Goal: Task Accomplishment & Management: Use online tool/utility

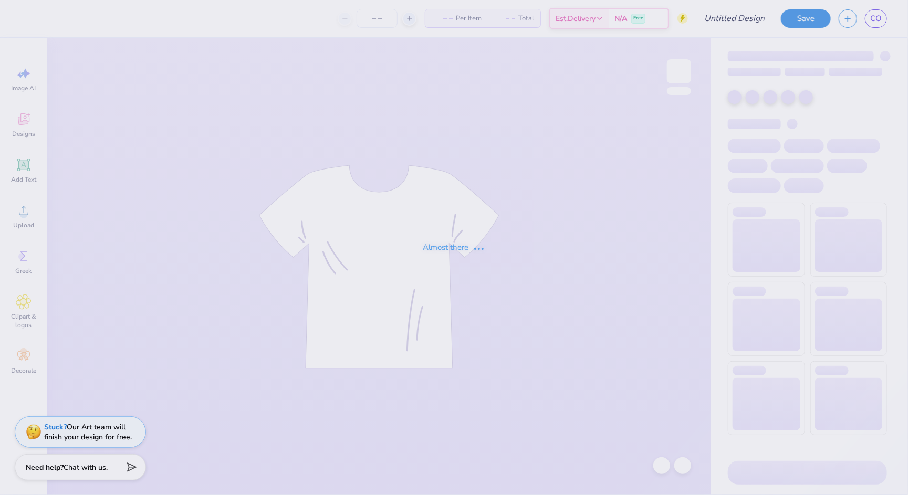
type input "cs shirt"
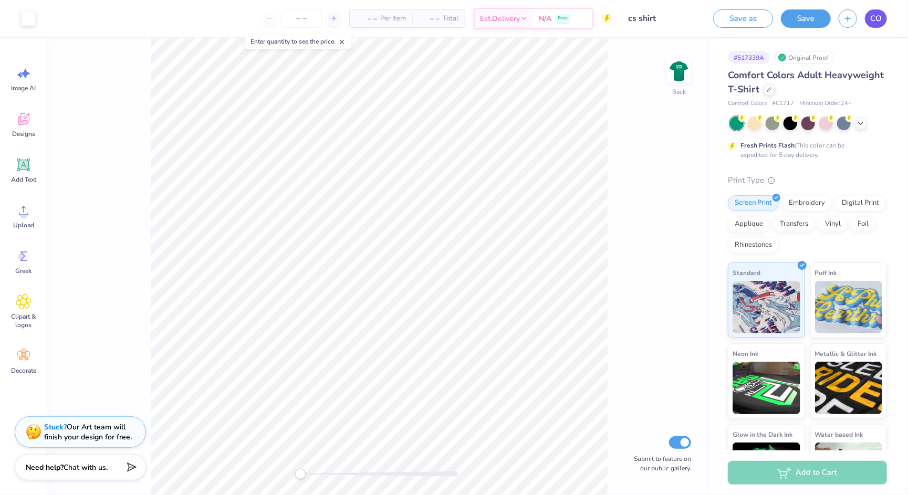
click at [879, 23] on span "CO" at bounding box center [876, 19] width 12 height 12
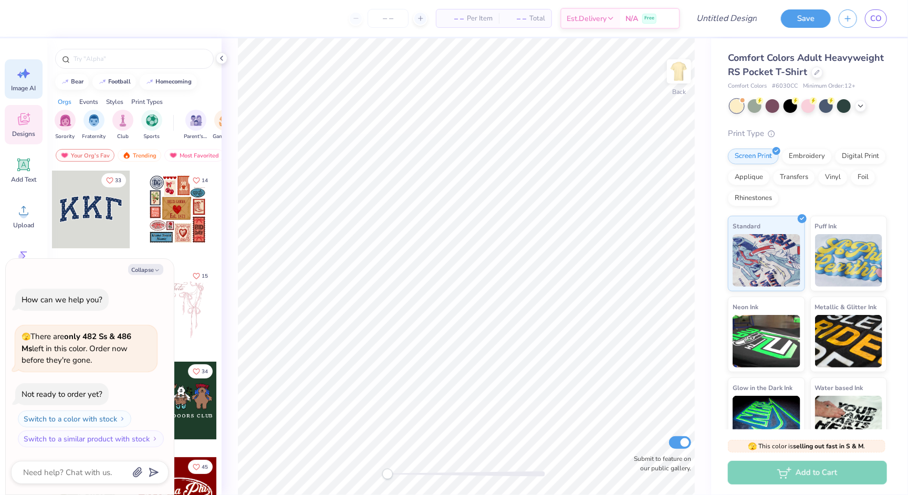
click at [22, 79] on icon at bounding box center [24, 74] width 16 height 16
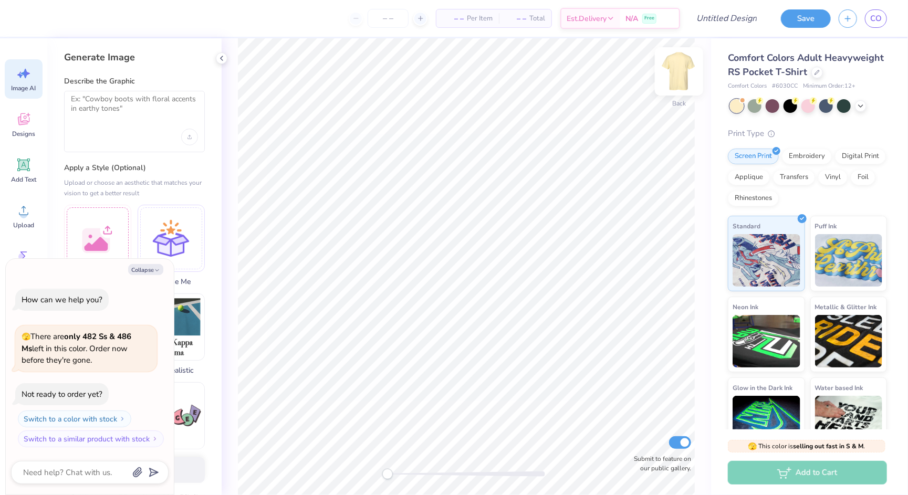
click at [680, 75] on img at bounding box center [679, 71] width 42 height 42
click at [151, 271] on button "Collapse" at bounding box center [145, 269] width 35 height 11
type textarea "x"
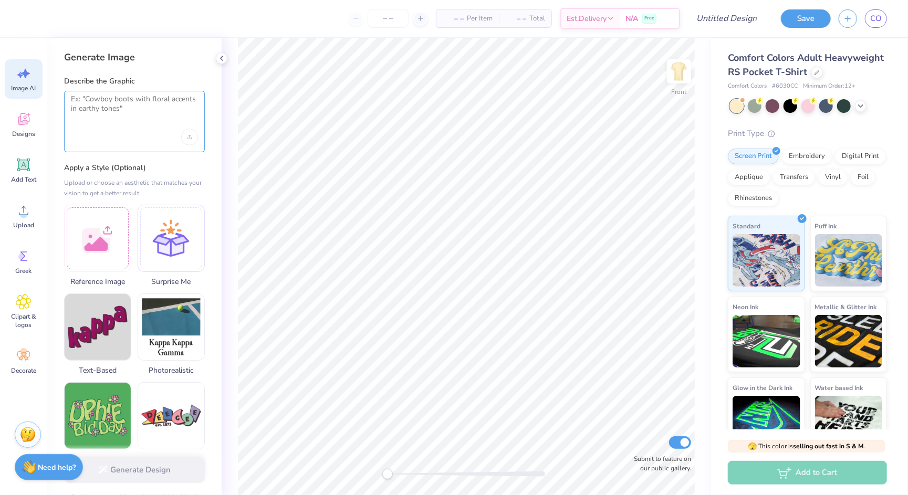
click at [136, 112] on textarea at bounding box center [134, 108] width 127 height 26
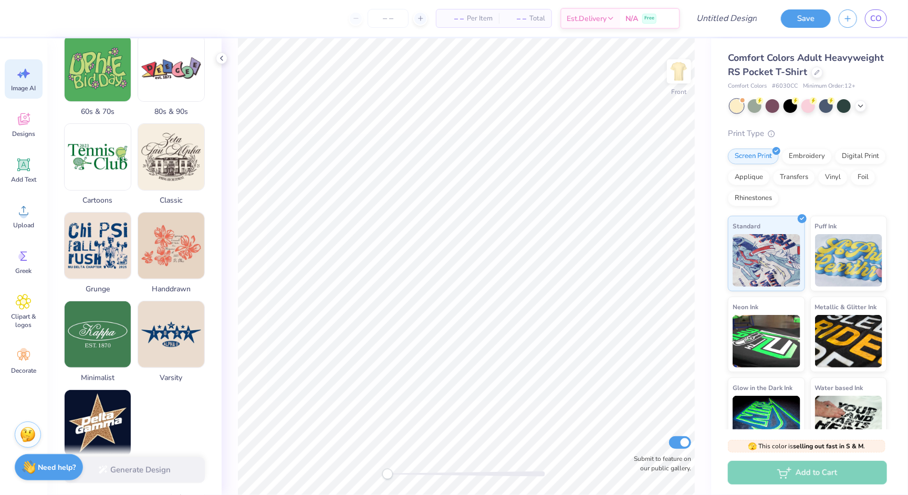
scroll to position [349, 0]
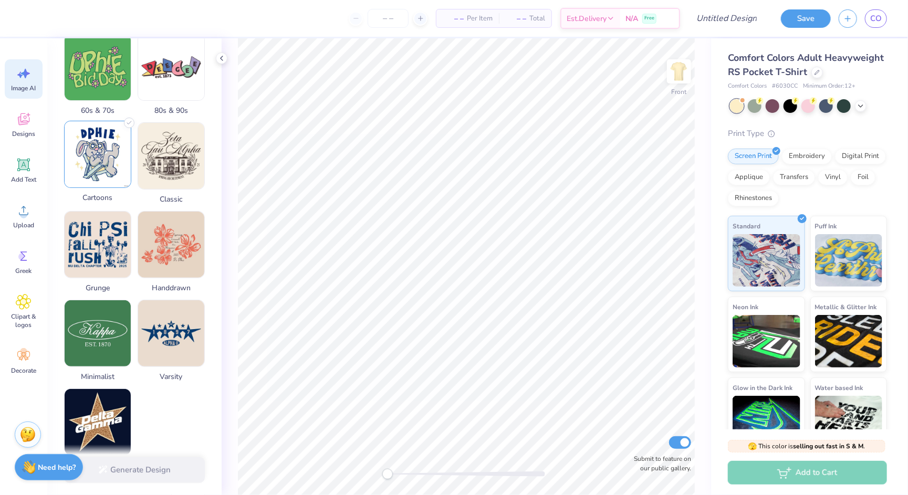
click at [85, 154] on img at bounding box center [98, 154] width 66 height 66
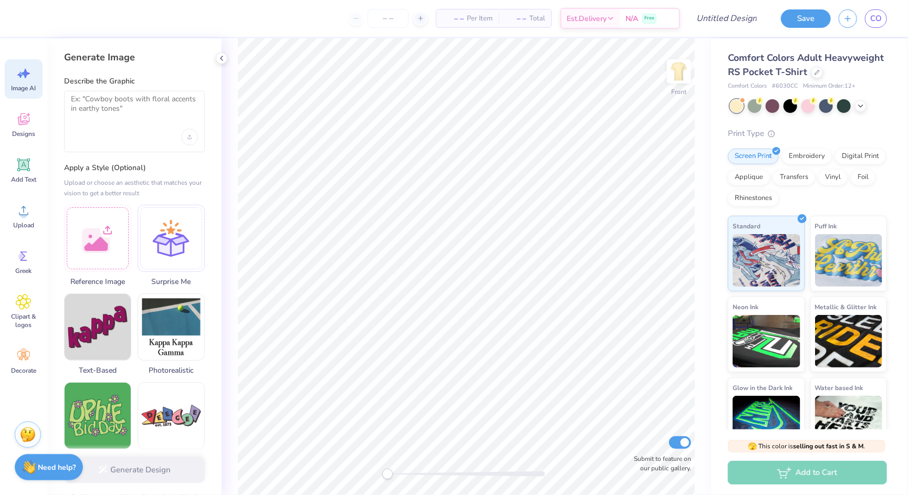
scroll to position [-1, 0]
click at [139, 117] on textarea at bounding box center [134, 108] width 127 height 26
type textarea "o"
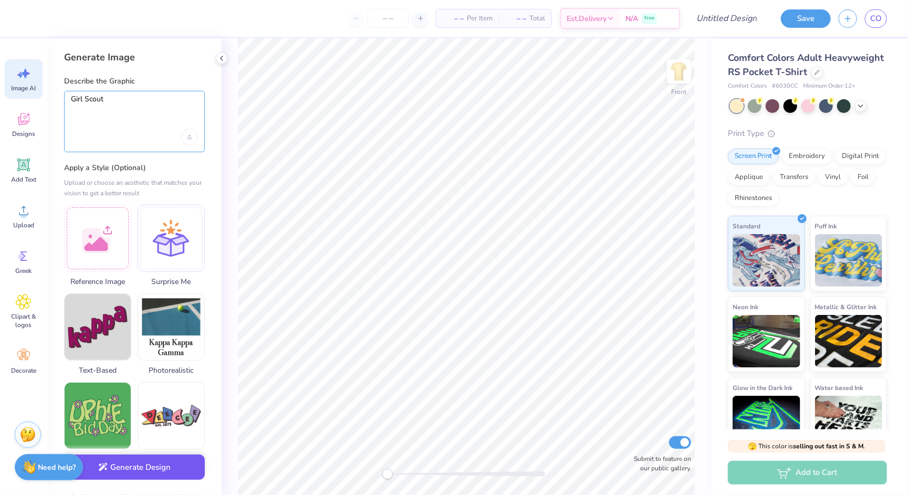
type textarea "Girl Scout"
click at [144, 469] on button "Generate Design" at bounding box center [134, 468] width 141 height 26
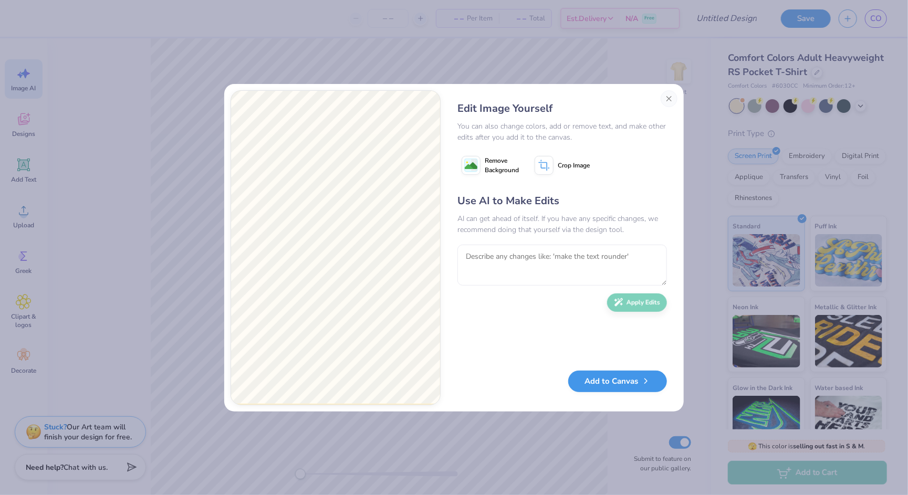
click at [621, 385] on button "Add to Canvas" at bounding box center [617, 382] width 99 height 22
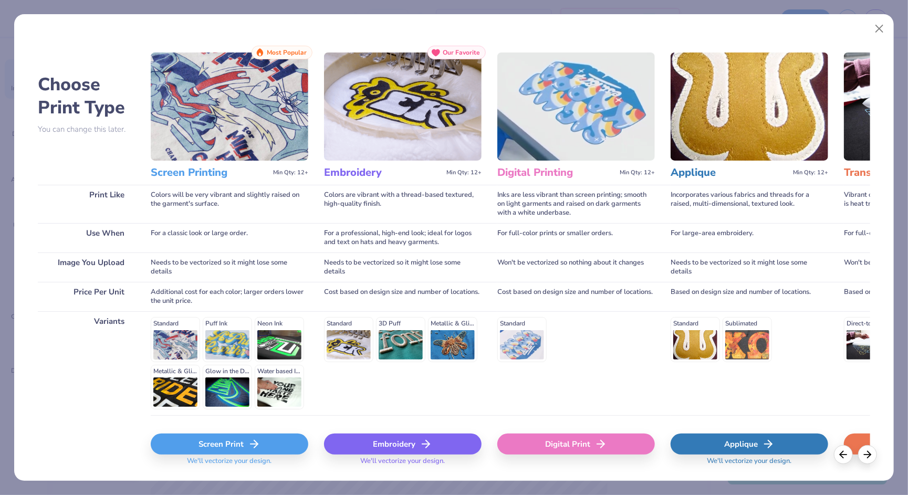
click at [251, 434] on div "Screen Print" at bounding box center [230, 444] width 158 height 21
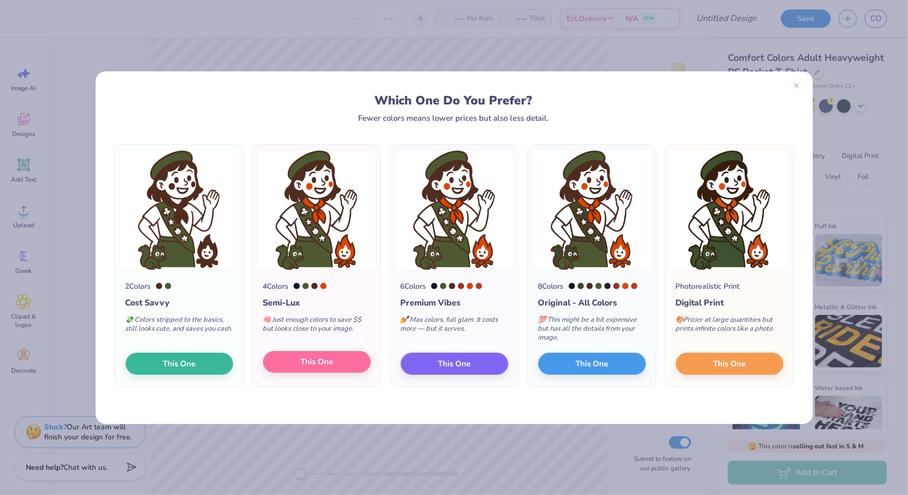
click at [323, 361] on span "This One" at bounding box center [316, 362] width 33 height 12
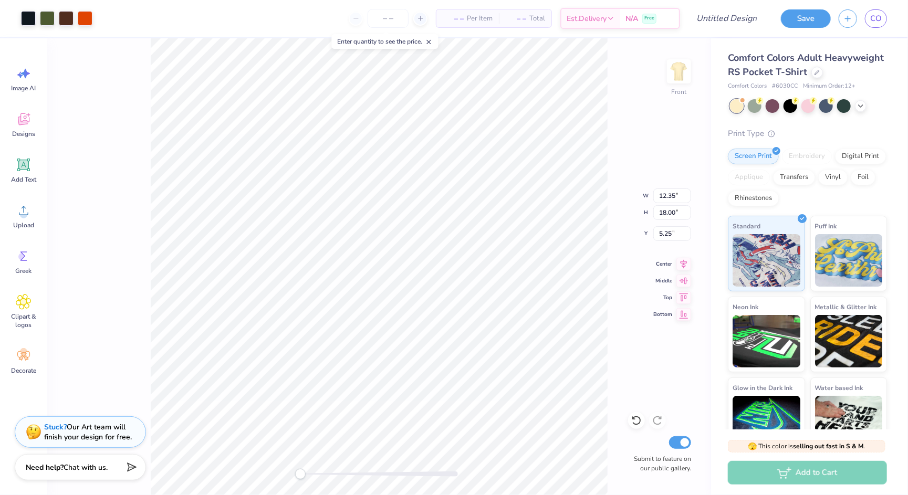
type input "8.25"
type input "12.03"
type input "11.22"
click at [23, 160] on icon at bounding box center [24, 165] width 10 height 10
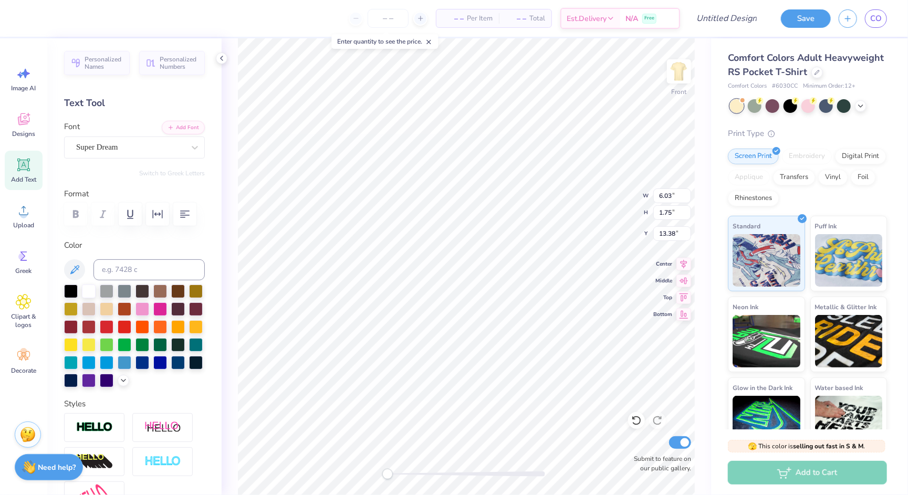
type textarea "T"
type textarea "KD"
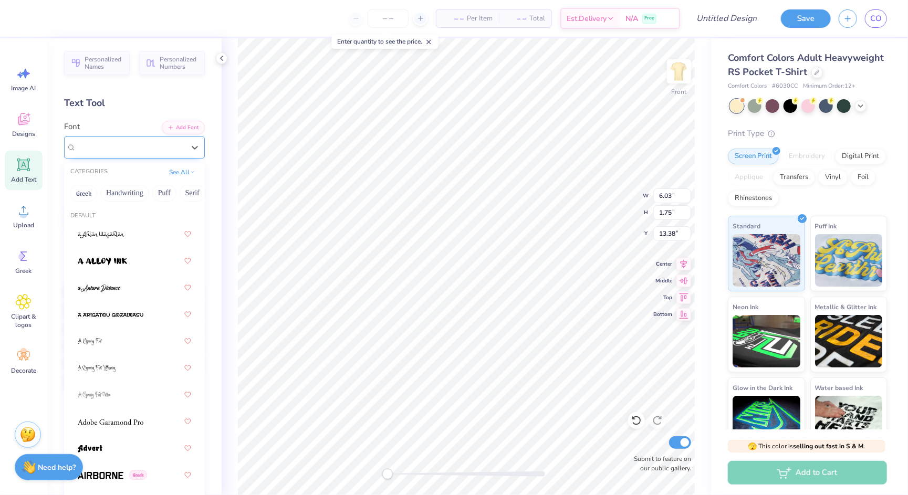
click at [134, 140] on div at bounding box center [130, 147] width 108 height 14
click at [82, 190] on button "Greek" at bounding box center [83, 193] width 27 height 17
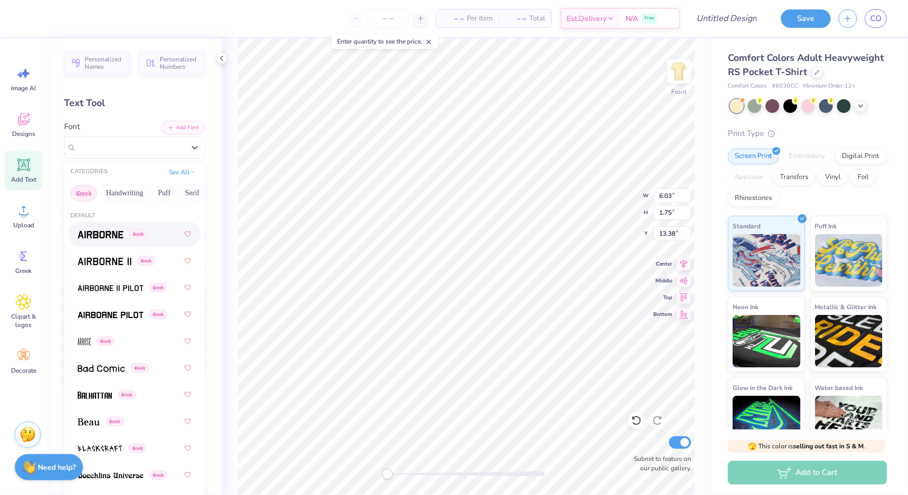
click at [140, 235] on span "Greek" at bounding box center [138, 234] width 18 height 9
click at [128, 146] on span "Greek" at bounding box center [119, 147] width 18 height 9
click at [128, 234] on span "Greek" at bounding box center [119, 234] width 18 height 9
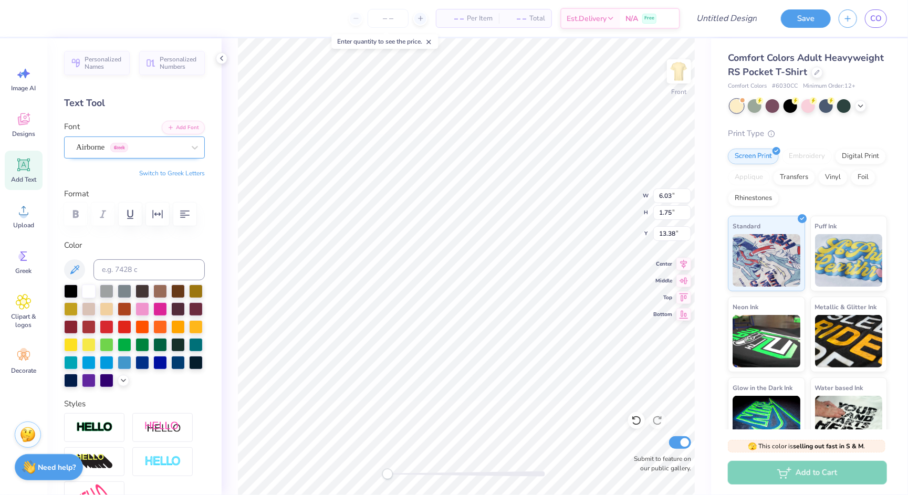
click at [121, 150] on span "Greek" at bounding box center [119, 147] width 18 height 9
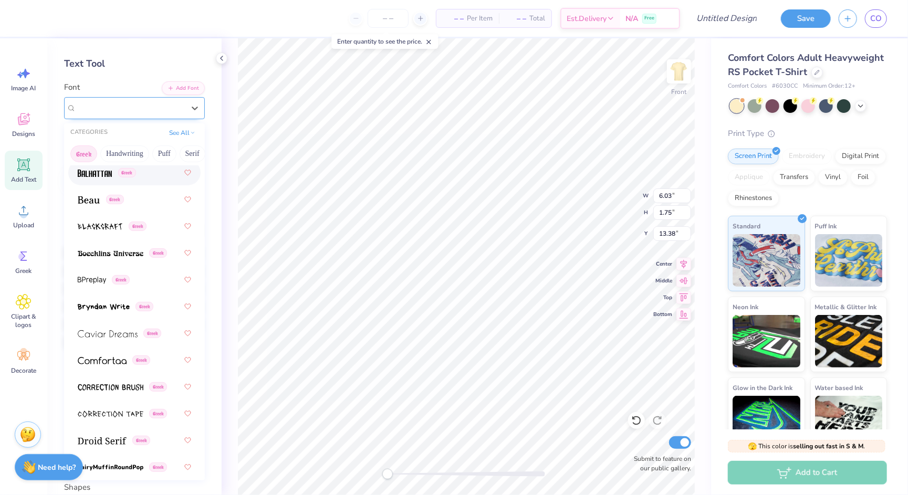
scroll to position [44, 0]
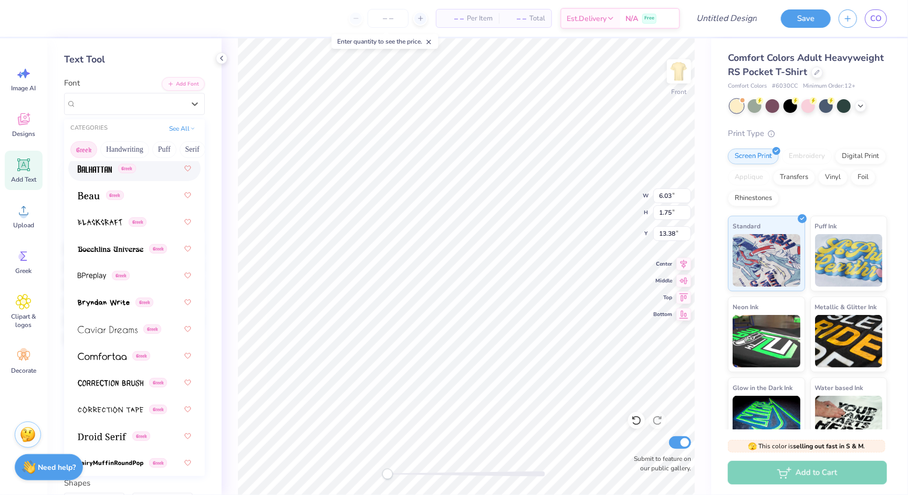
click at [142, 77] on div "Font option Balhattan focused, 7 of 49. 49 results available. Use Up and Down t…" at bounding box center [134, 96] width 141 height 38
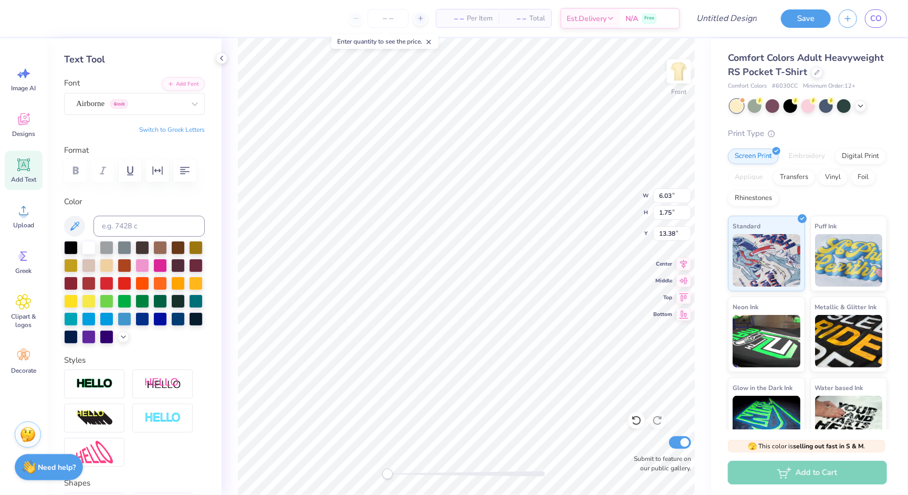
click at [172, 121] on div "Personalized Names Personalized Numbers Text Tool Add Font Font Airborne Greek …" at bounding box center [134, 266] width 174 height 457
click at [172, 126] on button "Switch to Greek Letters" at bounding box center [172, 130] width 66 height 8
click at [128, 102] on span "Greek" at bounding box center [119, 103] width 18 height 9
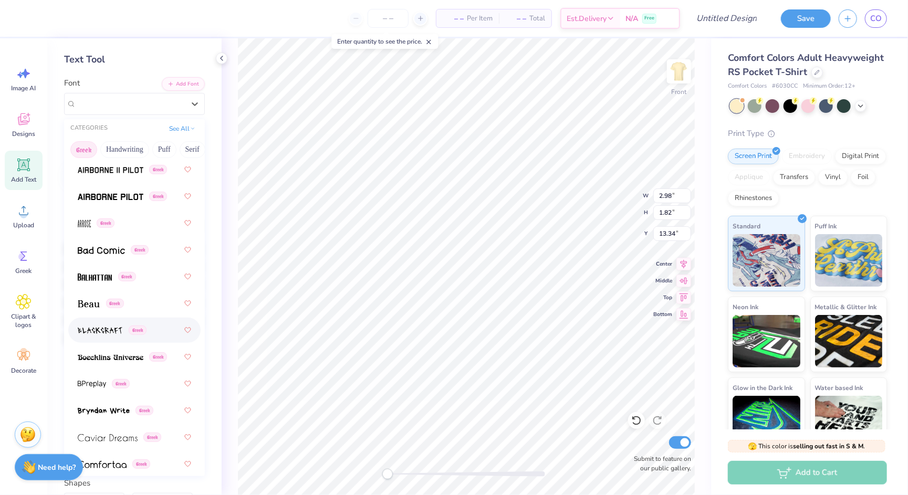
scroll to position [74, 0]
click at [119, 364] on div "Greek" at bounding box center [134, 357] width 113 height 19
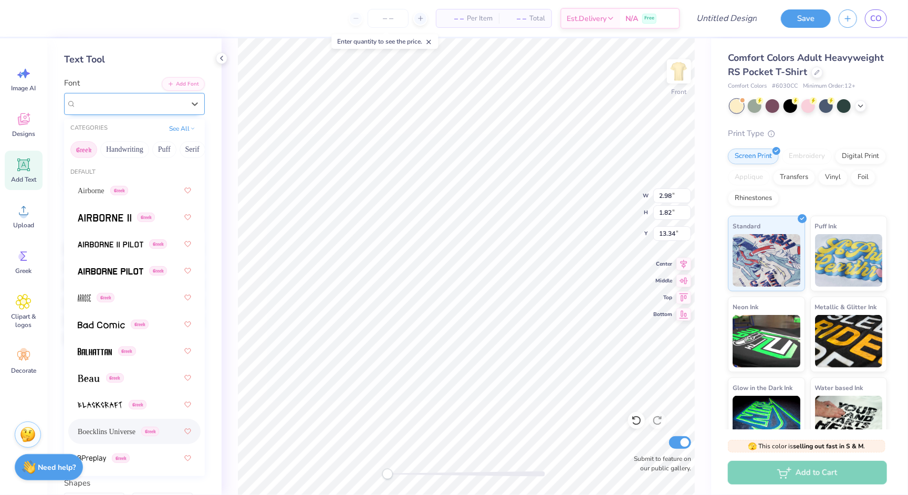
click at [138, 100] on span "Boecklins Universe" at bounding box center [107, 104] width 62 height 12
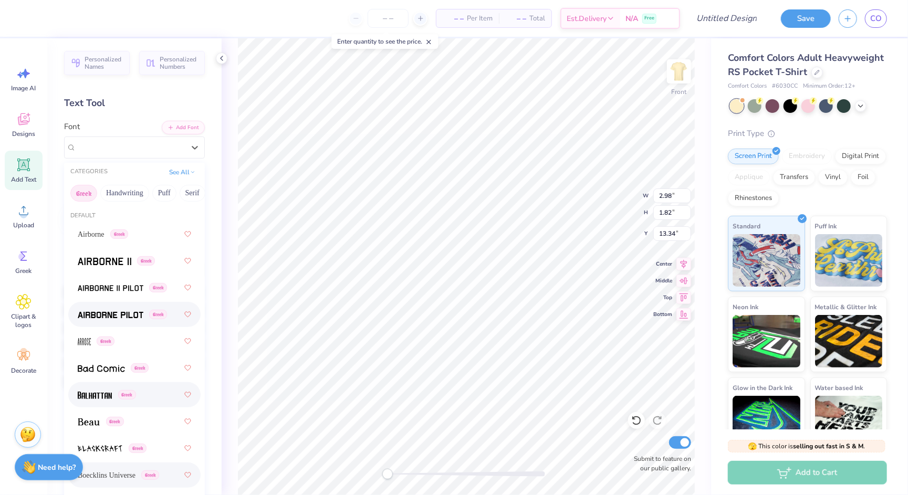
scroll to position [0, 0]
click at [118, 260] on img at bounding box center [105, 261] width 54 height 7
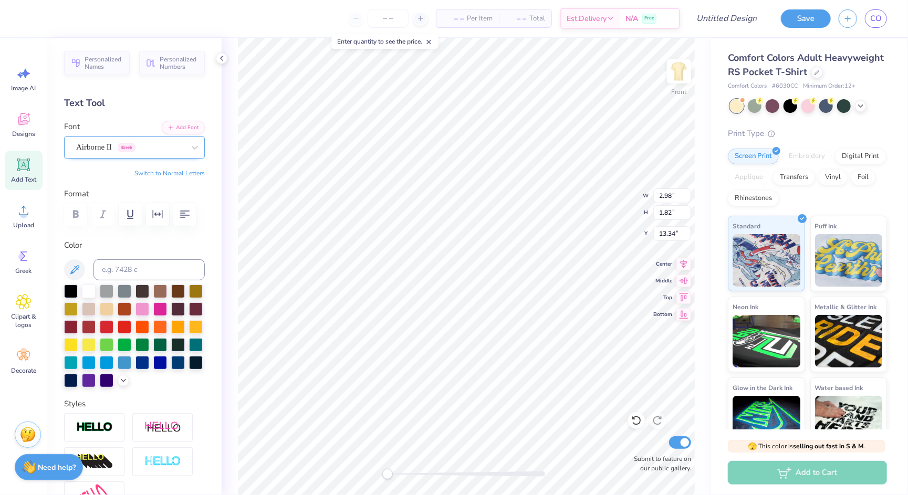
click at [132, 145] on span "Greek" at bounding box center [127, 147] width 18 height 9
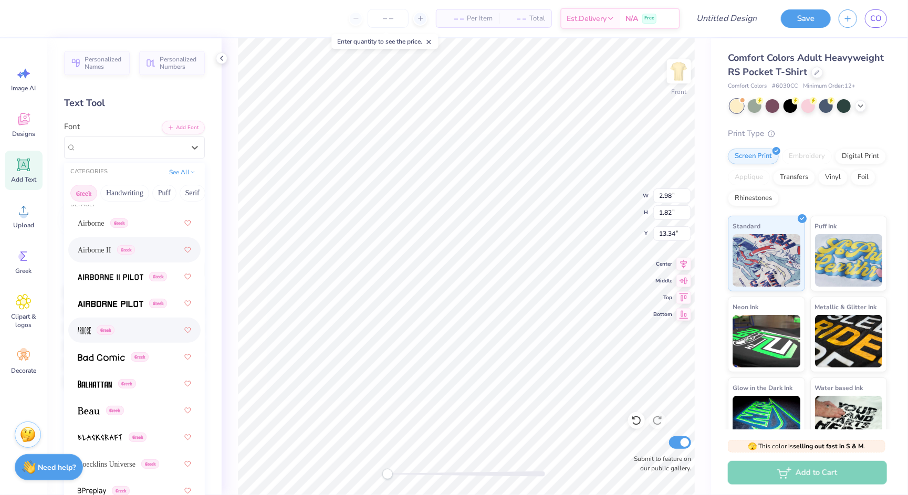
scroll to position [13, 0]
click at [132, 336] on div "Greek" at bounding box center [134, 328] width 113 height 19
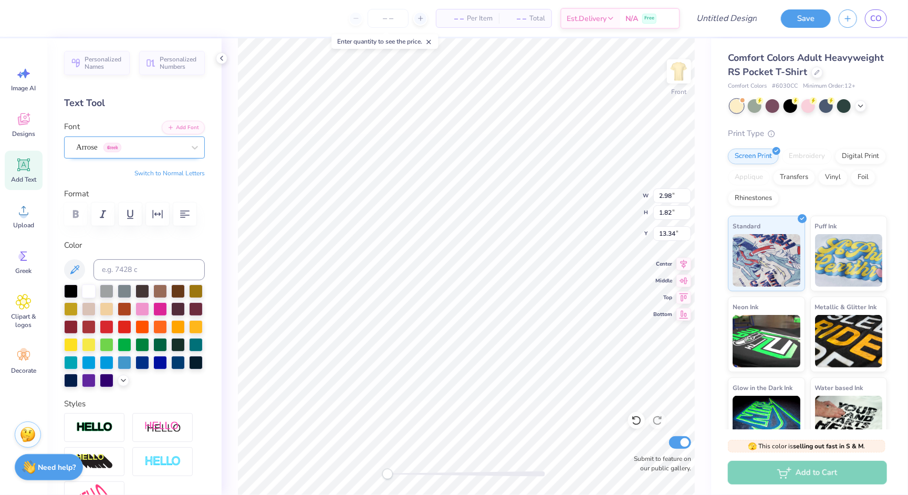
click at [126, 149] on div "Arrose Greek" at bounding box center [130, 147] width 110 height 16
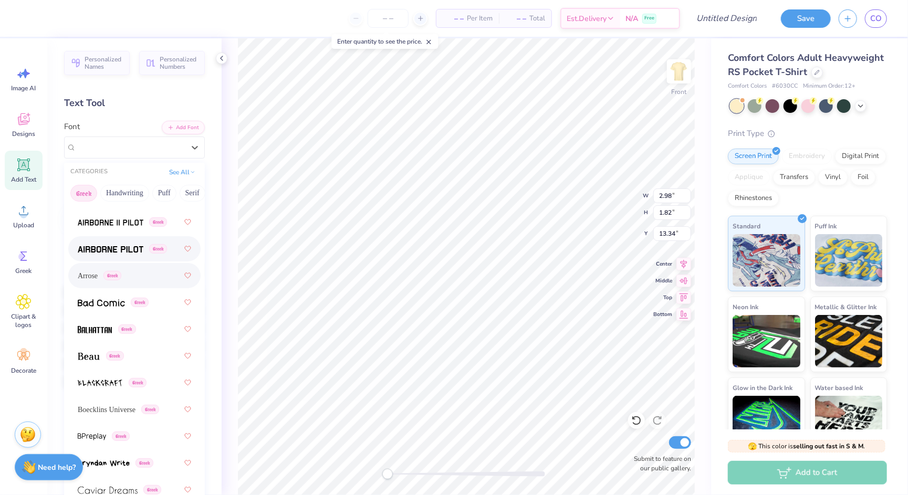
scroll to position [329, 0]
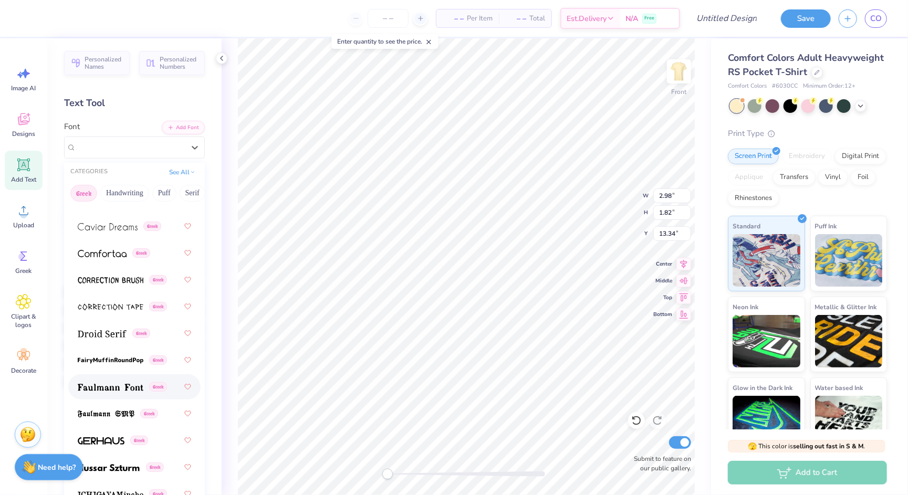
click at [129, 388] on img at bounding box center [111, 387] width 66 height 7
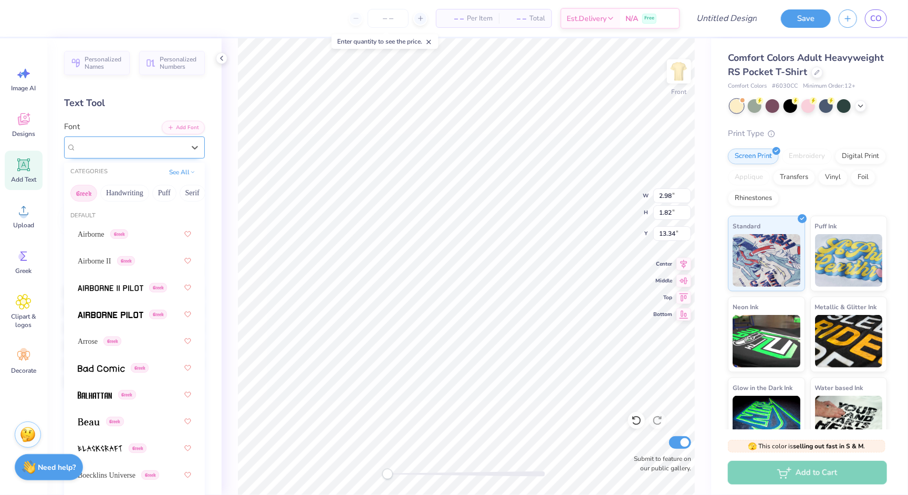
click at [117, 149] on span "Faulmann Font" at bounding box center [100, 147] width 48 height 12
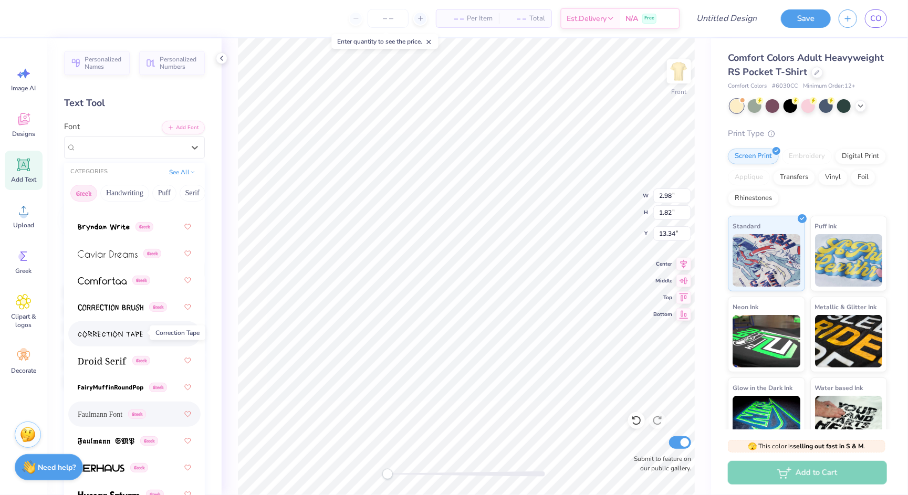
scroll to position [306, 0]
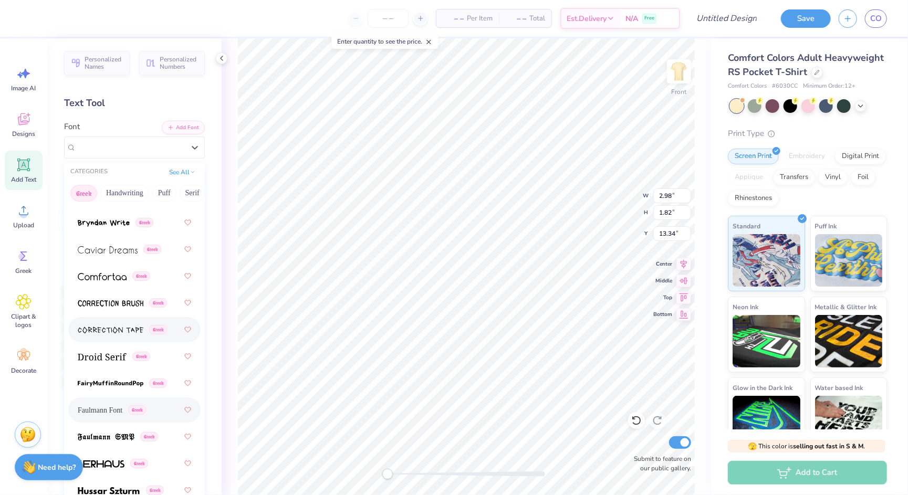
click at [115, 332] on img at bounding box center [111, 330] width 66 height 7
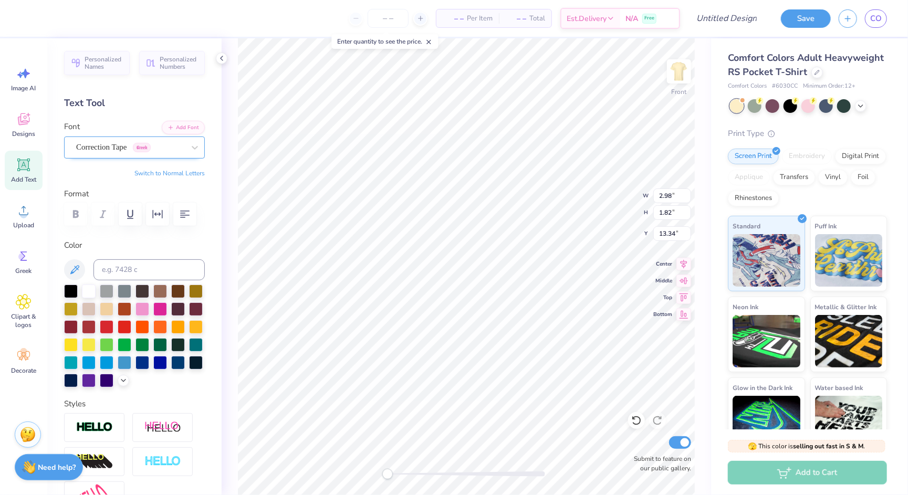
click at [113, 149] on span "Correction Tape" at bounding box center [101, 147] width 51 height 12
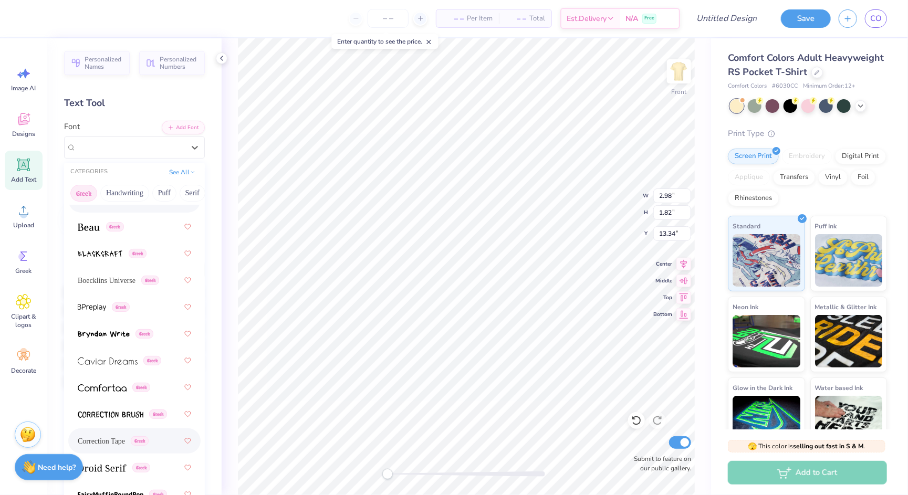
scroll to position [202, 0]
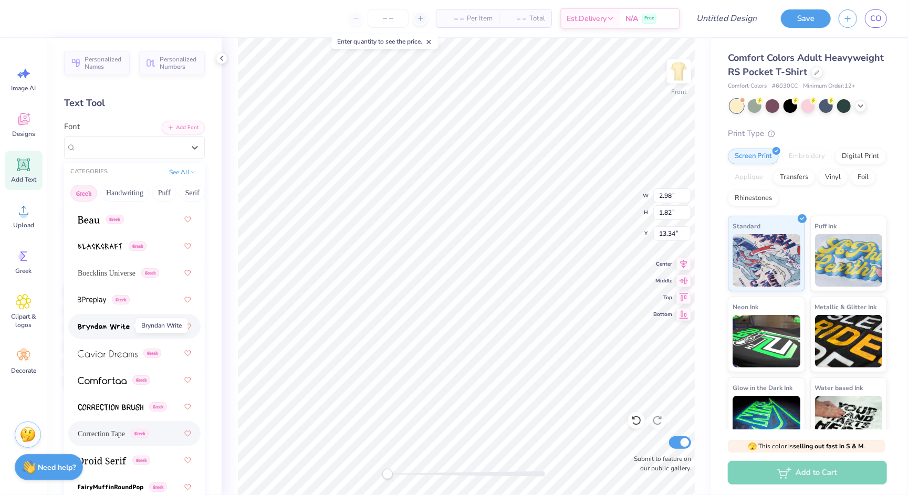
click at [114, 325] on img at bounding box center [104, 327] width 52 height 7
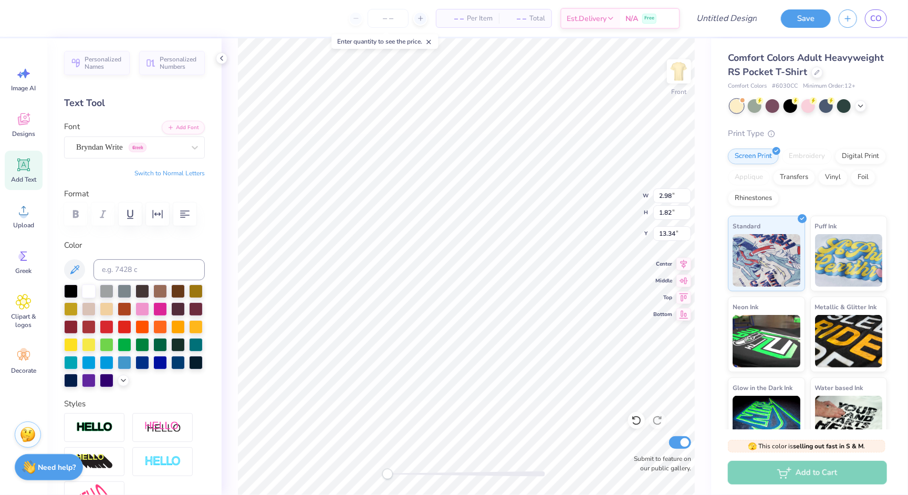
type input "7.25"
type input "4.12"
type input "3.36"
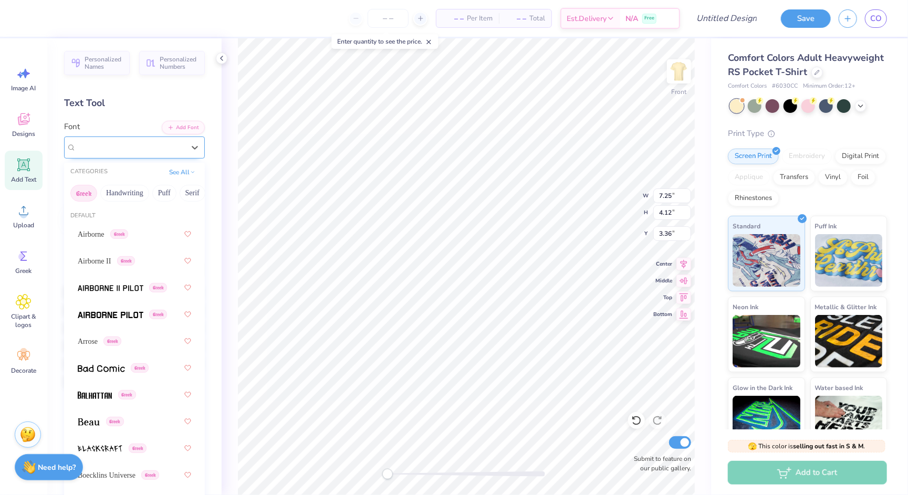
click at [103, 152] on span "Bryndan Write" at bounding box center [99, 147] width 47 height 12
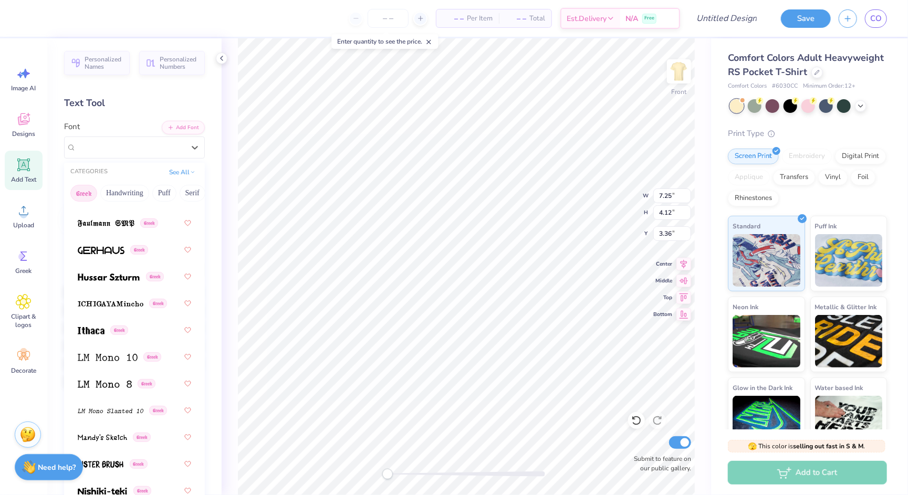
scroll to position [522, 0]
click at [124, 304] on img at bounding box center [111, 301] width 66 height 7
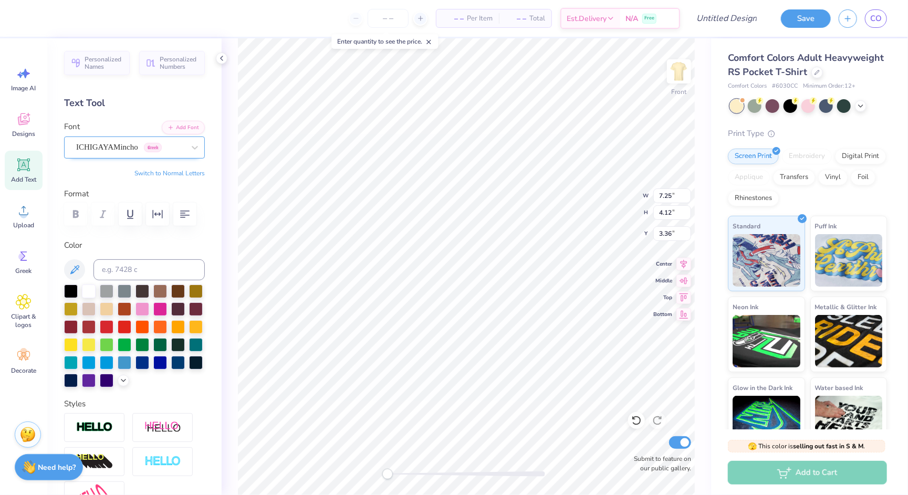
click at [123, 146] on span "ICHIGAYAMincho" at bounding box center [107, 147] width 62 height 12
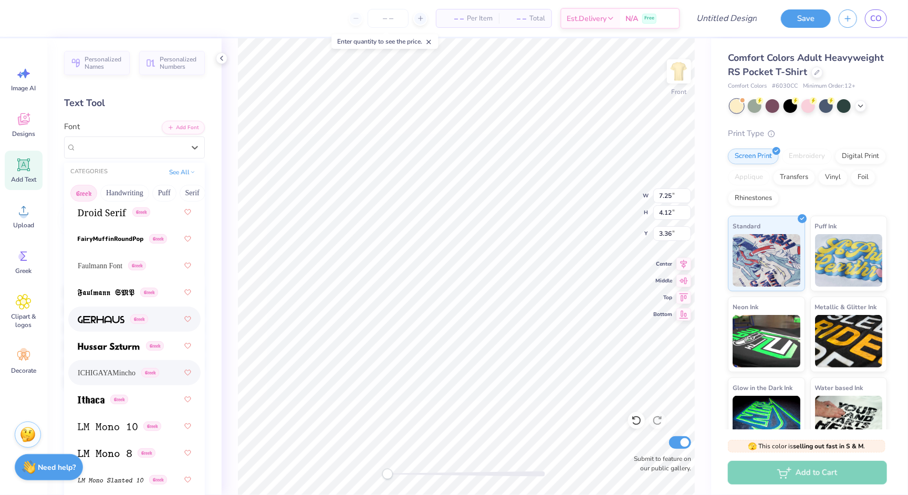
scroll to position [469, 0]
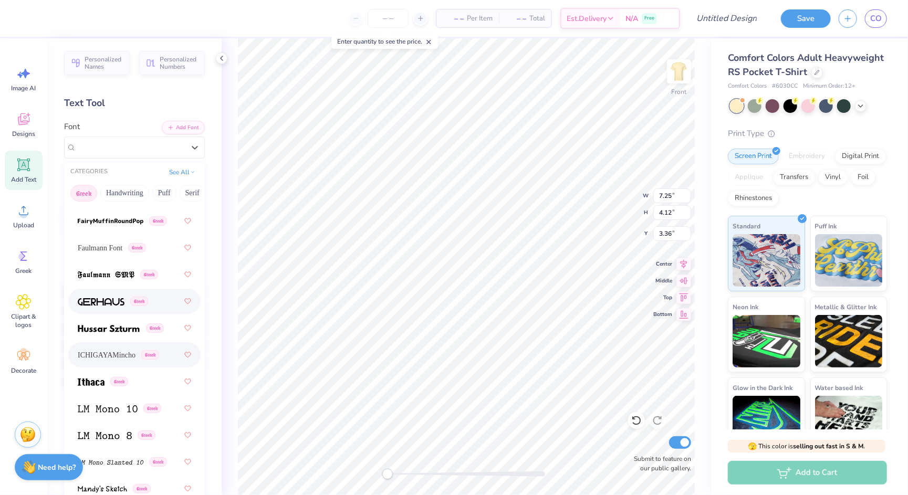
click at [106, 300] on img at bounding box center [101, 301] width 47 height 7
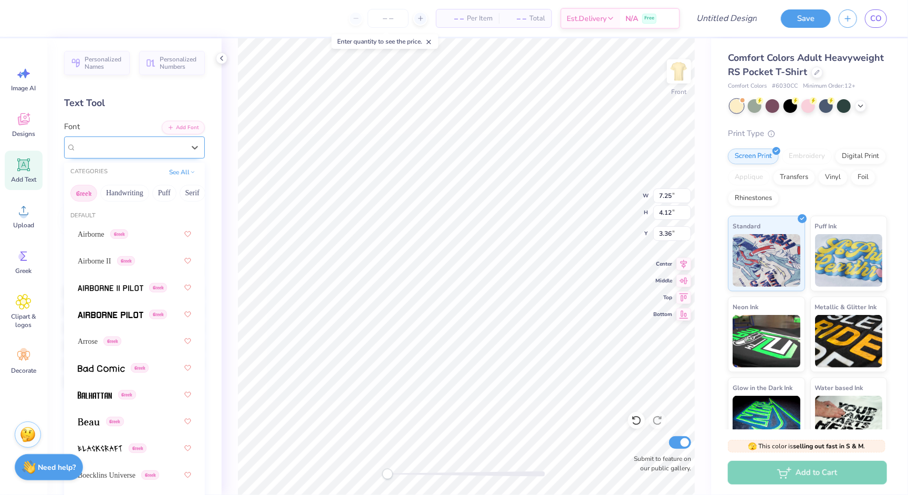
click at [139, 142] on div "Gerhaus Greek" at bounding box center [130, 147] width 110 height 16
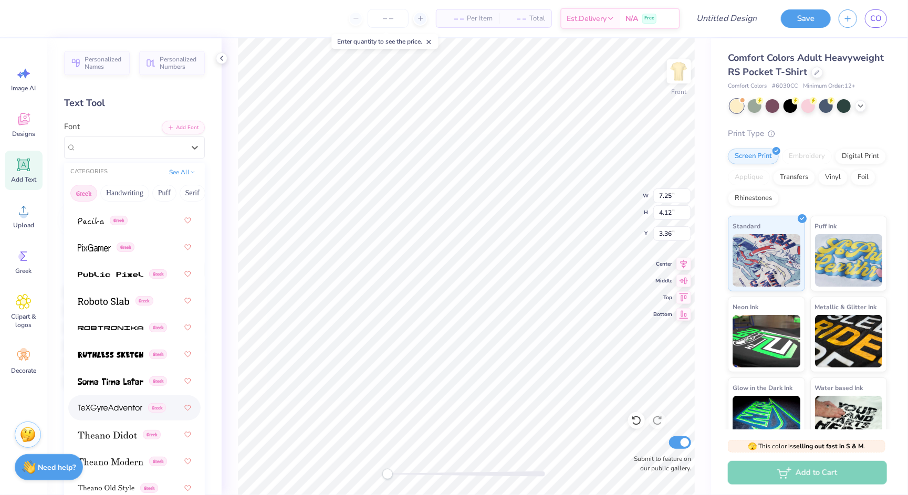
scroll to position [876, 0]
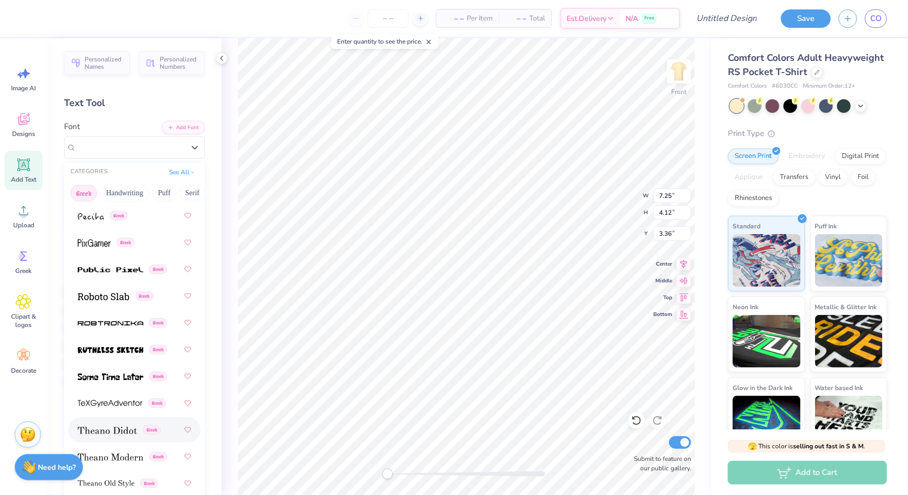
click at [118, 427] on img at bounding box center [107, 430] width 59 height 7
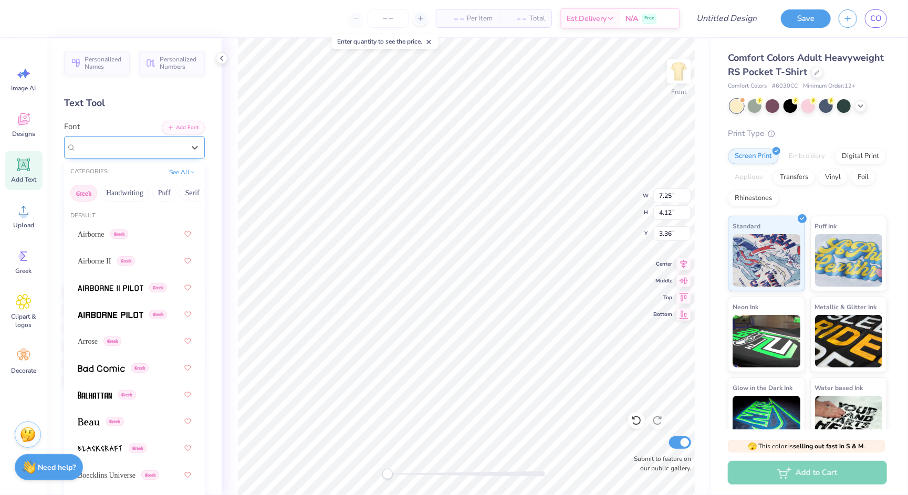
click at [100, 144] on span "[PERSON_NAME]" at bounding box center [107, 147] width 63 height 12
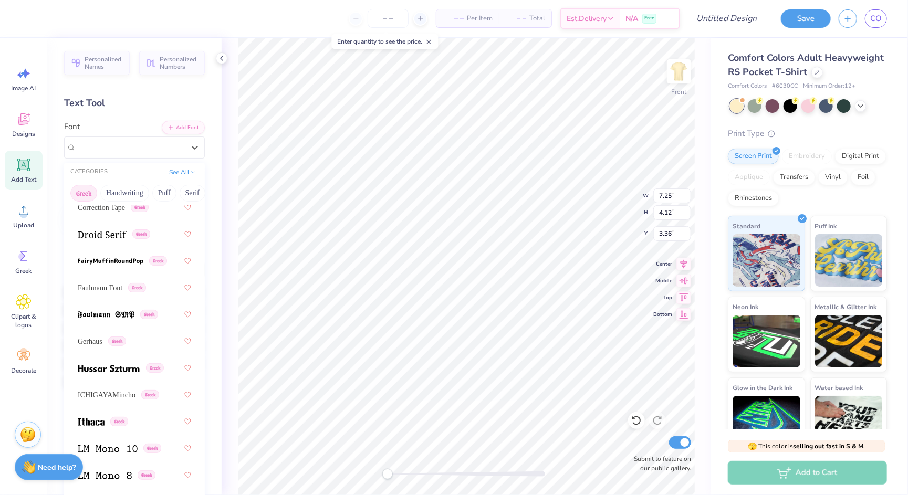
scroll to position [629, 0]
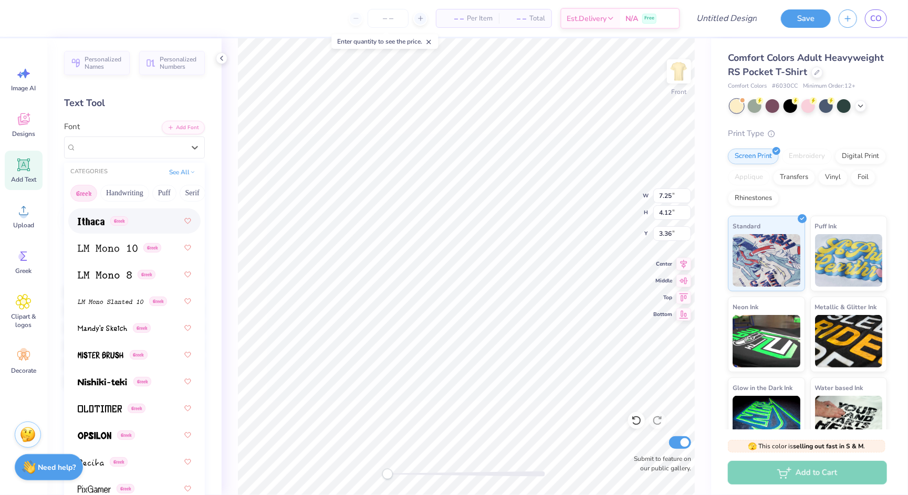
click at [99, 223] on img at bounding box center [91, 221] width 27 height 7
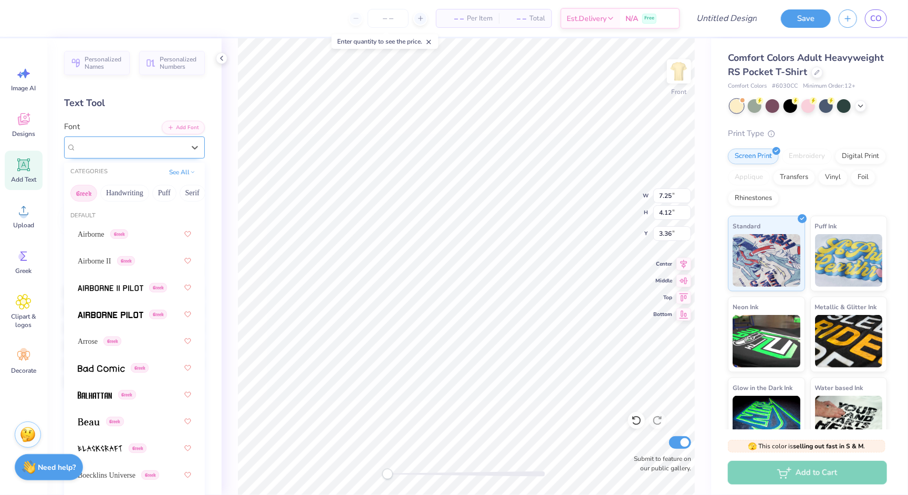
click at [117, 140] on div "Ithaca Greek" at bounding box center [130, 147] width 110 height 16
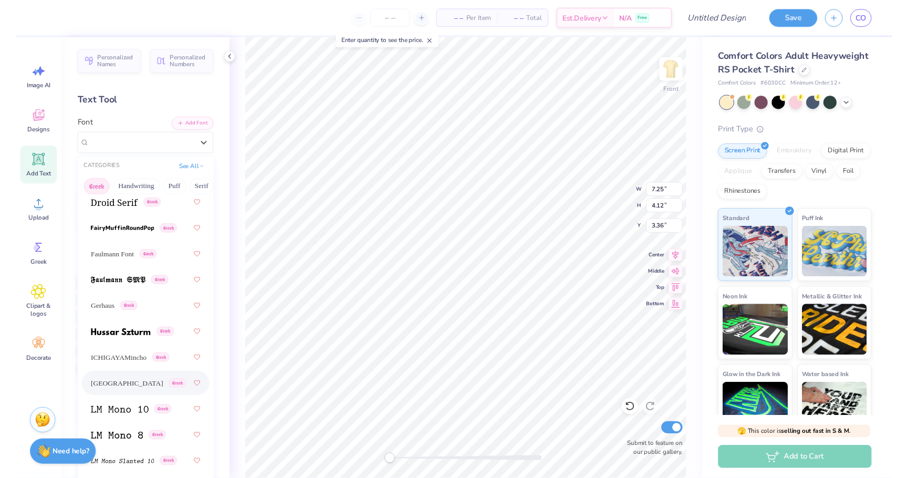
scroll to position [683, 0]
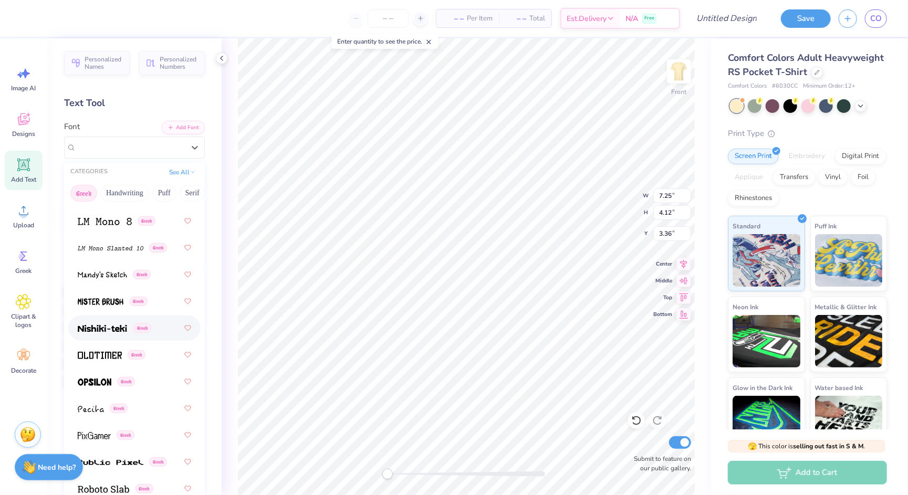
click at [157, 322] on div "Greek" at bounding box center [134, 328] width 113 height 19
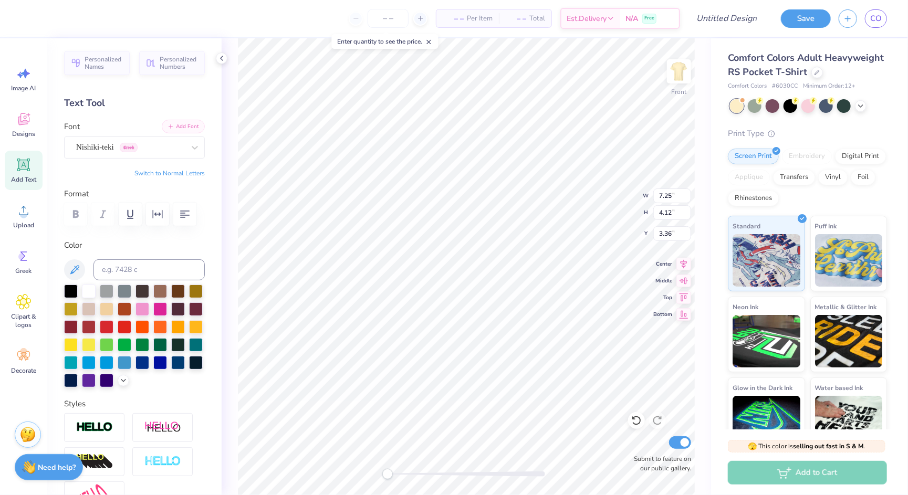
type input "4.18"
type input "2.21"
type input "5.62"
type input "3.81"
type input "2.01"
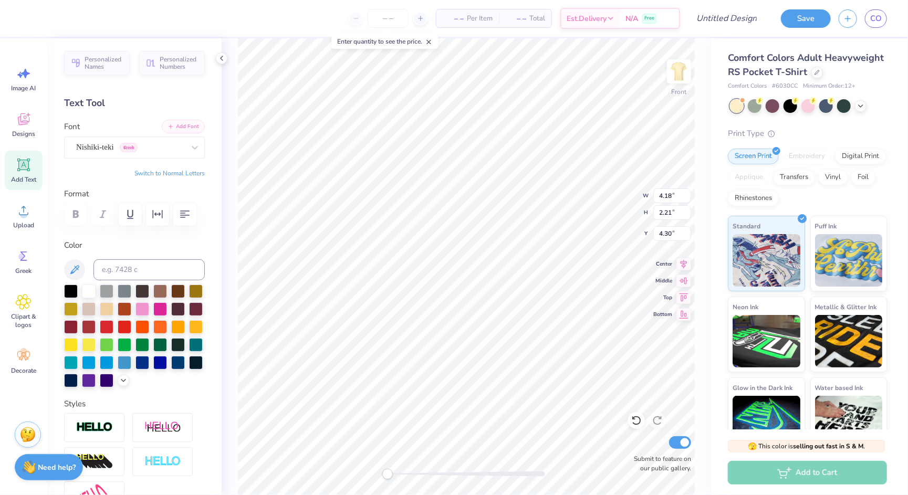
type input "4.49"
type textarea "Γ"
click at [166, 169] on button "Switch to Normal Letters" at bounding box center [169, 173] width 70 height 8
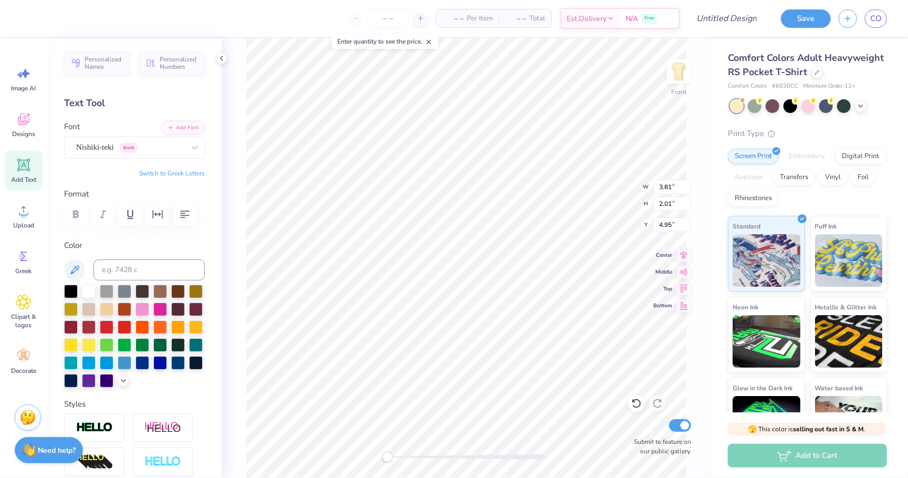
scroll to position [0, 1]
type textarea "Girl Scouts"
type input "3.81"
type input "2.01"
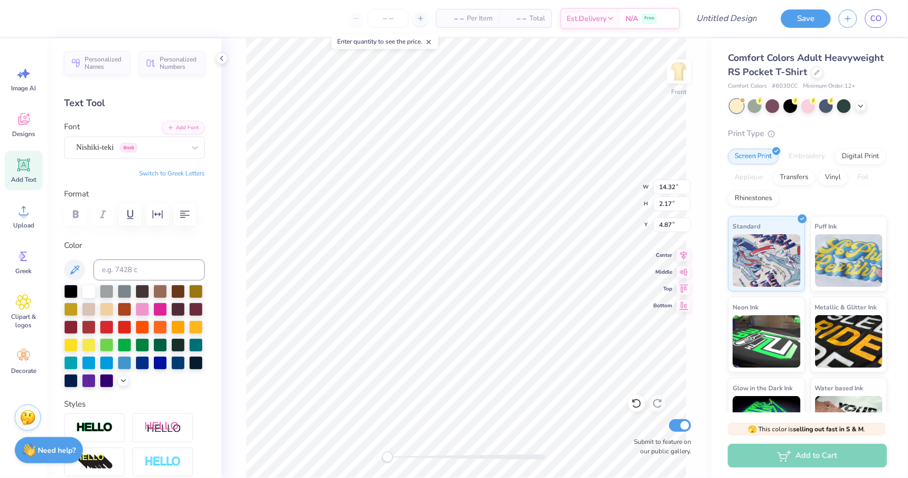
type input "4.95"
type input "14.32"
type input "2.17"
type input "6.16"
type input "10.95"
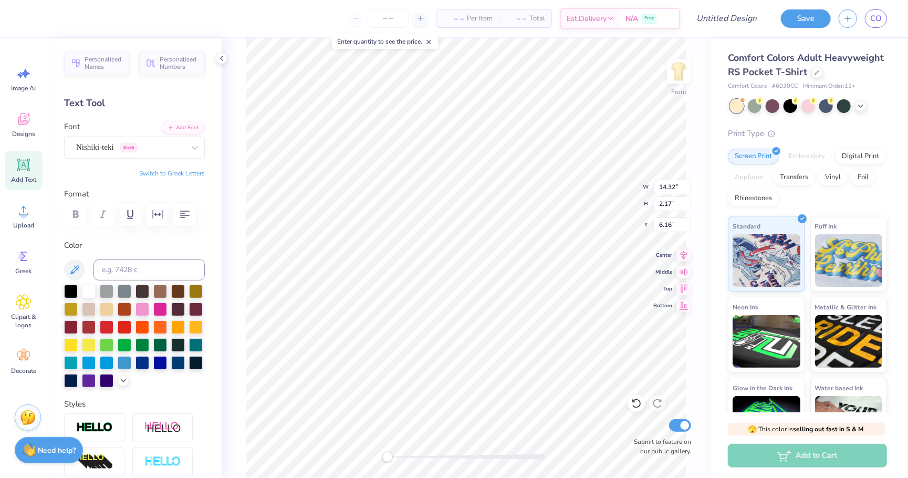
type input "1.66"
type input "6.28"
type textarea "Καππα Δελτα"
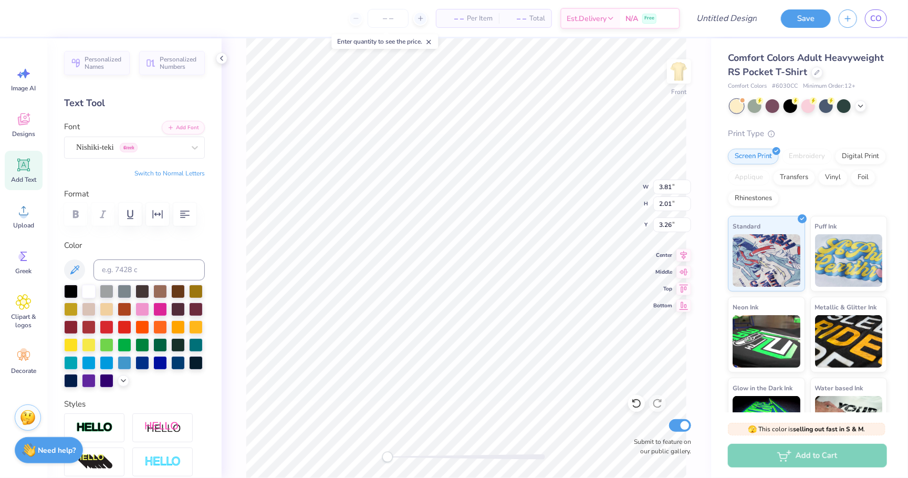
click at [154, 170] on button "Switch to Normal Letters" at bounding box center [169, 173] width 70 height 8
type input "12.65"
type input "2.09"
type input "3.36"
type input "6.68"
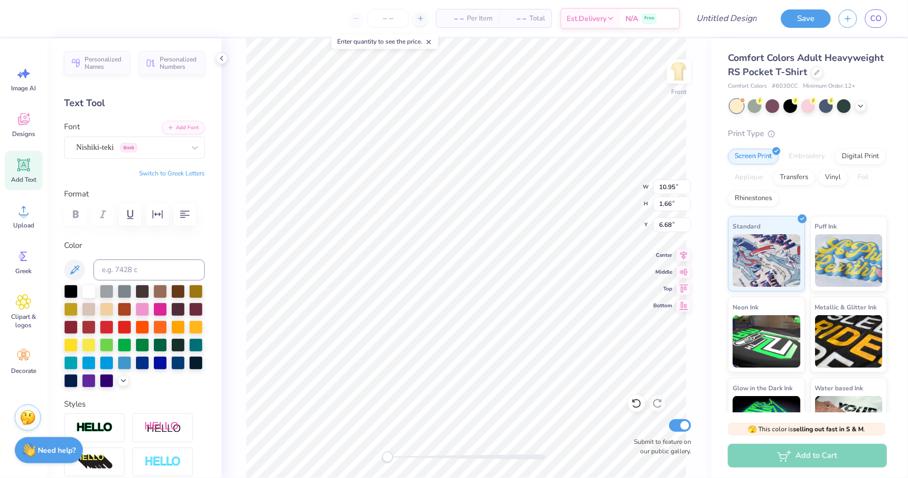
type textarea "G"
type textarea "x"
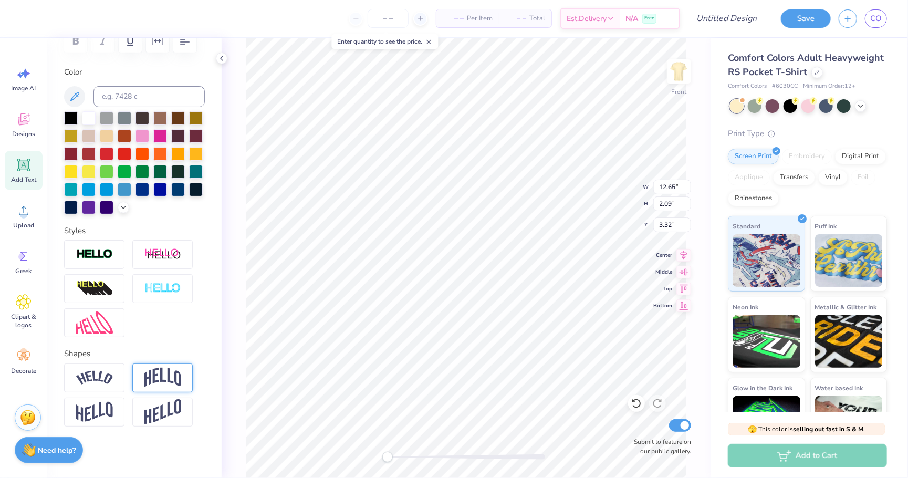
scroll to position [173, 0]
click at [165, 372] on img at bounding box center [162, 378] width 37 height 20
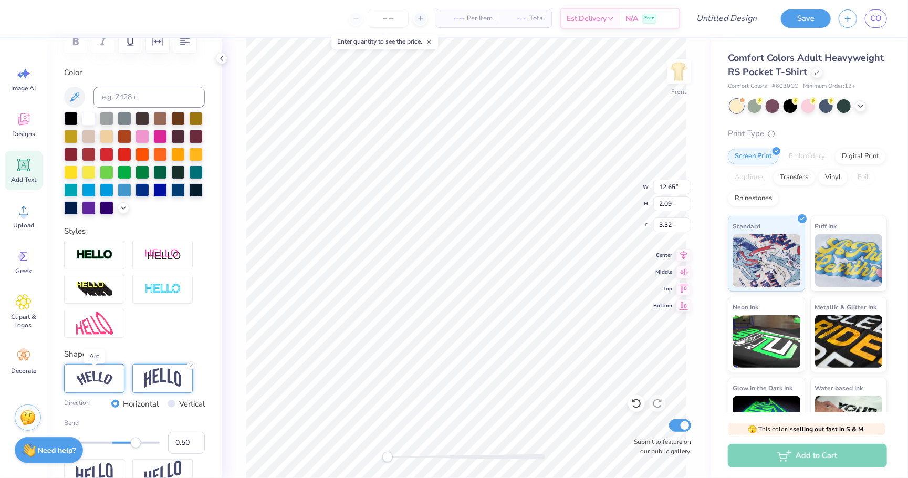
click at [97, 372] on img at bounding box center [94, 378] width 37 height 14
click at [157, 371] on img at bounding box center [162, 378] width 37 height 20
click at [104, 369] on div at bounding box center [94, 378] width 60 height 29
type input "0.24"
drag, startPoint x: 134, startPoint y: 440, endPoint x: 123, endPoint y: 440, distance: 11.0
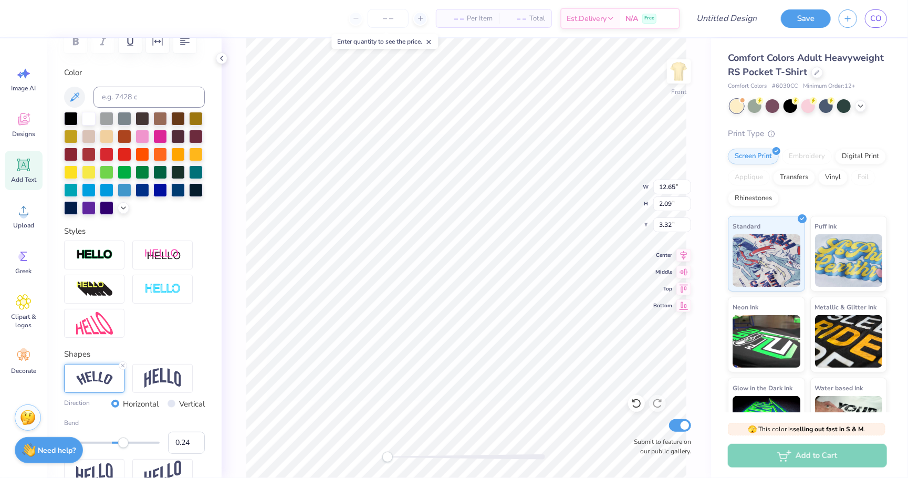
click at [123, 440] on div "Accessibility label" at bounding box center [123, 443] width 11 height 11
type input "0.32"
click at [127, 441] on div "Accessibility label" at bounding box center [126, 443] width 11 height 11
click at [127, 441] on div "Accessibility label" at bounding box center [127, 443] width 11 height 11
type input "0.37"
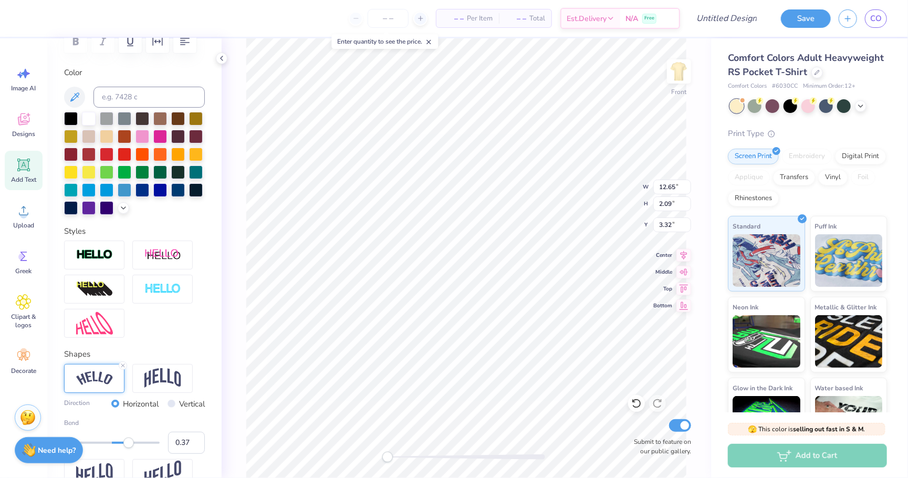
click at [130, 442] on div "Accessibility label" at bounding box center [128, 443] width 11 height 11
click at [244, 376] on div "Front W 12.65 12.65 " H 2.09 2.09 " Y 3.32 3.32 " Center Middle Top Bottom Subm…" at bounding box center [467, 258] width 490 height 440
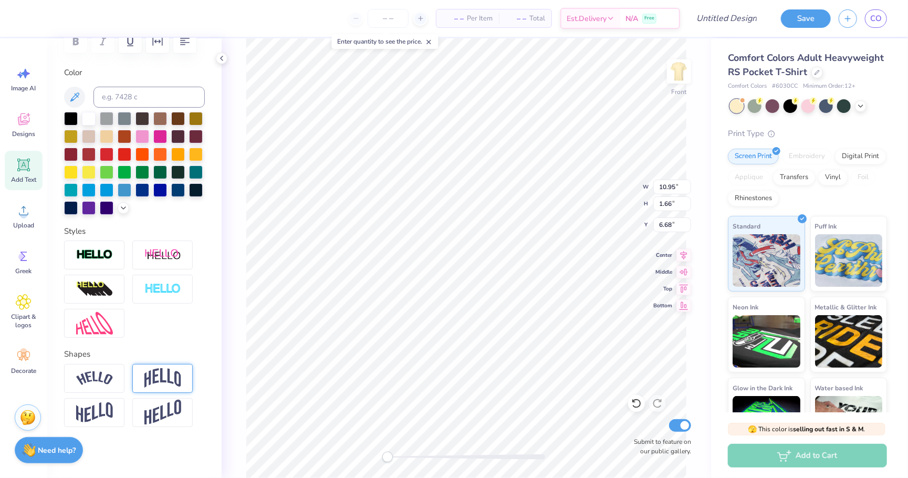
click at [174, 375] on img at bounding box center [162, 378] width 37 height 20
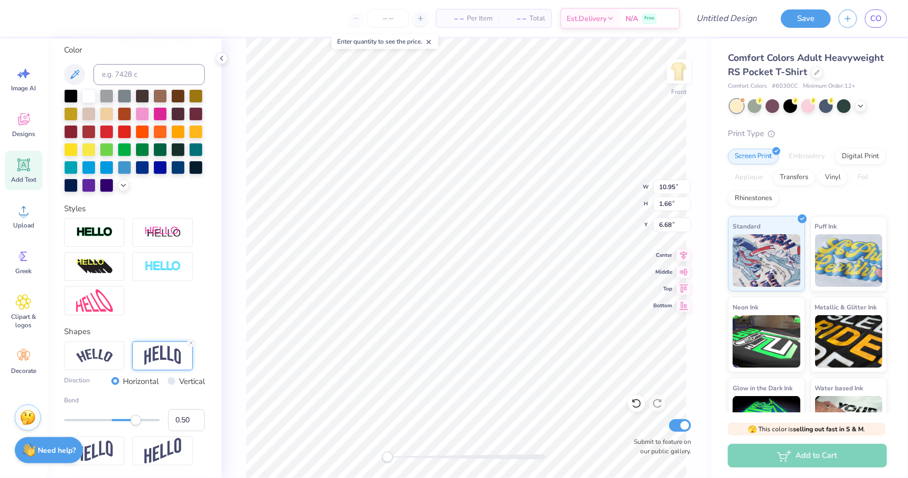
scroll to position [196, 0]
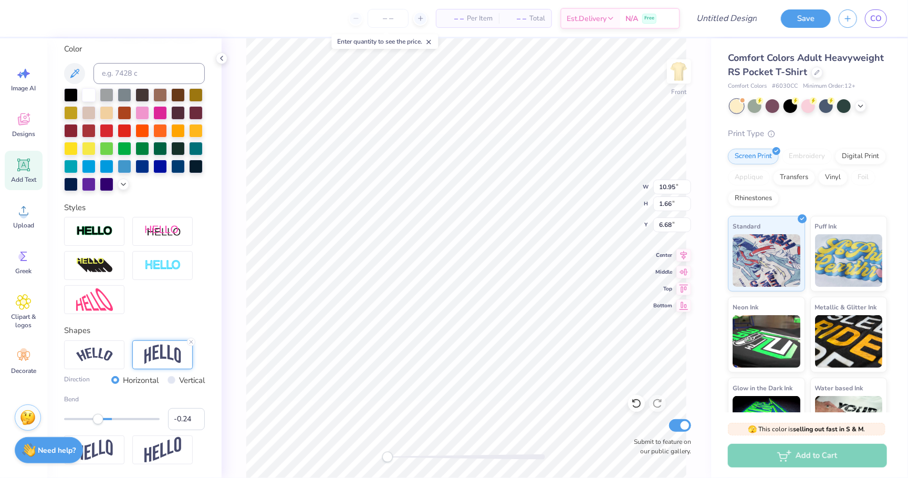
type input "-0.23"
drag, startPoint x: 131, startPoint y: 417, endPoint x: 101, endPoint y: 422, distance: 30.9
click at [101, 422] on div "Accessibility label" at bounding box center [101, 419] width 11 height 11
type input "-0.16"
click at [104, 423] on div "Accessibility label" at bounding box center [103, 419] width 11 height 11
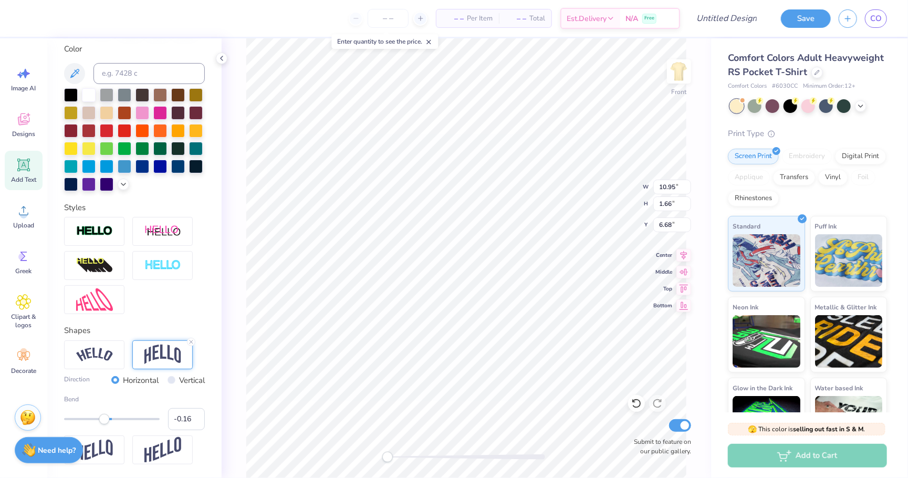
click at [220, 390] on div "Personalized Names Personalized Numbers Text Tool Add Font Font Nishiki-teki Gr…" at bounding box center [134, 258] width 174 height 440
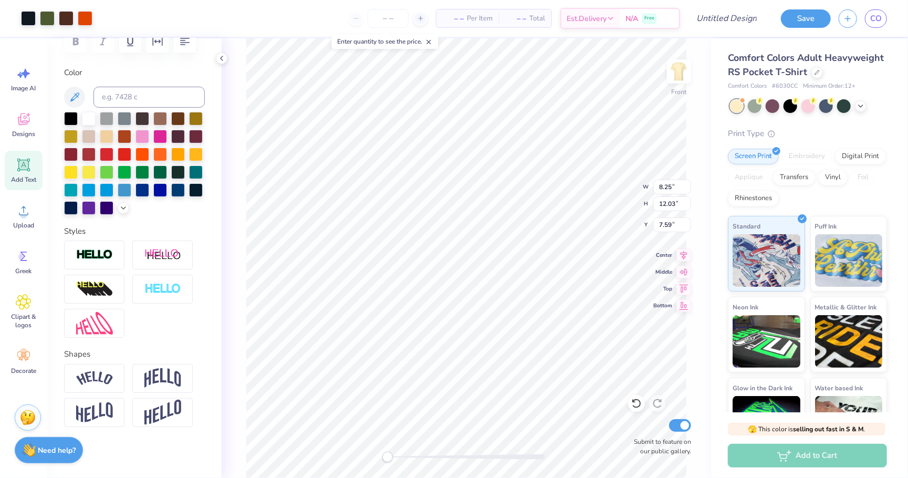
type input "10.95"
type input "2.00"
type input "21.73"
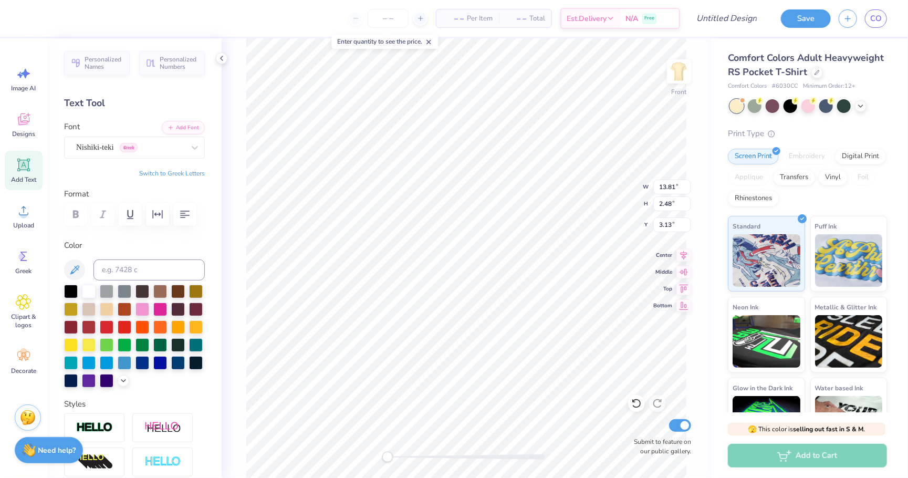
scroll to position [0, 0]
click at [172, 16] on div "– – Per Item – – Total Est. Delivery N/A Free" at bounding box center [390, 18] width 580 height 37
click at [131, 272] on input at bounding box center [149, 270] width 111 height 21
type input "574"
click at [193, 266] on input at bounding box center [149, 270] width 111 height 21
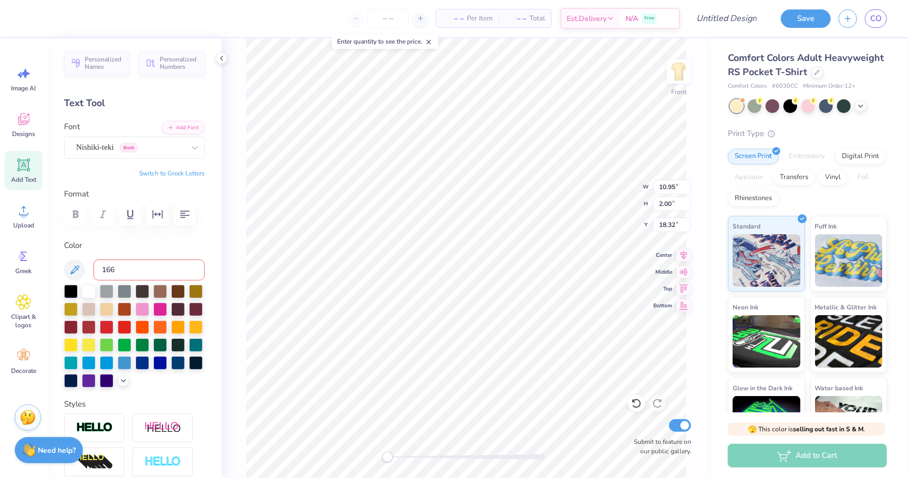
type input "1665"
click at [155, 267] on input at bounding box center [149, 270] width 111 height 21
type input "1665"
click at [190, 271] on input at bounding box center [149, 270] width 111 height 21
type input "574"
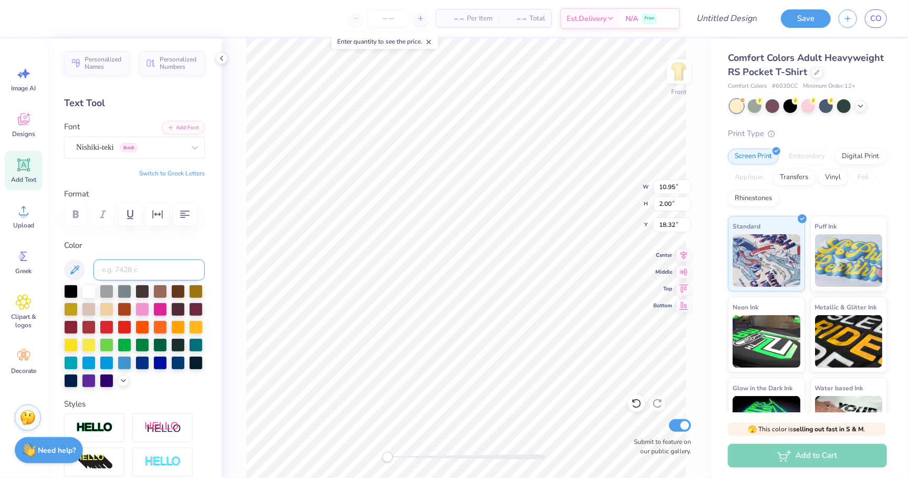
click at [127, 260] on input at bounding box center [149, 270] width 111 height 21
type input "1665"
click at [84, 17] on div at bounding box center [85, 17] width 15 height 15
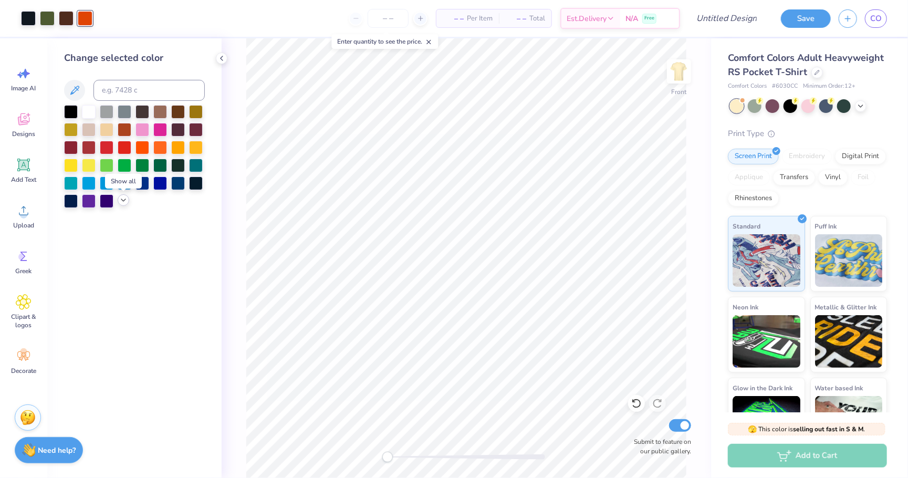
click at [123, 203] on icon at bounding box center [123, 200] width 8 height 8
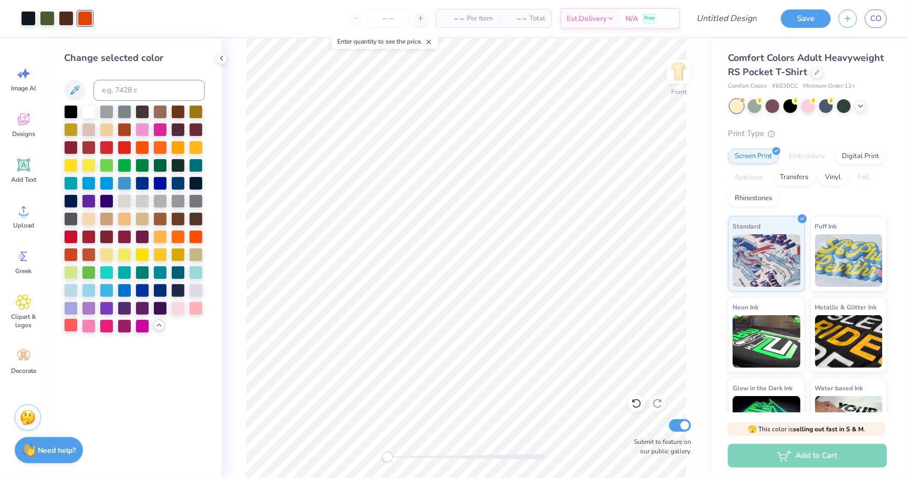
click at [68, 324] on div at bounding box center [71, 325] width 14 height 14
click at [44, 18] on div at bounding box center [47, 17] width 15 height 15
click at [107, 168] on div at bounding box center [107, 165] width 14 height 14
click at [76, 86] on icon at bounding box center [74, 90] width 13 height 13
click at [76, 91] on icon at bounding box center [74, 90] width 13 height 13
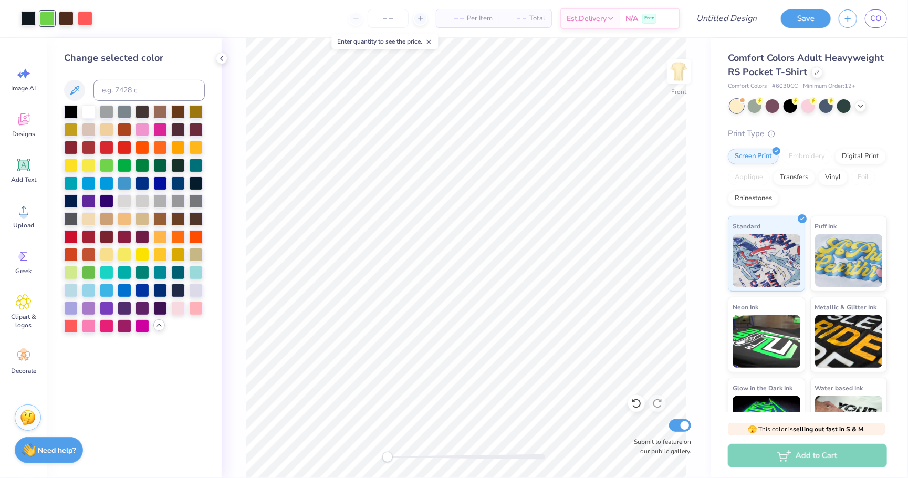
click at [155, 326] on icon at bounding box center [159, 325] width 8 height 8
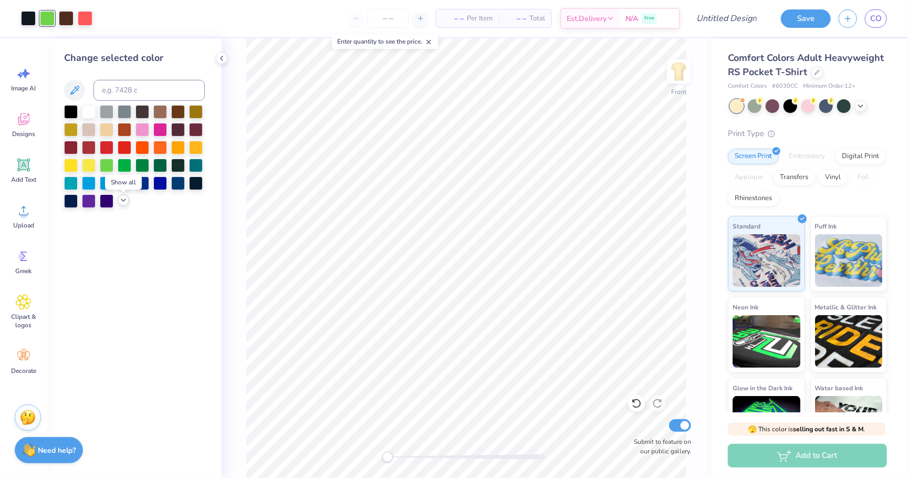
click at [123, 199] on icon at bounding box center [123, 200] width 8 height 8
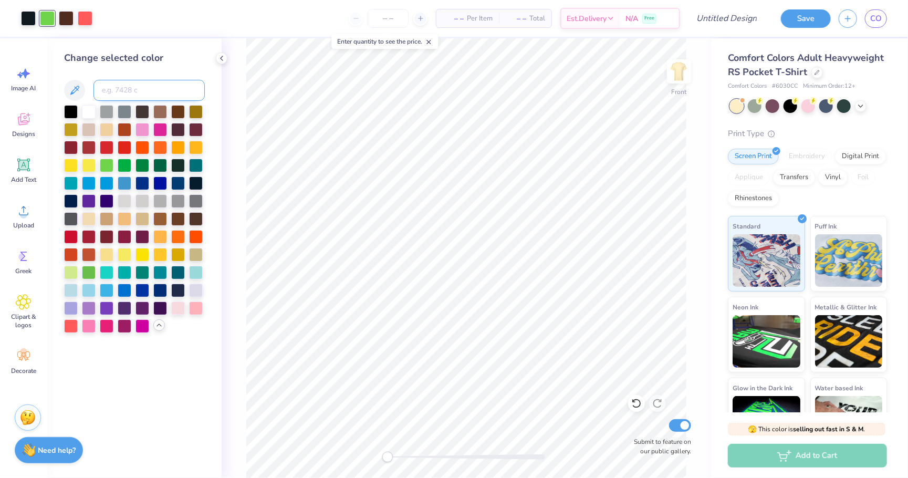
click at [149, 94] on input at bounding box center [149, 90] width 111 height 21
type input "7490"
click at [29, 15] on div at bounding box center [28, 17] width 15 height 15
click at [180, 286] on div at bounding box center [178, 290] width 14 height 14
click at [176, 288] on div at bounding box center [178, 290] width 14 height 14
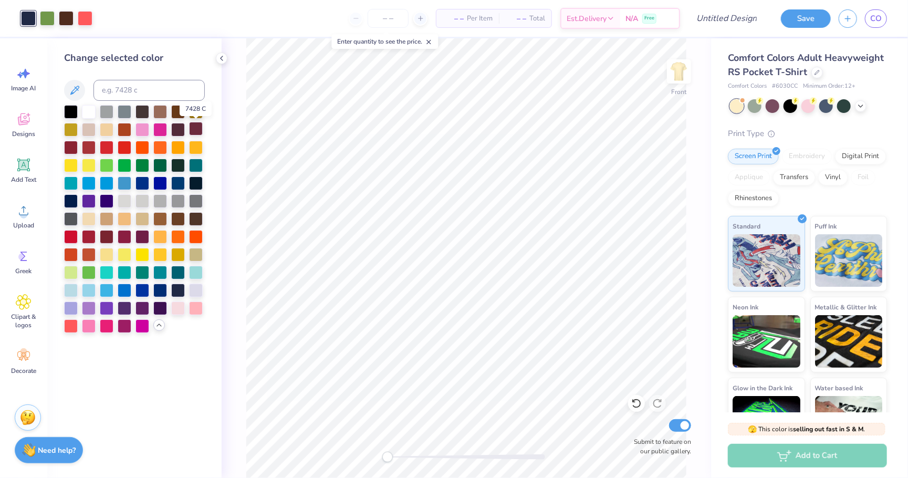
click at [195, 130] on div at bounding box center [196, 129] width 14 height 14
click at [199, 289] on div at bounding box center [196, 290] width 14 height 14
click at [180, 312] on div at bounding box center [178, 307] width 14 height 14
click at [159, 289] on div at bounding box center [160, 290] width 14 height 14
click at [159, 314] on div at bounding box center [160, 307] width 14 height 14
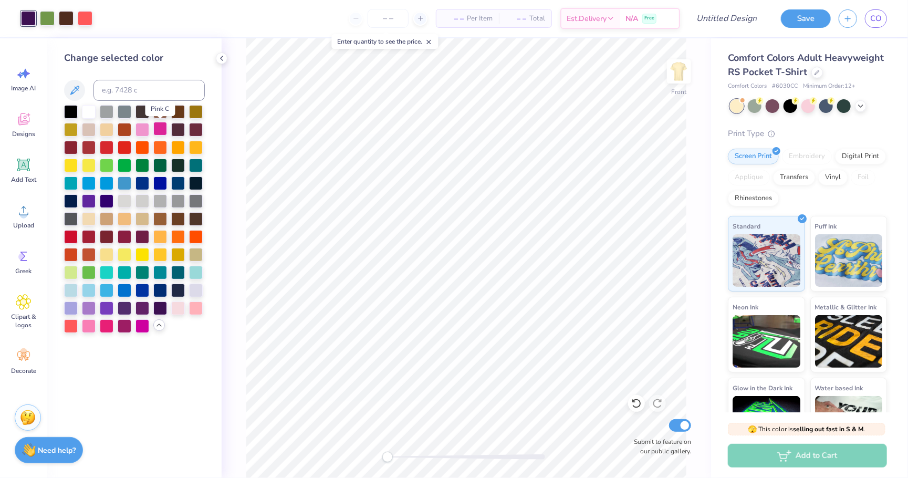
click at [158, 131] on div at bounding box center [160, 129] width 14 height 14
click at [69, 326] on div at bounding box center [71, 325] width 14 height 14
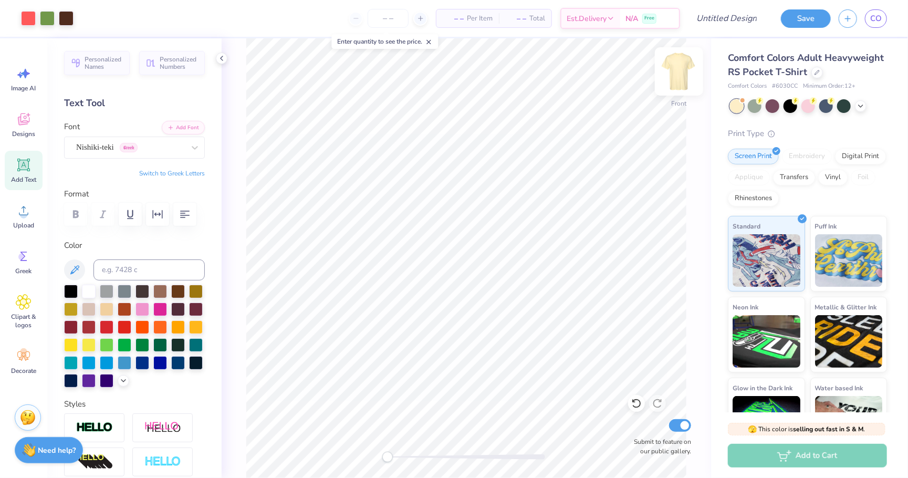
click at [672, 74] on img at bounding box center [679, 71] width 42 height 42
type textarea "G"
type textarea "KD"
click at [175, 171] on button "Switch to Greek Letters" at bounding box center [172, 173] width 66 height 8
type input "3.12"
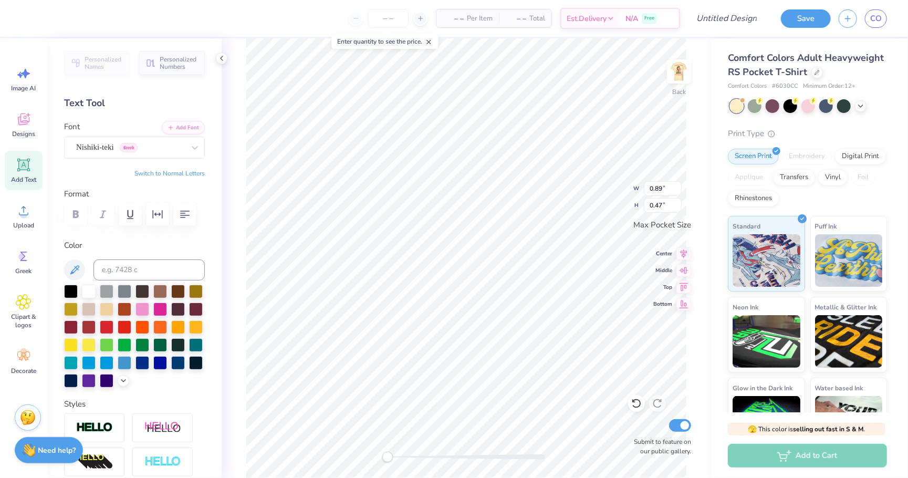
type input "1.65"
click at [120, 379] on icon at bounding box center [123, 380] width 8 height 8
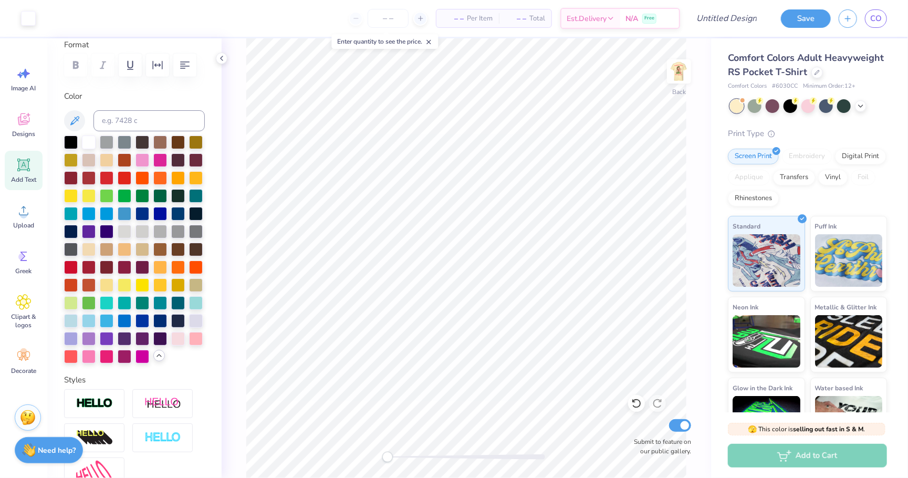
scroll to position [151, 0]
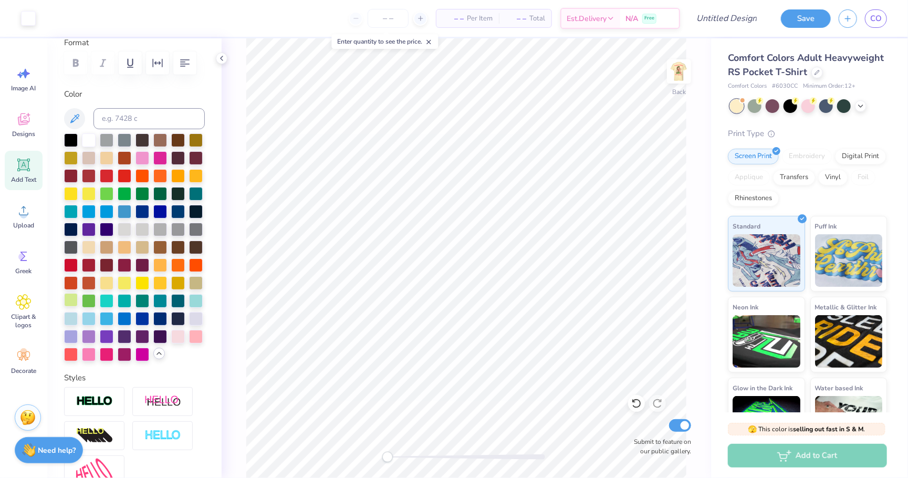
click at [71, 303] on div at bounding box center [71, 300] width 14 height 14
click at [70, 350] on div at bounding box center [71, 354] width 14 height 14
click at [675, 72] on img at bounding box center [679, 71] width 42 height 42
click at [675, 76] on img at bounding box center [679, 71] width 42 height 42
click at [138, 114] on input at bounding box center [149, 118] width 111 height 21
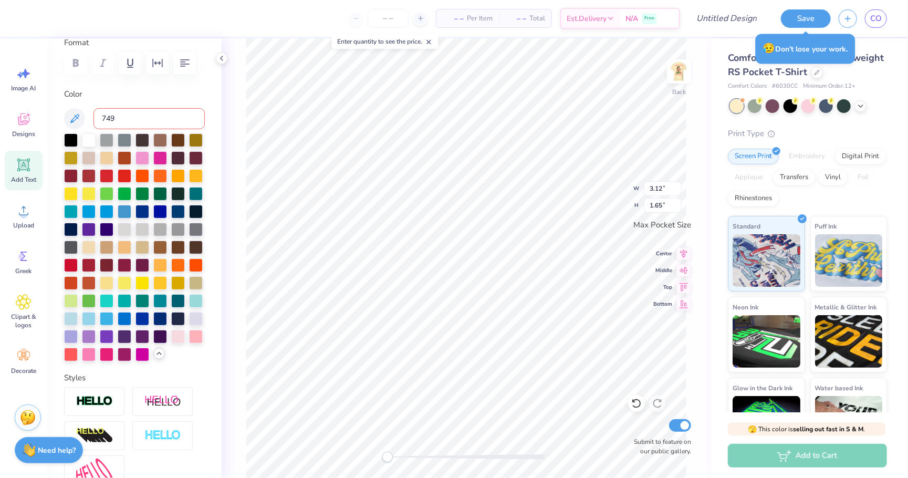
type input "7490"
click at [682, 68] on img at bounding box center [679, 71] width 42 height 42
click at [681, 71] on img at bounding box center [679, 71] width 42 height 42
click at [135, 111] on input at bounding box center [149, 118] width 111 height 21
type input "4625"
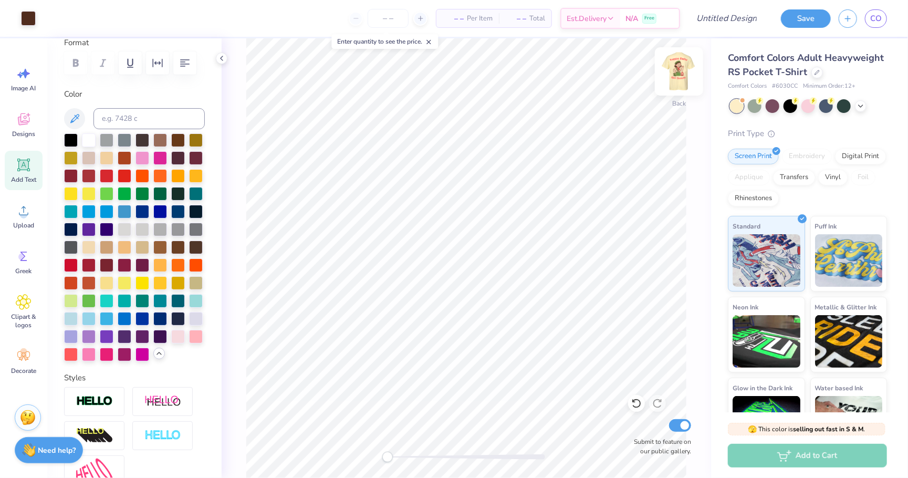
click at [674, 82] on img at bounding box center [679, 71] width 42 height 42
click at [675, 82] on img at bounding box center [679, 71] width 42 height 42
click at [71, 358] on div at bounding box center [71, 354] width 14 height 14
click at [676, 79] on img at bounding box center [679, 71] width 42 height 42
click at [677, 69] on img at bounding box center [679, 71] width 42 height 42
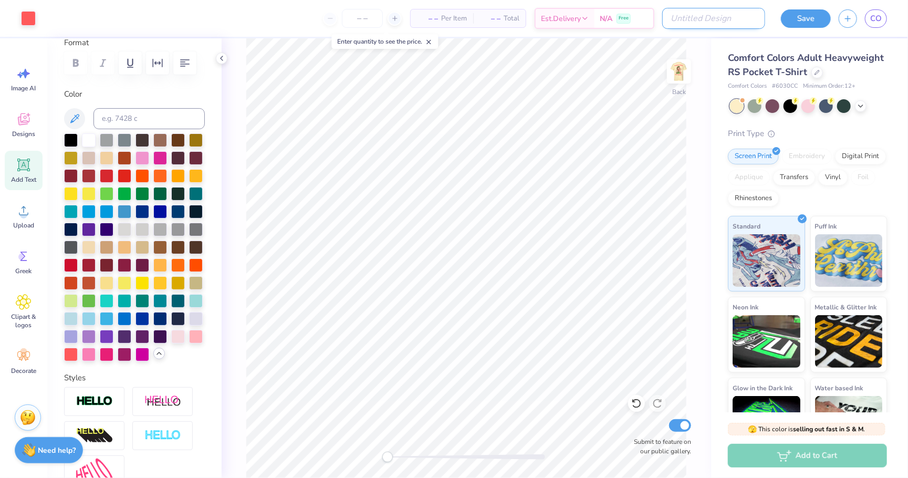
click at [751, 18] on input "Design Title" at bounding box center [713, 18] width 103 height 21
type input "g"
type input "kdxgs"
click at [808, 12] on button "Save" at bounding box center [806, 17] width 50 height 18
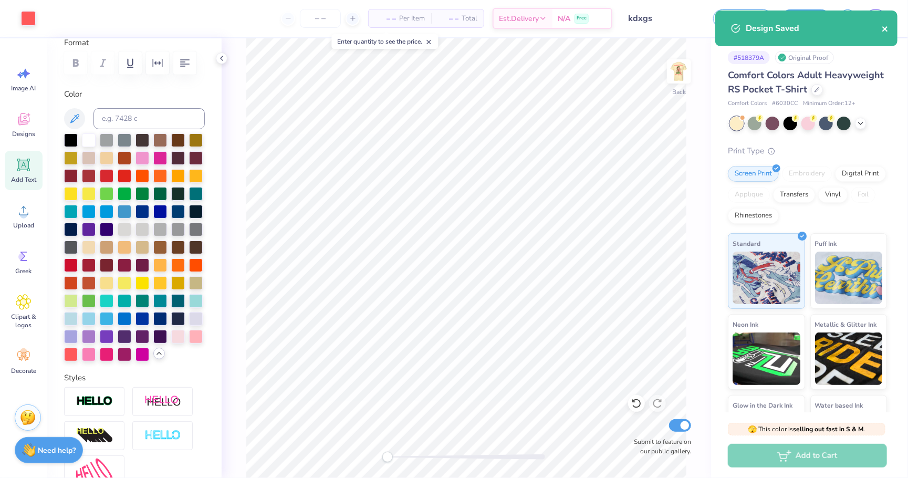
click at [886, 26] on icon "close" at bounding box center [885, 29] width 7 height 8
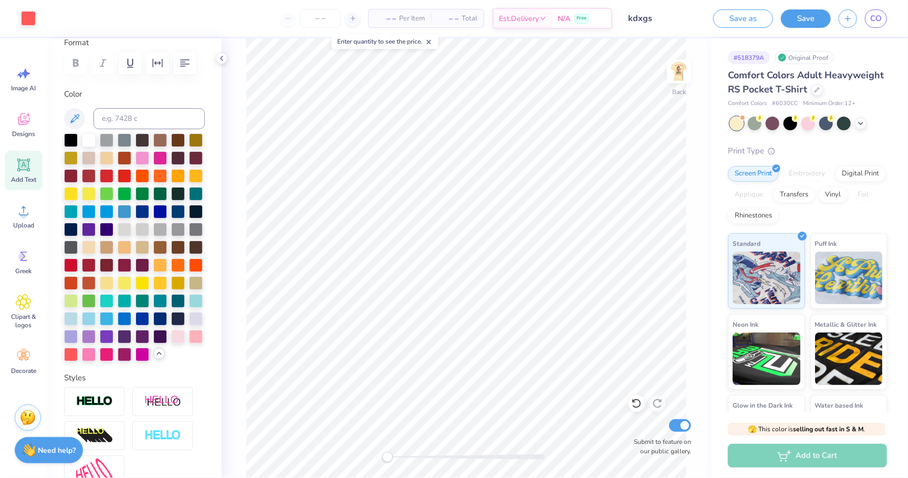
click at [875, 19] on div "Design Saved" at bounding box center [806, 32] width 186 height 48
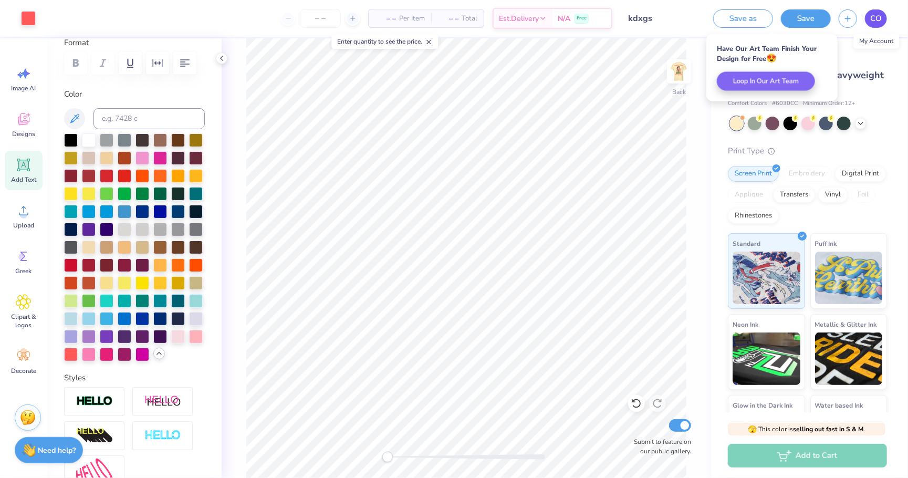
click at [884, 18] on link "CO" at bounding box center [876, 18] width 22 height 18
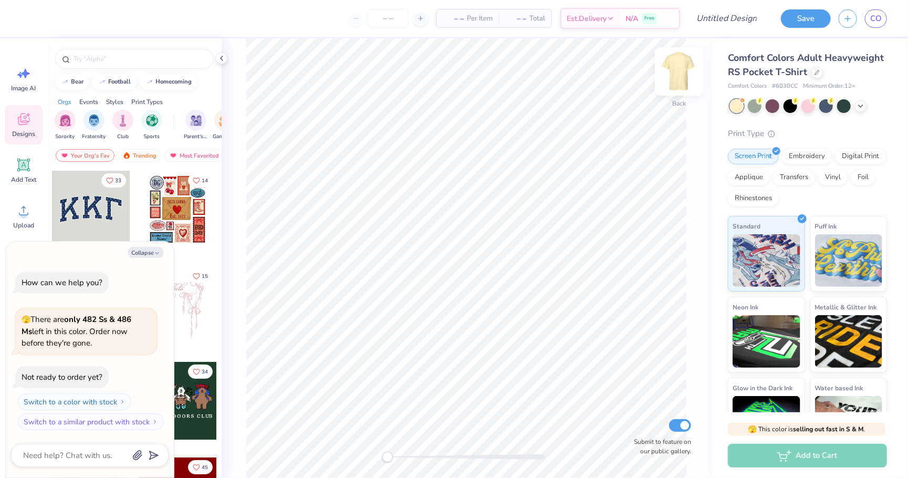
click at [673, 70] on img at bounding box center [679, 71] width 42 height 42
click at [146, 249] on button "Collapse" at bounding box center [145, 252] width 35 height 11
type textarea "x"
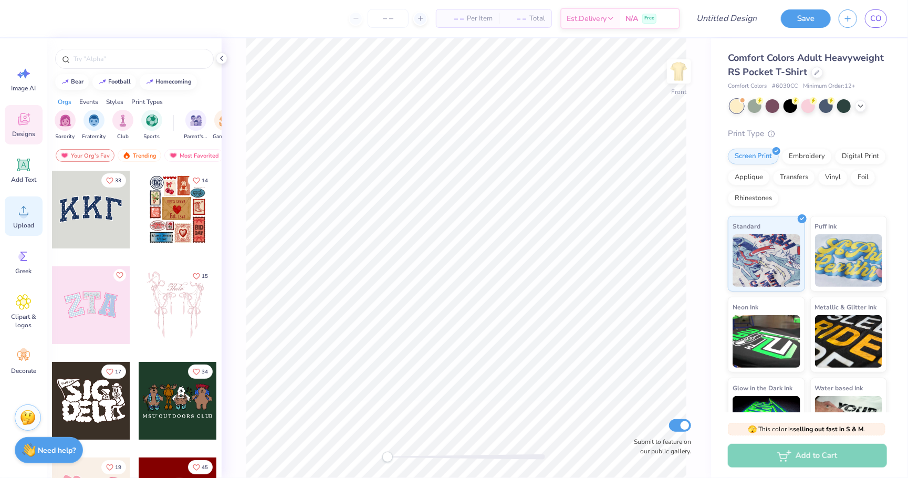
click at [20, 221] on span "Upload" at bounding box center [23, 225] width 21 height 8
click at [678, 74] on img at bounding box center [679, 71] width 42 height 42
click at [23, 211] on circle at bounding box center [23, 214] width 7 height 7
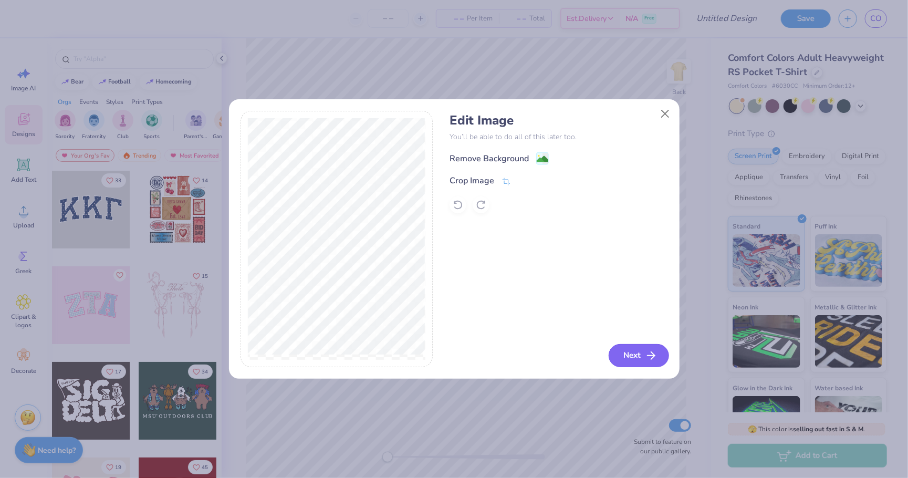
click at [636, 352] on button "Next" at bounding box center [639, 355] width 60 height 23
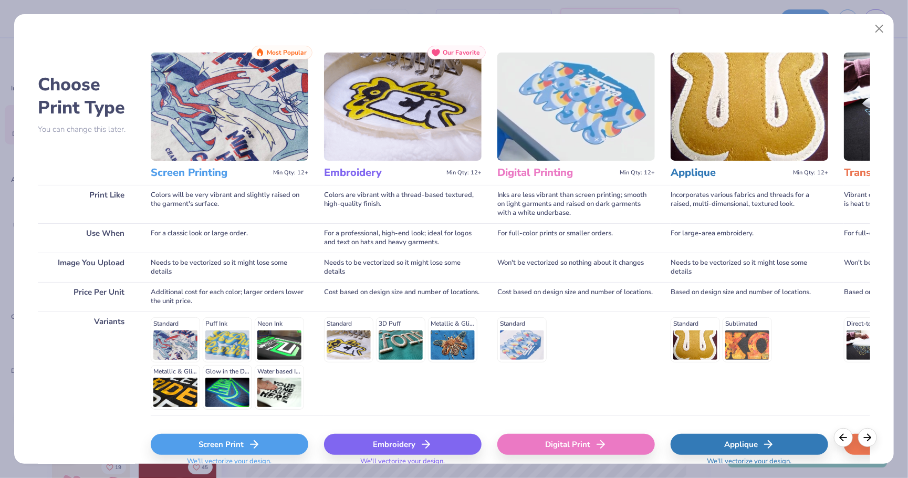
click at [271, 441] on div "Screen Print" at bounding box center [230, 444] width 158 height 21
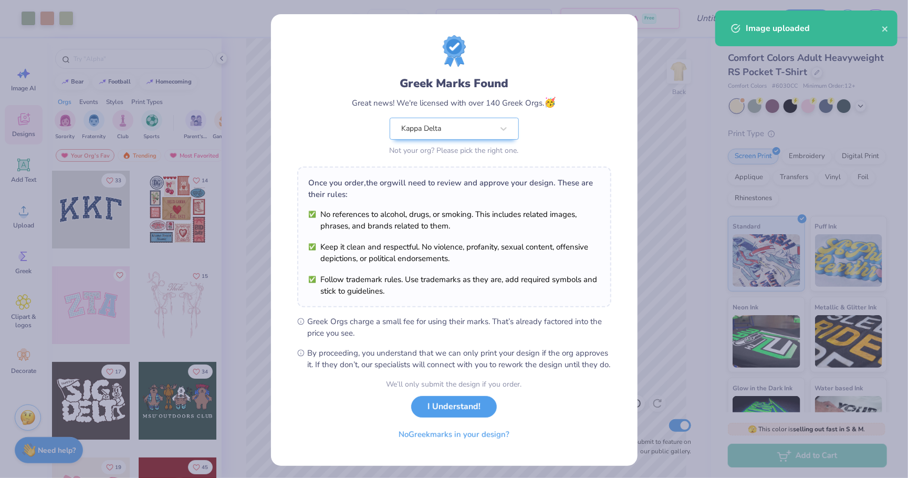
click at [395, 457] on div "Greek Marks Found Great news! We're licensed with over 140 Greek Orgs. 🥳 Kappa …" at bounding box center [454, 240] width 367 height 452
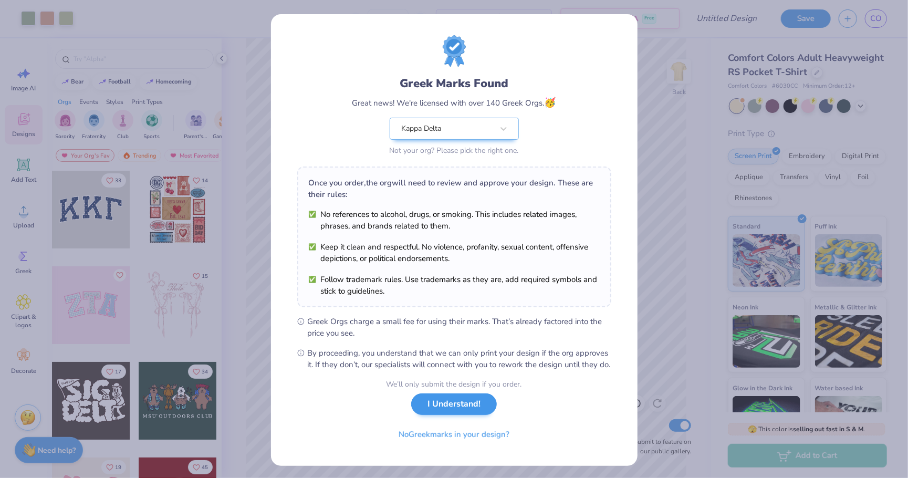
click at [450, 409] on button "I Understand!" at bounding box center [454, 404] width 86 height 22
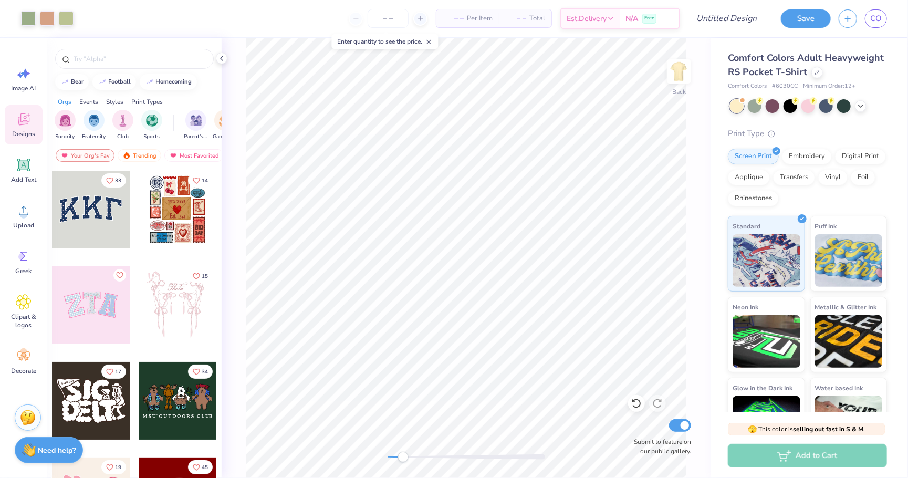
drag, startPoint x: 386, startPoint y: 454, endPoint x: 410, endPoint y: 452, distance: 24.3
click at [409, 452] on div "Accessibility label" at bounding box center [403, 457] width 11 height 11
click at [450, 449] on div "Back Submit to feature on our public gallery." at bounding box center [467, 258] width 490 height 440
click at [633, 402] on icon at bounding box center [634, 401] width 2 height 2
drag, startPoint x: 452, startPoint y: 458, endPoint x: 426, endPoint y: 453, distance: 27.3
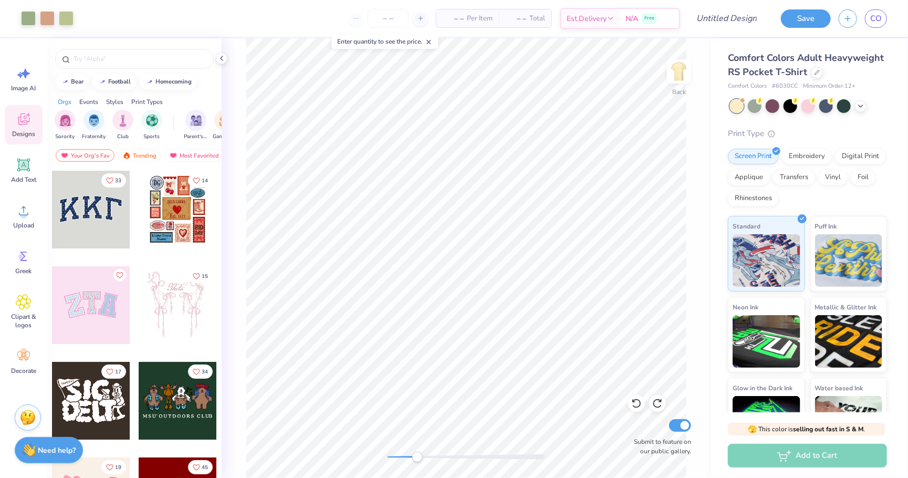
click at [423, 453] on div "Accessibility label" at bounding box center [417, 457] width 11 height 11
click at [18, 171] on icon at bounding box center [24, 165] width 16 height 16
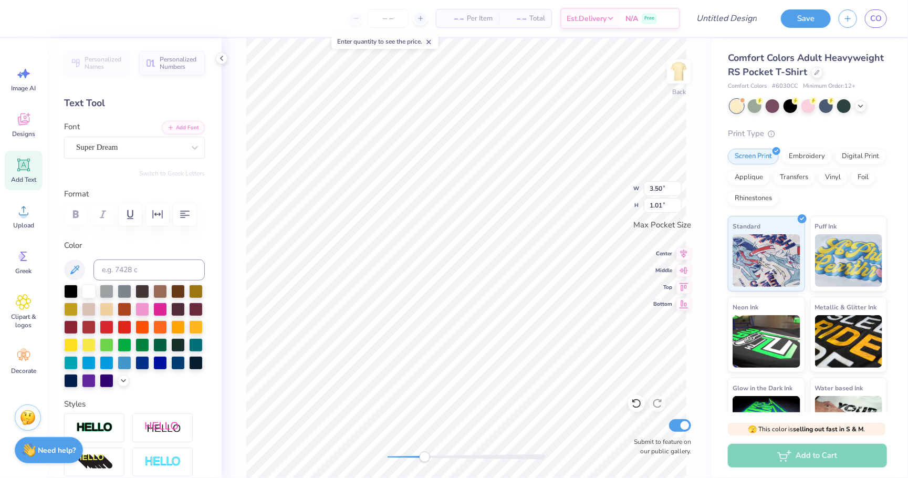
scroll to position [0, 2]
type textarea "KAPPA DELTA"
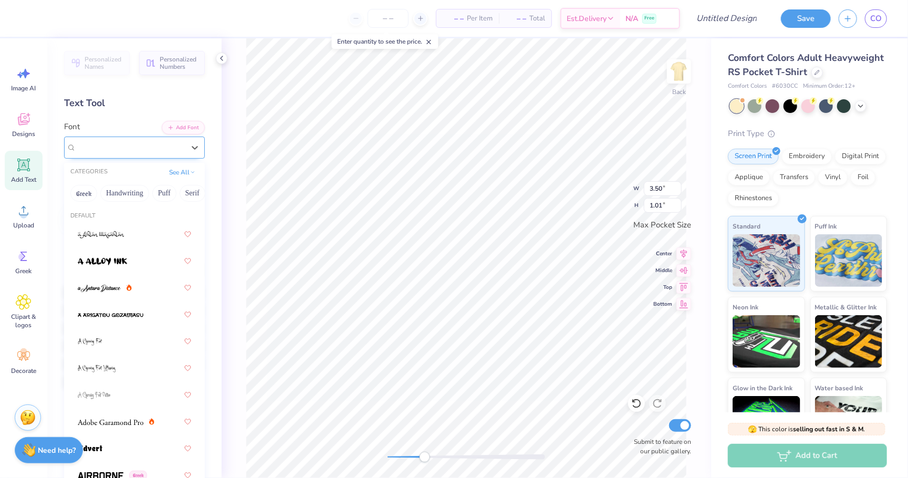
click at [138, 148] on div "Super Dream" at bounding box center [130, 147] width 110 height 16
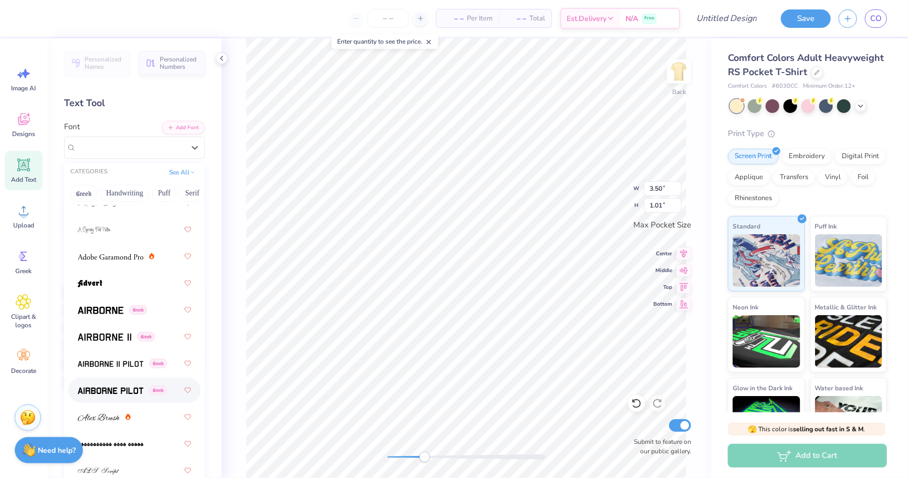
scroll to position [162, 0]
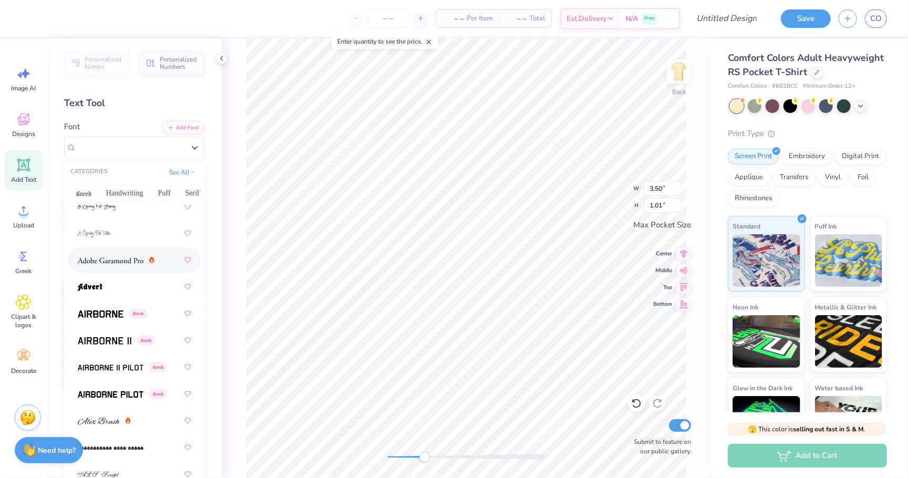
click at [128, 268] on div at bounding box center [134, 260] width 113 height 19
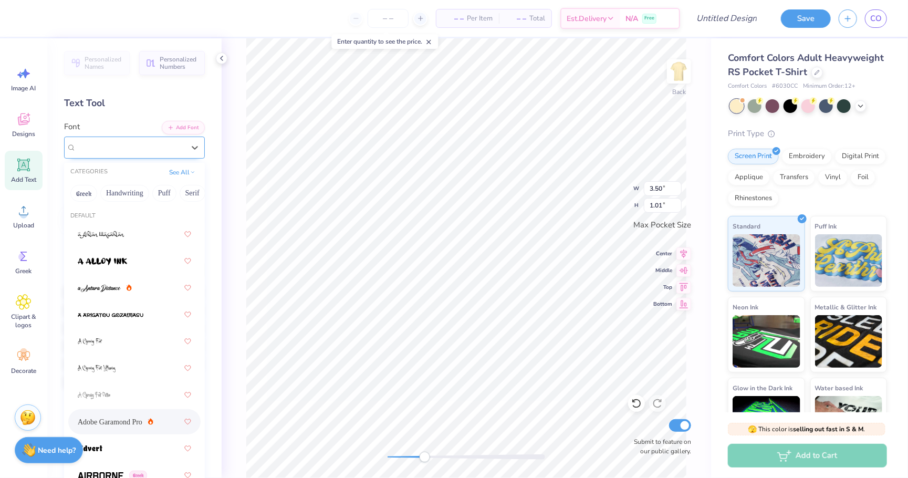
click at [122, 149] on span "Adobe Garamond Pro" at bounding box center [110, 147] width 69 height 12
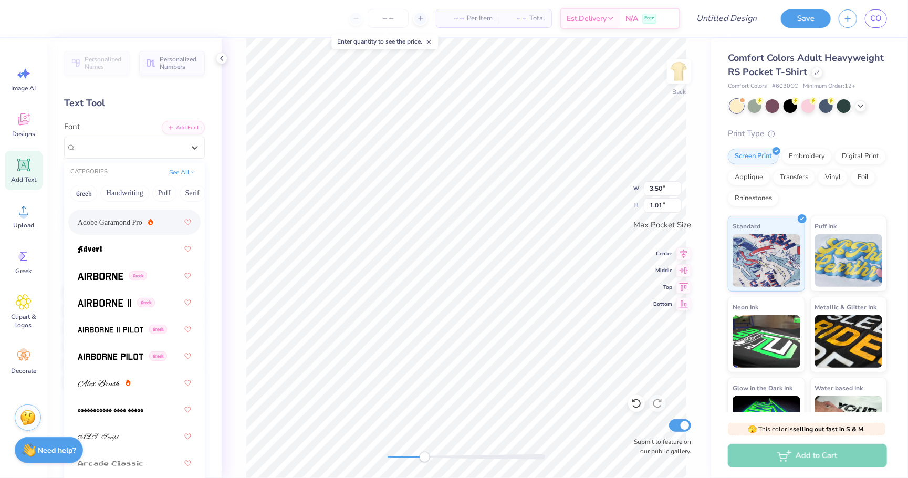
scroll to position [201, 0]
click at [103, 265] on div "Greek" at bounding box center [134, 274] width 113 height 19
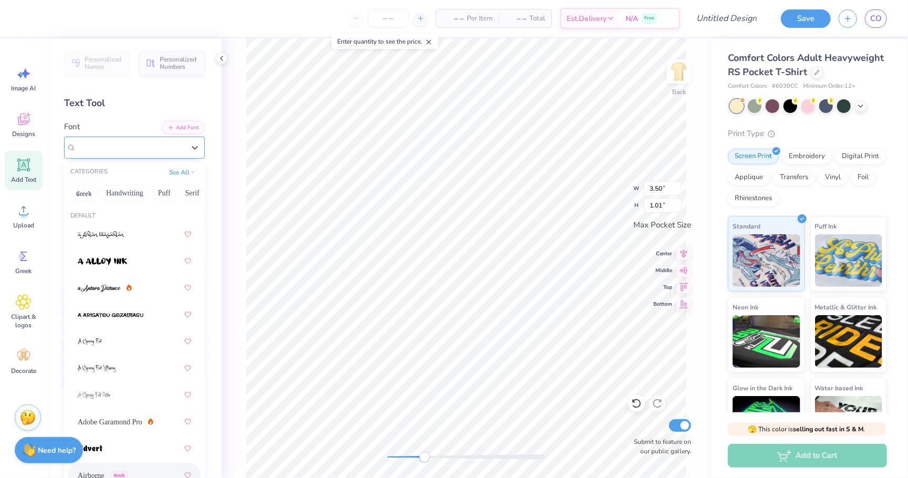
click at [123, 143] on span "Greek" at bounding box center [119, 147] width 18 height 9
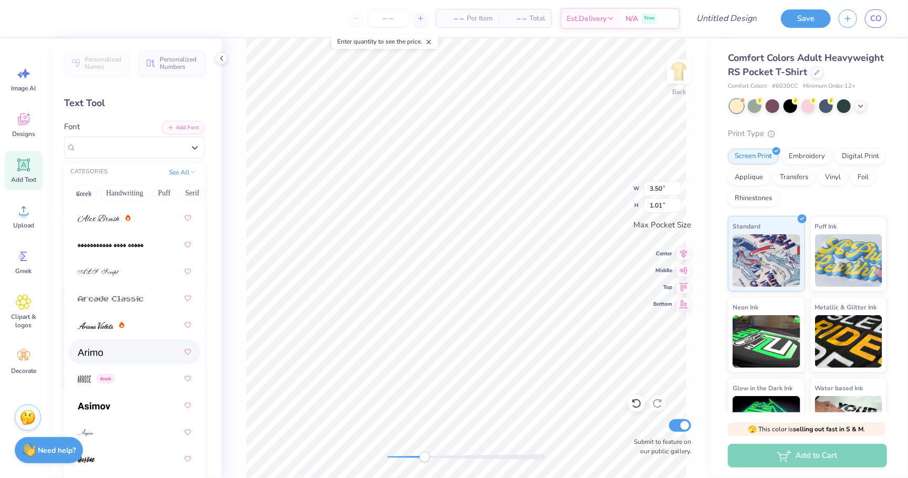
scroll to position [359, 0]
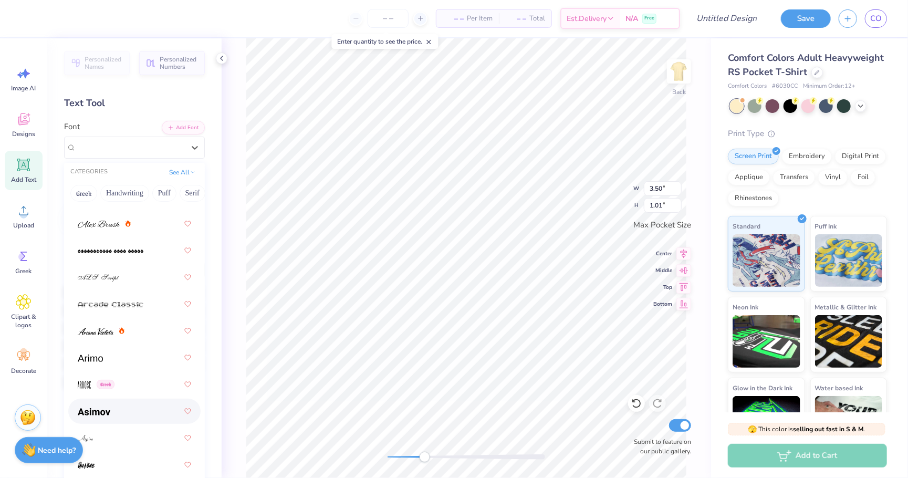
click at [131, 414] on div at bounding box center [134, 411] width 113 height 19
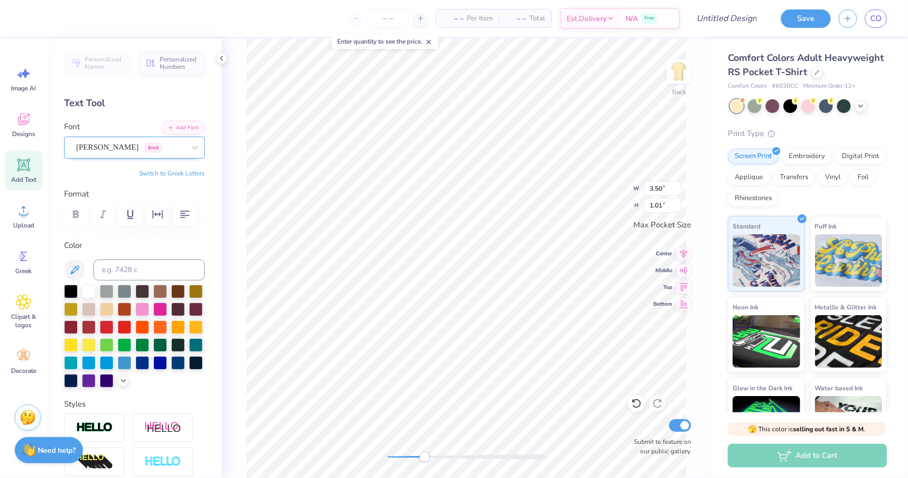
click at [165, 141] on div "Asimov Greek" at bounding box center [130, 147] width 110 height 16
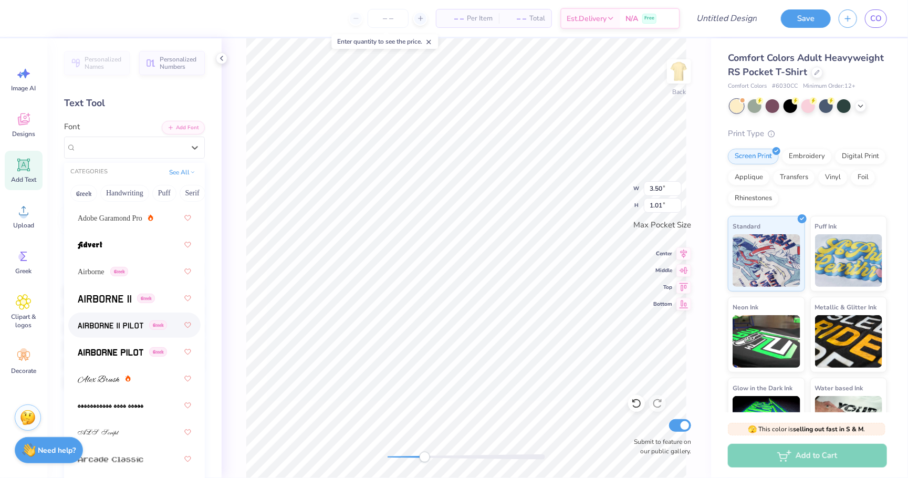
scroll to position [237, 0]
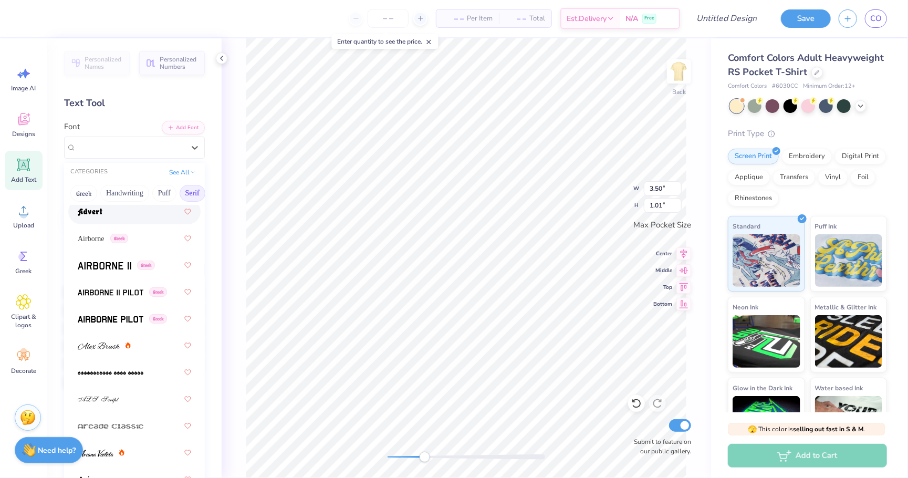
click at [191, 192] on button "Serif" at bounding box center [193, 193] width 26 height 17
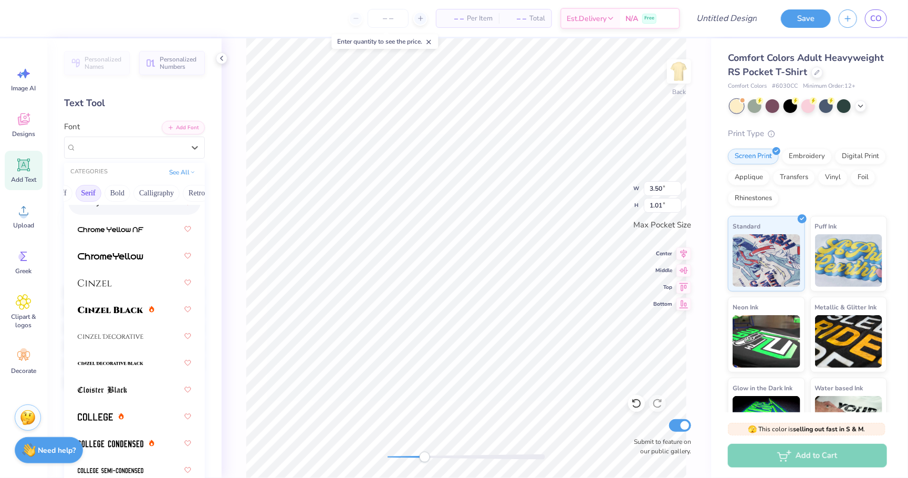
scroll to position [0, 85]
click at [139, 194] on button "Bold" at bounding box center [136, 193] width 26 height 17
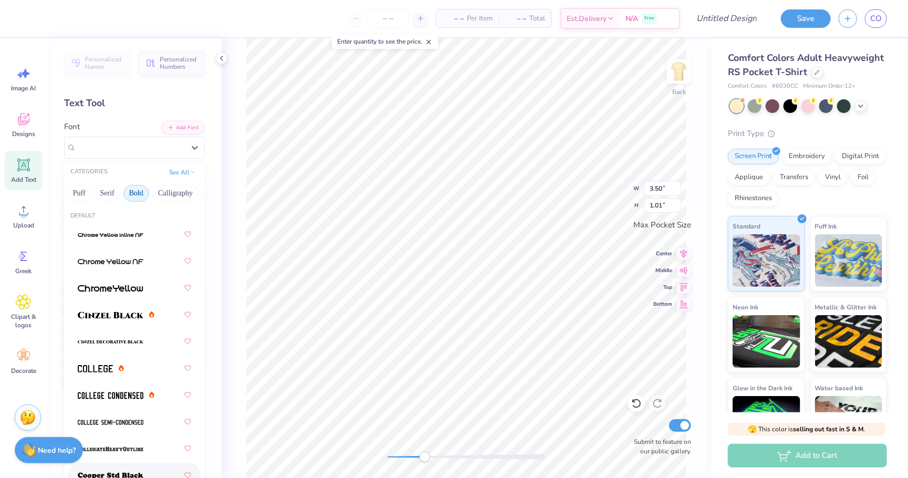
scroll to position [0, 0]
click at [113, 193] on button "Serif" at bounding box center [108, 193] width 26 height 17
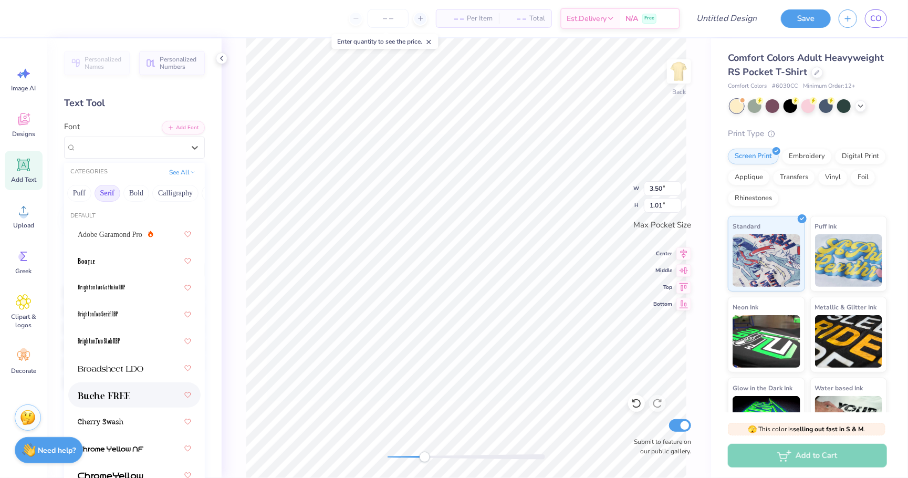
click at [139, 389] on div at bounding box center [134, 395] width 113 height 19
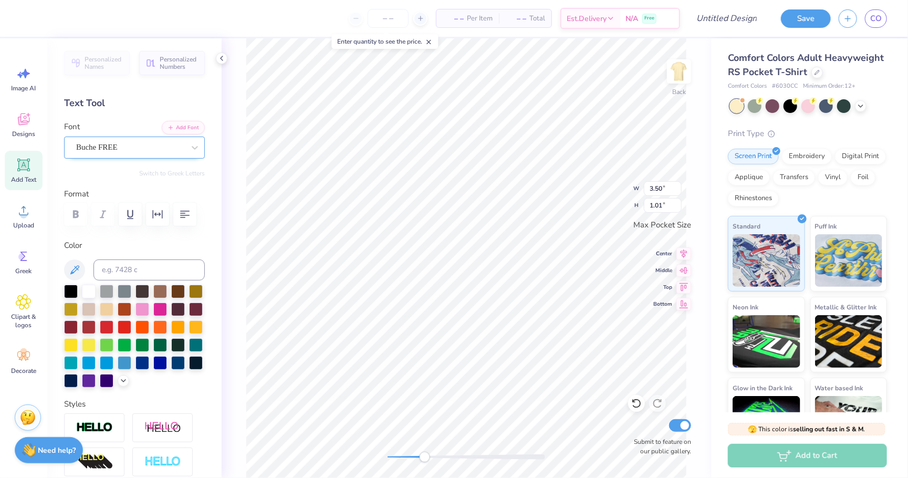
click at [138, 141] on div "Buche FREE" at bounding box center [130, 147] width 110 height 16
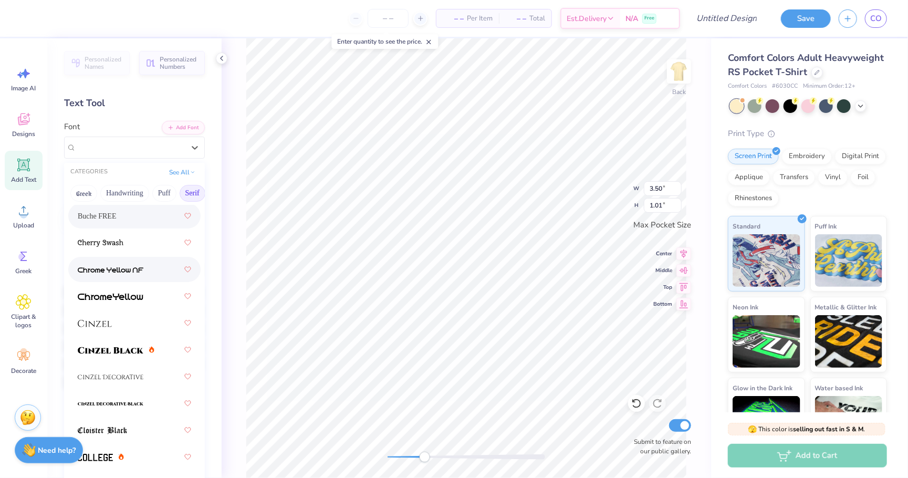
scroll to position [184, 0]
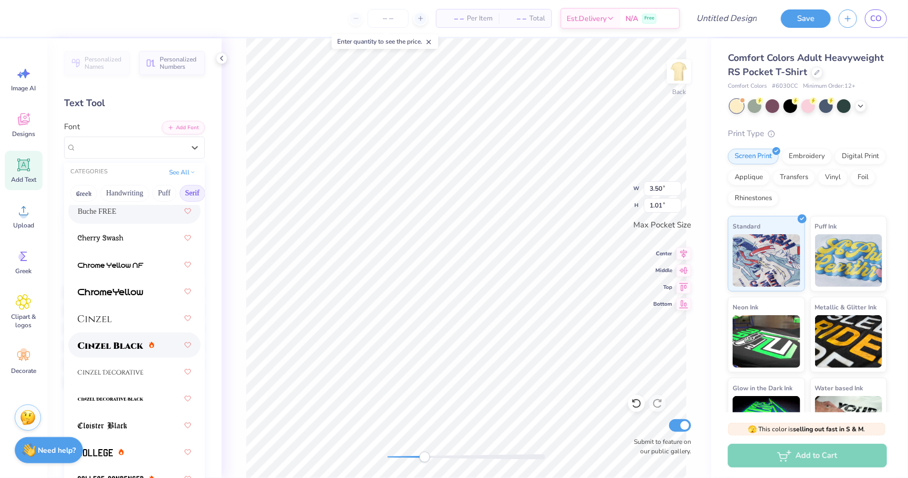
click at [135, 347] on img at bounding box center [111, 345] width 66 height 7
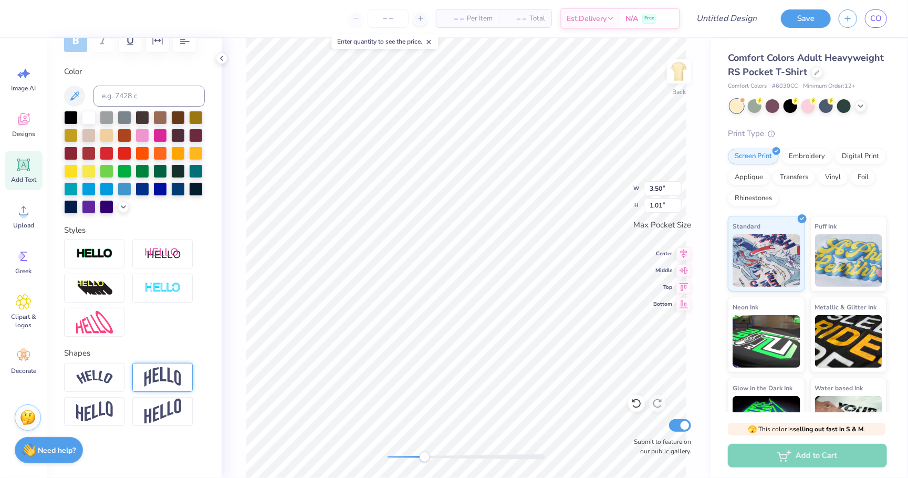
scroll to position [173, 0]
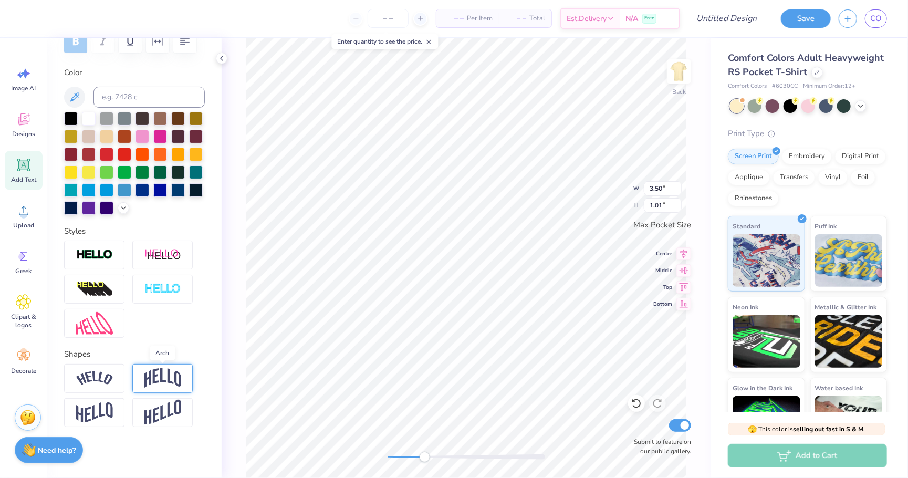
click at [163, 377] on img at bounding box center [162, 378] width 37 height 20
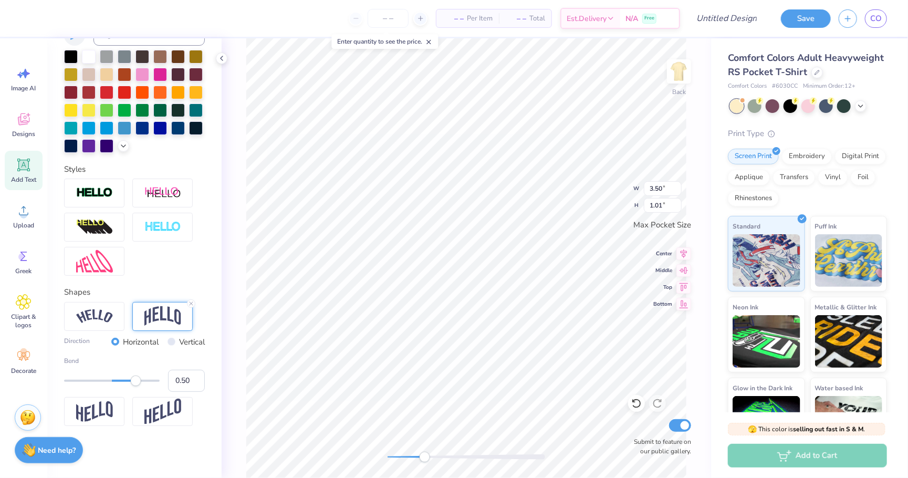
scroll to position [234, 0]
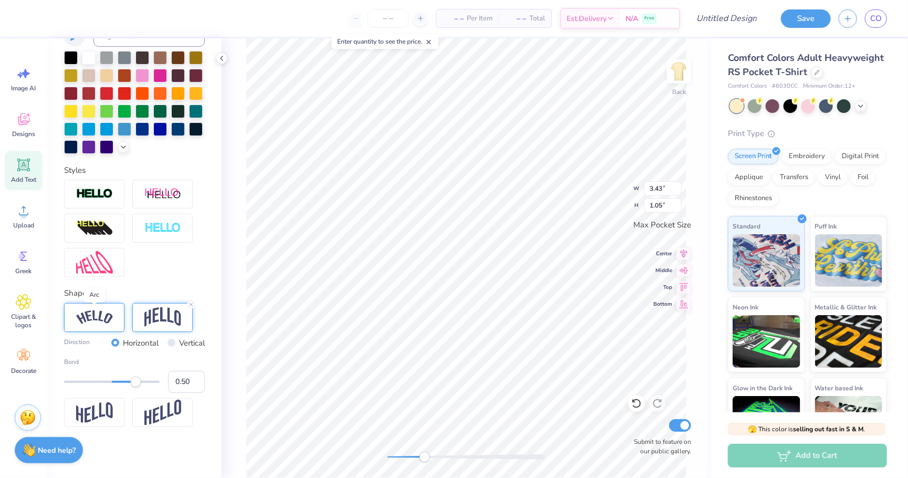
click at [101, 317] on img at bounding box center [94, 317] width 37 height 14
click at [375, 454] on div "Back Submit to feature on our public gallery." at bounding box center [467, 258] width 490 height 440
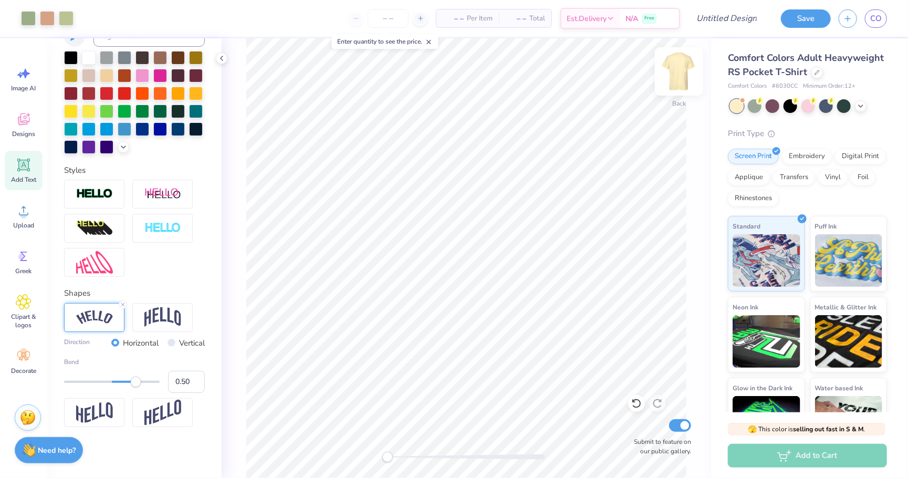
click at [677, 77] on img at bounding box center [679, 71] width 42 height 42
click at [30, 223] on span "Upload" at bounding box center [23, 225] width 21 height 8
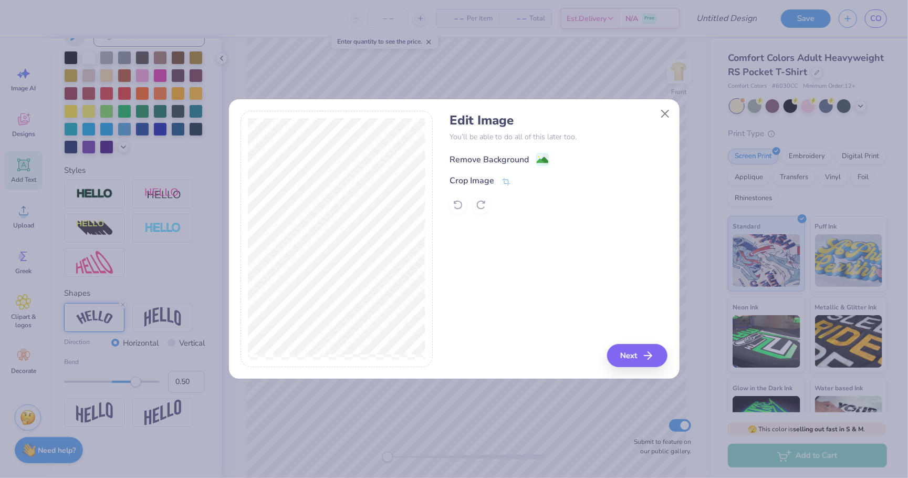
click at [541, 154] on image at bounding box center [543, 160] width 12 height 12
click at [645, 354] on icon "button" at bounding box center [651, 355] width 13 height 13
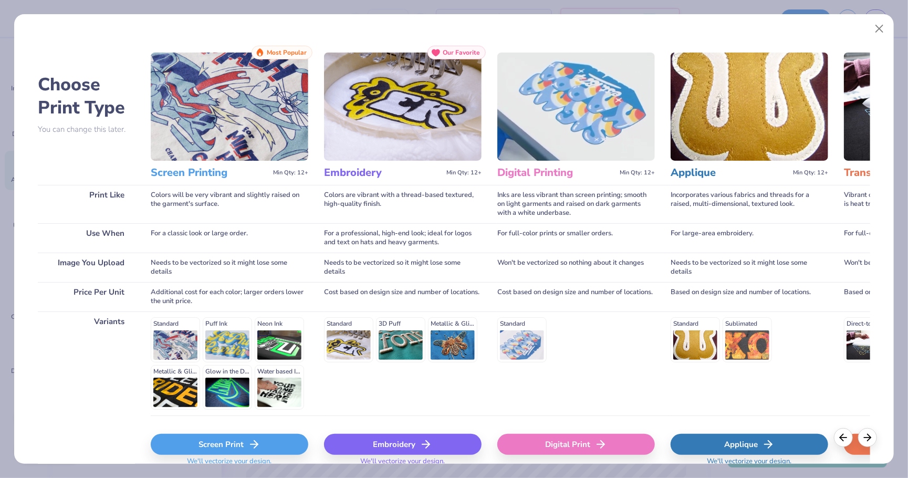
click at [205, 446] on div "Screen Print" at bounding box center [230, 444] width 158 height 21
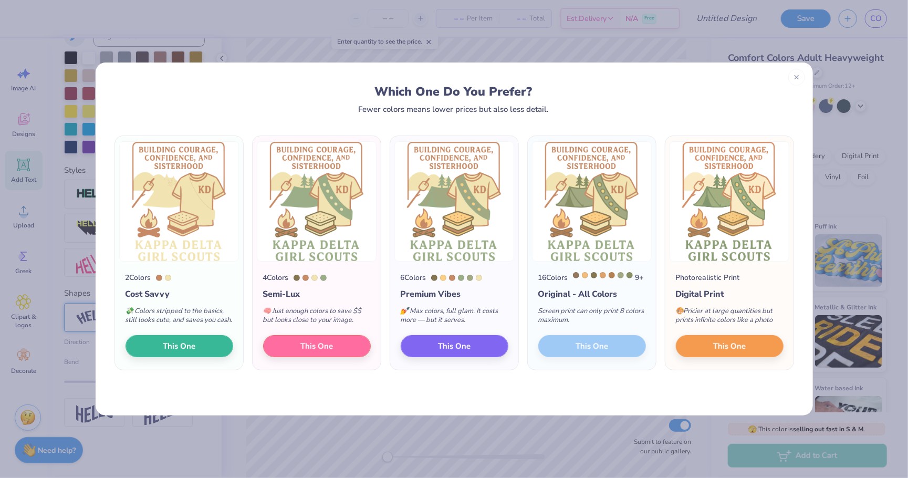
click at [579, 283] on div "9 +" at bounding box center [608, 277] width 71 height 11
click at [791, 76] on div at bounding box center [797, 75] width 17 height 17
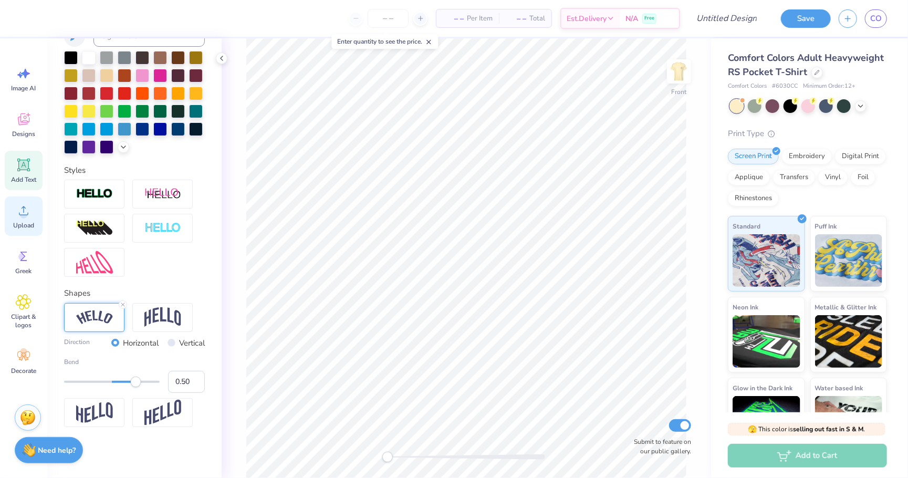
click at [34, 211] on div "Upload" at bounding box center [24, 215] width 38 height 39
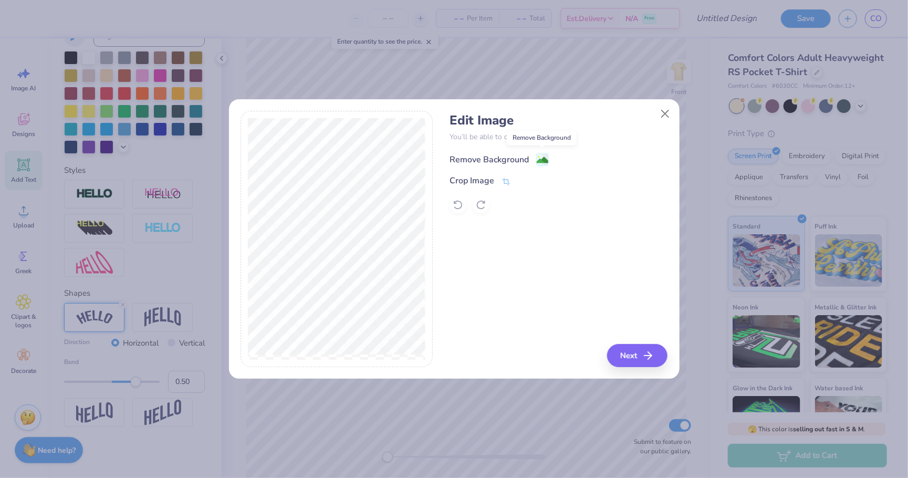
click at [538, 154] on image at bounding box center [543, 160] width 12 height 12
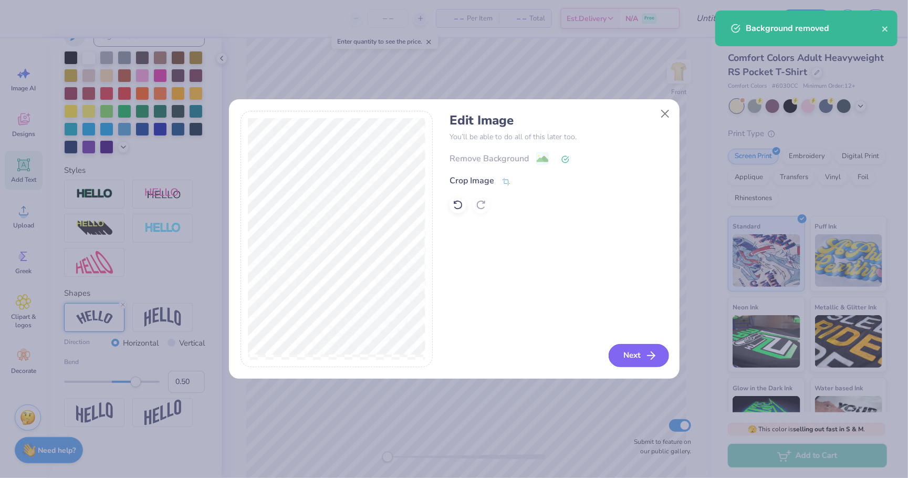
click at [635, 350] on button "Next" at bounding box center [639, 355] width 60 height 23
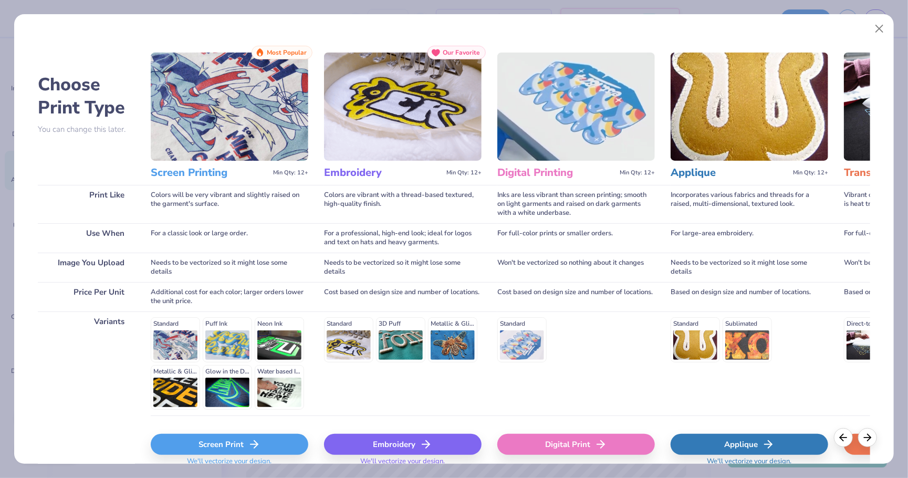
click at [193, 445] on div "Screen Print" at bounding box center [230, 444] width 158 height 21
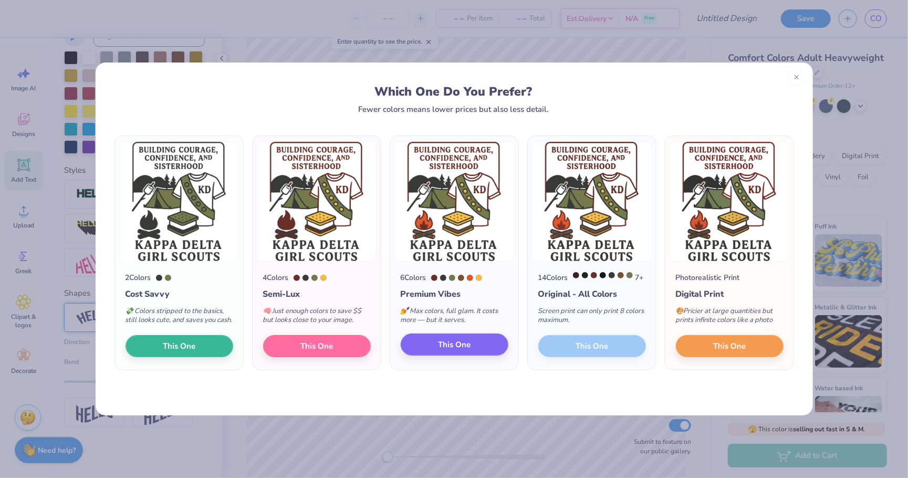
click at [436, 351] on button "This One" at bounding box center [455, 345] width 108 height 22
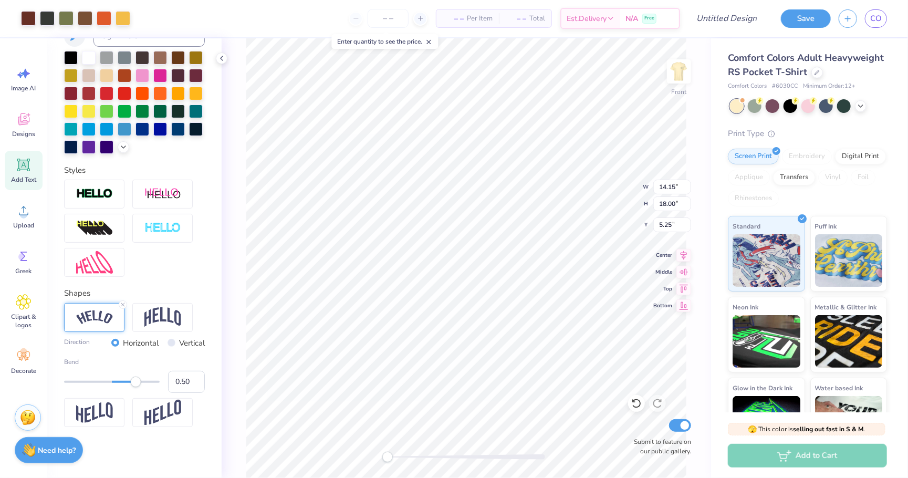
type input "11.70"
type input "14.88"
type input "8.36"
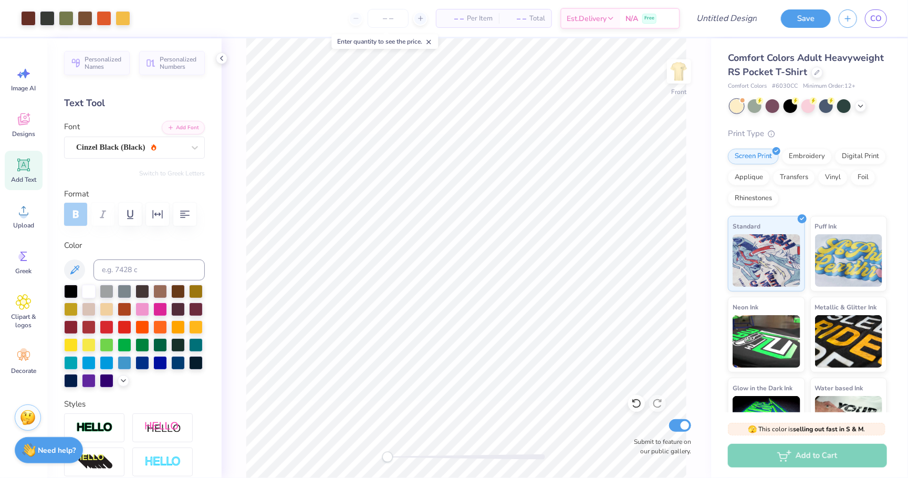
scroll to position [-1, 0]
click at [30, 168] on icon at bounding box center [24, 165] width 16 height 16
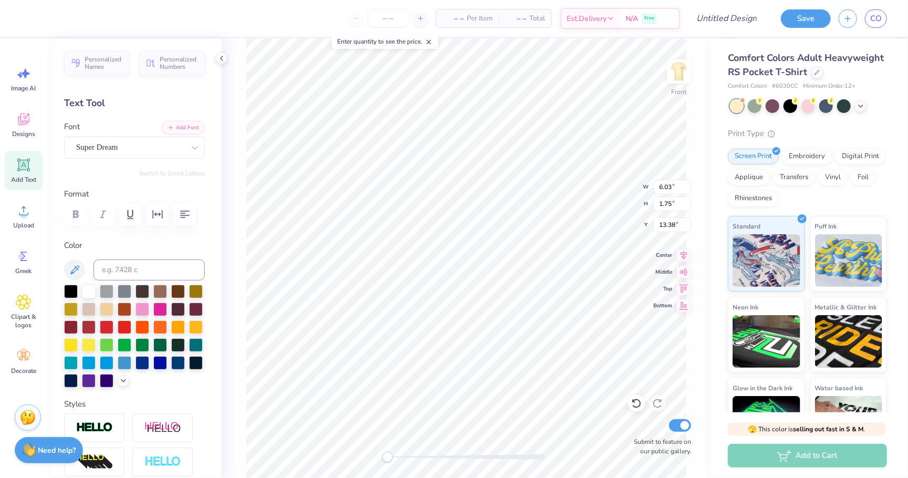
scroll to position [0, 0]
type textarea "T"
type textarea "KD"
click at [160, 148] on div "Super Dream" at bounding box center [130, 147] width 110 height 16
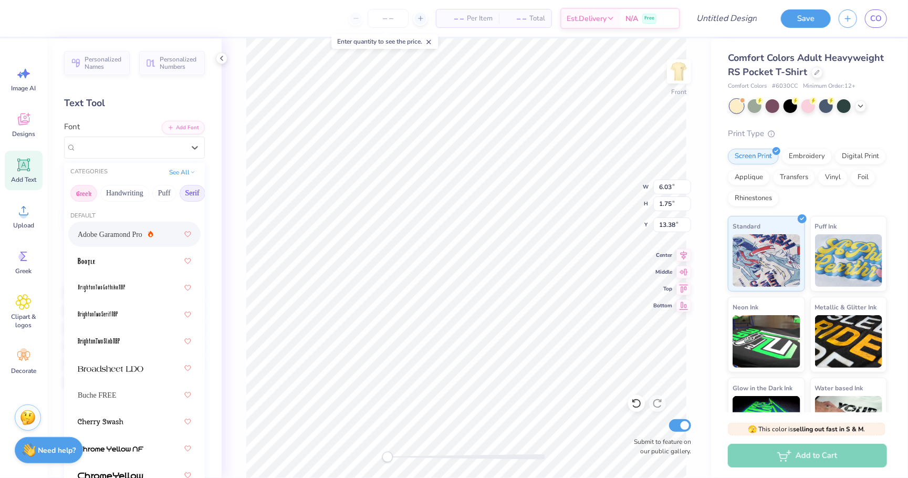
click at [87, 189] on button "Greek" at bounding box center [83, 193] width 27 height 17
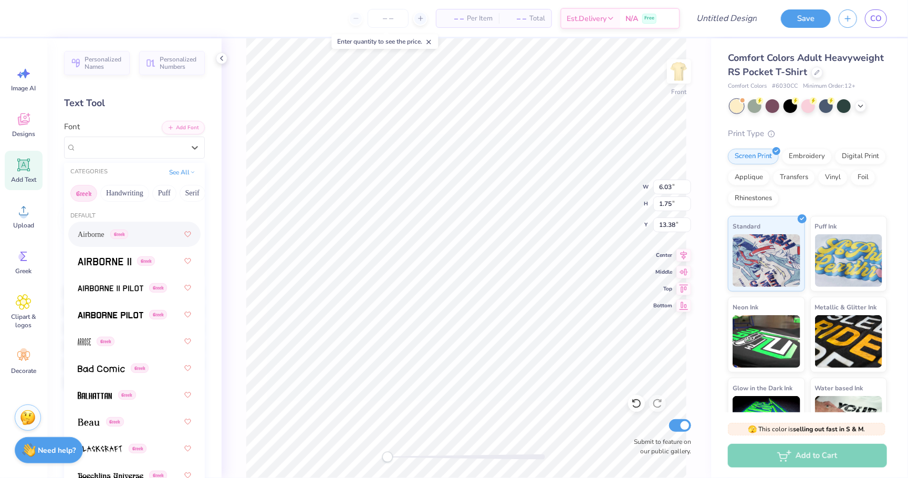
click at [153, 239] on div "Airborne Greek" at bounding box center [134, 234] width 113 height 19
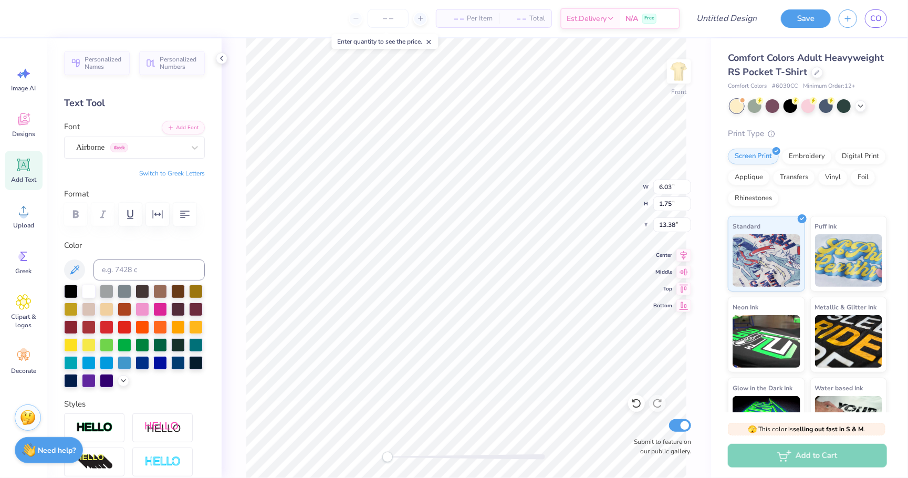
click at [173, 169] on button "Switch to Greek Letters" at bounding box center [172, 173] width 66 height 8
click at [165, 276] on input at bounding box center [149, 270] width 111 height 21
type input "483"
type input "1.94"
type input "1.19"
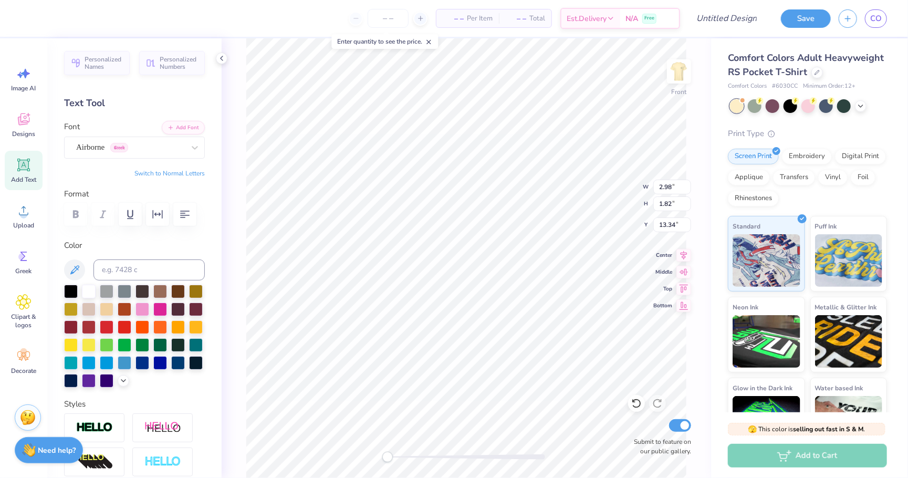
type input "13.97"
type input "1.72"
type input "1.06"
type input "1.49"
type input "0.92"
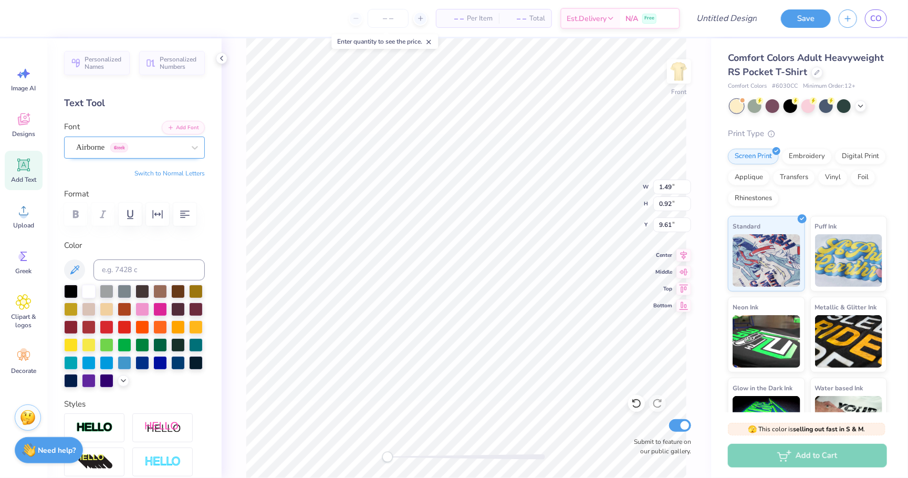
click at [176, 154] on div "Airborne Greek" at bounding box center [134, 148] width 141 height 22
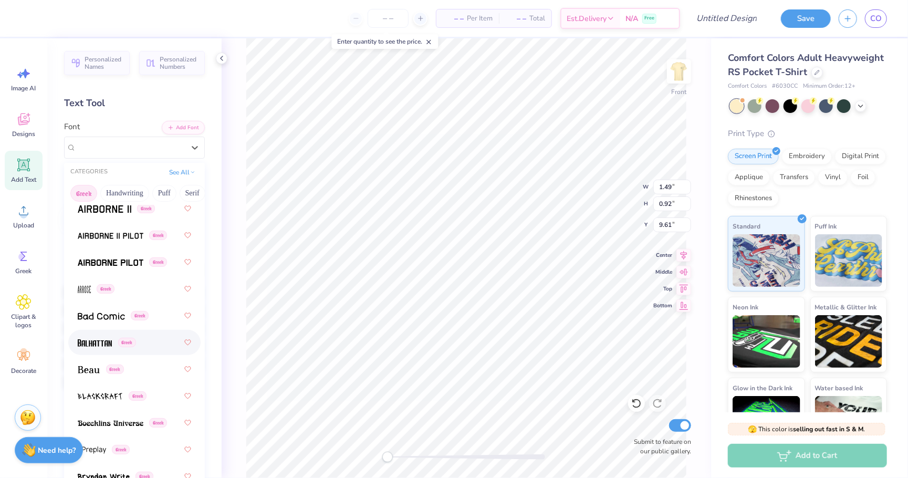
scroll to position [56, 0]
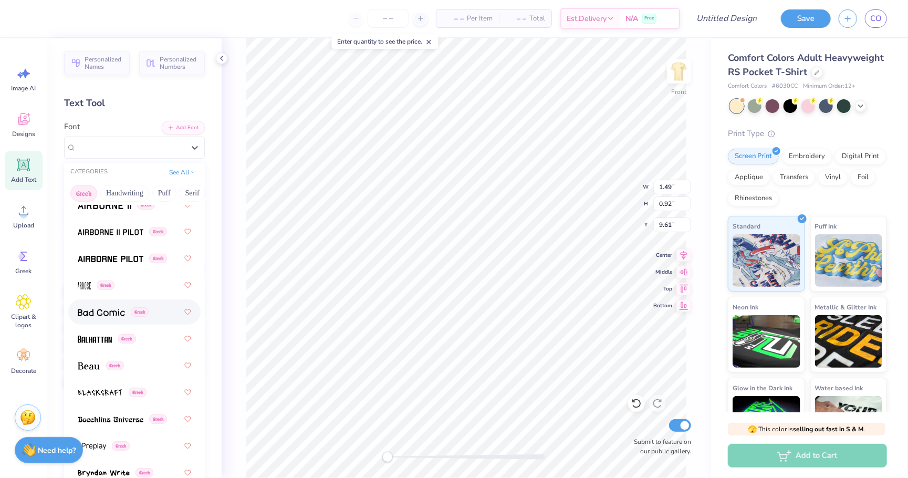
click at [157, 313] on div "Greek" at bounding box center [134, 312] width 113 height 19
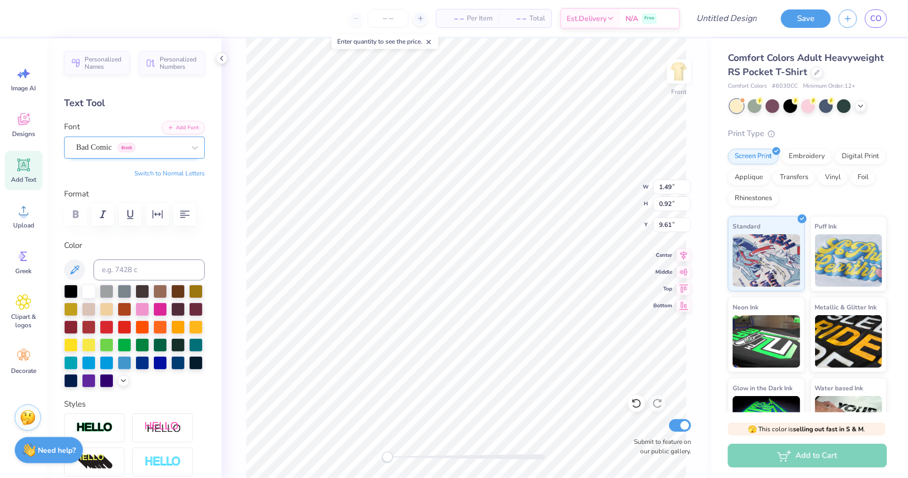
click at [142, 151] on div "Bad Comic Greek" at bounding box center [130, 147] width 110 height 16
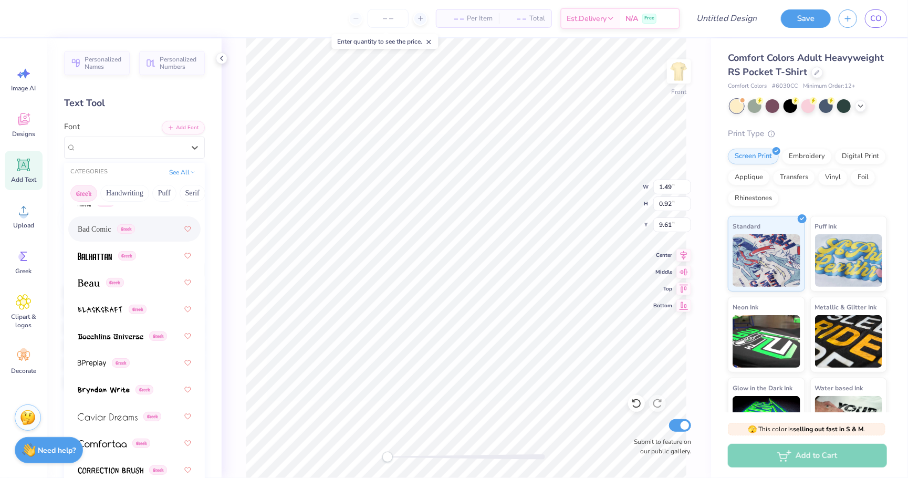
scroll to position [140, 0]
click at [165, 254] on div "Greek" at bounding box center [134, 254] width 113 height 19
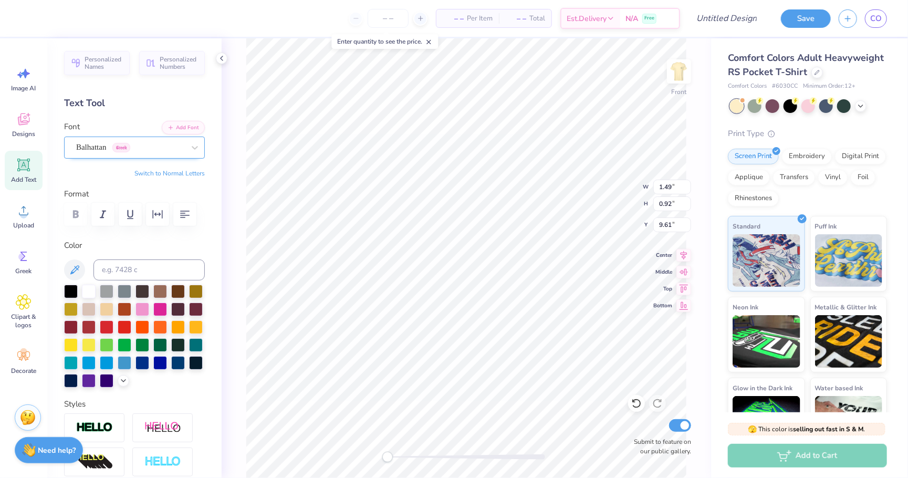
click at [175, 149] on div "Balhattan Greek" at bounding box center [130, 147] width 110 height 16
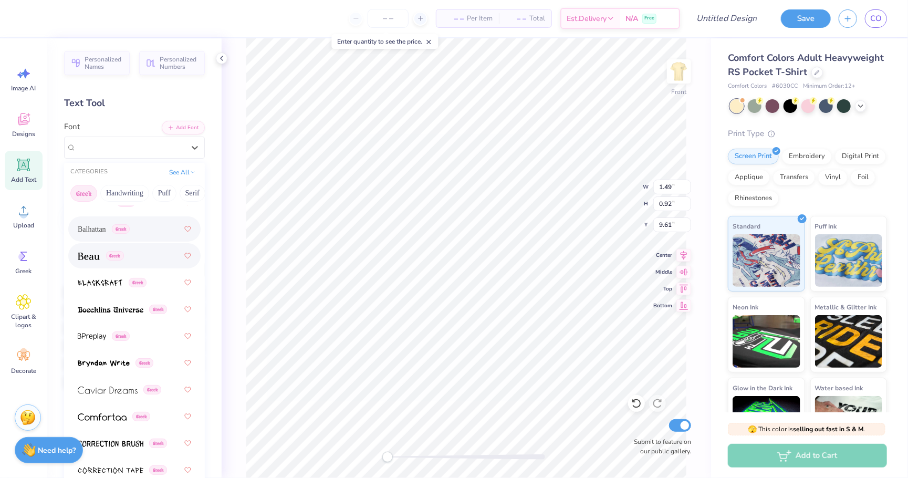
scroll to position [167, 0]
click at [122, 448] on div "Greek" at bounding box center [134, 442] width 113 height 19
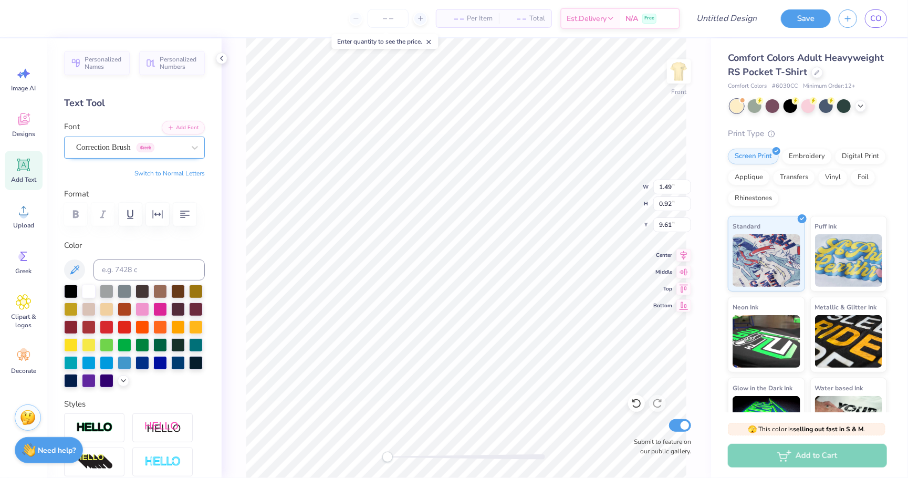
click at [151, 147] on span "Greek" at bounding box center [146, 147] width 18 height 9
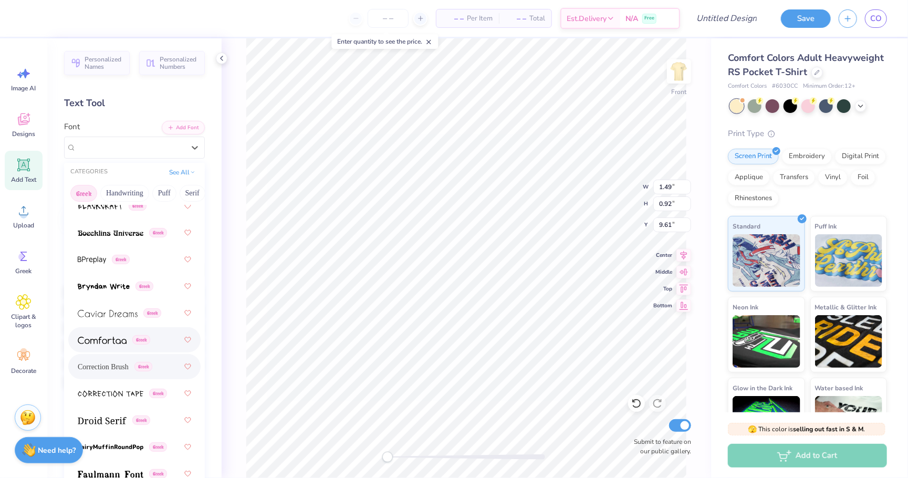
scroll to position [361, 0]
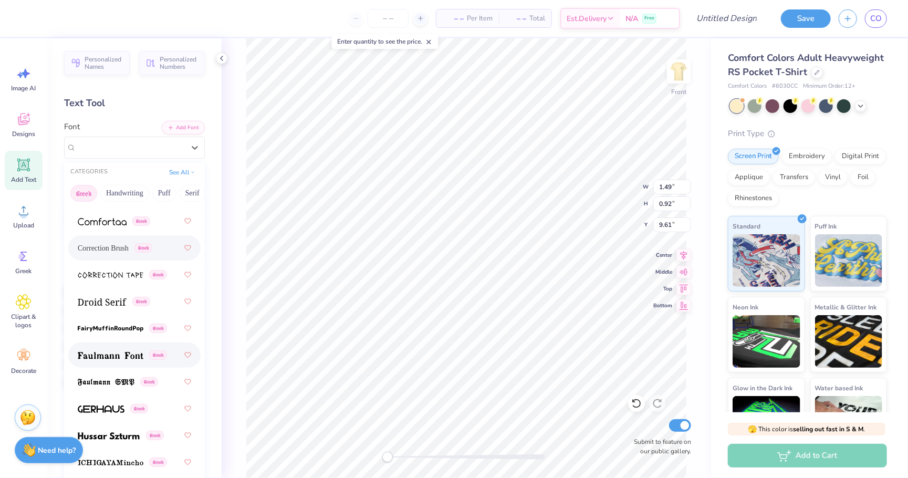
click at [130, 355] on img at bounding box center [111, 355] width 66 height 7
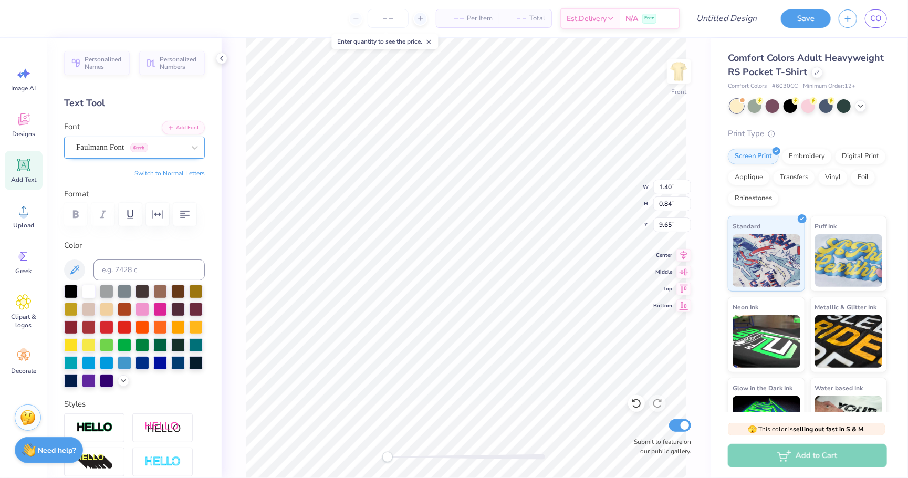
click at [160, 152] on div "Faulmann Font Greek" at bounding box center [130, 147] width 110 height 16
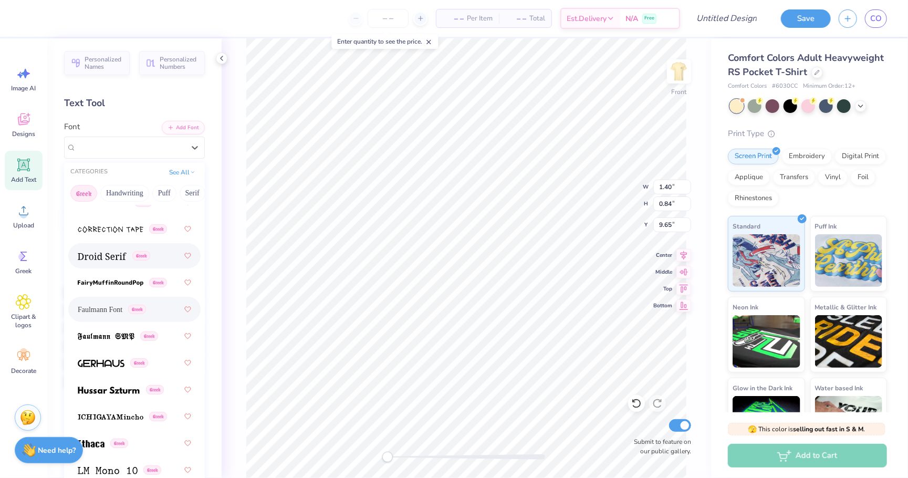
scroll to position [408, 0]
click at [131, 396] on div "Greek" at bounding box center [134, 388] width 113 height 19
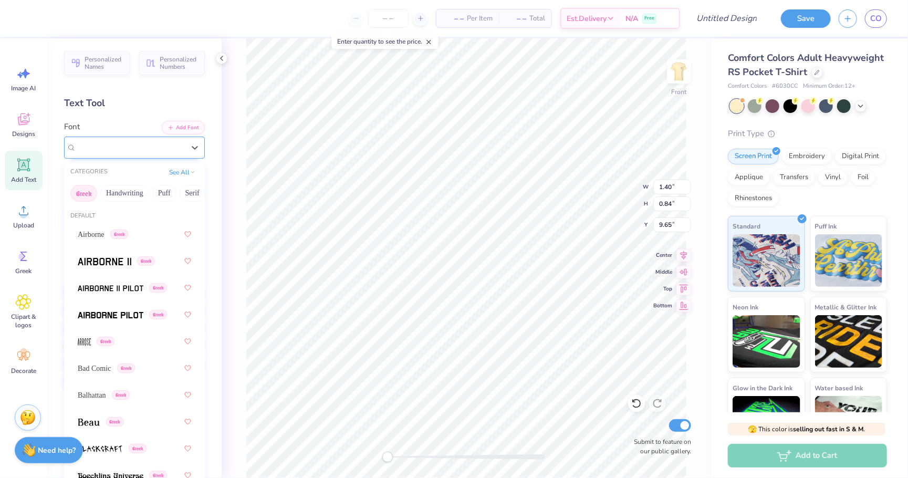
click at [118, 146] on span "Hussar Szturm" at bounding box center [101, 147] width 51 height 12
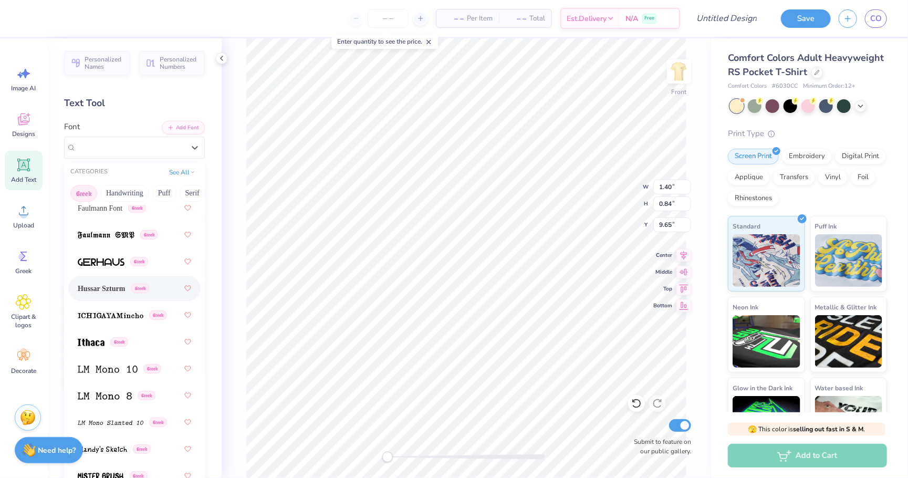
scroll to position [460, 0]
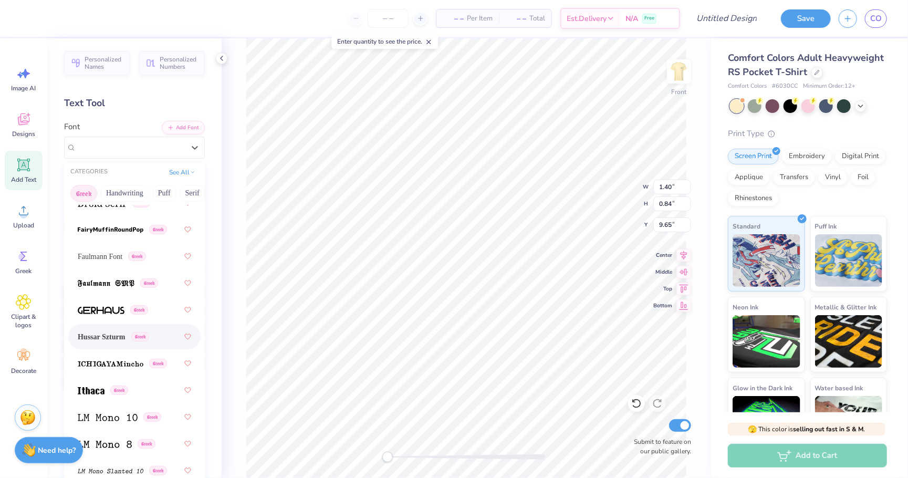
click at [120, 341] on div "Hussar Szturm Greek" at bounding box center [134, 336] width 113 height 19
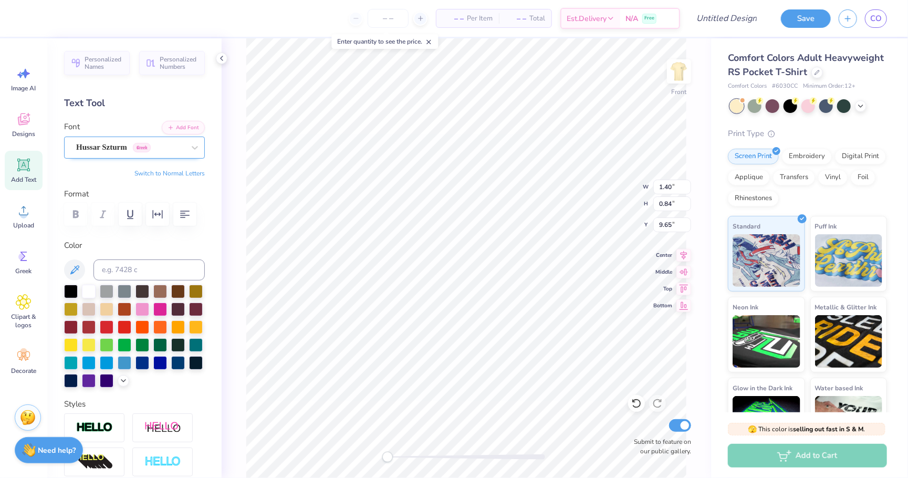
click at [114, 150] on span "Hussar Szturm" at bounding box center [101, 147] width 51 height 12
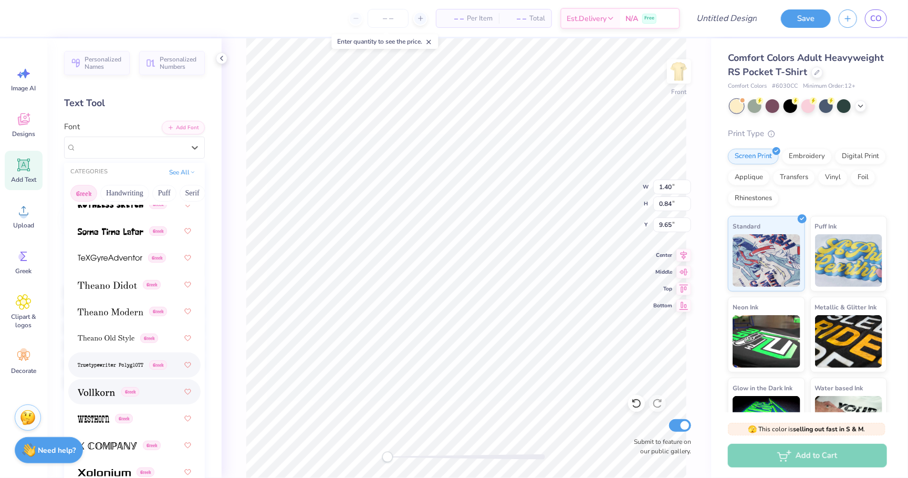
scroll to position [1021, 0]
click at [174, 387] on div "Greek" at bounding box center [134, 392] width 113 height 19
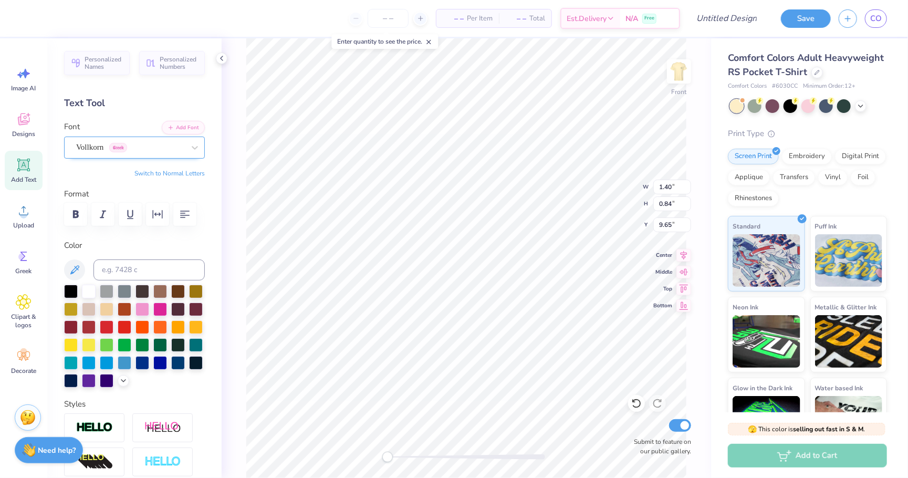
click at [120, 152] on div at bounding box center [130, 147] width 108 height 14
click at [75, 212] on icon "button" at bounding box center [76, 214] width 6 height 7
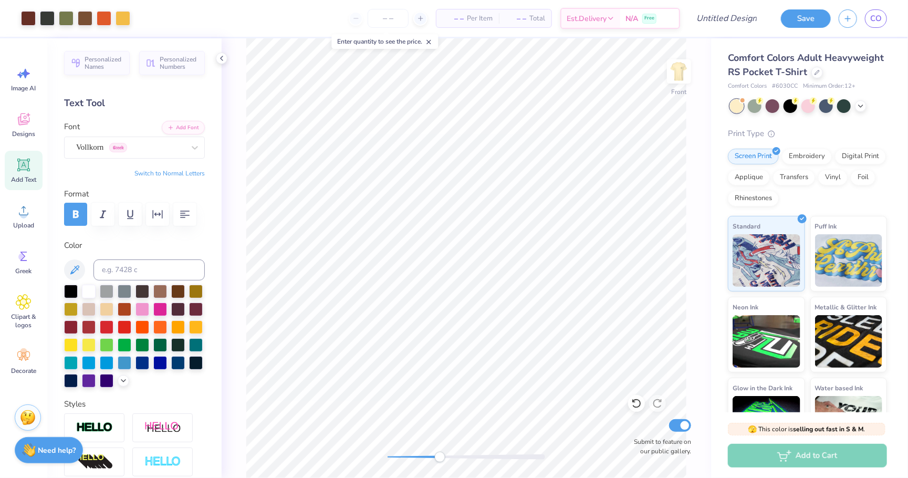
click at [441, 446] on div "Front Submit to feature on our public gallery." at bounding box center [467, 258] width 490 height 440
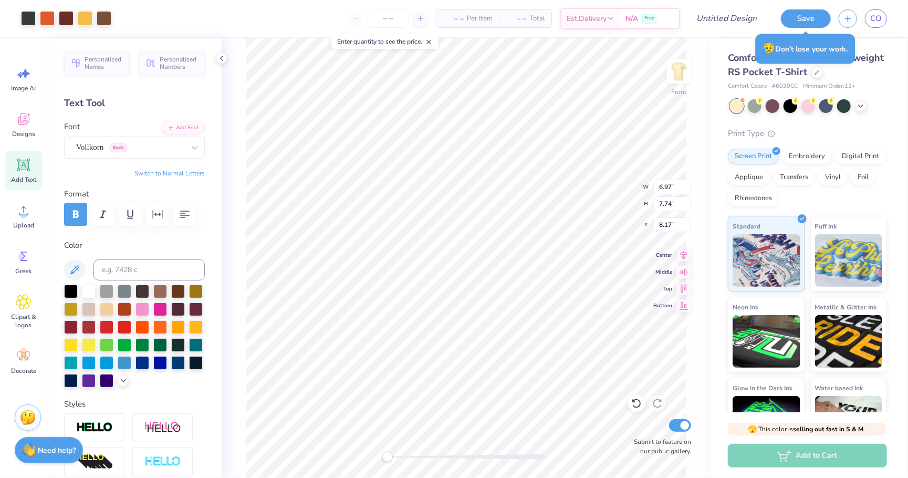
click at [381, 454] on div "Front W 6.97 6.97 " H 7.74 7.74 " Y 8.17 8.17 " Center Middle Top Bottom Submit…" at bounding box center [467, 258] width 490 height 440
drag, startPoint x: 388, startPoint y: 457, endPoint x: 430, endPoint y: 454, distance: 42.1
click at [430, 454] on div "Accessibility label" at bounding box center [427, 457] width 11 height 11
type input "0.54"
type input "0.67"
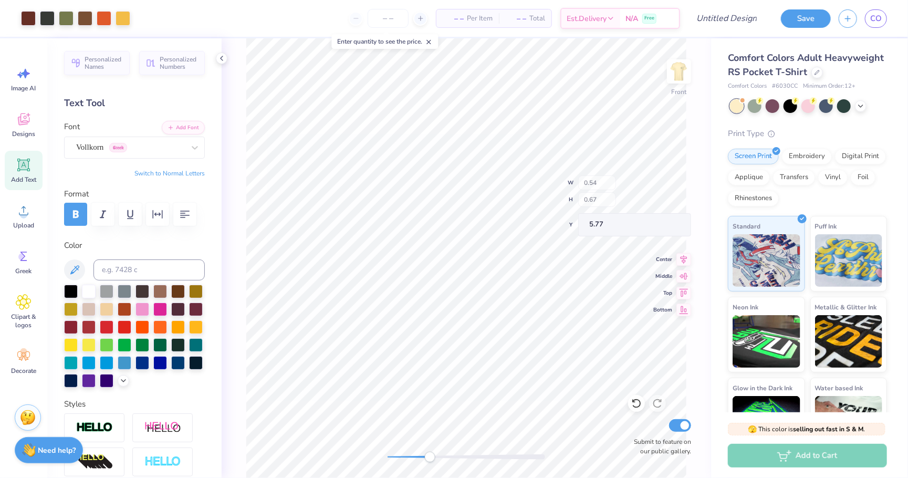
type input "11.62"
type input "8.70"
type input "4.11"
type input "0.58"
type input "0.67"
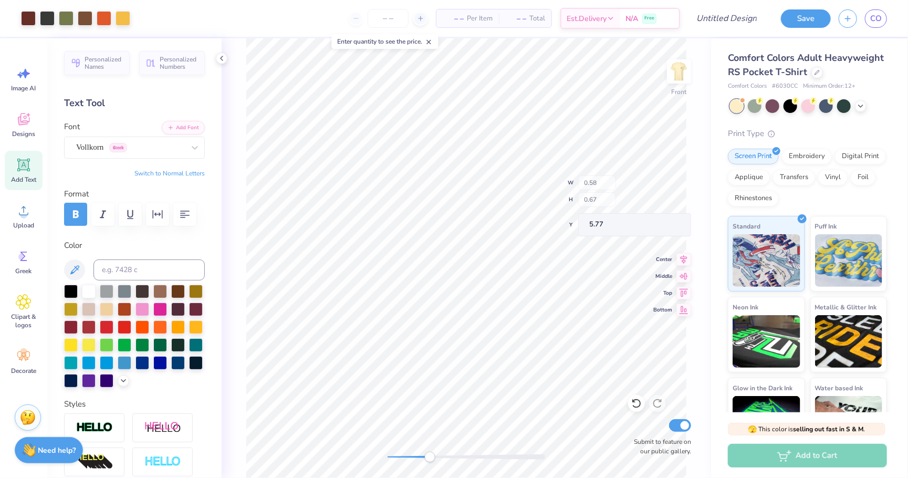
type input "11.63"
type input "8.71"
click at [635, 407] on icon at bounding box center [636, 403] width 11 height 11
type input "4.10"
drag, startPoint x: 434, startPoint y: 457, endPoint x: 386, endPoint y: 454, distance: 48.4
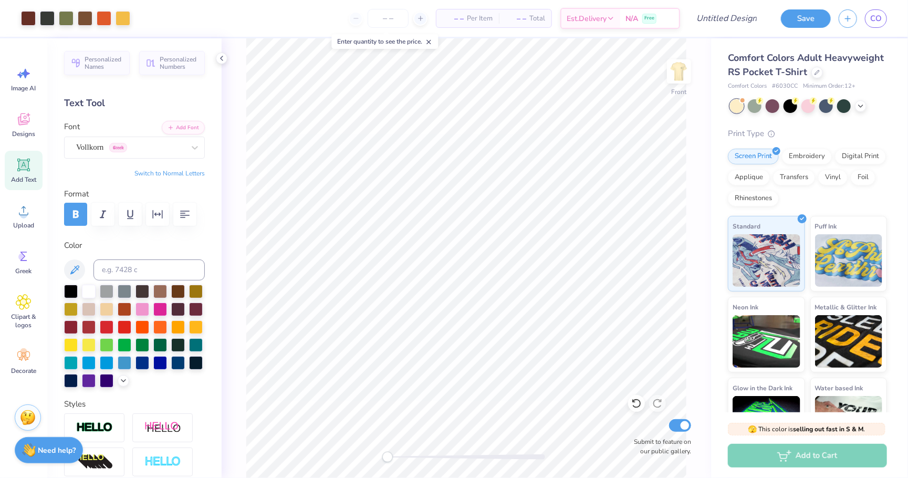
click at [386, 454] on div "Accessibility label" at bounding box center [387, 457] width 11 height 11
type input "17.48"
type input "17.71"
click at [674, 67] on img at bounding box center [679, 71] width 42 height 42
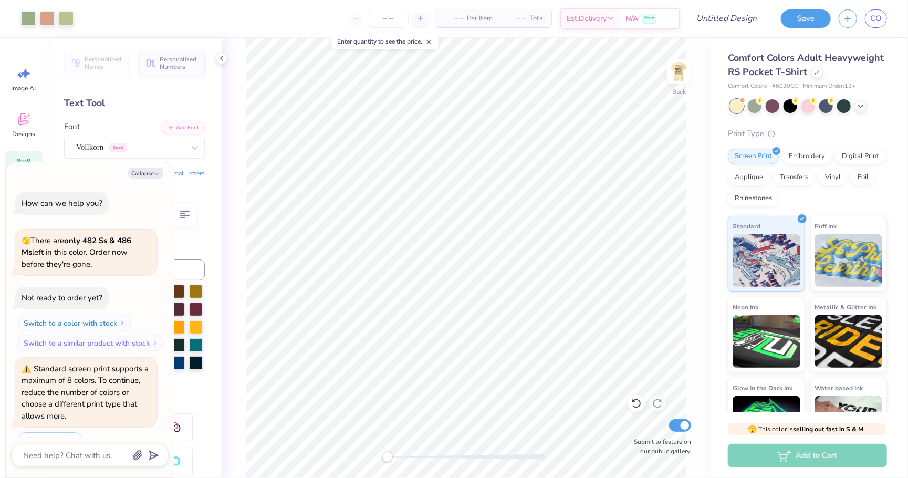
scroll to position [24, 0]
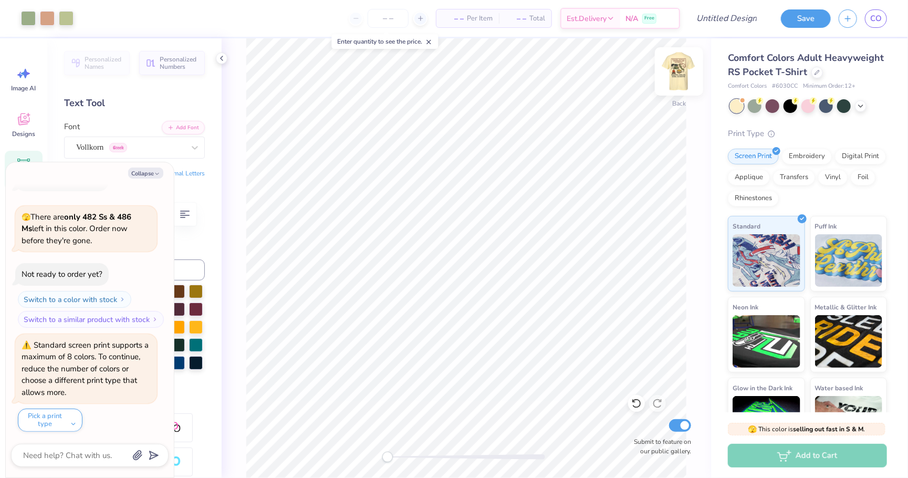
click at [682, 67] on img at bounding box center [679, 71] width 42 height 42
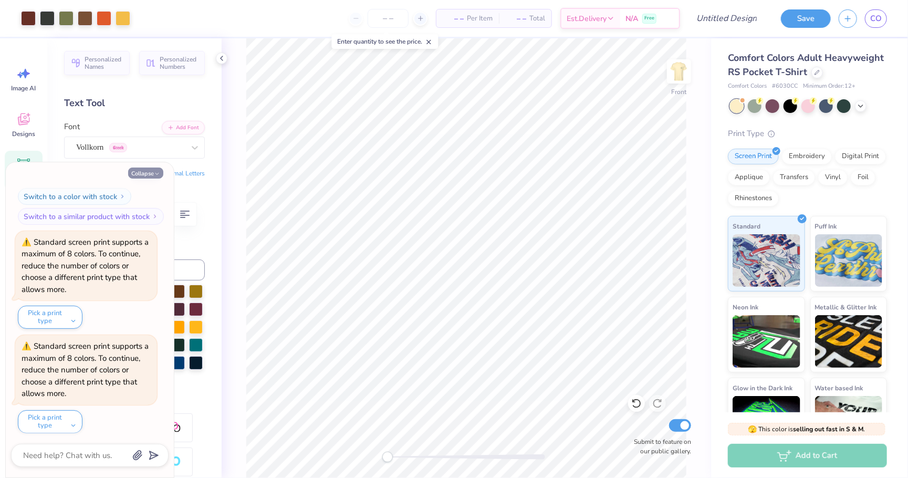
click at [155, 174] on icon "button" at bounding box center [157, 174] width 6 height 6
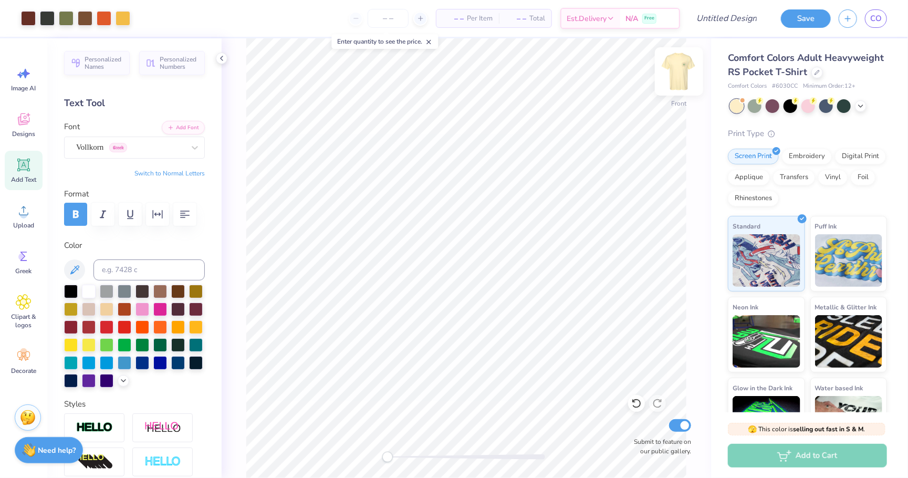
click at [675, 61] on img at bounding box center [679, 71] width 42 height 42
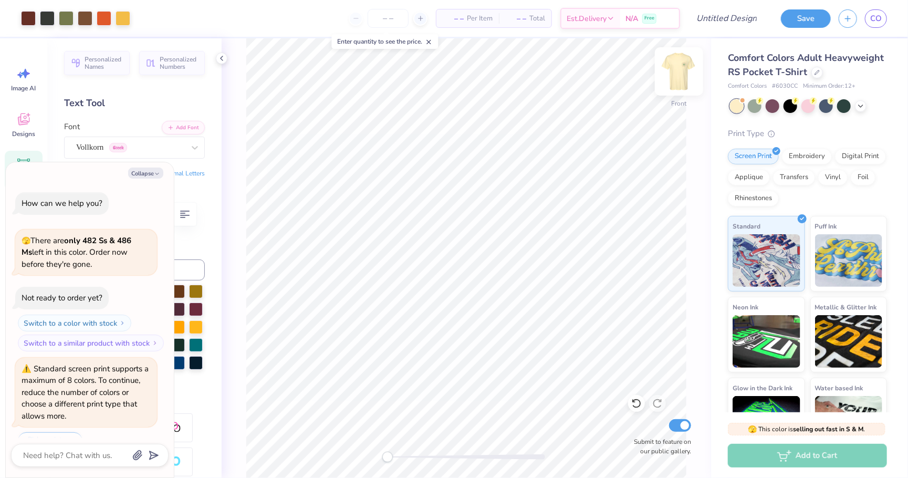
scroll to position [230, 0]
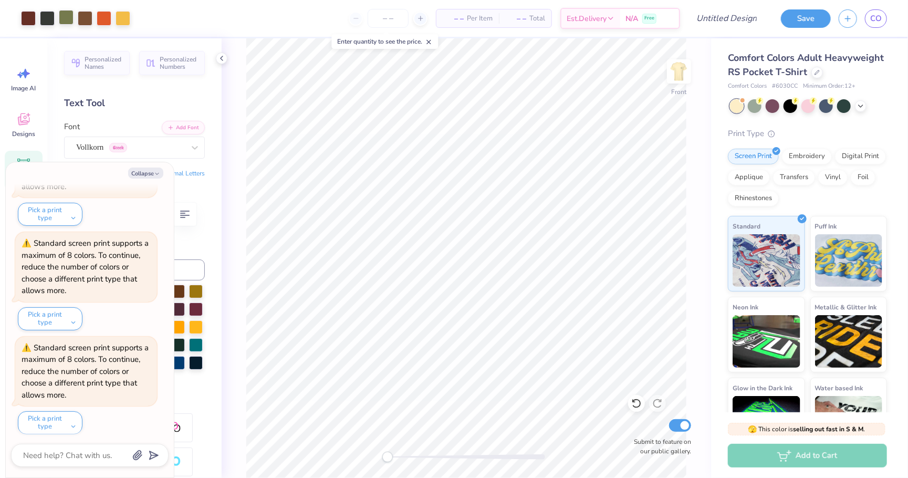
click at [62, 23] on div at bounding box center [66, 17] width 15 height 15
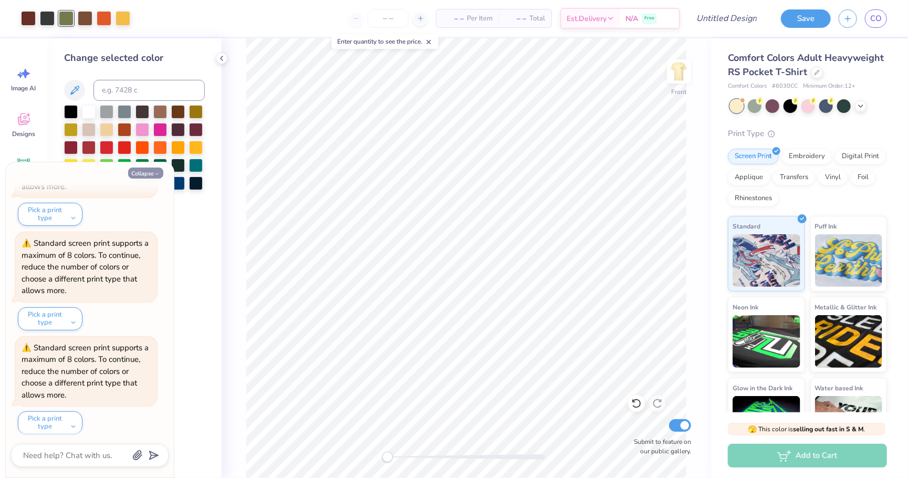
click at [142, 173] on button "Collapse" at bounding box center [145, 173] width 35 height 11
type textarea "x"
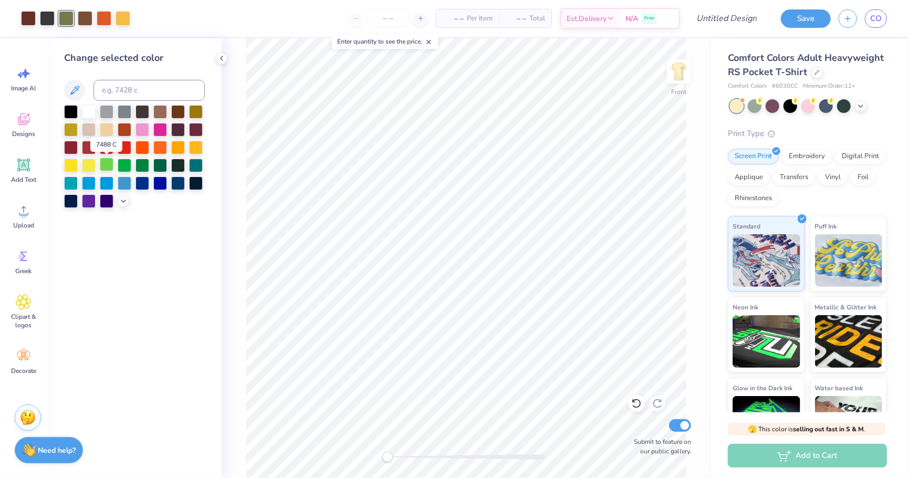
click at [105, 167] on div at bounding box center [107, 165] width 14 height 14
click at [123, 201] on polyline at bounding box center [123, 200] width 4 height 2
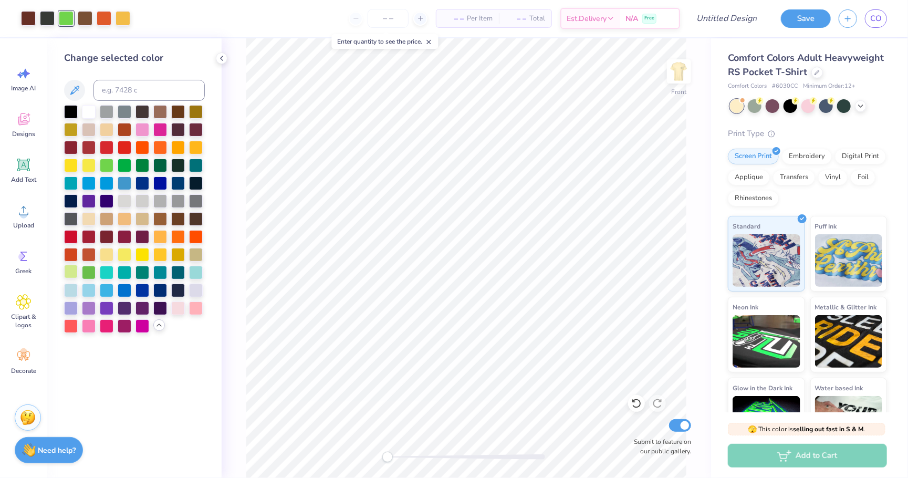
click at [69, 275] on div at bounding box center [71, 272] width 14 height 14
click at [86, 274] on div at bounding box center [89, 272] width 14 height 14
click at [68, 272] on div at bounding box center [71, 272] width 14 height 14
click at [121, 166] on div at bounding box center [125, 165] width 14 height 14
click at [107, 166] on div at bounding box center [107, 165] width 14 height 14
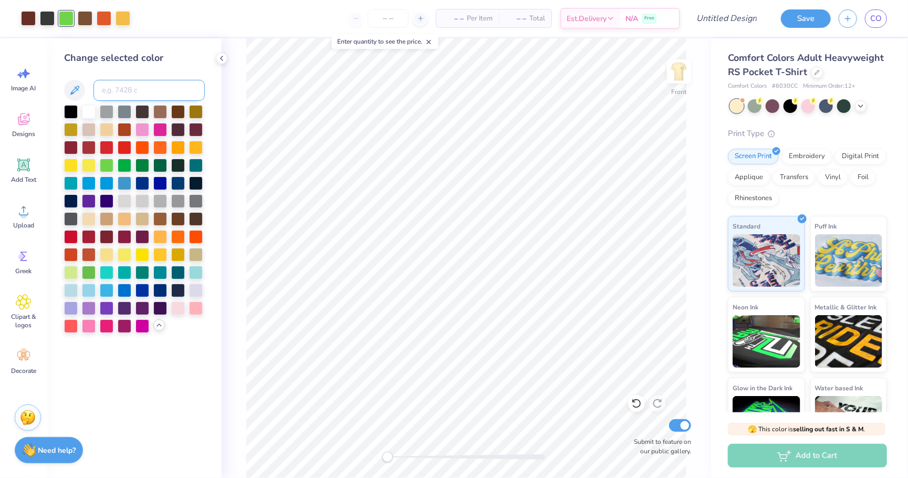
click at [138, 85] on input at bounding box center [149, 90] width 111 height 21
type input "7490"
type input "7491"
type input "7487"
type input "7486"
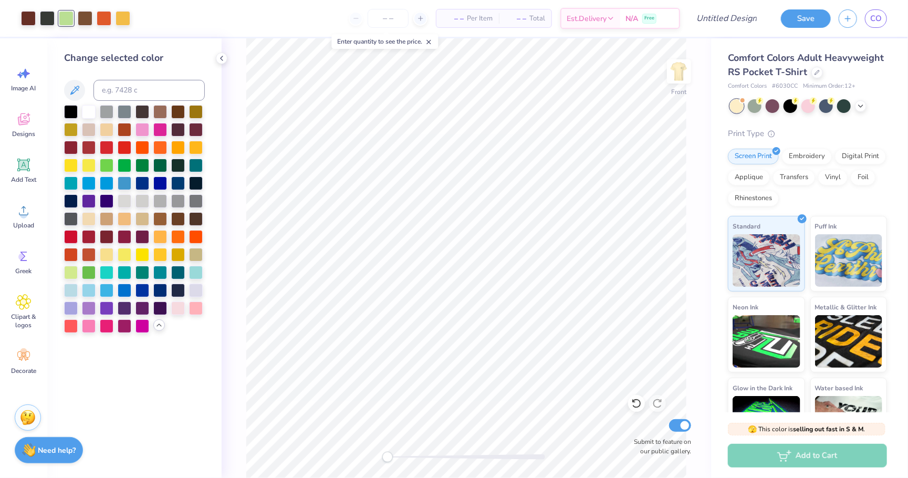
click at [69, 69] on div "Change selected color" at bounding box center [134, 192] width 141 height 282
click at [104, 20] on div at bounding box center [104, 17] width 15 height 15
click at [120, 94] on input at bounding box center [149, 90] width 111 height 21
type input "7578"
type input "7577"
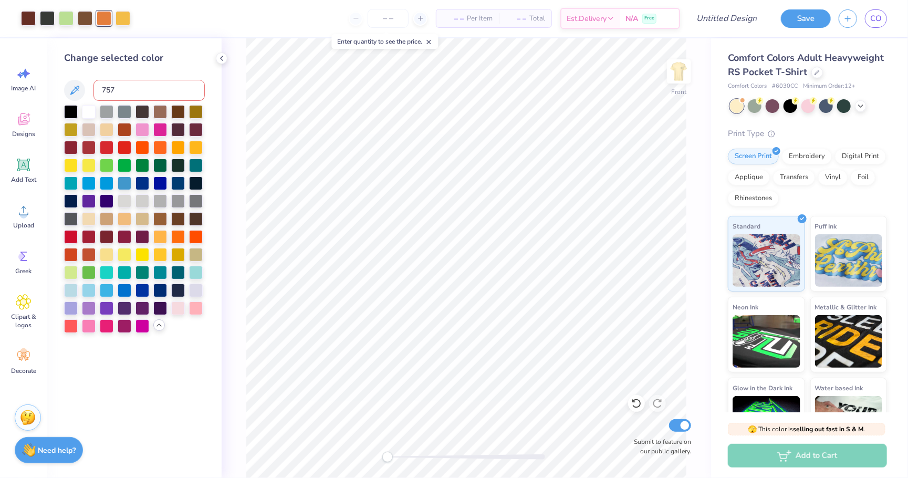
type input "7576"
type input "7574"
type input "7577"
type input "7576"
click at [122, 18] on div at bounding box center [123, 17] width 15 height 15
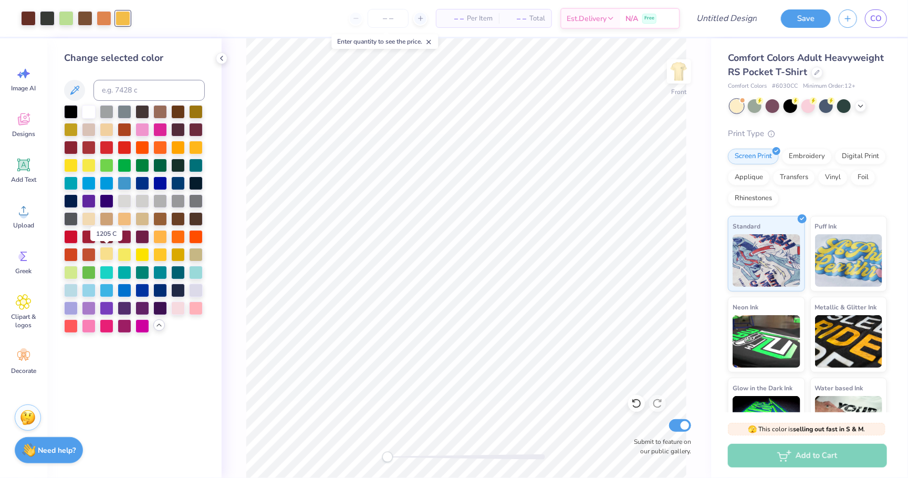
click at [109, 253] on div at bounding box center [107, 254] width 14 height 14
click at [126, 254] on div at bounding box center [125, 254] width 14 height 14
click at [161, 258] on div at bounding box center [160, 254] width 14 height 14
click at [159, 240] on div at bounding box center [160, 236] width 14 height 14
click at [131, 90] on input at bounding box center [149, 90] width 111 height 21
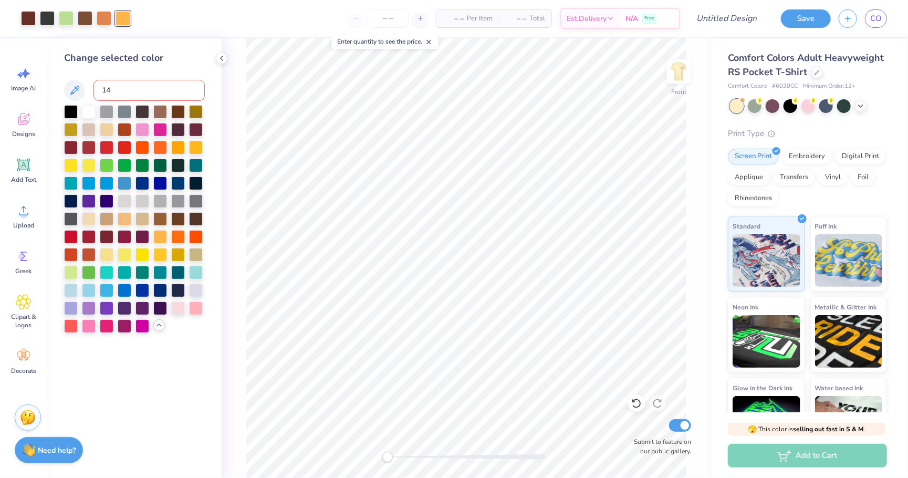
type input "142"
type input "141"
type input "140"
type input "141"
click at [86, 18] on div at bounding box center [85, 17] width 15 height 15
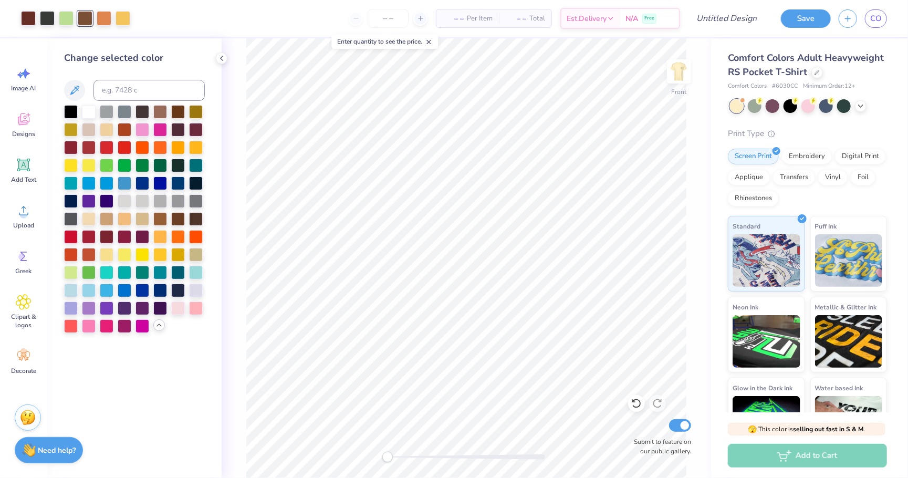
click at [242, 106] on div "Front Submit to feature on our public gallery." at bounding box center [467, 258] width 490 height 440
click at [46, 22] on div at bounding box center [47, 17] width 15 height 15
click at [132, 89] on input at bounding box center [149, 90] width 111 height 21
type input "446"
type input "445"
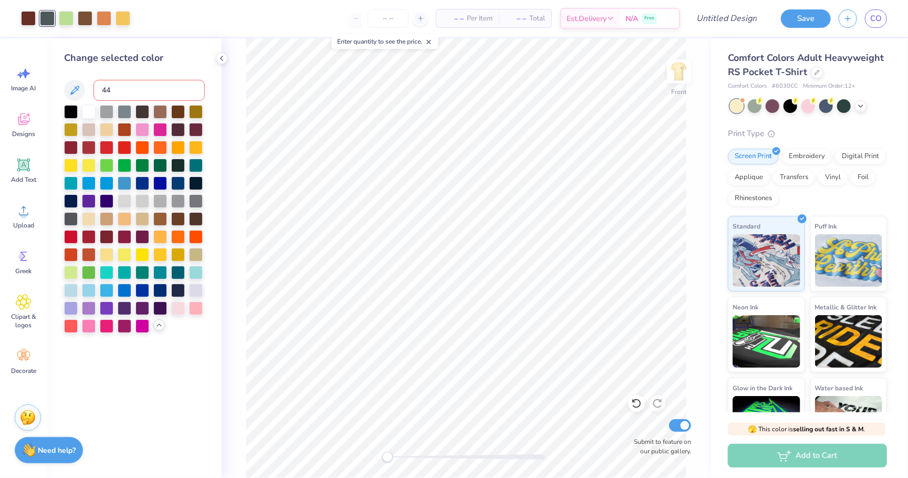
type input "448"
type input "449"
type input "448"
click at [682, 66] on img at bounding box center [679, 71] width 42 height 42
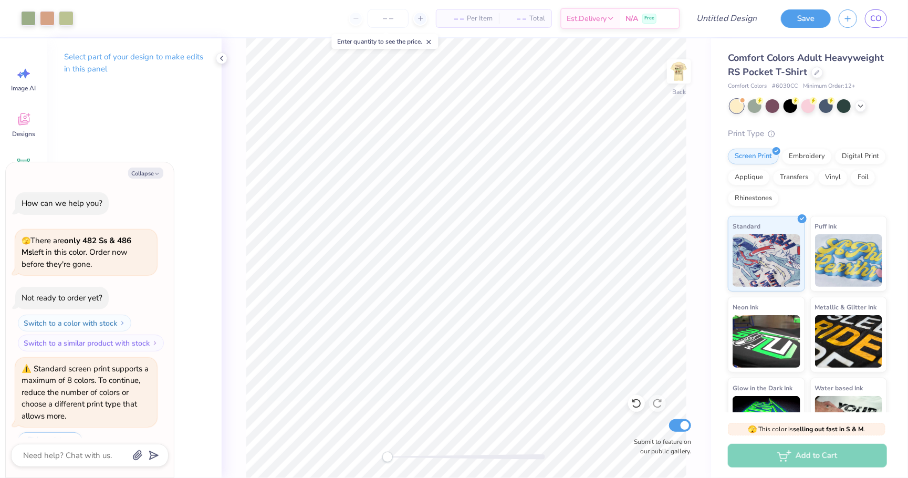
scroll to position [333, 0]
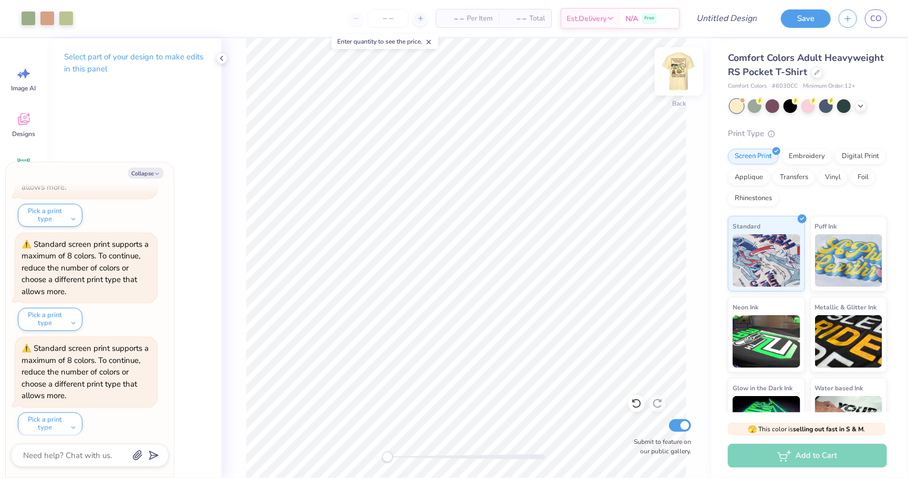
click at [672, 73] on img at bounding box center [679, 71] width 42 height 42
click at [675, 70] on img at bounding box center [679, 71] width 42 height 42
click at [29, 20] on div at bounding box center [28, 17] width 15 height 15
type textarea "x"
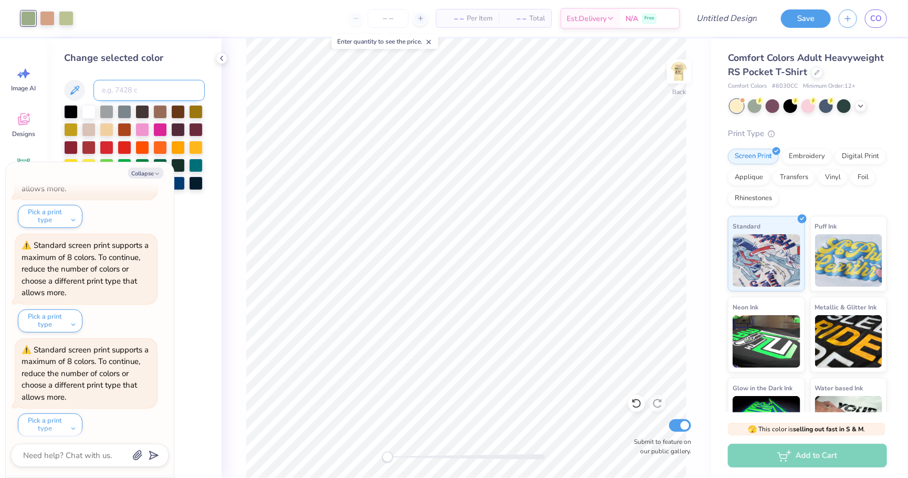
click at [121, 90] on input at bounding box center [149, 90] width 111 height 21
type input "7486"
type textarea "x"
click at [677, 71] on img at bounding box center [679, 71] width 42 height 42
click at [681, 71] on img at bounding box center [679, 71] width 42 height 42
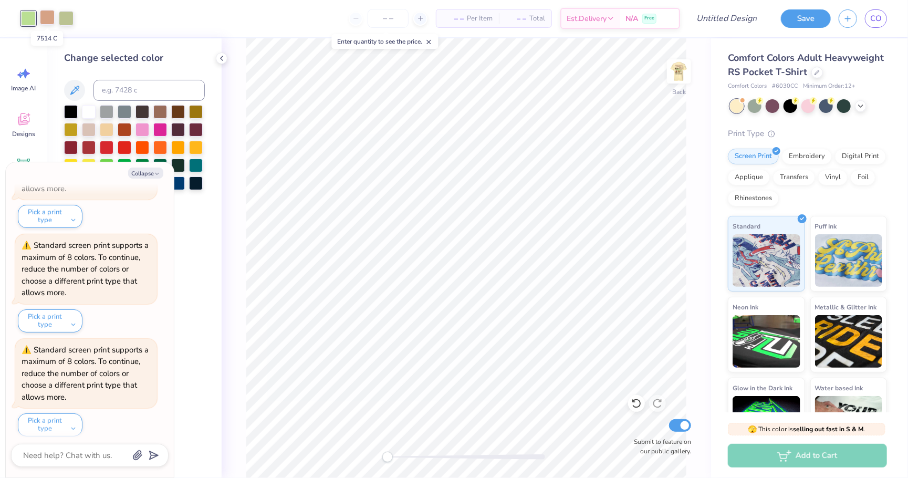
click at [46, 16] on div at bounding box center [47, 17] width 15 height 15
type textarea "x"
click at [120, 82] on input at bounding box center [149, 90] width 111 height 21
type input "7576"
type textarea "x"
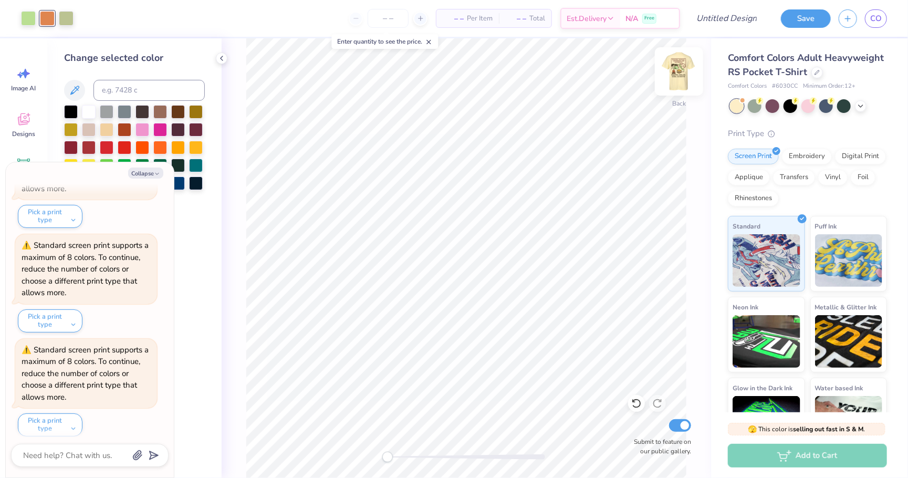
click at [682, 79] on img at bounding box center [679, 71] width 42 height 42
click at [673, 77] on img at bounding box center [679, 71] width 42 height 42
click at [71, 20] on div at bounding box center [66, 17] width 15 height 15
type textarea "x"
click at [129, 83] on input at bounding box center [149, 90] width 111 height 21
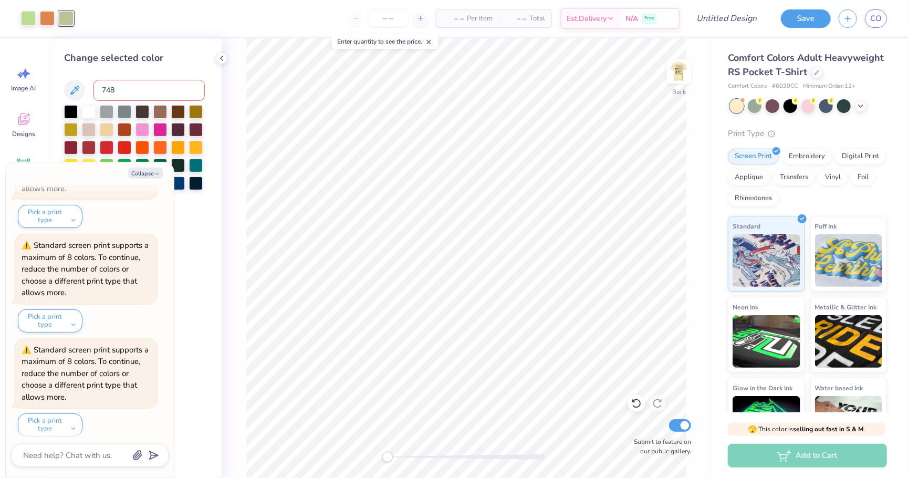
type input "7483"
type textarea "x"
click at [673, 78] on img at bounding box center [679, 71] width 42 height 42
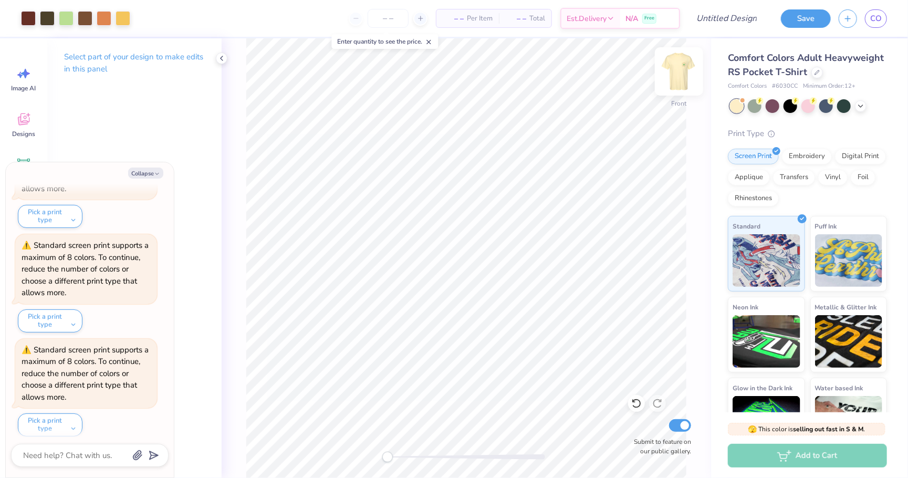
click at [677, 75] on img at bounding box center [679, 71] width 42 height 42
click at [348, 448] on div "Back Submit to feature on our public gallery." at bounding box center [467, 258] width 490 height 440
click at [675, 87] on img at bounding box center [679, 71] width 42 height 42
click at [148, 173] on button "Collapse" at bounding box center [145, 173] width 35 height 11
type textarea "x"
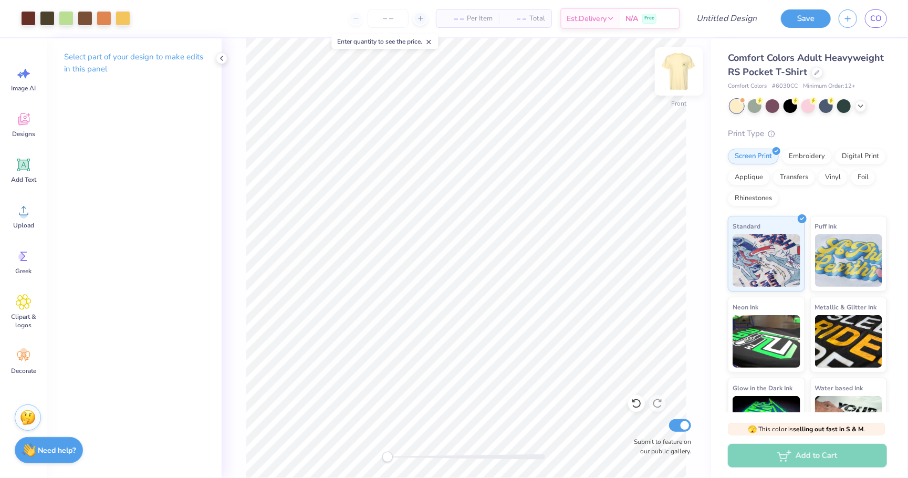
click at [689, 84] on img at bounding box center [679, 71] width 42 height 42
click at [681, 79] on img at bounding box center [679, 71] width 42 height 42
click at [50, 19] on div at bounding box center [47, 17] width 15 height 15
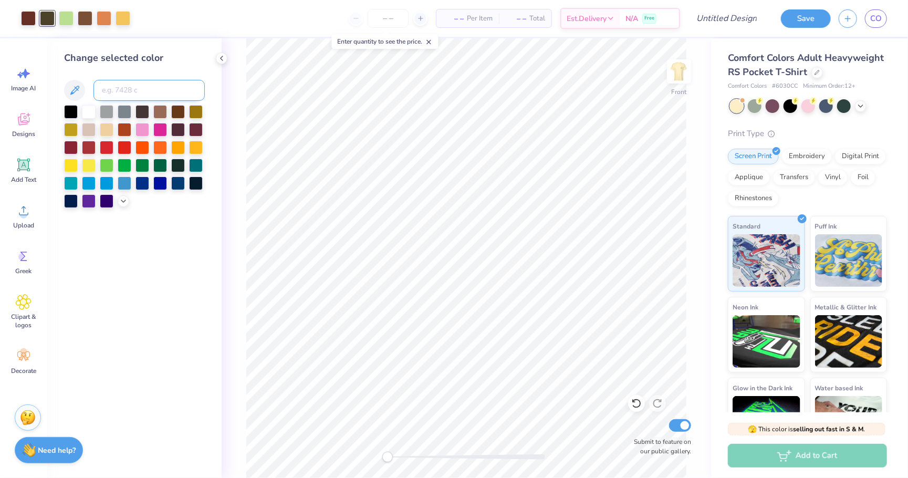
click at [131, 82] on input at bounding box center [149, 90] width 111 height 21
type input "7483"
click at [635, 401] on icon at bounding box center [636, 403] width 9 height 9
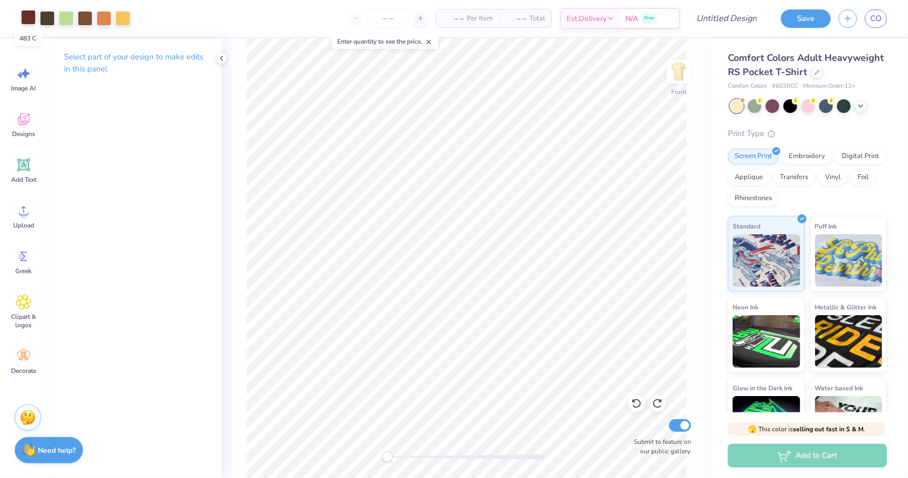
click at [29, 19] on div at bounding box center [28, 17] width 15 height 15
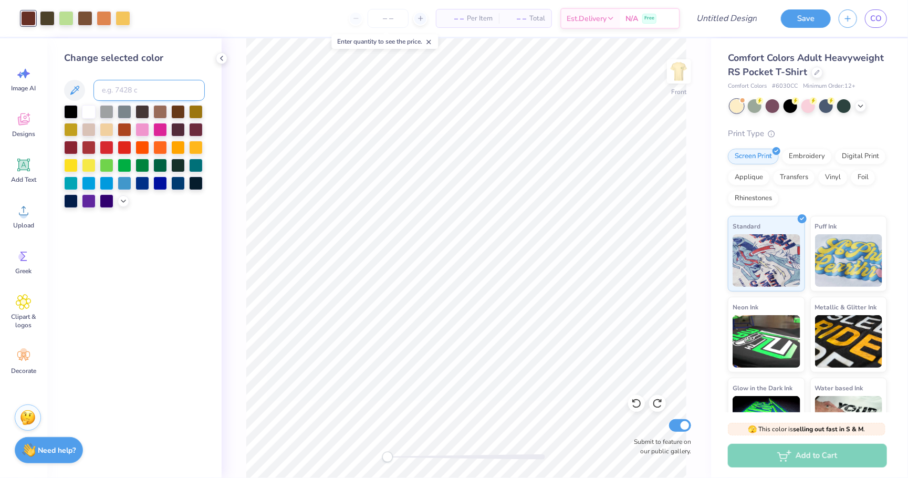
click at [118, 87] on input at bounding box center [149, 90] width 111 height 21
type input "7483"
click at [632, 405] on icon at bounding box center [636, 403] width 11 height 11
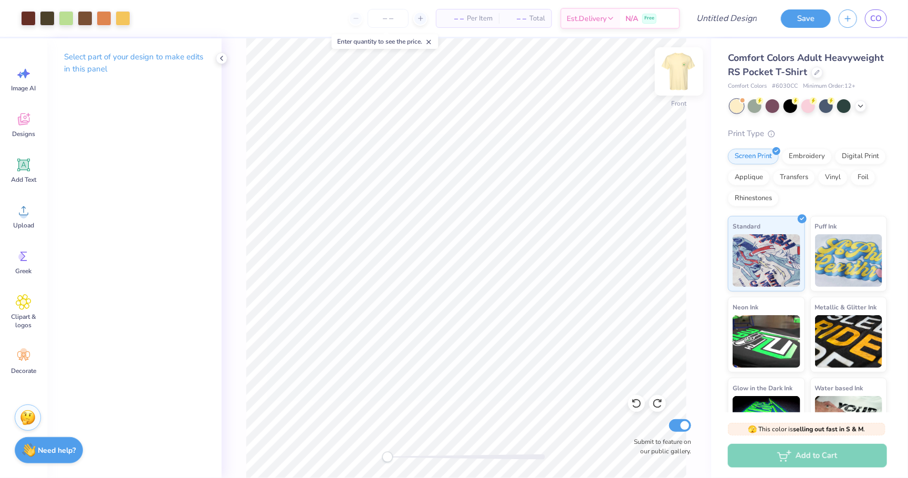
click at [674, 70] on img at bounding box center [679, 71] width 42 height 42
click at [674, 70] on img at bounding box center [679, 71] width 21 height 21
click at [675, 71] on img at bounding box center [679, 71] width 42 height 42
click at [675, 79] on img at bounding box center [679, 71] width 42 height 42
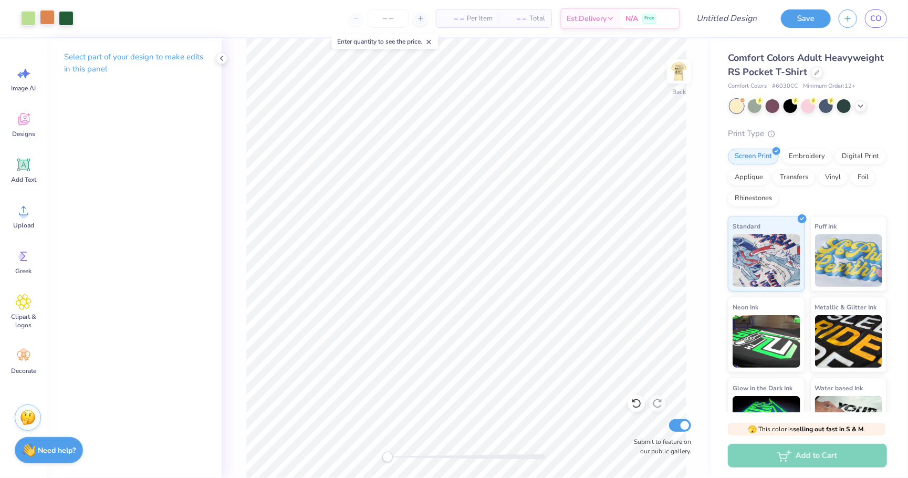
click at [47, 20] on div at bounding box center [47, 17] width 15 height 15
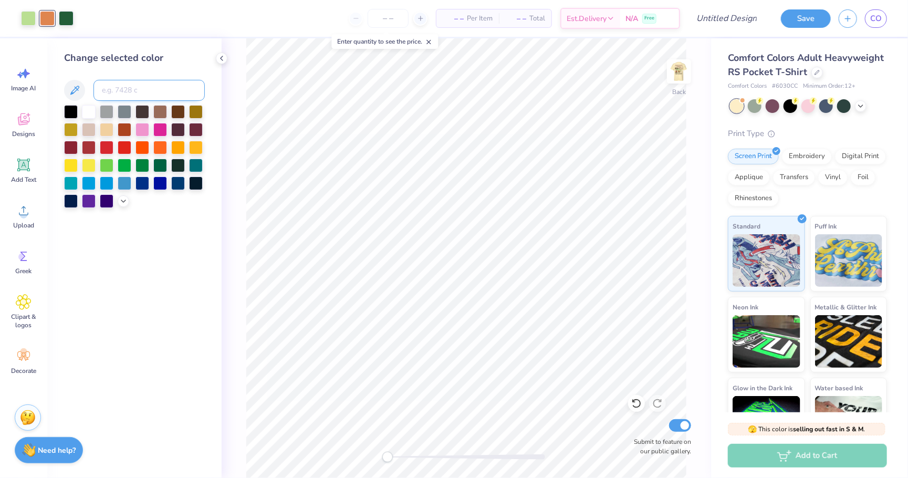
click at [134, 89] on input at bounding box center [149, 90] width 111 height 21
type input "483"
click at [681, 65] on img at bounding box center [679, 71] width 42 height 42
click at [679, 78] on img at bounding box center [679, 71] width 42 height 42
drag, startPoint x: 391, startPoint y: 458, endPoint x: 437, endPoint y: 457, distance: 46.2
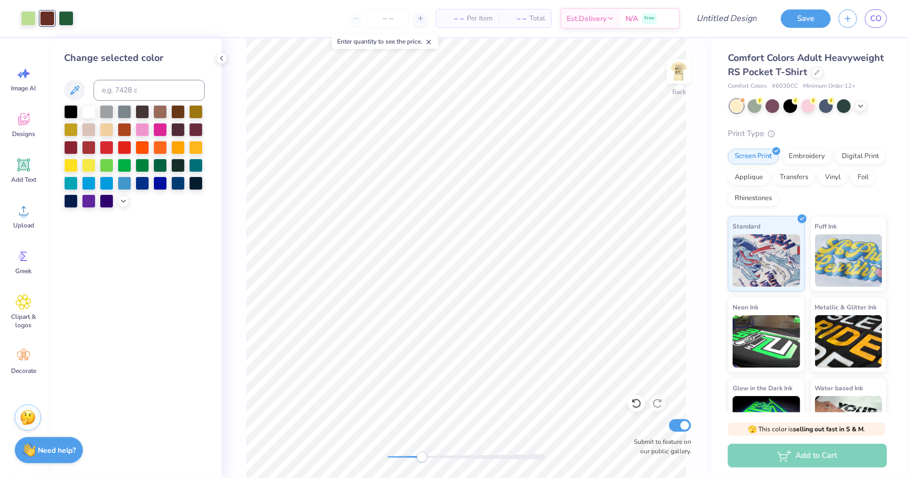
click at [428, 457] on div "Accessibility label" at bounding box center [422, 457] width 11 height 11
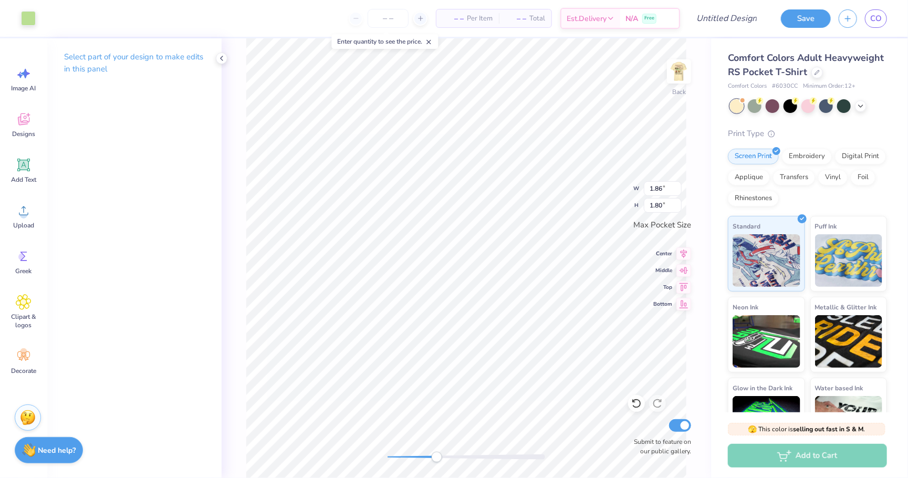
type input "1.38"
type input "0.96"
click at [336, 457] on div "Back Submit to feature on our public gallery." at bounding box center [467, 258] width 490 height 440
click at [684, 67] on img at bounding box center [679, 71] width 42 height 42
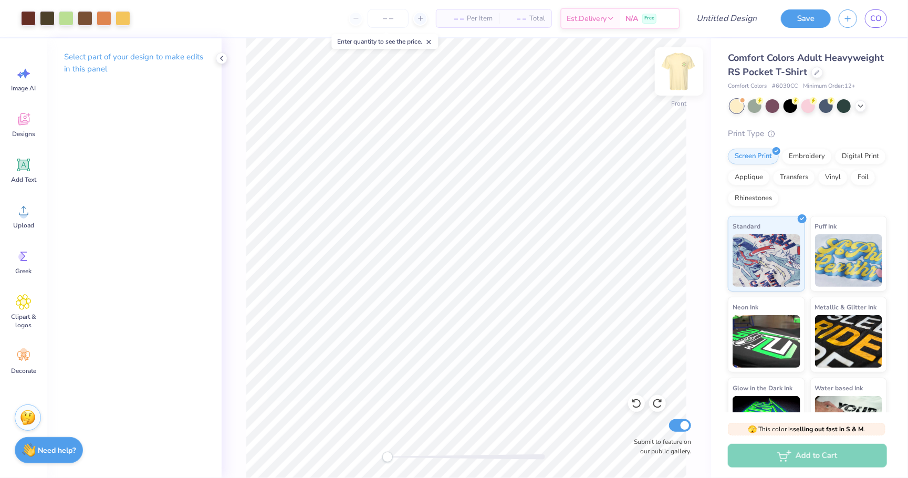
click at [685, 69] on img at bounding box center [679, 71] width 42 height 42
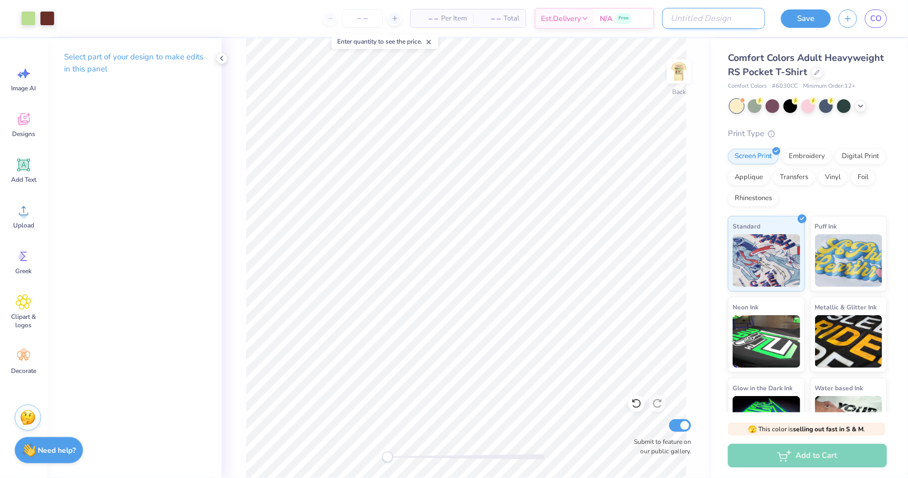
click at [740, 24] on input "Design Title" at bounding box center [713, 18] width 103 height 21
type input "kdxgs 3"
click at [807, 18] on button "Save" at bounding box center [806, 17] width 50 height 18
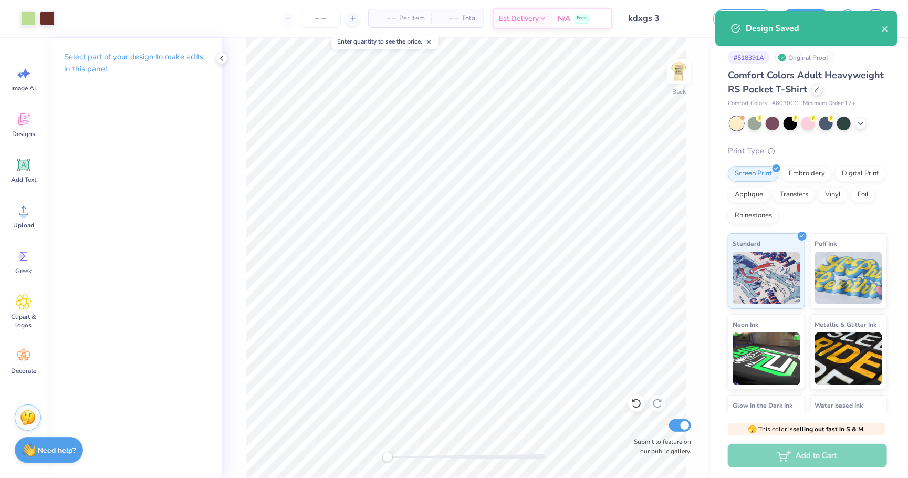
click at [881, 26] on div "Design Saved" at bounding box center [814, 28] width 136 height 13
click at [885, 29] on icon "close" at bounding box center [885, 28] width 5 height 5
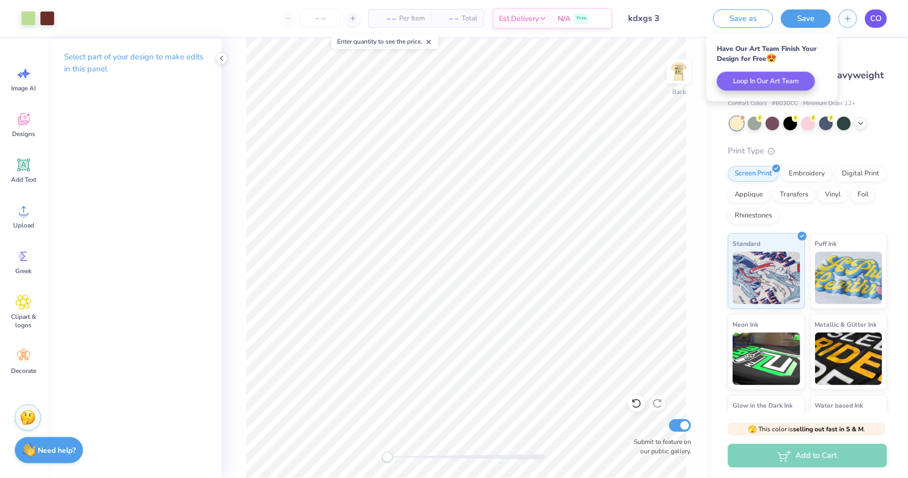
click at [876, 20] on span "CO" at bounding box center [876, 19] width 12 height 12
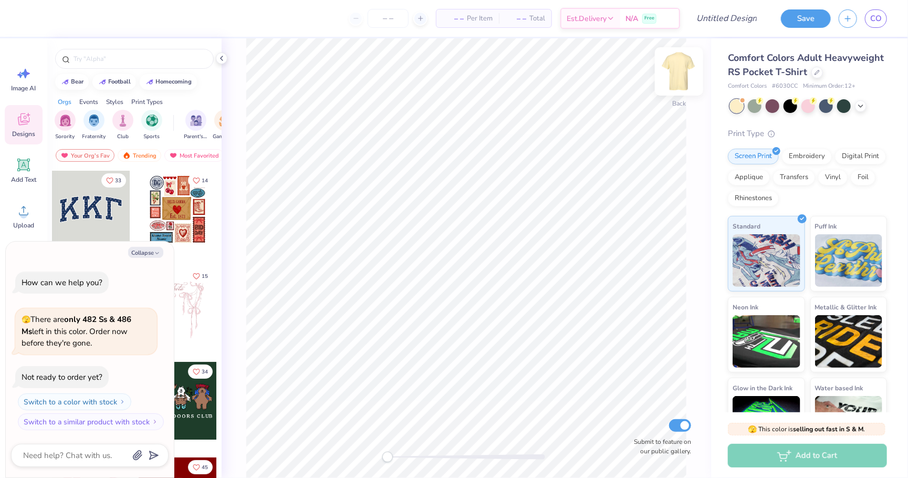
click at [680, 81] on img at bounding box center [679, 71] width 42 height 42
click at [153, 249] on button "Collapse" at bounding box center [145, 252] width 35 height 11
type textarea "x"
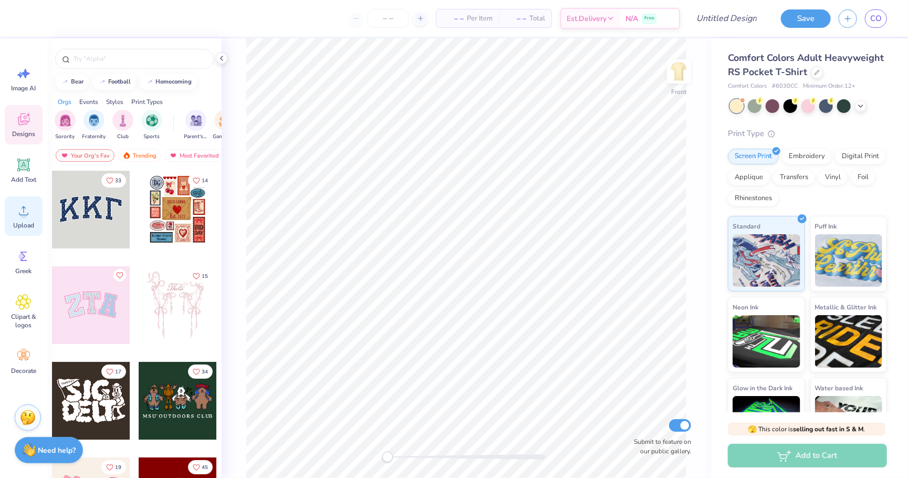
click at [29, 212] on icon at bounding box center [24, 211] width 16 height 16
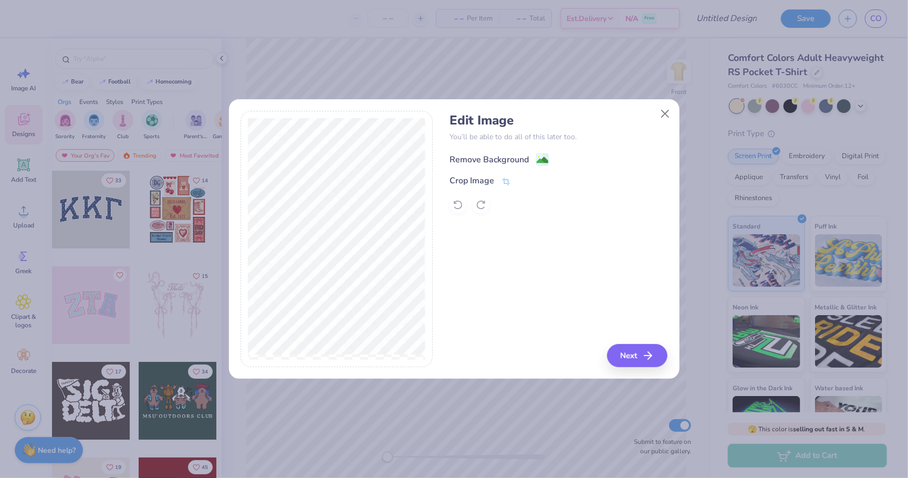
click at [541, 159] on image at bounding box center [543, 160] width 12 height 12
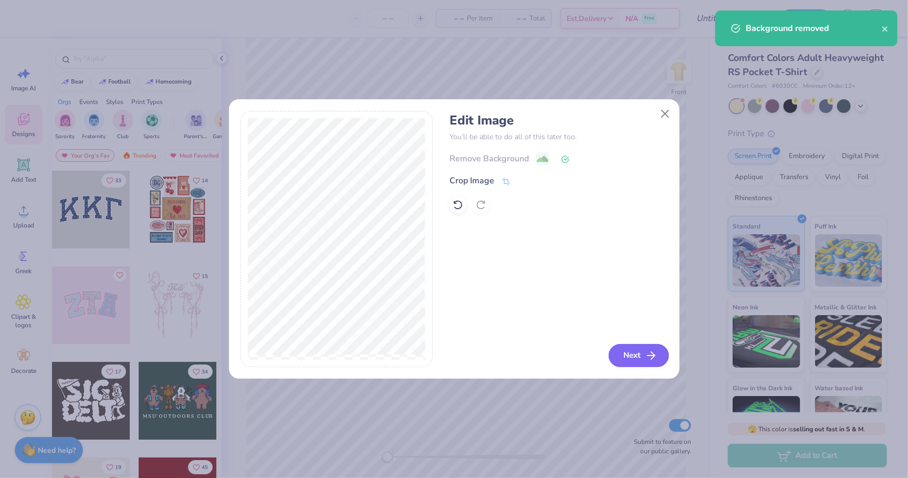
click at [635, 358] on button "Next" at bounding box center [639, 355] width 60 height 23
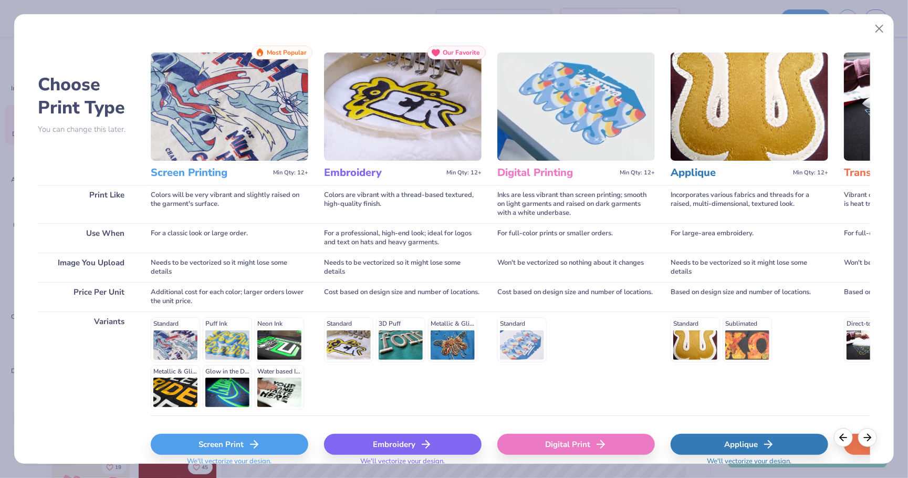
click at [266, 442] on div "Screen Print" at bounding box center [230, 444] width 158 height 21
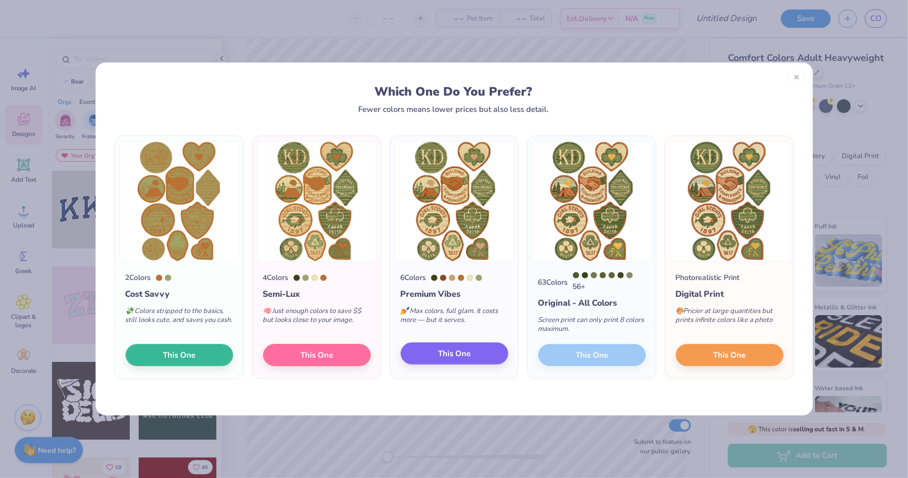
click at [475, 352] on button "This One" at bounding box center [455, 354] width 108 height 22
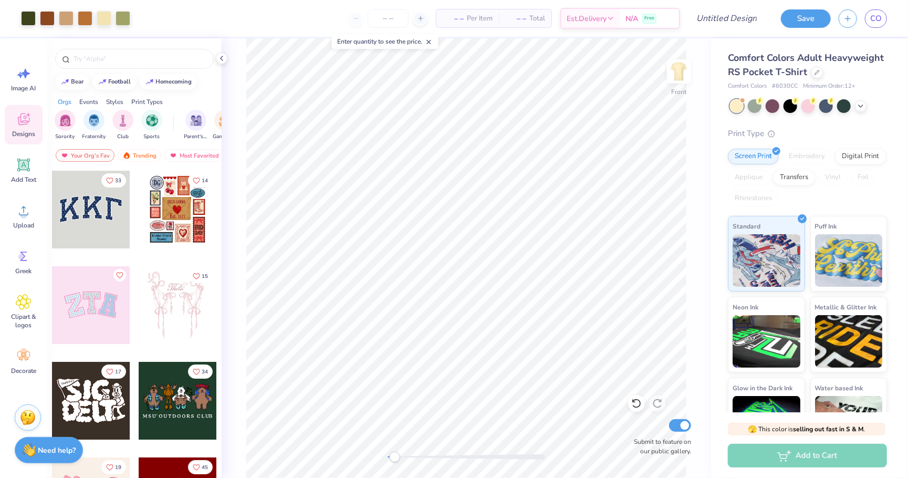
click at [395, 461] on div at bounding box center [467, 457] width 158 height 11
click at [398, 461] on div "Accessibility label" at bounding box center [392, 457] width 11 height 11
click at [334, 446] on div "Front Submit to feature on our public gallery." at bounding box center [467, 258] width 490 height 440
click at [358, 448] on div "Front Submit to feature on our public gallery." at bounding box center [467, 258] width 490 height 440
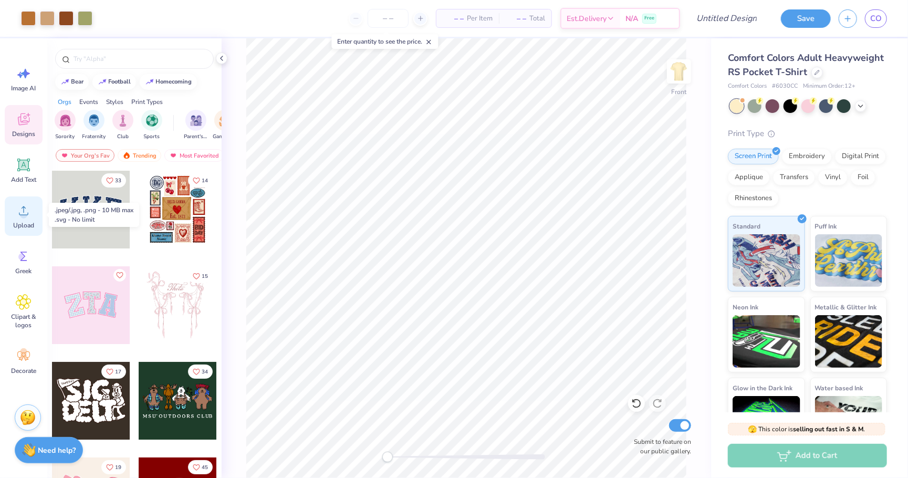
click at [18, 223] on span "Upload" at bounding box center [23, 225] width 21 height 8
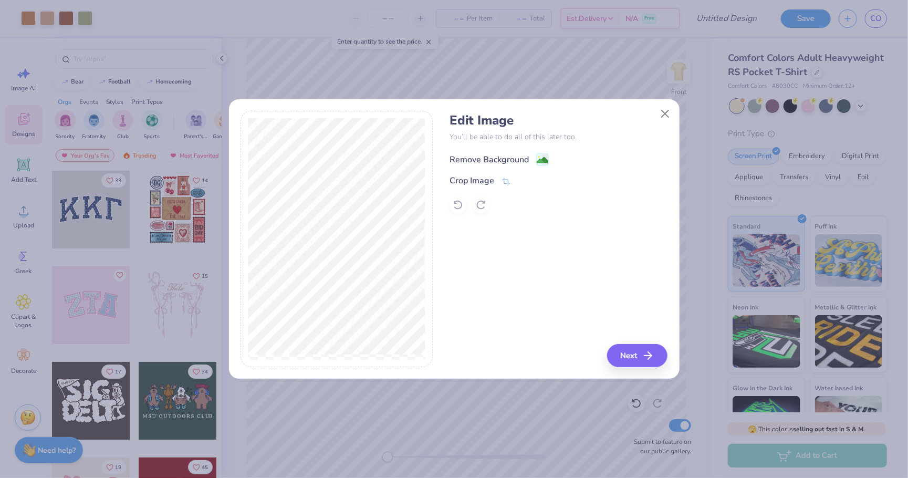
click at [537, 155] on image at bounding box center [543, 160] width 12 height 12
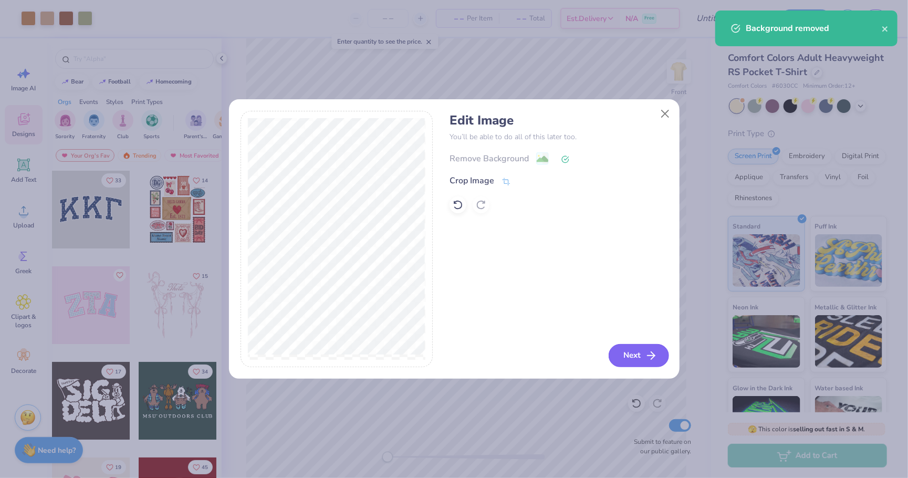
click at [640, 360] on button "Next" at bounding box center [639, 355] width 60 height 23
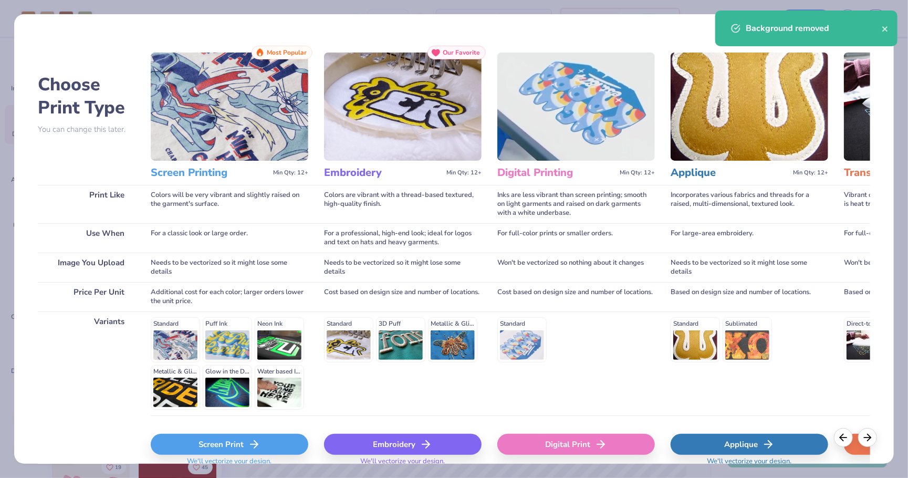
click at [250, 439] on icon at bounding box center [254, 444] width 13 height 13
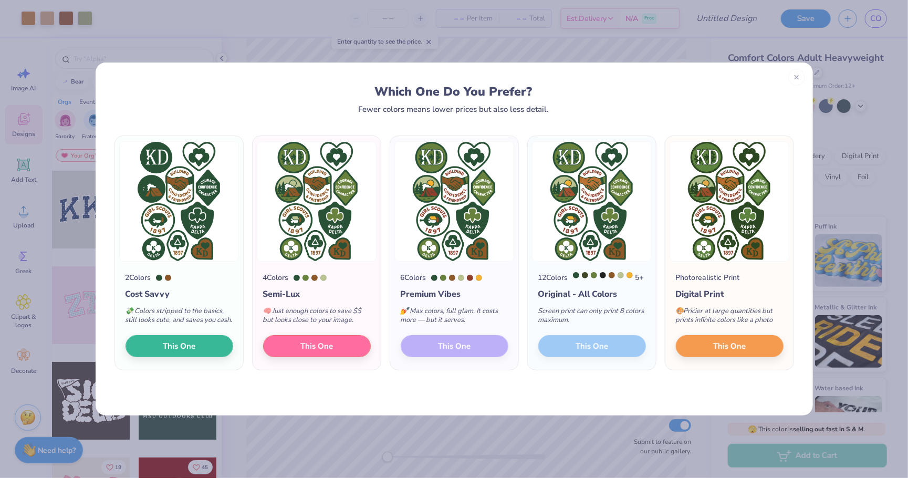
click at [438, 354] on div "6 Colors Premium Vibes 💅 Max colors, full glam. It costs more — but it serves. …" at bounding box center [454, 316] width 128 height 108
click at [319, 351] on span "This One" at bounding box center [316, 345] width 33 height 12
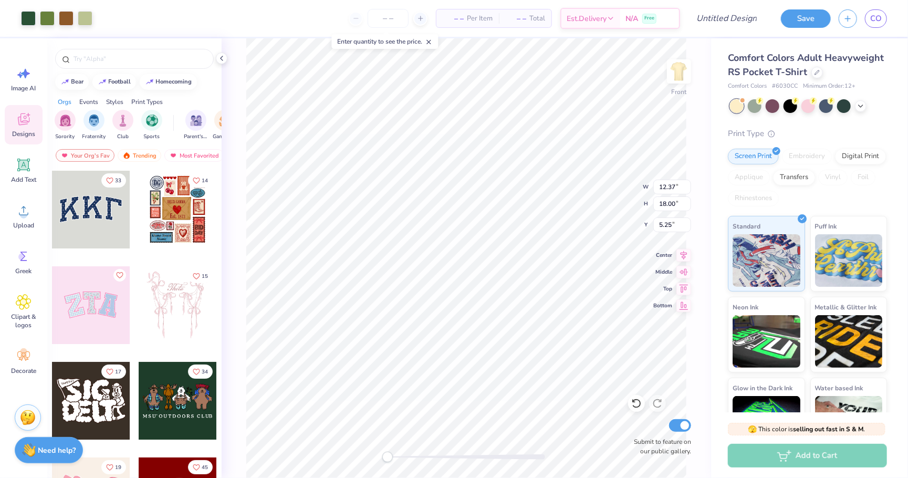
type input "11.51"
type input "16.75"
drag, startPoint x: 390, startPoint y: 460, endPoint x: 402, endPoint y: 458, distance: 11.7
click at [402, 458] on div "Accessibility label" at bounding box center [402, 457] width 11 height 11
type input "0.60"
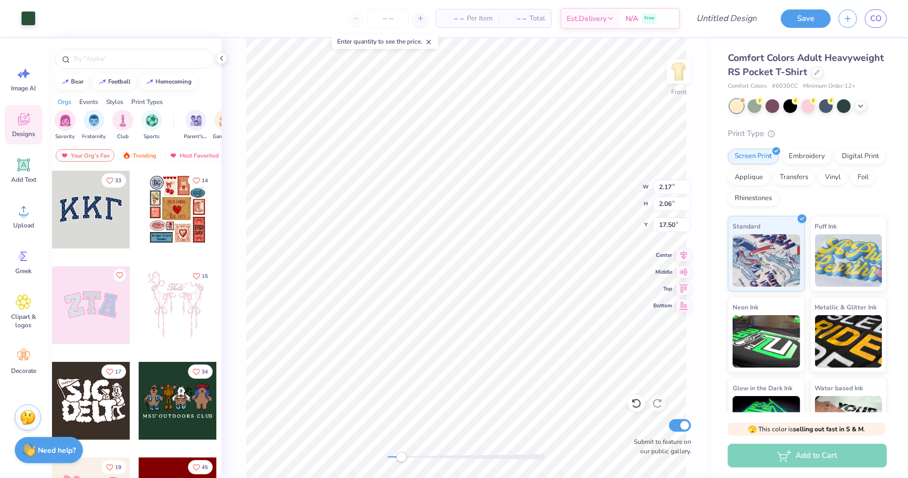
type input "0.54"
type input "18.22"
type input "2.17"
type input "2.06"
type input "17.50"
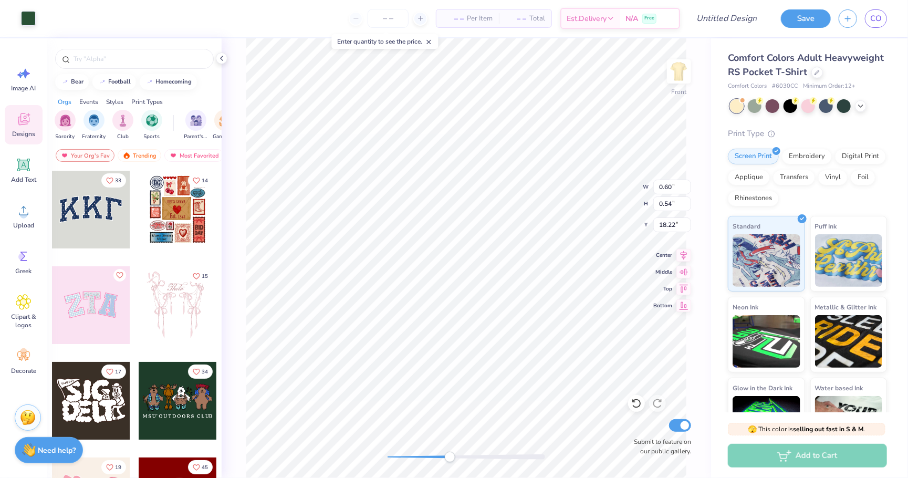
click at [460, 443] on div "Front W 0.60 0.60 " H 0.54 0.54 " Y 18.22 18.22 " Center Middle Top Bottom Subm…" at bounding box center [467, 258] width 490 height 440
type input "0.60"
type input "0.54"
type input "18.22"
click at [639, 406] on icon at bounding box center [636, 403] width 11 height 11
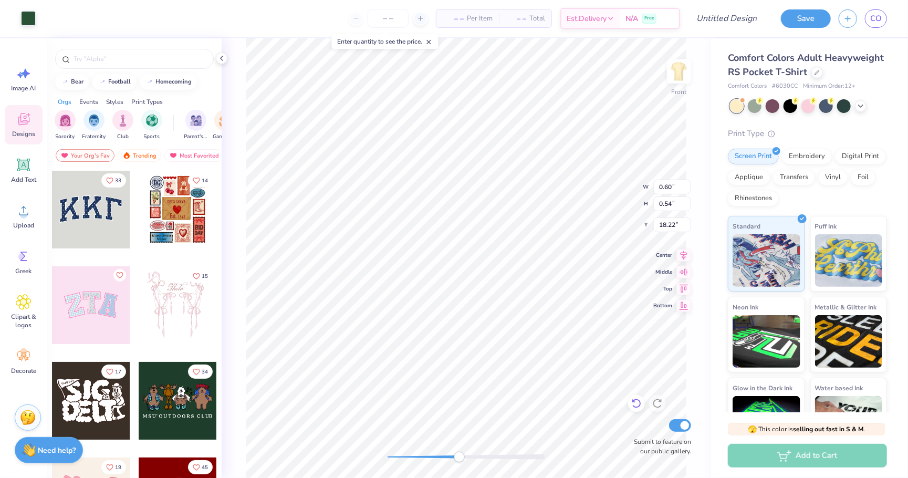
type input "0.91"
type input "0.81"
type input "18.07"
type input "1.21"
type input "1.08"
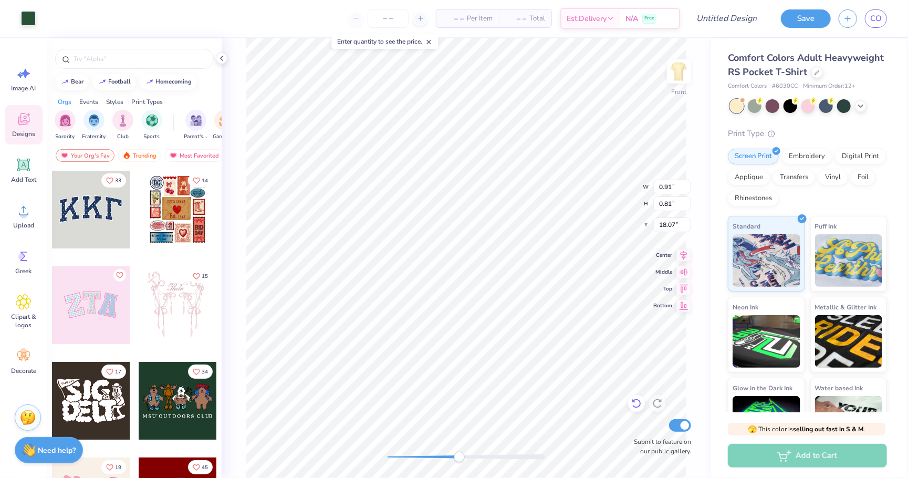
type input "17.83"
click at [454, 437] on div "Front Submit to feature on our public gallery." at bounding box center [467, 258] width 490 height 440
click at [509, 443] on div "Front Submit to feature on our public gallery." at bounding box center [467, 258] width 490 height 440
type input "0.69"
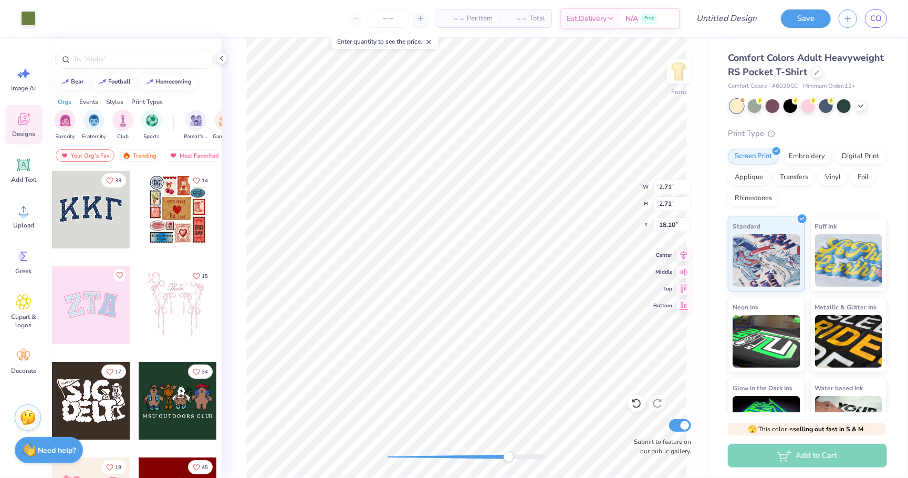
type input "19.33"
click at [24, 175] on span "Add Text" at bounding box center [23, 179] width 25 height 8
type textarea "x"
type input "6.03"
type input "1.75"
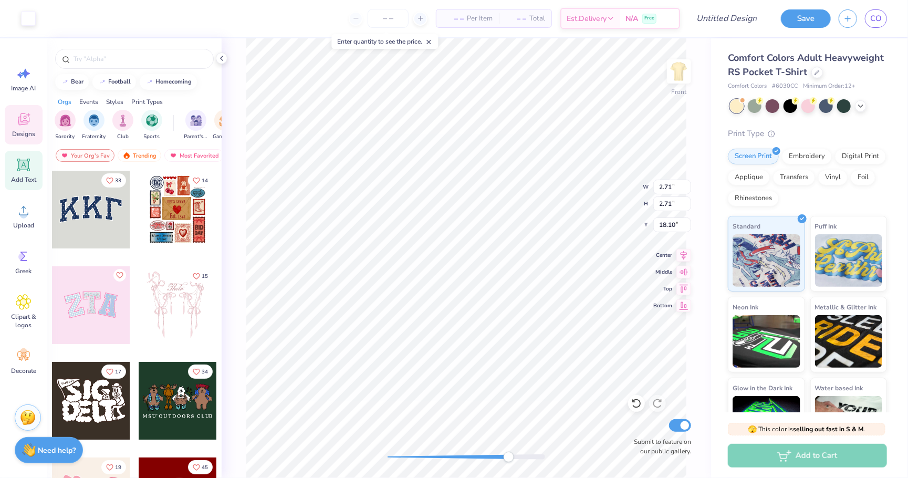
type input "13.38"
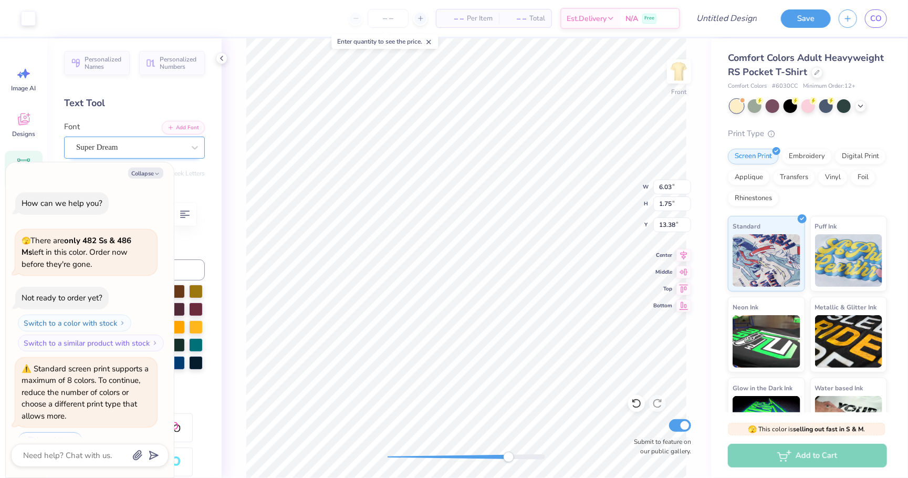
scroll to position [24, 0]
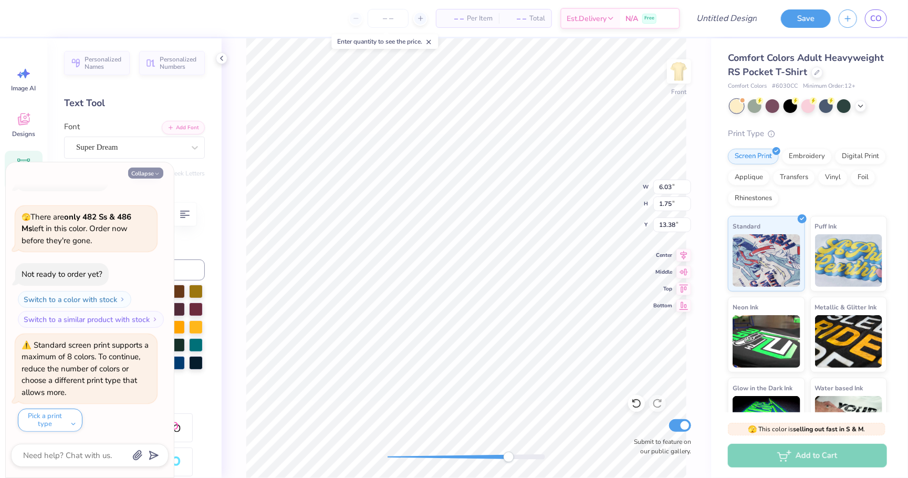
click at [150, 174] on button "Collapse" at bounding box center [145, 173] width 35 height 11
type textarea "x"
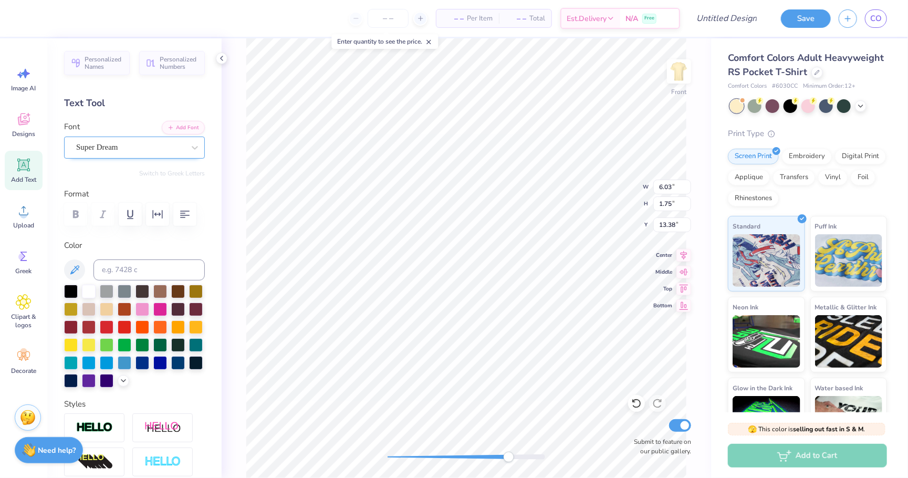
click at [132, 146] on div "Super Dream" at bounding box center [130, 147] width 110 height 16
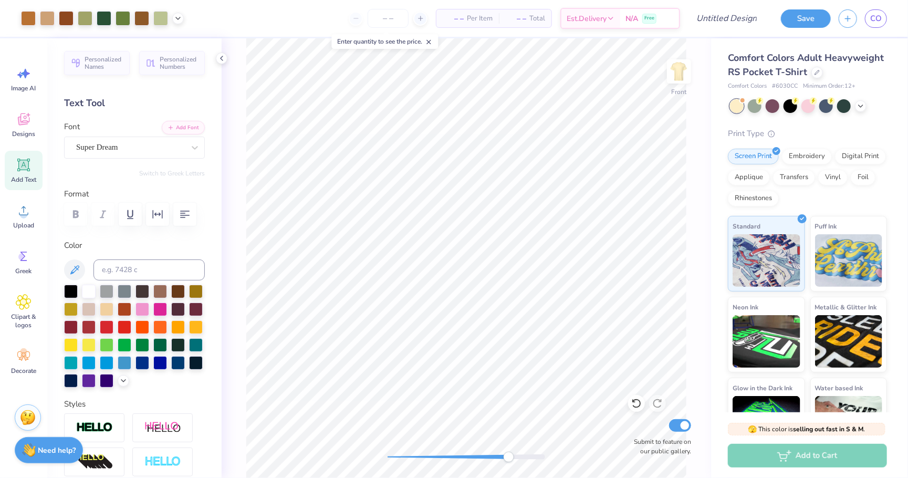
click at [27, 162] on icon at bounding box center [24, 165] width 10 height 10
click at [27, 168] on icon at bounding box center [23, 165] width 13 height 13
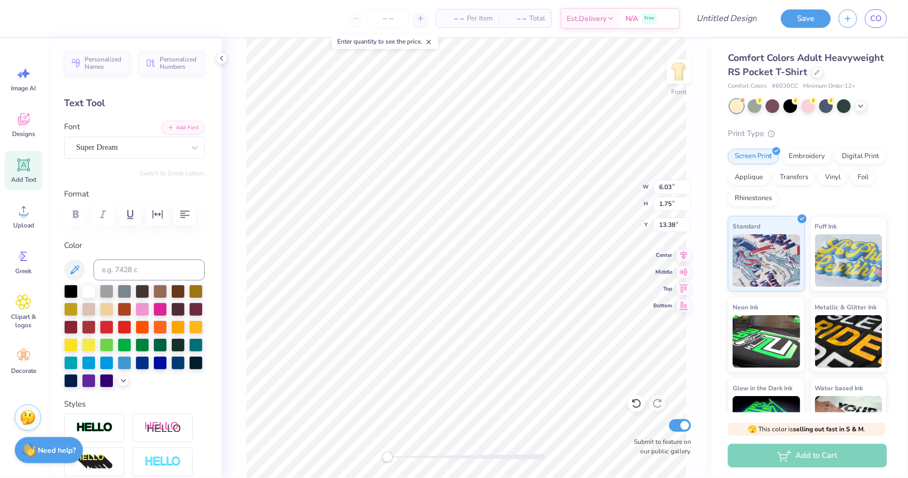
click at [368, 453] on div "Front W 6.03 6.03 " H 1.75 1.75 " Y 13.38 13.38 " Center Middle Top Bottom Subm…" at bounding box center [467, 258] width 490 height 440
type textarea "T"
type textarea "C"
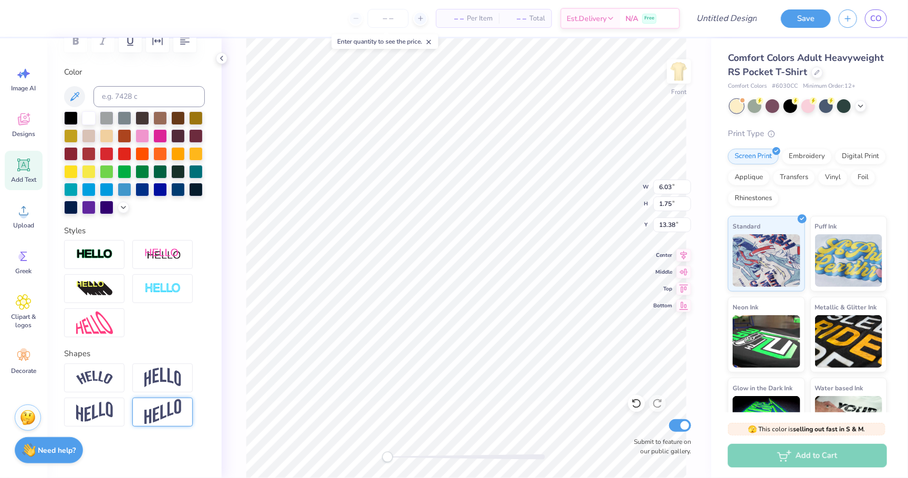
scroll to position [173, 0]
type textarea "I"
click at [166, 379] on img at bounding box center [162, 378] width 37 height 20
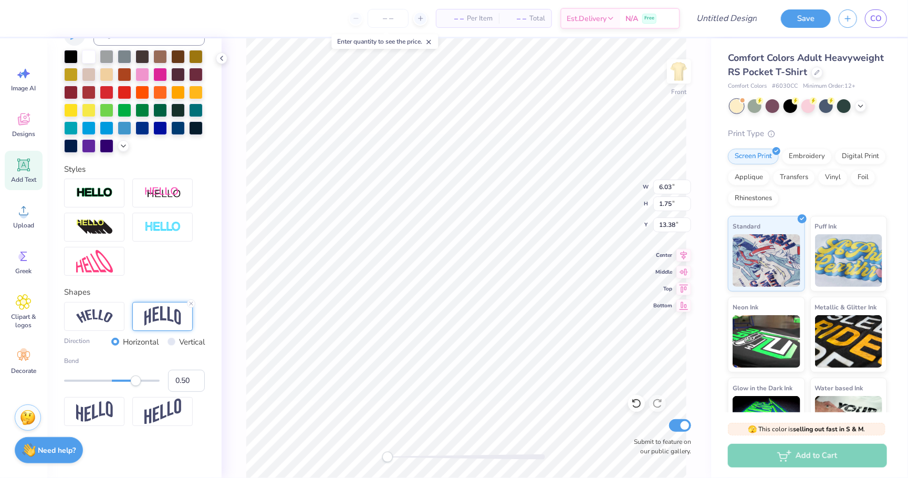
scroll to position [234, 0]
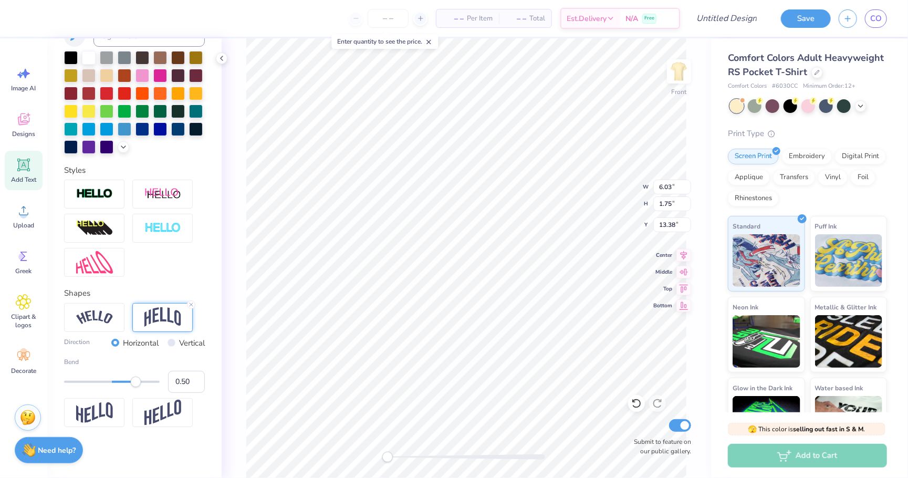
click at [172, 340] on input "Vertical" at bounding box center [172, 343] width 8 height 8
radio input "true"
type input "-0.53"
drag, startPoint x: 136, startPoint y: 383, endPoint x: 87, endPoint y: 376, distance: 49.5
click at [87, 377] on div "Accessibility label" at bounding box center [86, 382] width 11 height 11
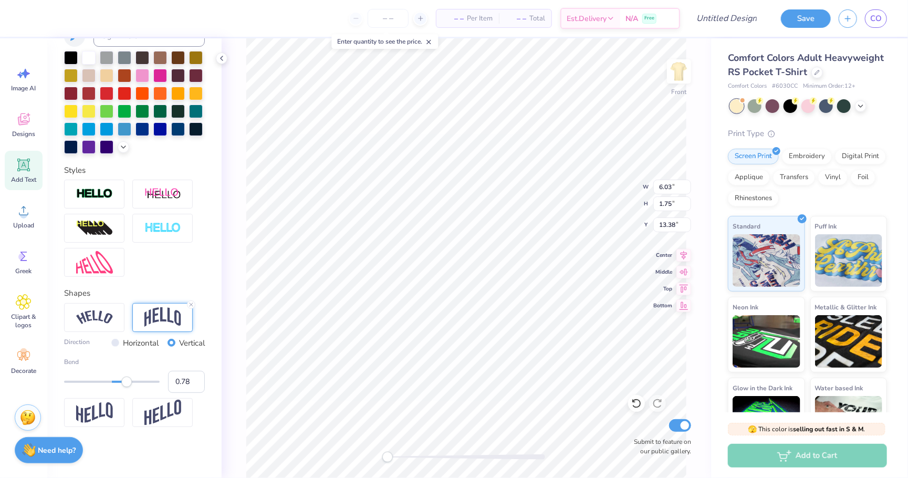
type input "0.79"
drag, startPoint x: 87, startPoint y: 376, endPoint x: 150, endPoint y: 377, distance: 63.1
click at [150, 377] on div "Accessibility label" at bounding box center [149, 382] width 11 height 11
type input "0.07"
drag, startPoint x: 149, startPoint y: 377, endPoint x: 115, endPoint y: 379, distance: 33.7
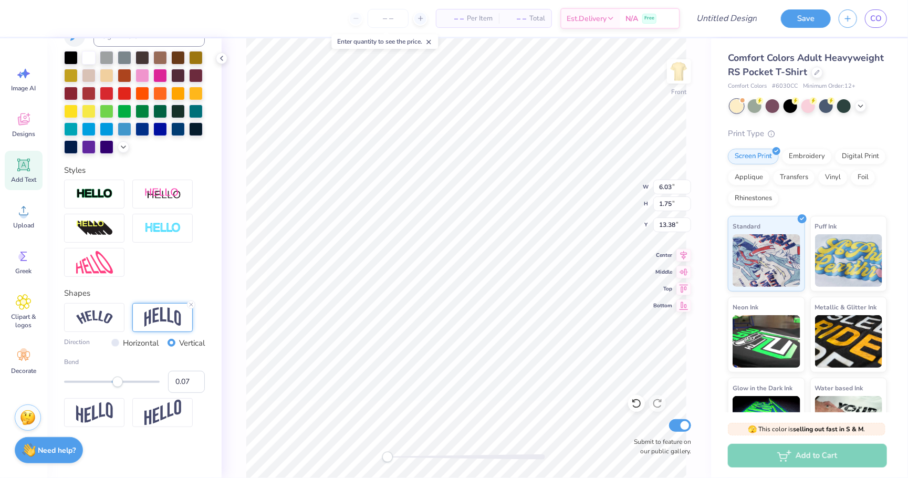
click at [115, 379] on div "Accessibility label" at bounding box center [117, 382] width 11 height 11
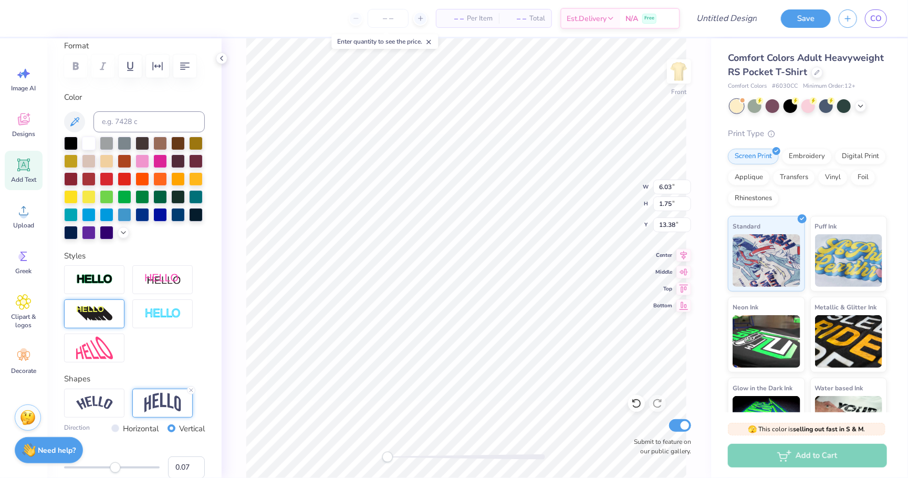
scroll to position [110, 0]
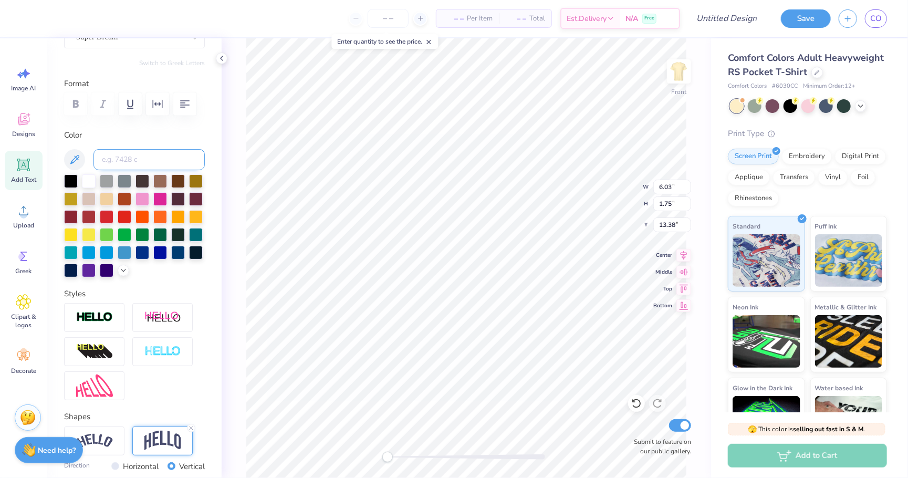
click at [118, 158] on input at bounding box center [149, 159] width 111 height 21
type input "575c"
drag, startPoint x: 387, startPoint y: 461, endPoint x: 436, endPoint y: 454, distance: 49.9
click at [438, 454] on div "Accessibility label" at bounding box center [438, 457] width 11 height 11
click at [466, 448] on div "Front W 0.75 0.75 " H 1.74 1.74 " Y 24.65 24.65 " Center Middle Top Bottom Subm…" at bounding box center [467, 258] width 490 height 440
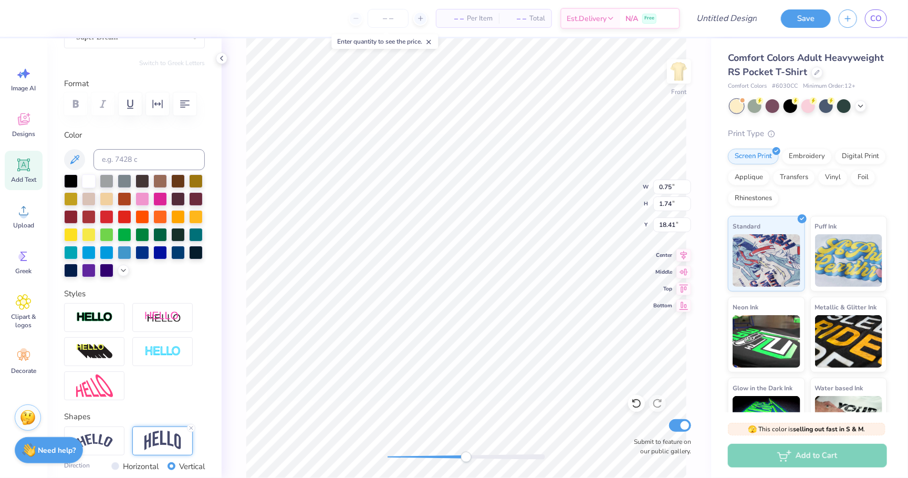
type input "1.22"
type input "1.02"
type input "20.05"
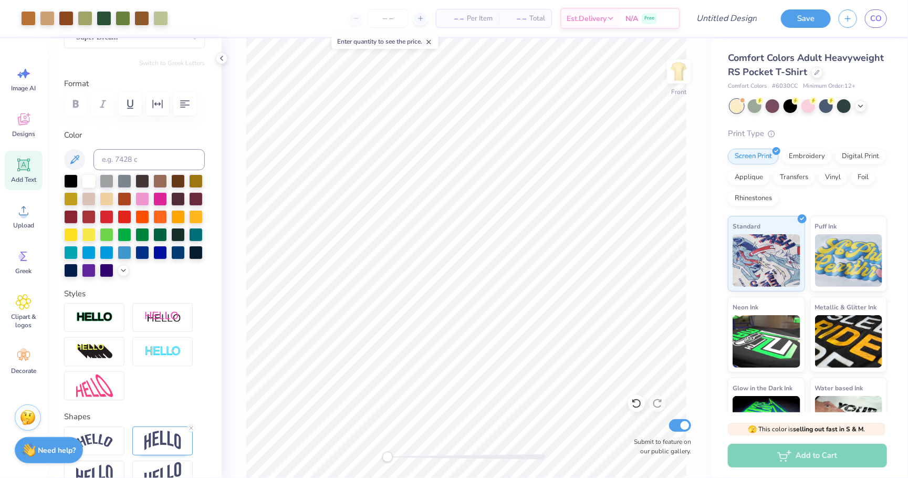
click at [370, 457] on div "Front Submit to feature on our public gallery." at bounding box center [467, 258] width 490 height 440
click at [15, 168] on div "Add Text" at bounding box center [24, 170] width 38 height 39
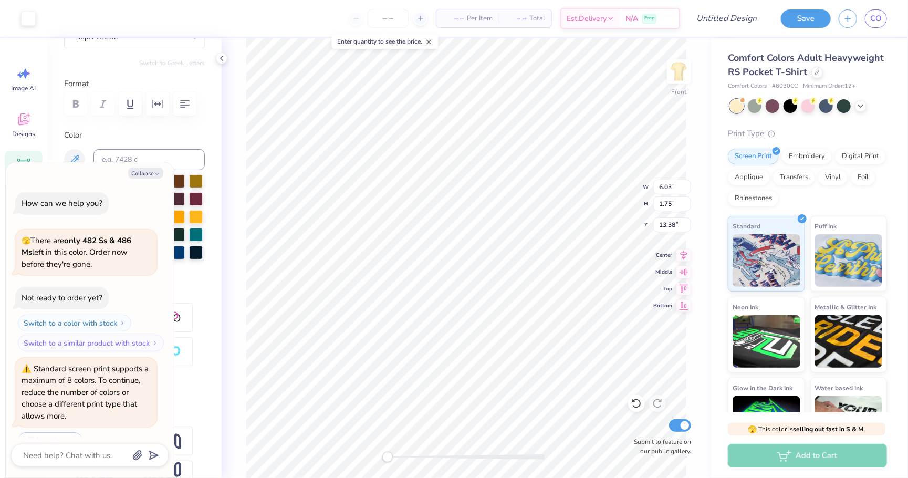
scroll to position [127, 0]
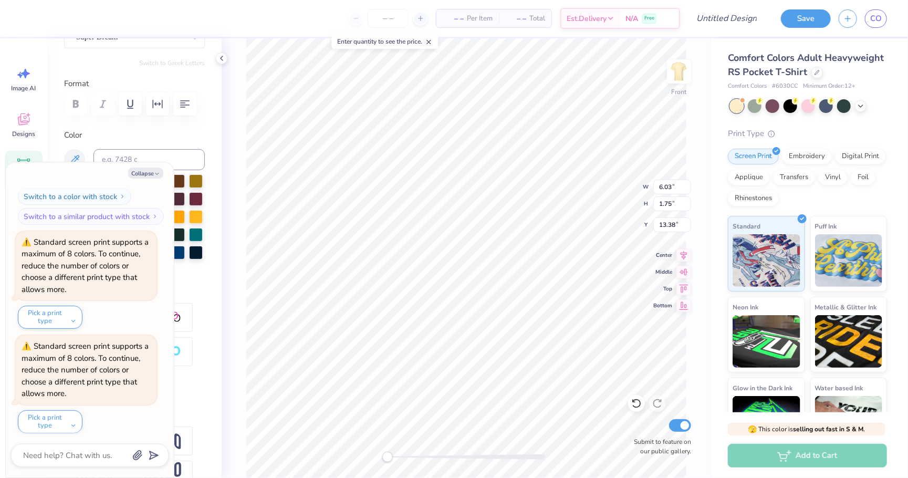
type textarea "x"
click at [142, 169] on button "Collapse" at bounding box center [145, 173] width 35 height 11
type textarea "x"
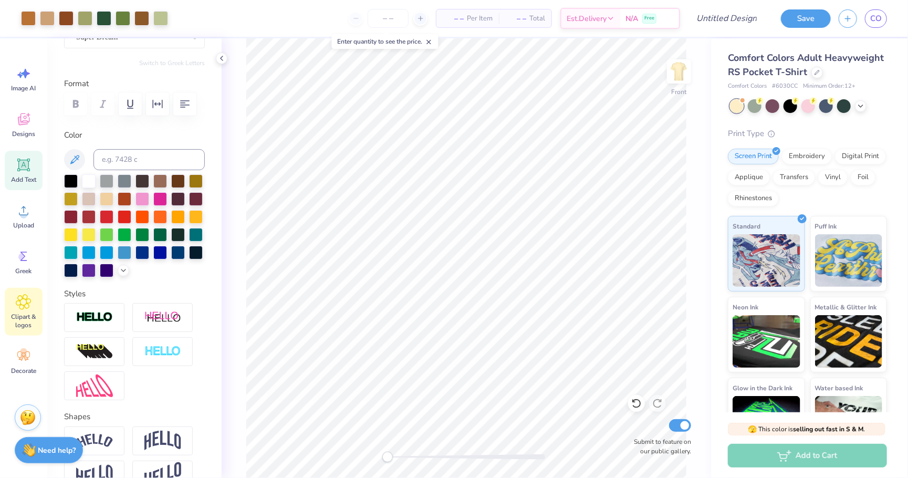
click at [26, 313] on span "Clipart & logos" at bounding box center [23, 321] width 35 height 17
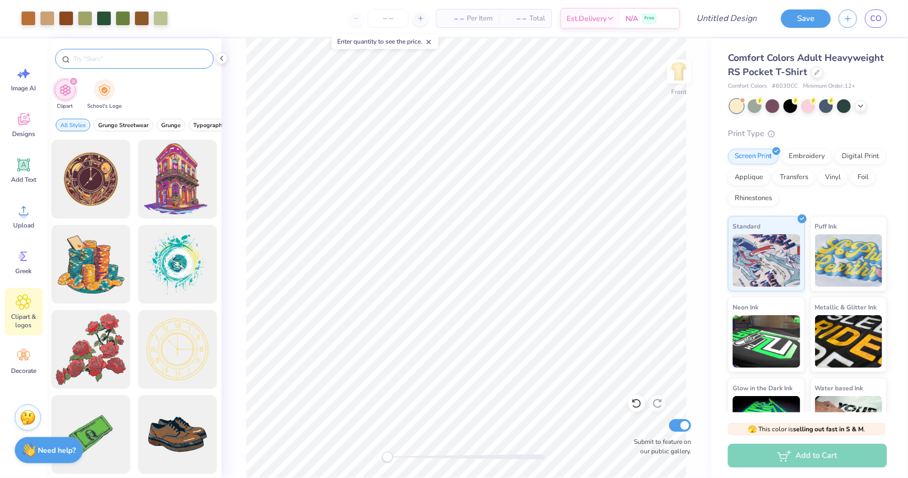
click at [126, 61] on input "text" at bounding box center [139, 59] width 134 height 11
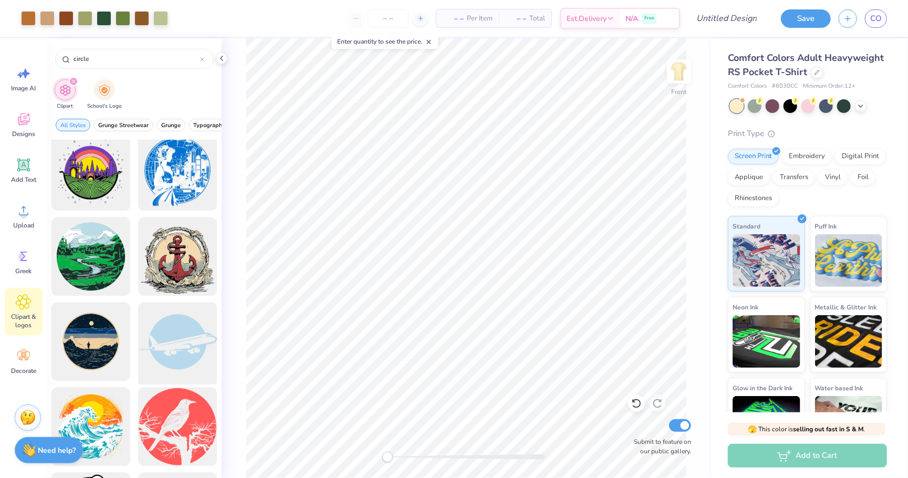
scroll to position [1713, 0]
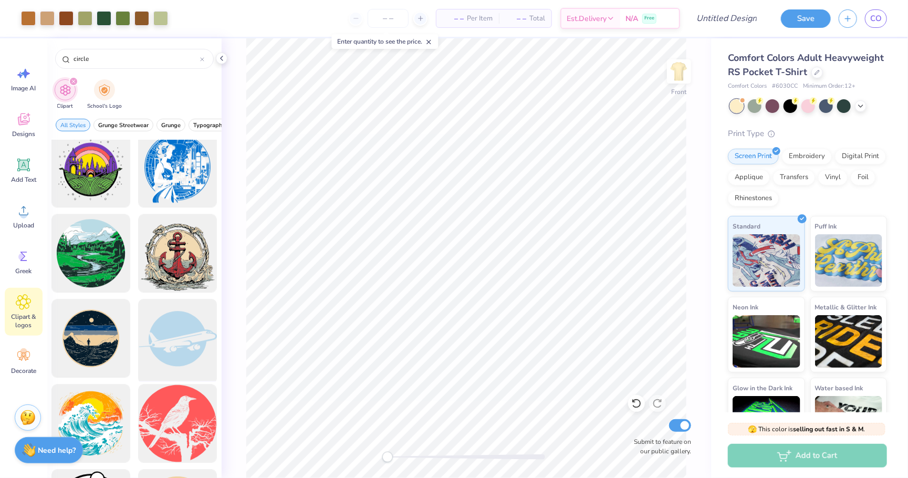
type input "circle"
click at [177, 324] on div at bounding box center [177, 338] width 87 height 87
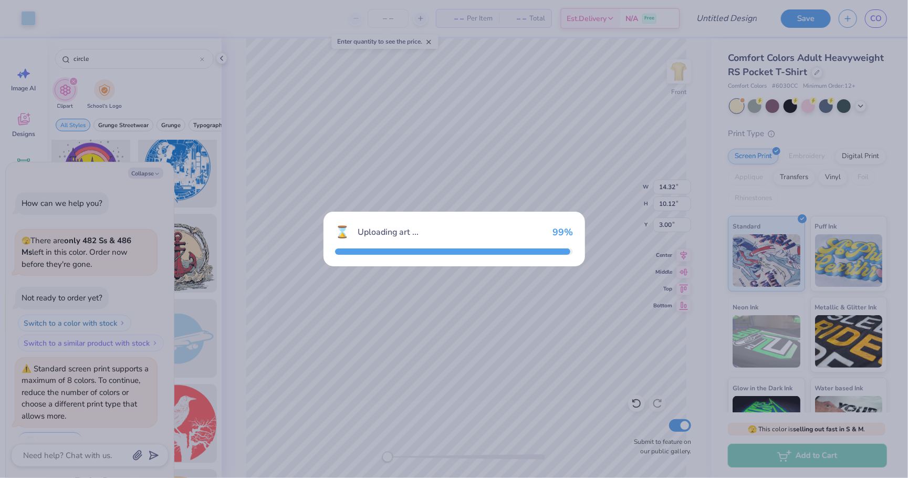
scroll to position [230, 0]
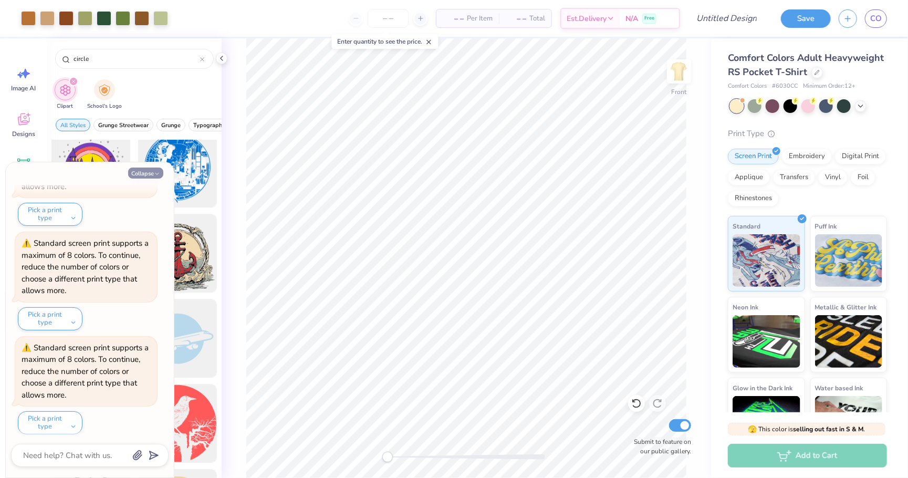
click at [152, 176] on button "Collapse" at bounding box center [145, 173] width 35 height 11
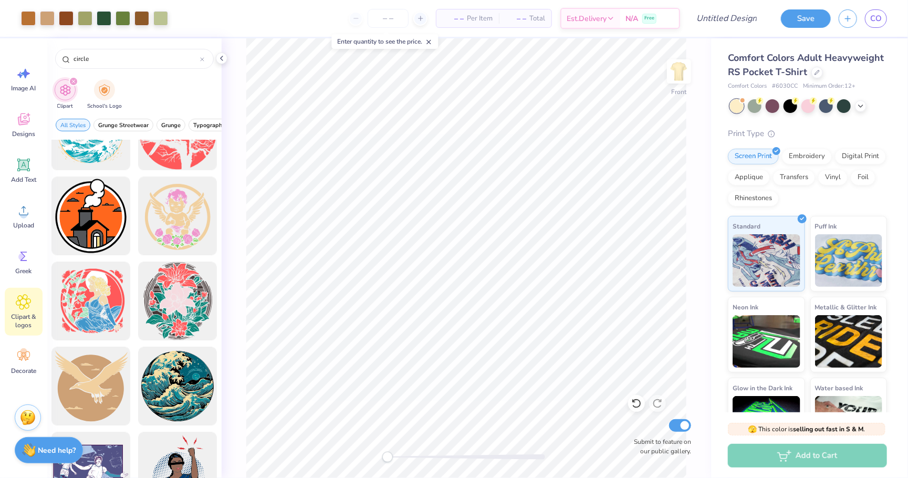
scroll to position [2005, 0]
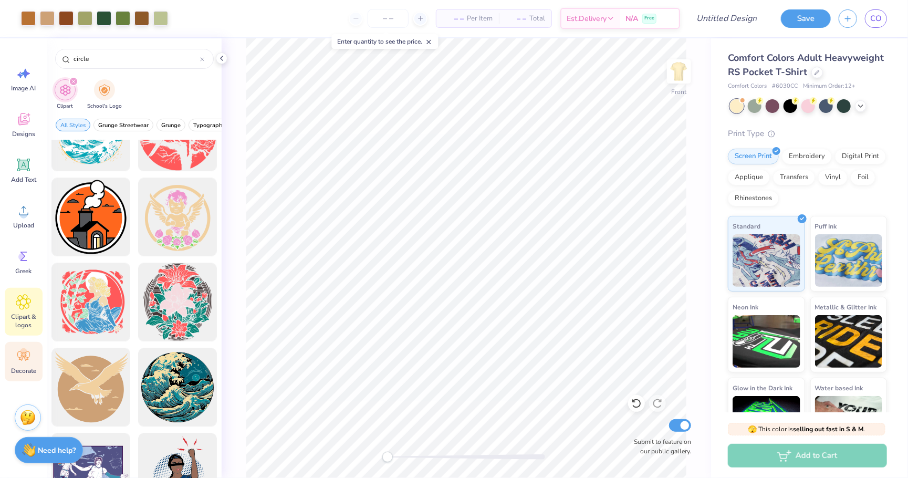
click at [23, 355] on icon at bounding box center [23, 355] width 13 height 9
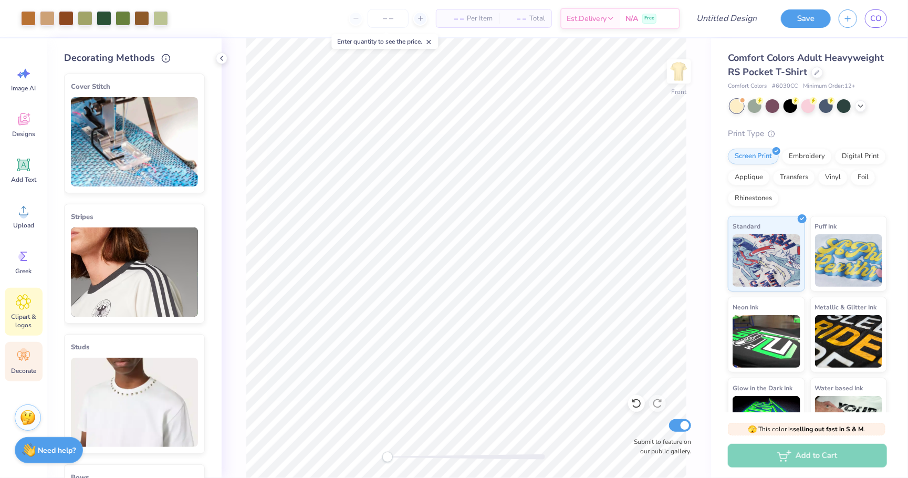
scroll to position [0, 0]
click at [23, 307] on icon at bounding box center [23, 302] width 15 height 16
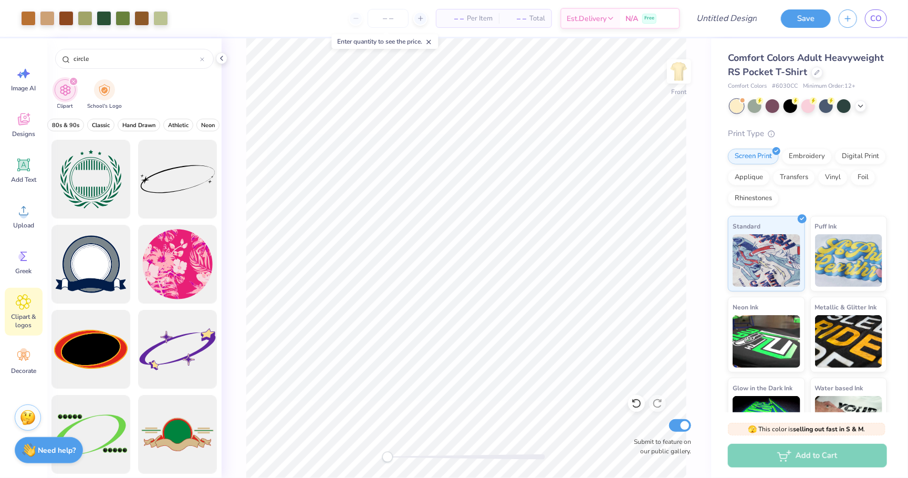
scroll to position [0, 316]
click at [149, 125] on span "Hand Drawn" at bounding box center [139, 125] width 33 height 8
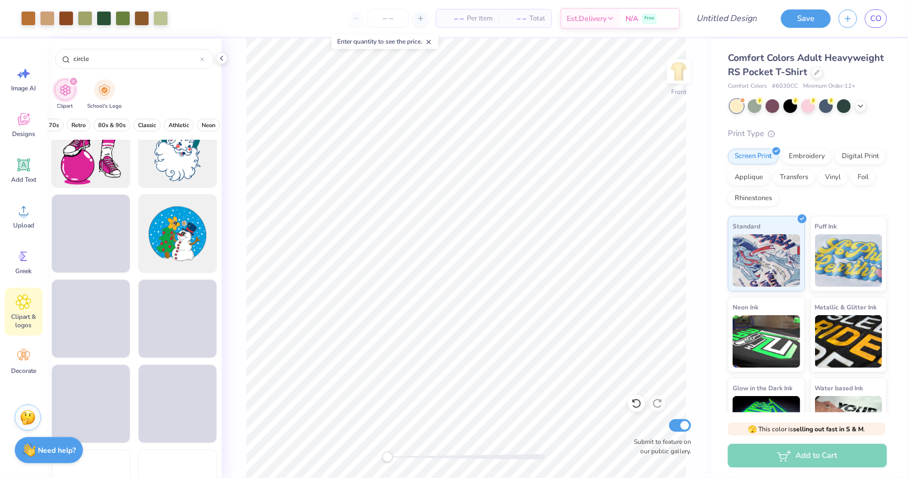
scroll to position [458, 0]
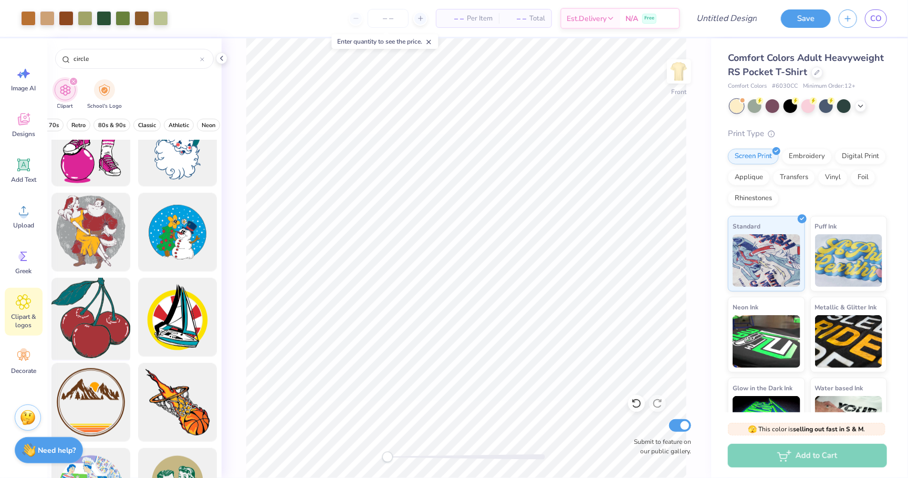
click at [98, 317] on div at bounding box center [91, 317] width 87 height 87
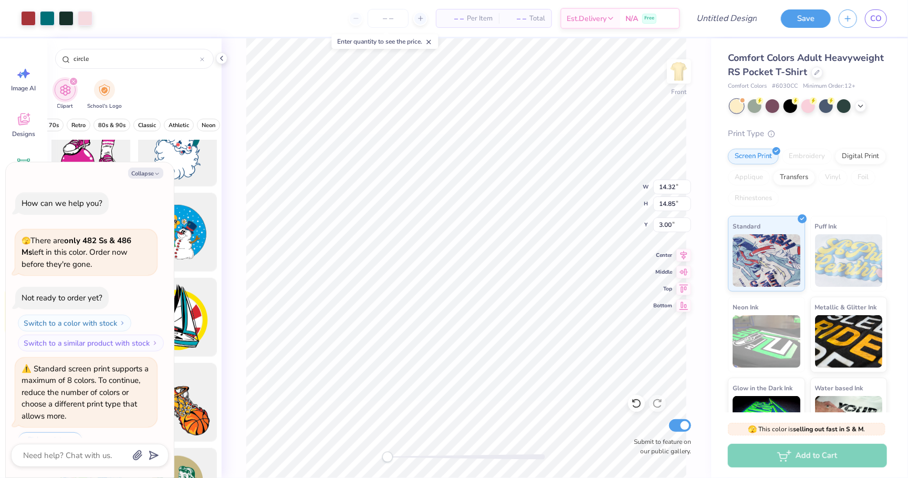
scroll to position [333, 0]
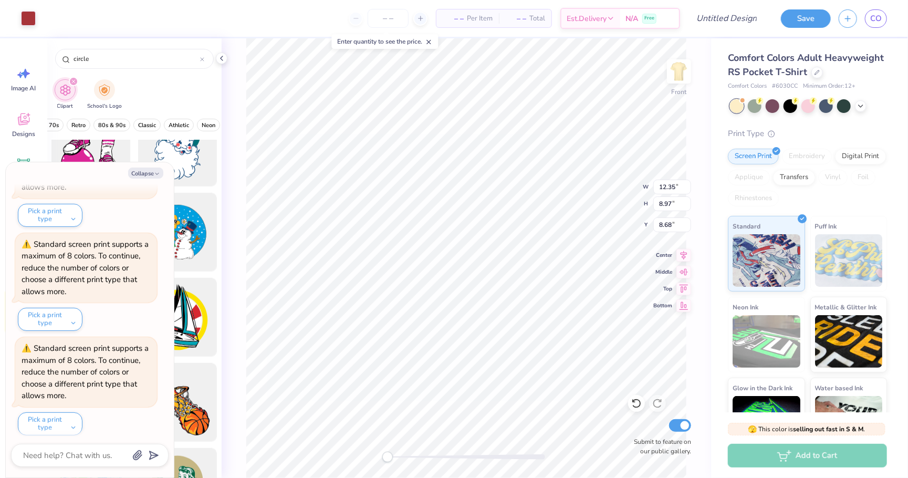
type textarea "x"
type input "6.41"
type input "8.81"
type input "3.12"
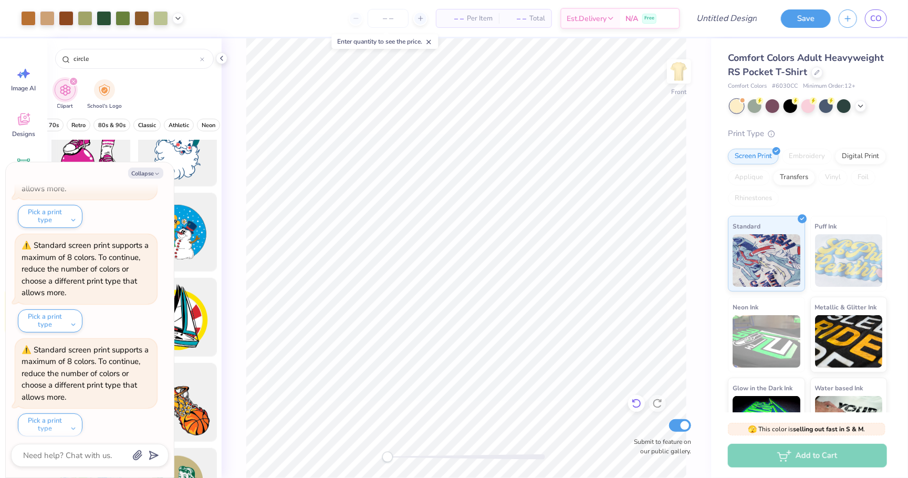
click at [635, 402] on icon at bounding box center [636, 403] width 11 height 11
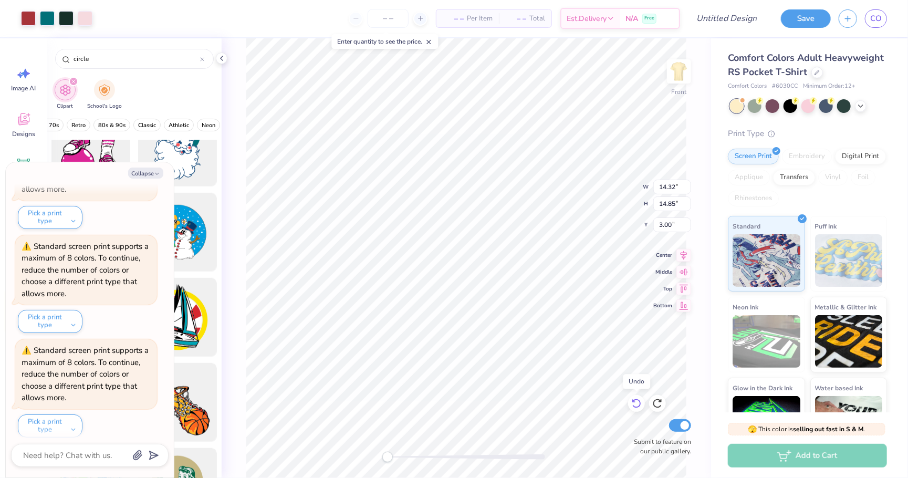
click at [635, 402] on icon at bounding box center [636, 403] width 11 height 11
type textarea "x"
type input "10.12"
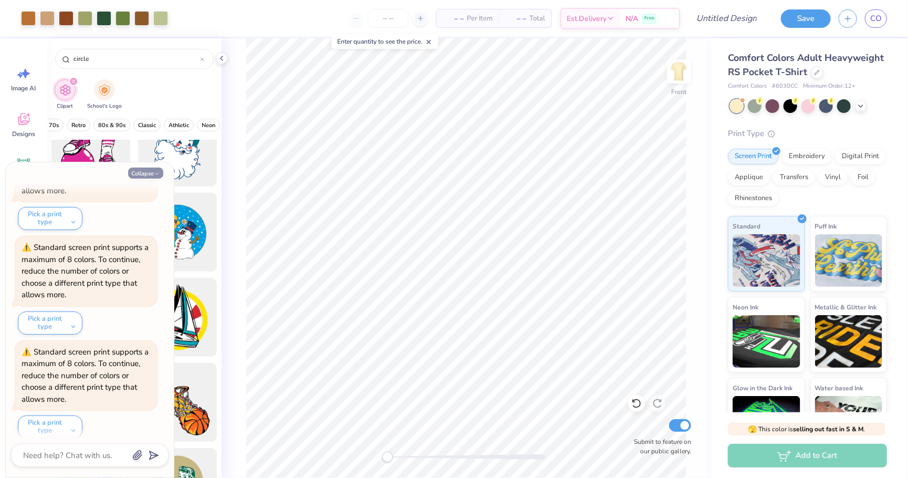
click at [152, 172] on button "Collapse" at bounding box center [145, 173] width 35 height 11
type textarea "x"
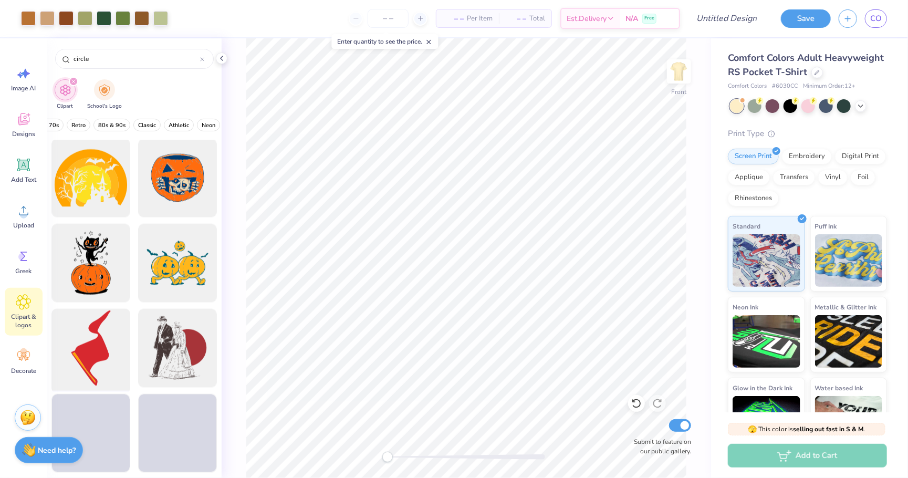
scroll to position [852, 0]
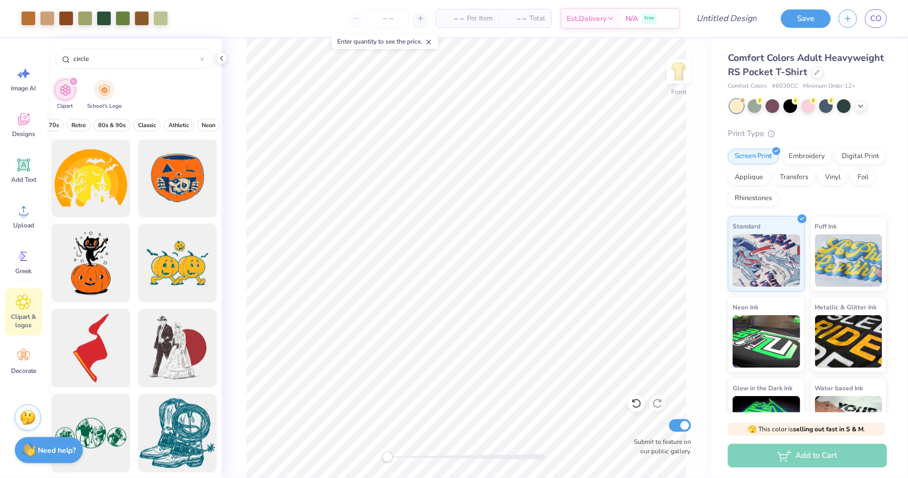
drag, startPoint x: 115, startPoint y: 57, endPoint x: 44, endPoint y: 50, distance: 71.3
click at [44, 50] on div "Art colors – – Per Item – – Total Est. Delivery N/A Free Design Title Save CO I…" at bounding box center [454, 239] width 908 height 478
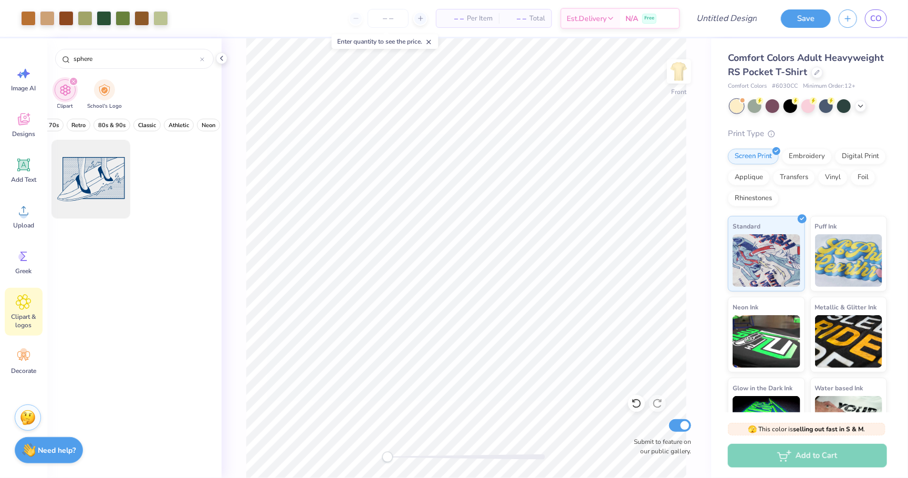
type input "sphere"
drag, startPoint x: 388, startPoint y: 458, endPoint x: 409, endPoint y: 455, distance: 21.1
click at [409, 455] on div at bounding box center [467, 456] width 158 height 5
drag, startPoint x: 409, startPoint y: 454, endPoint x: 430, endPoint y: 451, distance: 21.8
click at [430, 452] on div at bounding box center [467, 457] width 158 height 11
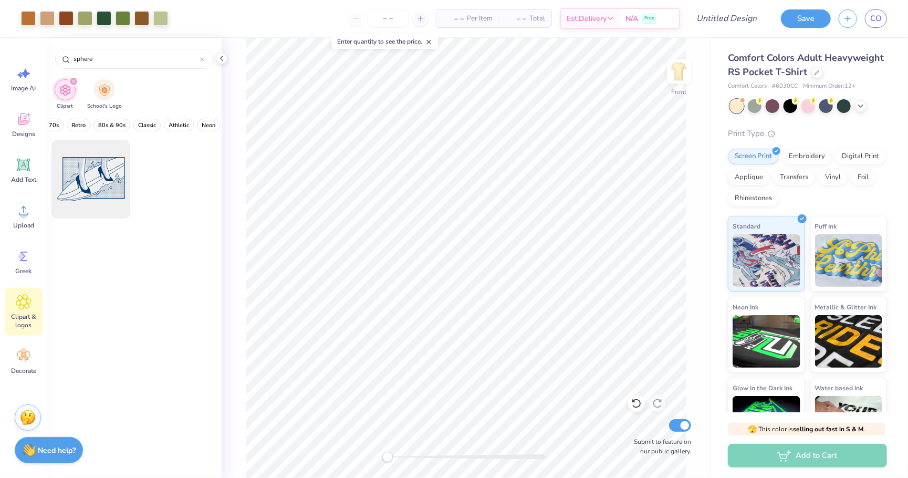
click at [379, 457] on div "Front Submit to feature on our public gallery." at bounding box center [467, 258] width 490 height 440
drag, startPoint x: 386, startPoint y: 461, endPoint x: 409, endPoint y: 452, distance: 24.6
click at [409, 453] on div "Accessibility label" at bounding box center [407, 457] width 11 height 11
click at [30, 173] on div "Add Text" at bounding box center [24, 170] width 38 height 39
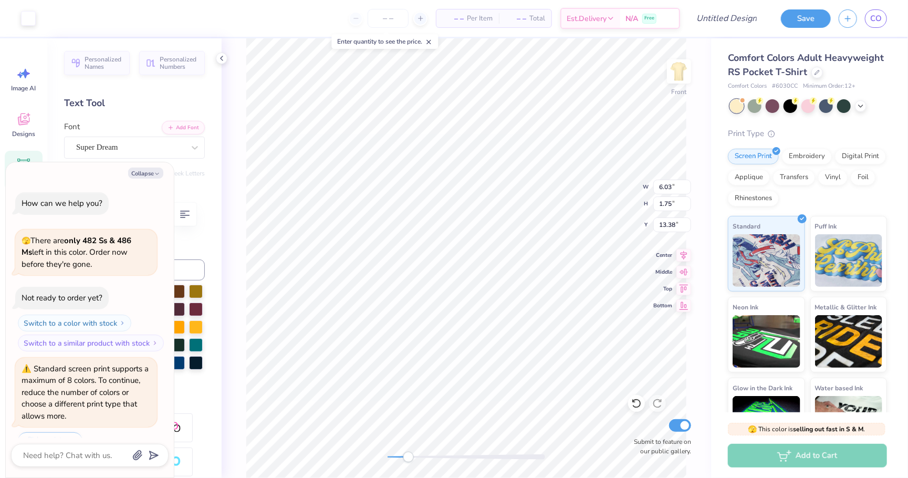
scroll to position [746, 0]
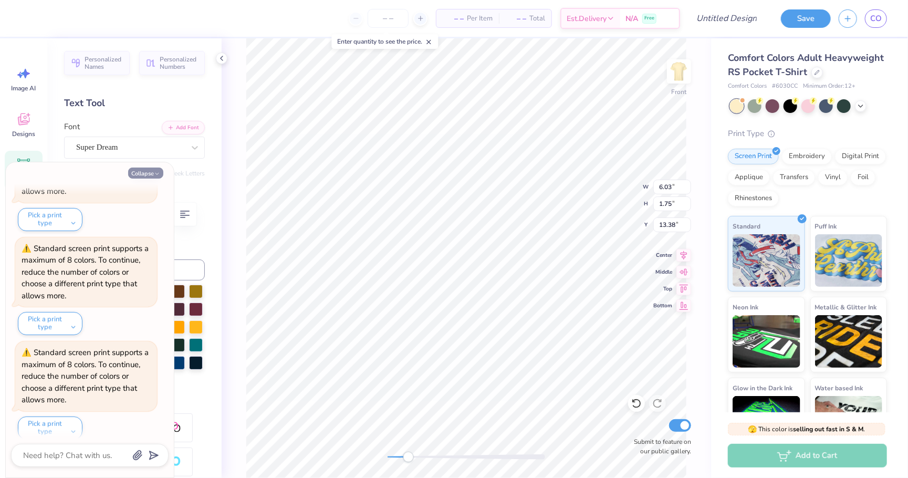
click at [152, 173] on button "Collapse" at bounding box center [145, 173] width 35 height 11
type textarea "x"
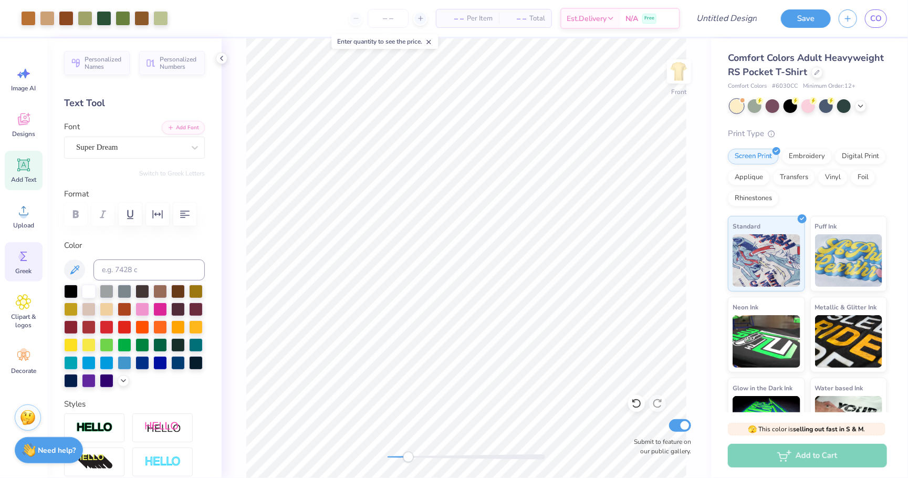
click at [23, 242] on div "Greek" at bounding box center [24, 261] width 38 height 39
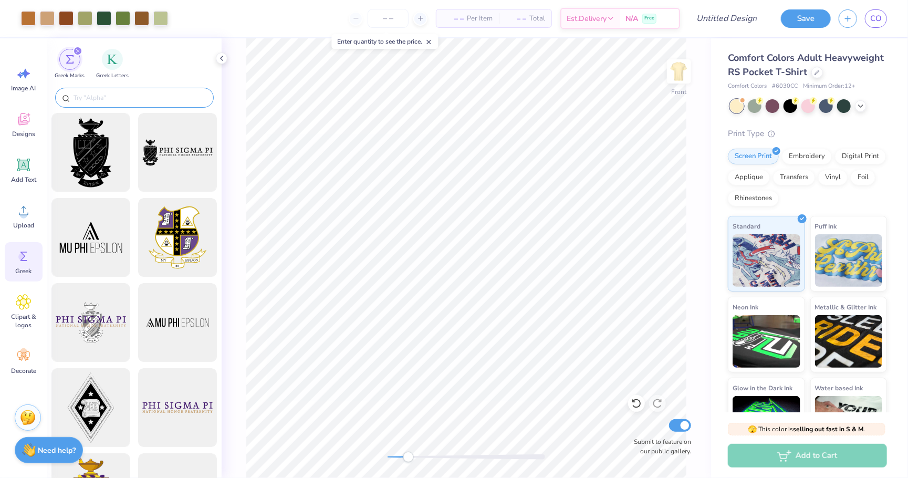
click at [134, 101] on input "text" at bounding box center [139, 97] width 134 height 11
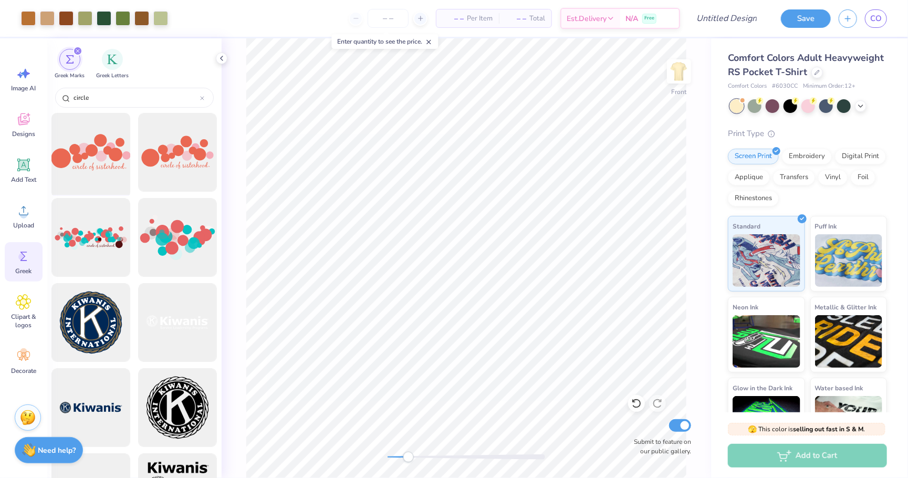
type input "circle"
click at [99, 162] on div at bounding box center [91, 152] width 87 height 87
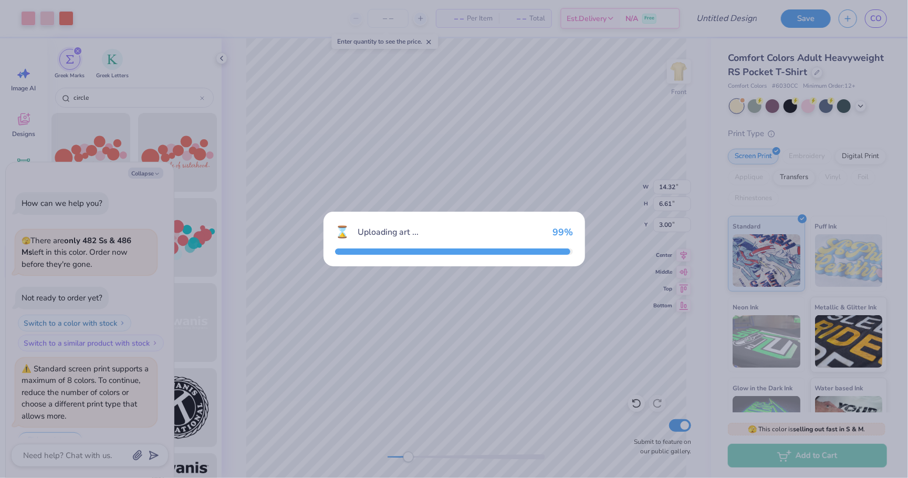
scroll to position [849, 0]
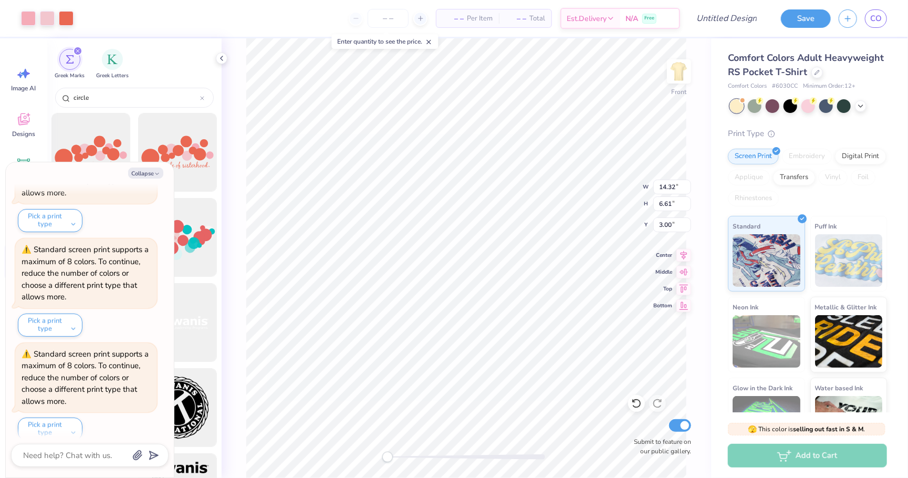
click at [369, 455] on div "Front W 14.32 14.32 " H 6.61 6.61 " Y 3.00 3.00 " Center Middle Top Bottom Subm…" at bounding box center [467, 258] width 490 height 440
type textarea "x"
type input "20.81"
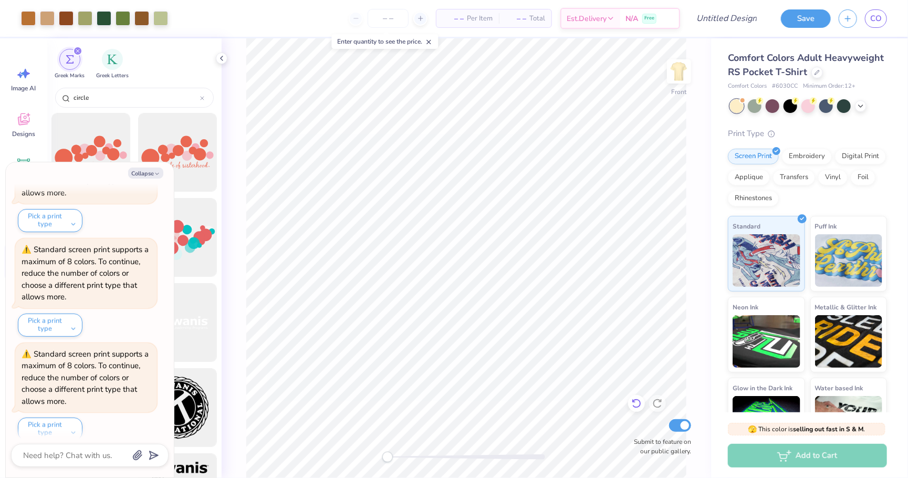
click at [638, 401] on icon at bounding box center [636, 403] width 11 height 11
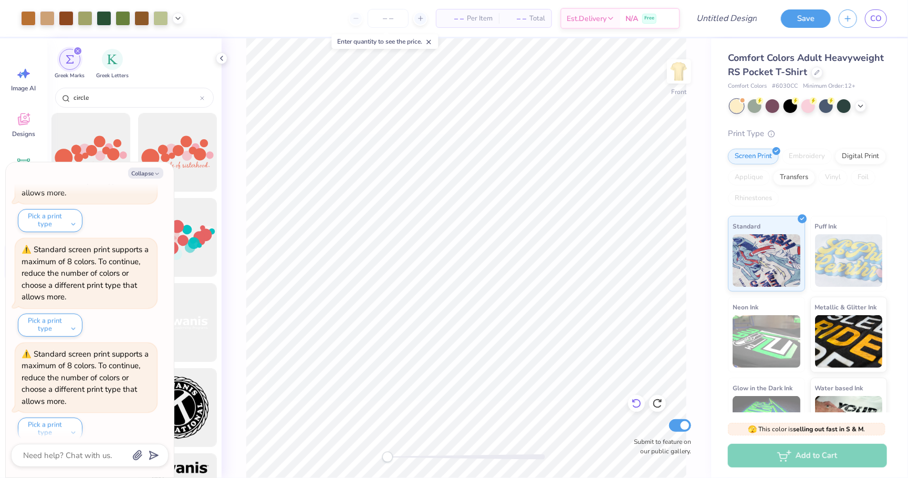
scroll to position [951, 0]
click at [154, 170] on button "Collapse" at bounding box center [145, 173] width 35 height 11
type textarea "x"
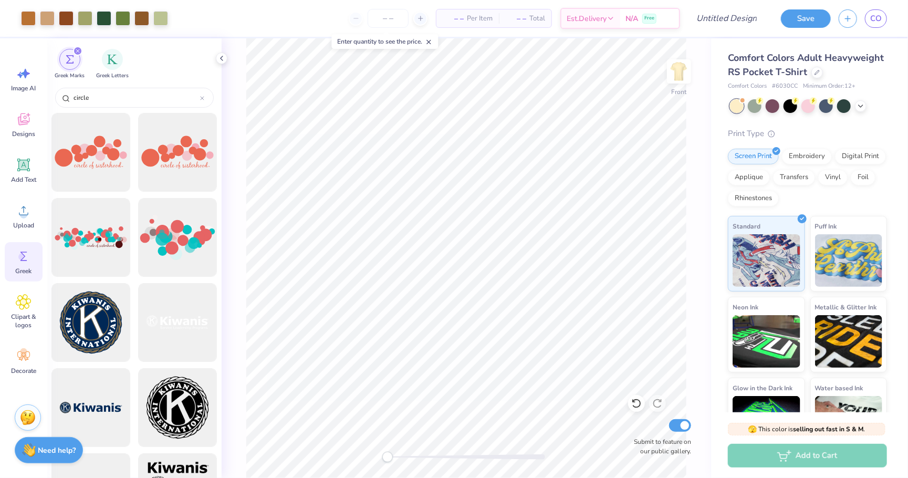
scroll to position [0, 0]
click at [117, 60] on img "filter for Greek Letters" at bounding box center [112, 58] width 11 height 11
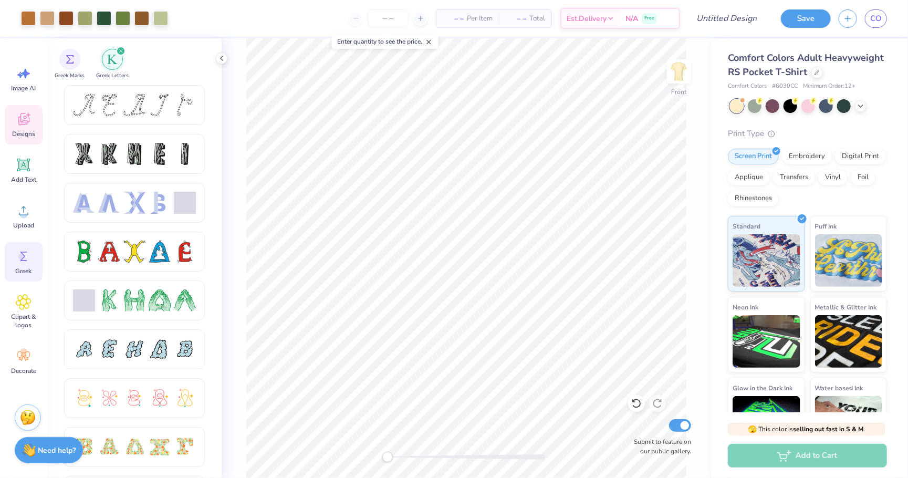
click at [32, 113] on div "Designs" at bounding box center [24, 124] width 38 height 39
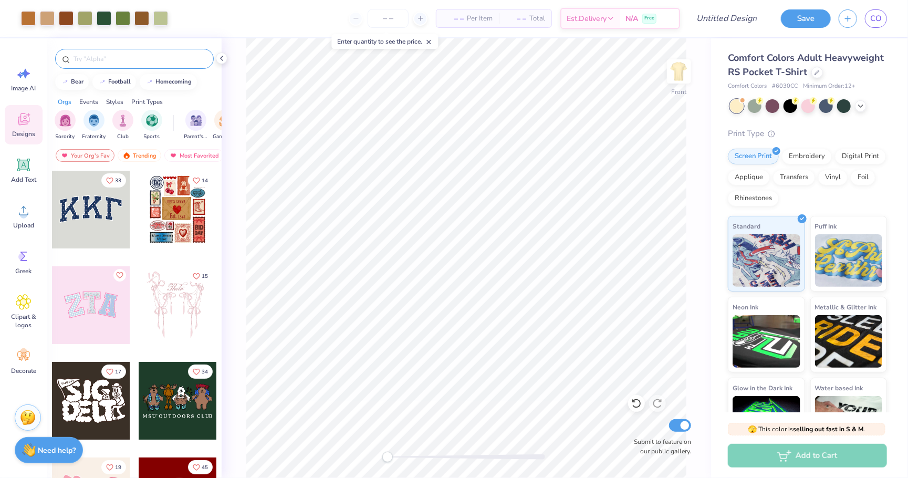
click at [106, 58] on input "text" at bounding box center [139, 59] width 134 height 11
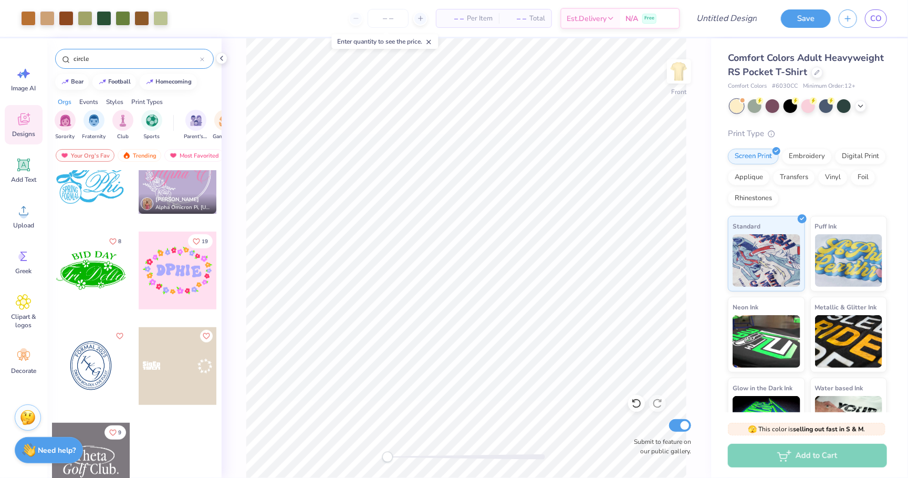
scroll to position [321, 0]
type input "circle"
click at [69, 148] on div "Your Org's Fav Trending Most Favorited Newest" at bounding box center [134, 158] width 174 height 24
click at [73, 155] on div "Your Org's Fav" at bounding box center [85, 155] width 59 height 13
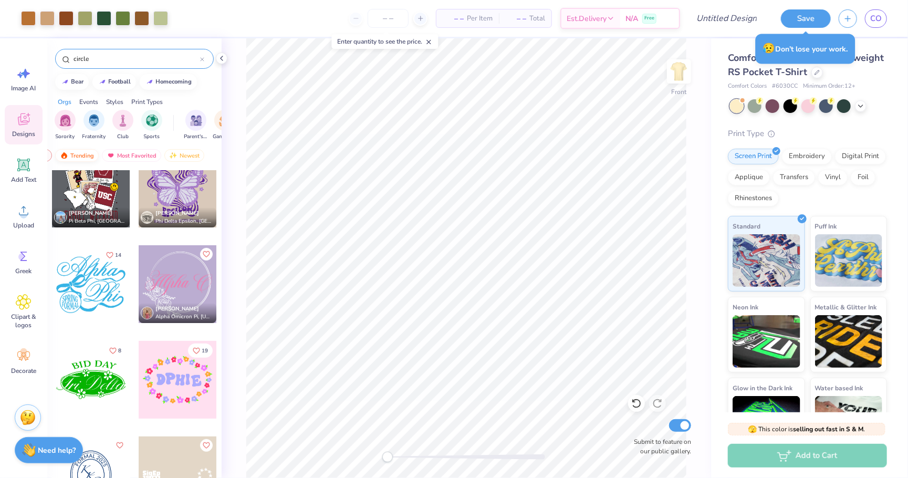
scroll to position [0, 62]
click at [179, 154] on div "Newest" at bounding box center [185, 155] width 40 height 13
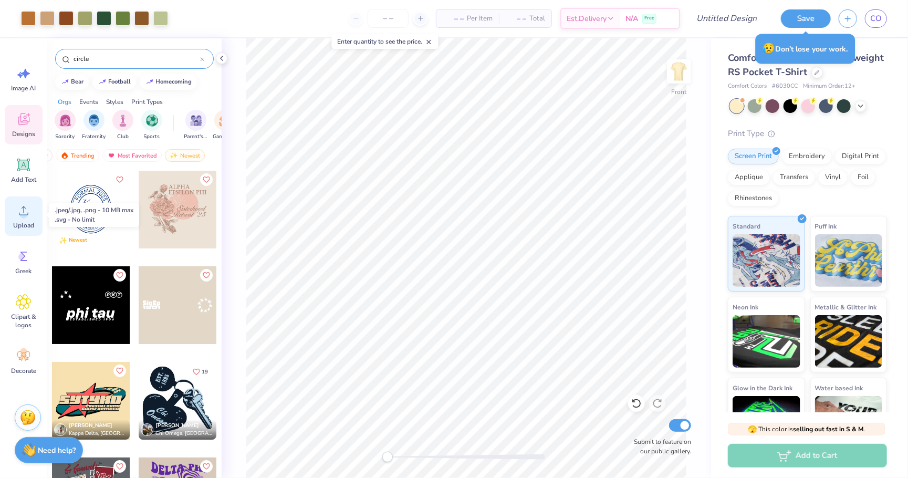
click at [33, 212] on div "Upload" at bounding box center [24, 215] width 38 height 39
click at [28, 72] on icon at bounding box center [25, 73] width 9 height 9
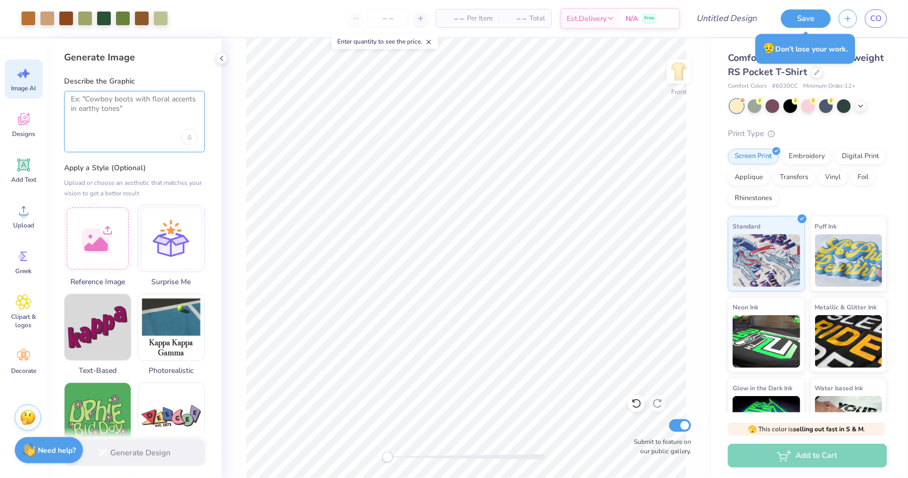
click at [122, 113] on textarea at bounding box center [134, 108] width 127 height 26
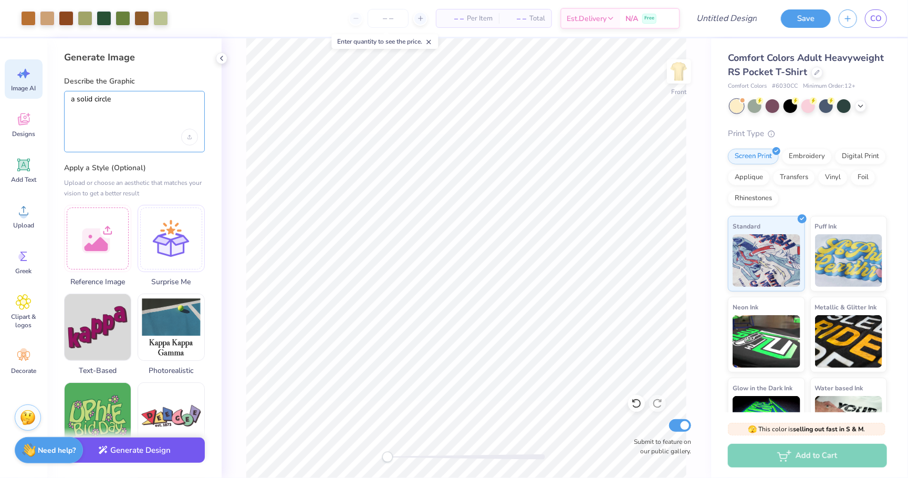
type textarea "a solid circle"
click at [138, 449] on button "Generate Design" at bounding box center [134, 451] width 141 height 26
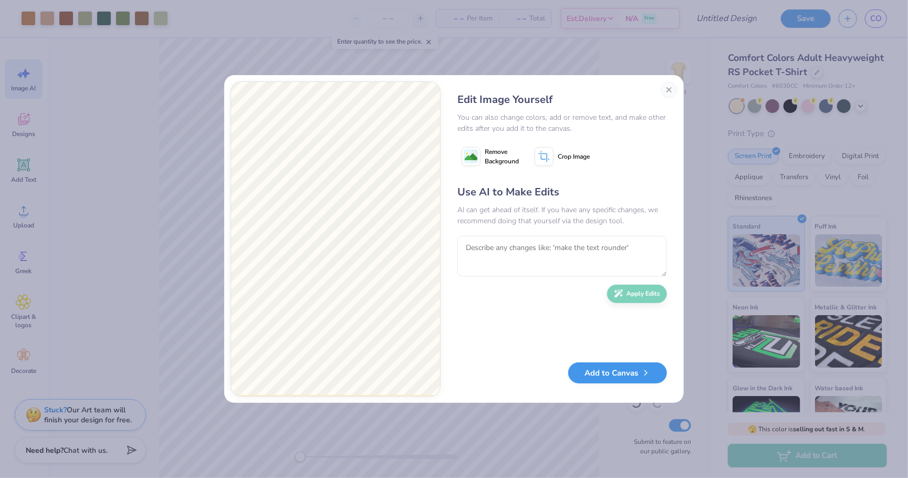
click at [590, 372] on button "Add to Canvas" at bounding box center [617, 373] width 99 height 22
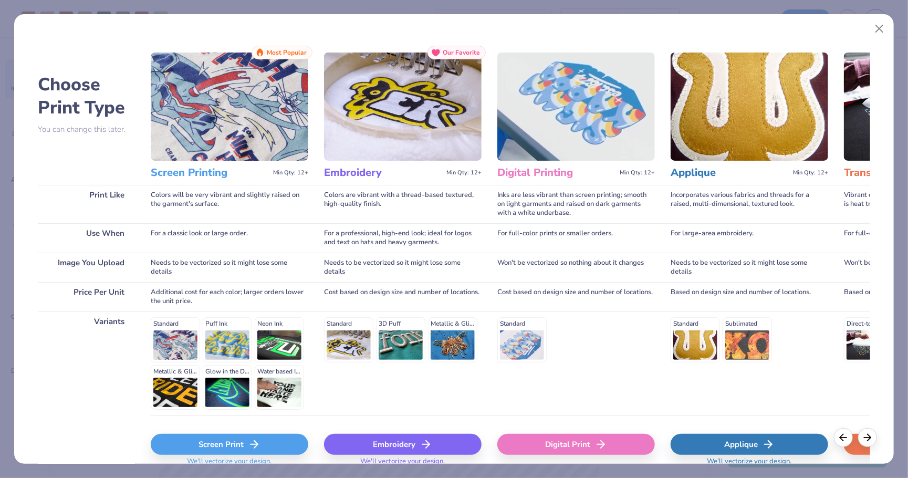
click at [236, 441] on div "Screen Print" at bounding box center [230, 444] width 158 height 21
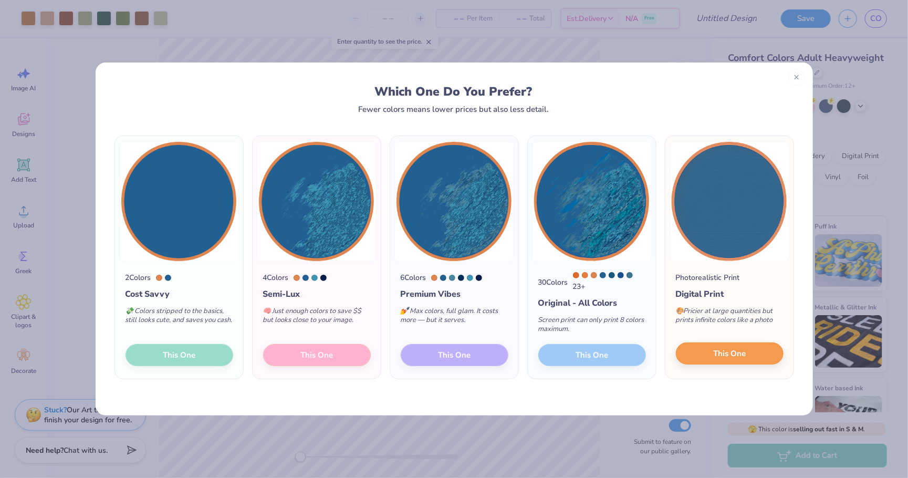
click at [713, 361] on button "This One" at bounding box center [730, 354] width 108 height 22
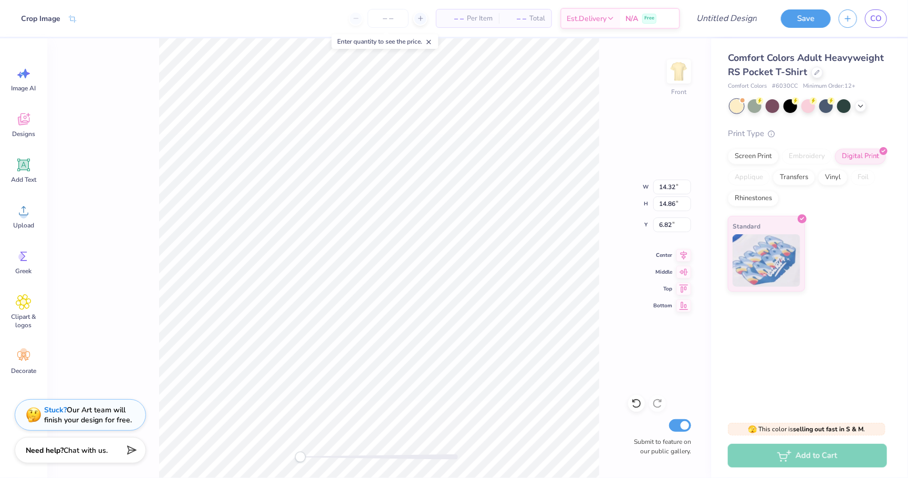
type input "3.00"
type input "3.12"
type input "18.56"
click at [332, 384] on body "Crop Image – – Per Item – – Total Est. Delivery N/A Free Design Title Save CO I…" at bounding box center [454, 239] width 908 height 478
drag, startPoint x: 306, startPoint y: 457, endPoint x: 313, endPoint y: 456, distance: 6.8
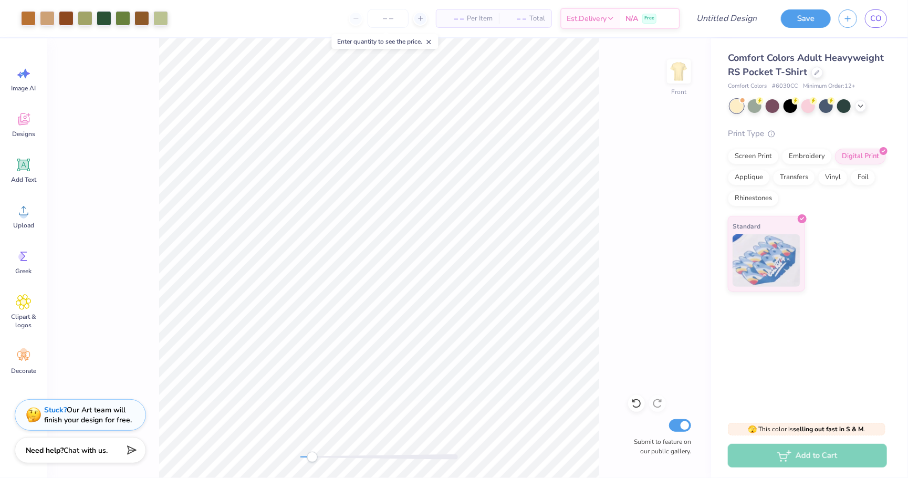
click at [313, 456] on div at bounding box center [379, 456] width 158 height 5
click at [370, 478] on html "Art colors – – Per Item – – Total Est. Delivery N/A Free Design Title Save CO I…" at bounding box center [454, 239] width 908 height 478
drag, startPoint x: 317, startPoint y: 459, endPoint x: 355, endPoint y: 454, distance: 38.2
click at [350, 454] on div "Accessibility label" at bounding box center [345, 457] width 11 height 11
type input "0.21"
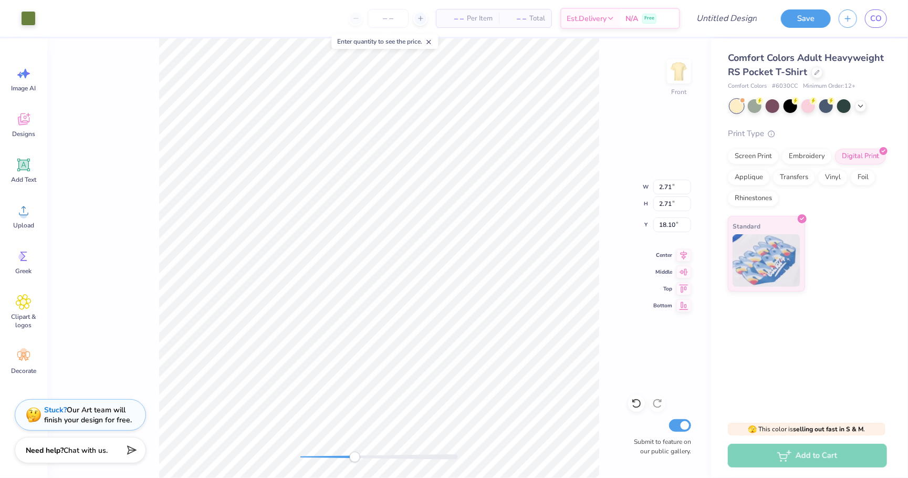
type input "0.19"
type input "20.15"
type input "1.45"
type input "1.35"
type input "18.55"
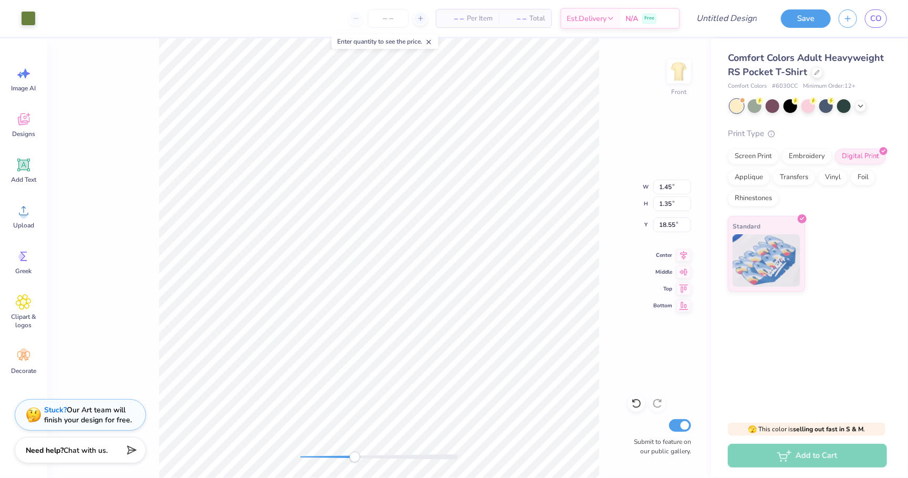
type input "0.09"
type input "20.19"
type input "1.45"
type input "1.35"
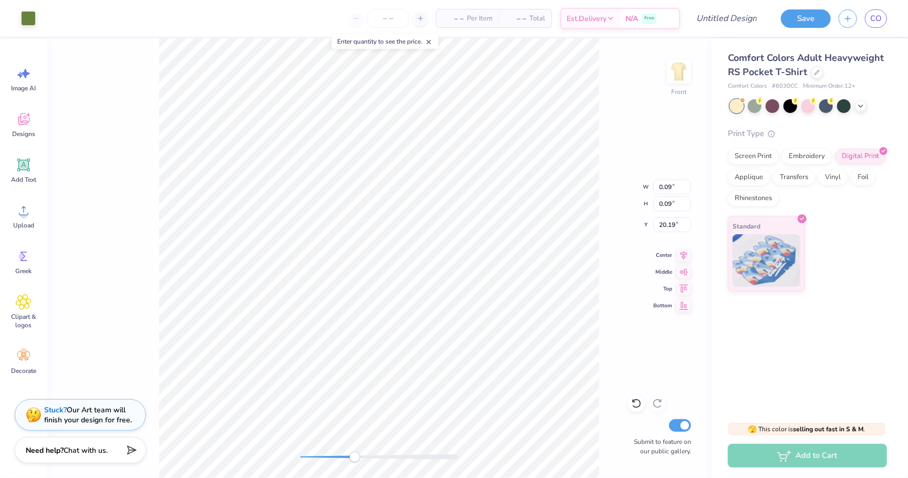
type input "18.55"
type input "2.59"
type input "2.41"
click at [324, 340] on body "Art colors – – Per Item – – Total Est. Delivery N/A Free Design Title Save CO I…" at bounding box center [454, 239] width 908 height 478
click at [360, 461] on li "Send to Back" at bounding box center [365, 467] width 82 height 20
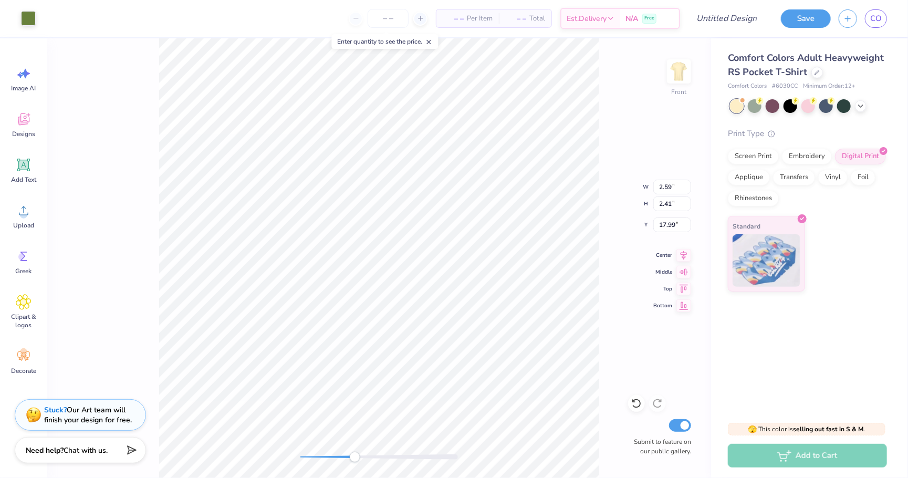
type input "18.53"
click at [286, 317] on body "Art colors – – Per Item – – Total Est. Delivery N/A Free Design Title Save CO I…" at bounding box center [454, 239] width 908 height 478
click at [331, 460] on li "Send to Back" at bounding box center [327, 467] width 82 height 20
type input "2.61"
type input "2.38"
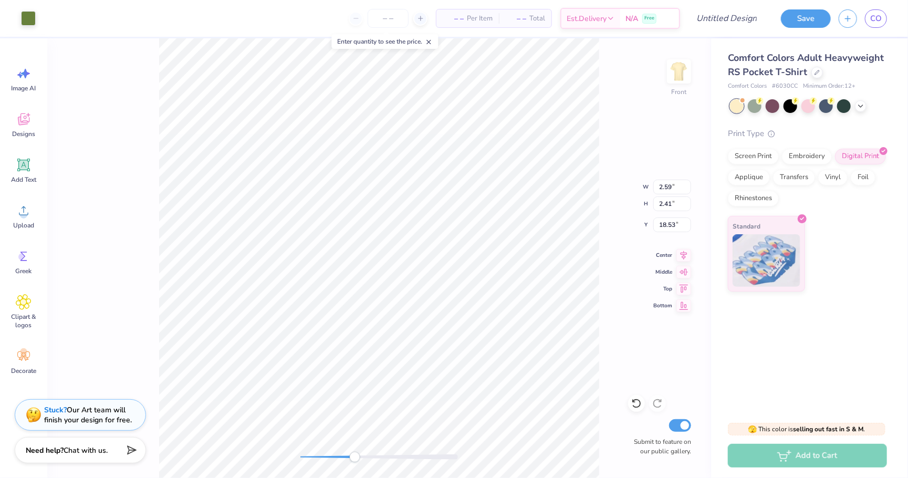
type input "17.95"
type input "1.16"
type input "1.20"
click at [240, 342] on body "Art colors – – Per Item – – Total Est. Delivery N/A Free Design Title Save CO I…" at bounding box center [454, 239] width 908 height 478
click at [289, 462] on li "Send to Back" at bounding box center [281, 467] width 82 height 20
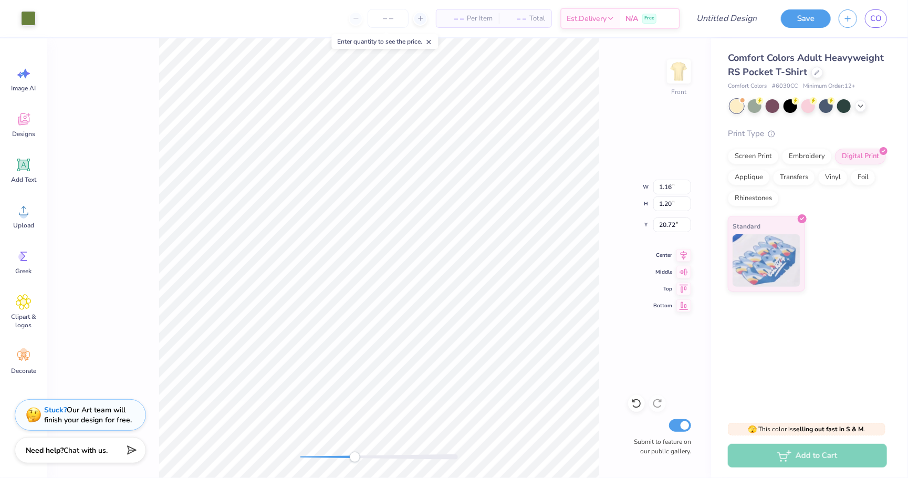
type input "19.14"
click at [341, 326] on body "Art colors – – Per Item – – Total Est. Delivery N/A Free Design Title Save CO I…" at bounding box center [454, 239] width 908 height 478
click at [389, 462] on li "Send to Back" at bounding box center [382, 467] width 82 height 20
type input "1.09"
type input "1.31"
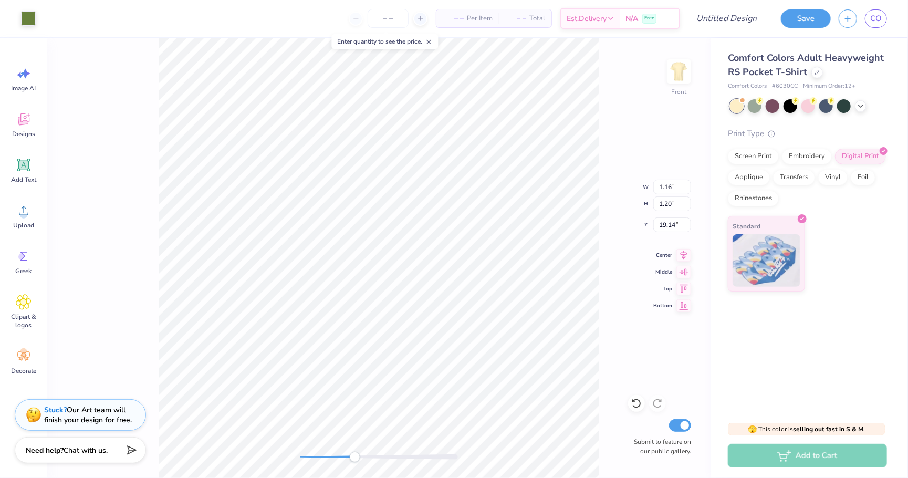
type input "18.43"
click at [367, 447] on div "Front Submit to feature on our public gallery." at bounding box center [379, 258] width 664 height 440
click at [325, 443] on div "Front Submit to feature on our public gallery." at bounding box center [379, 258] width 664 height 440
type input "0.50"
type input "0.61"
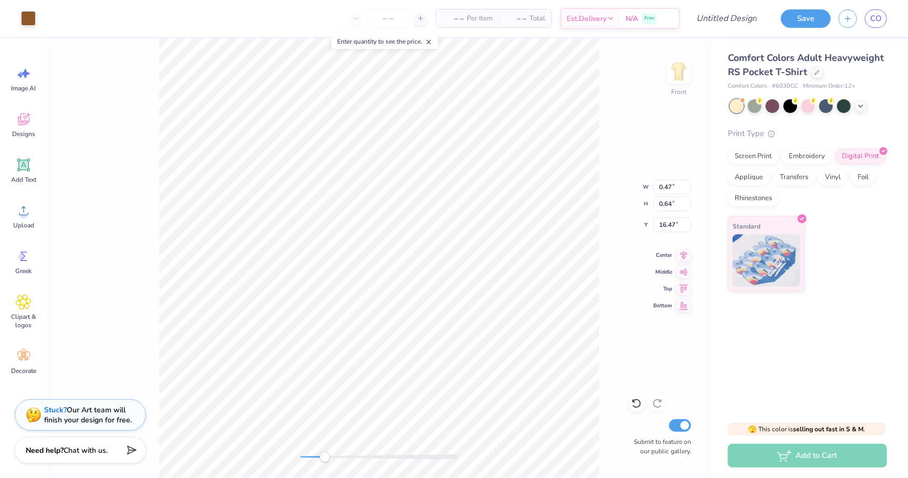
type input "16.72"
type input "0.60"
type input "16.66"
type input "0.34"
type input "0.54"
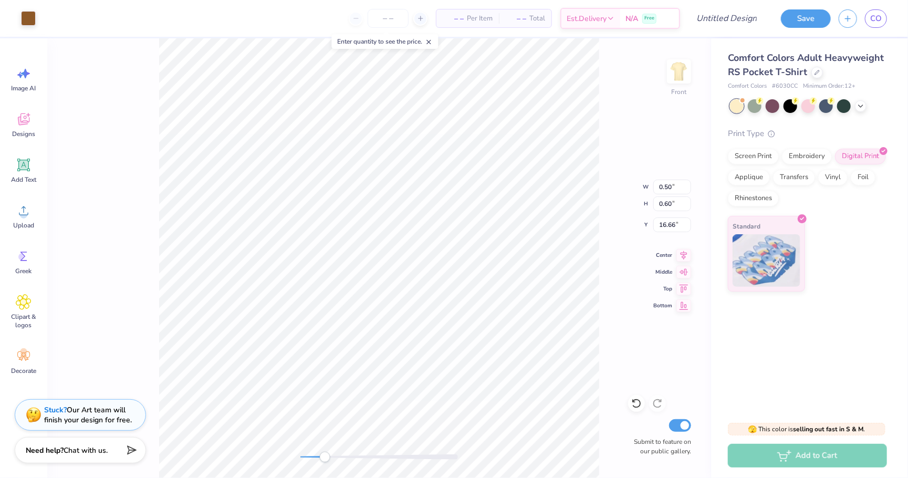
type input "16.50"
click at [362, 449] on div "Front W 0.34 0.34 " H 0.54 0.54 " Y 16.50 16.50 " Center Middle Top Bottom Subm…" at bounding box center [379, 258] width 664 height 440
type input "0.50"
type input "0.60"
type input "19.94"
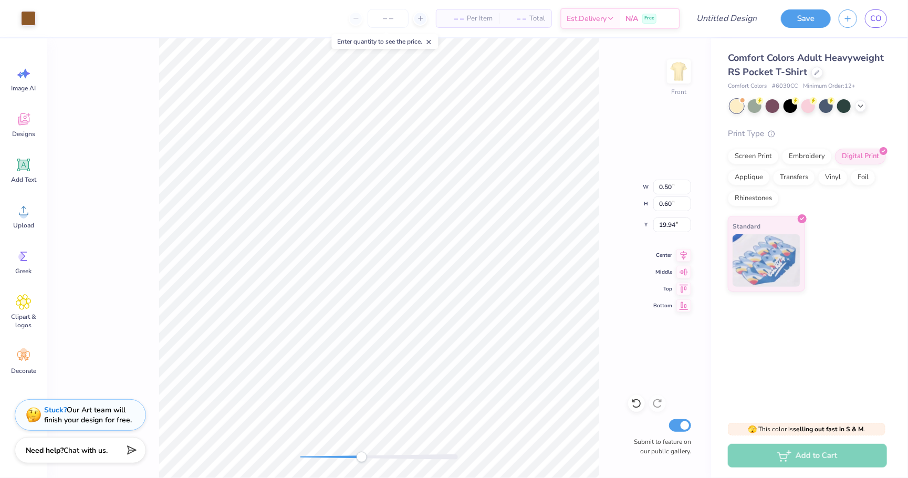
type input "0.61"
type input "19.79"
type input "0.47"
type input "0.64"
type input "19.15"
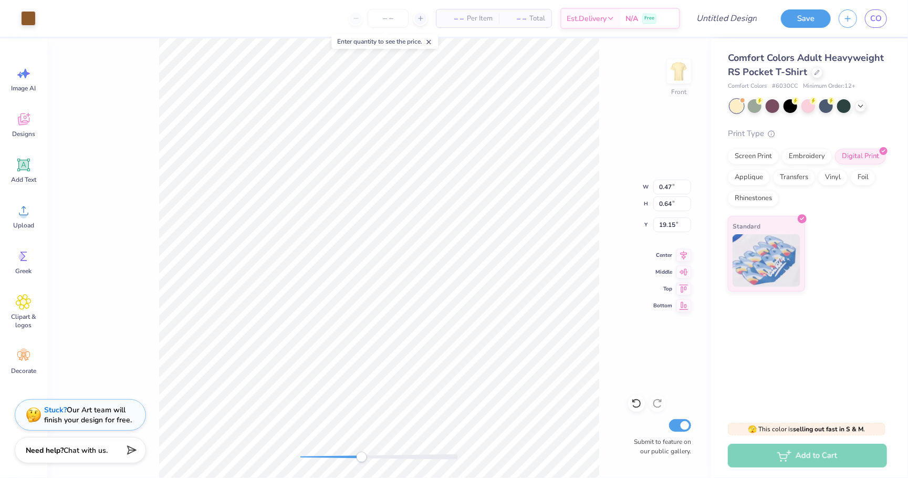
type input "0.50"
type input "0.61"
type input "20.02"
type input "0.60"
type input "19.80"
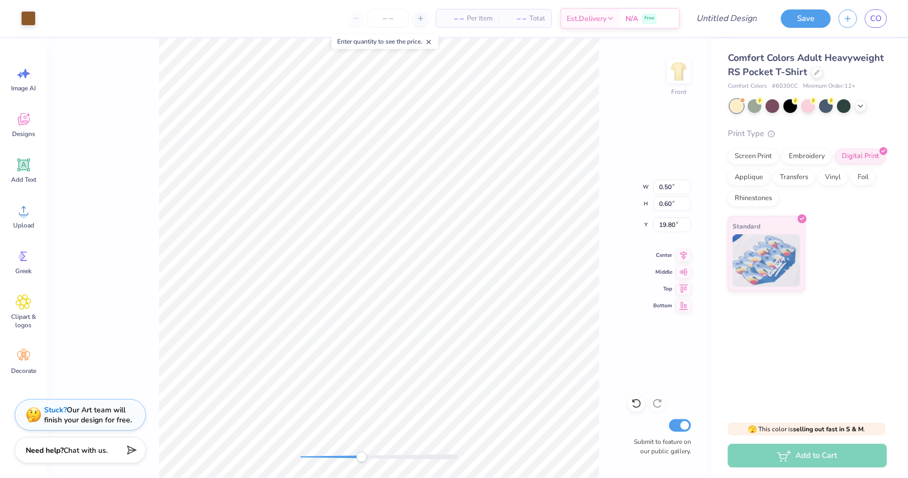
type input "0.47"
type input "0.64"
type input "19.16"
click at [295, 451] on div "Front Submit to feature on our public gallery." at bounding box center [379, 258] width 664 height 440
click at [313, 428] on div "Front Submit to feature on our public gallery." at bounding box center [379, 258] width 664 height 440
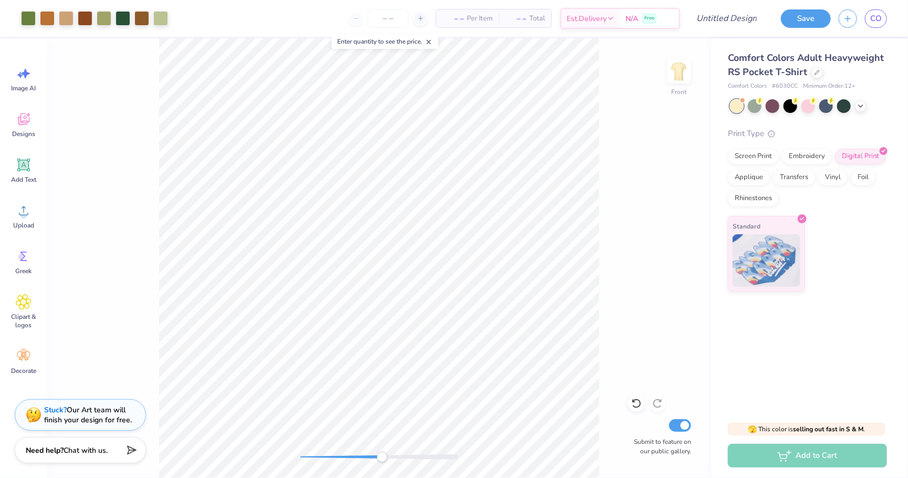
click at [400, 451] on div "Front Submit to feature on our public gallery." at bounding box center [379, 258] width 664 height 440
click at [267, 439] on div "Front Submit to feature on our public gallery." at bounding box center [379, 258] width 664 height 440
click at [377, 446] on div "Front Submit to feature on our public gallery." at bounding box center [379, 258] width 664 height 440
type input "0.32"
type input "0.81"
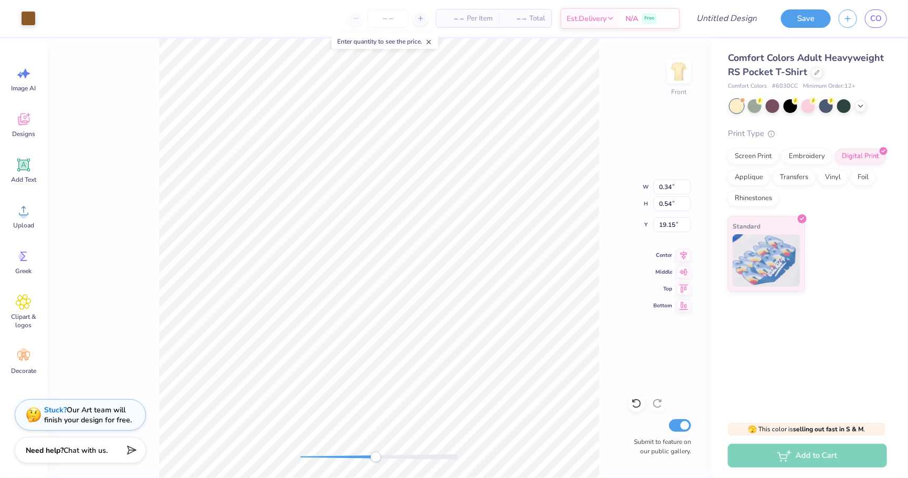
type input "19.09"
type input "3.19"
type input "3.18"
type input "17.87"
type input "0.50"
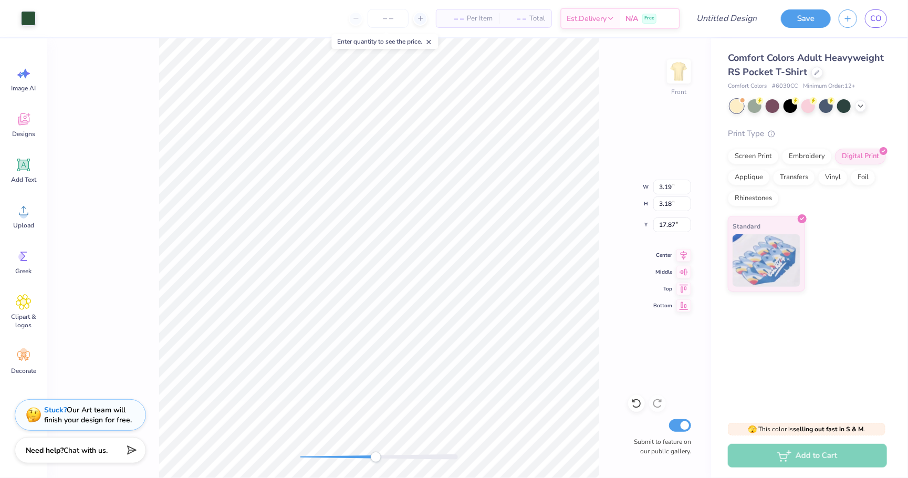
type input "0.60"
type input "19.56"
type input "0.62"
type input "0.81"
type input "19.34"
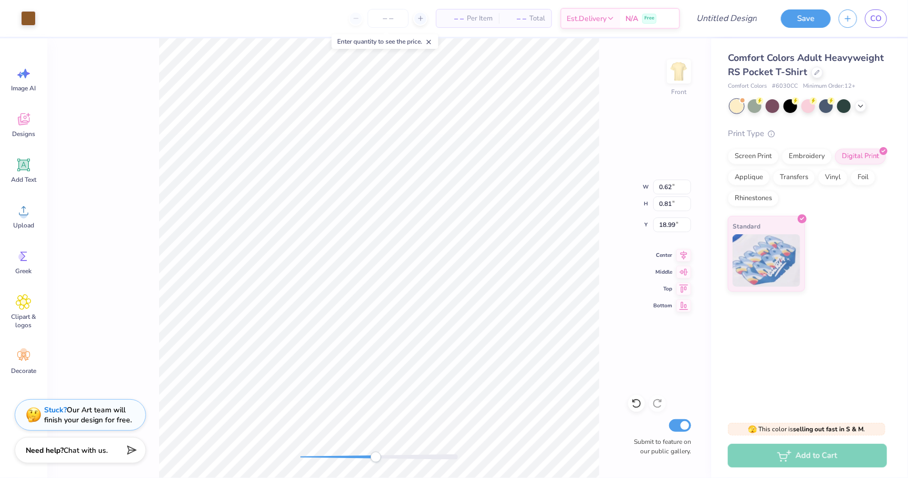
type input "2.59"
type input "2.41"
type input "18.53"
type input "0.50"
type input "0.61"
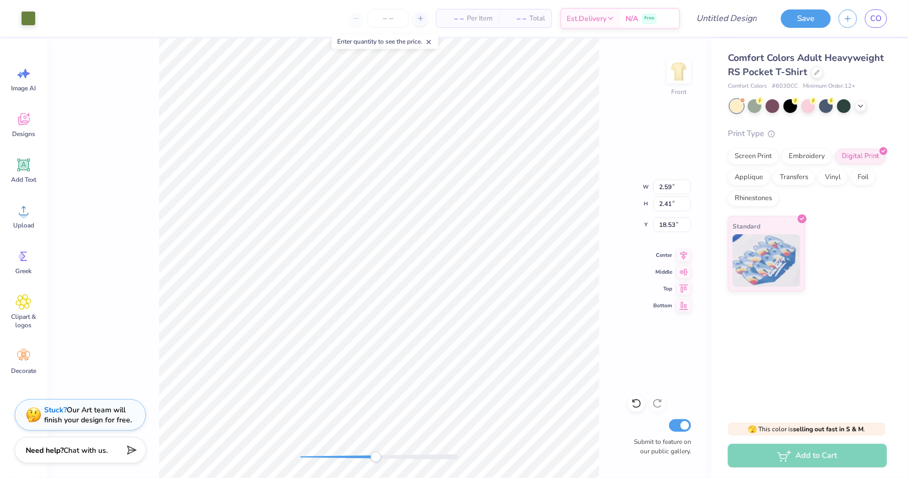
type input "19.69"
type input "0.70"
type input "0.87"
type input "19.44"
type input "0.58"
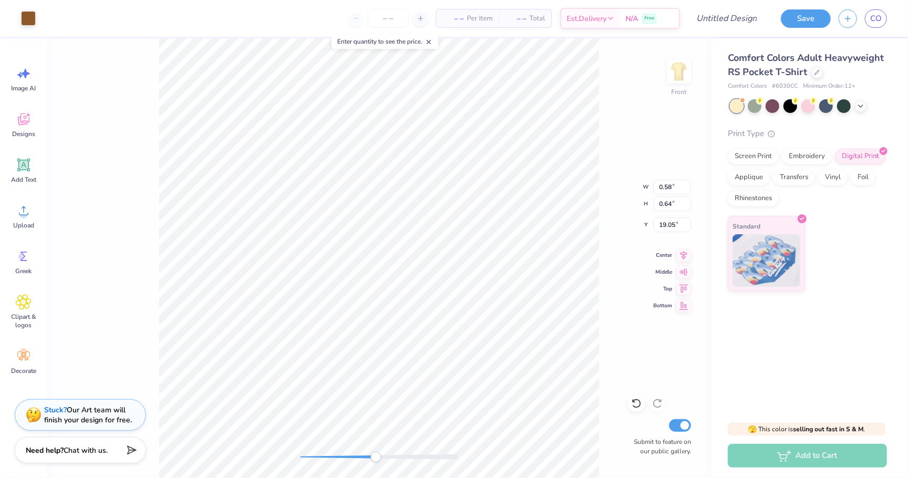
type input "0.74"
type input "19.04"
type input "0.62"
type input "0.80"
type input "19.02"
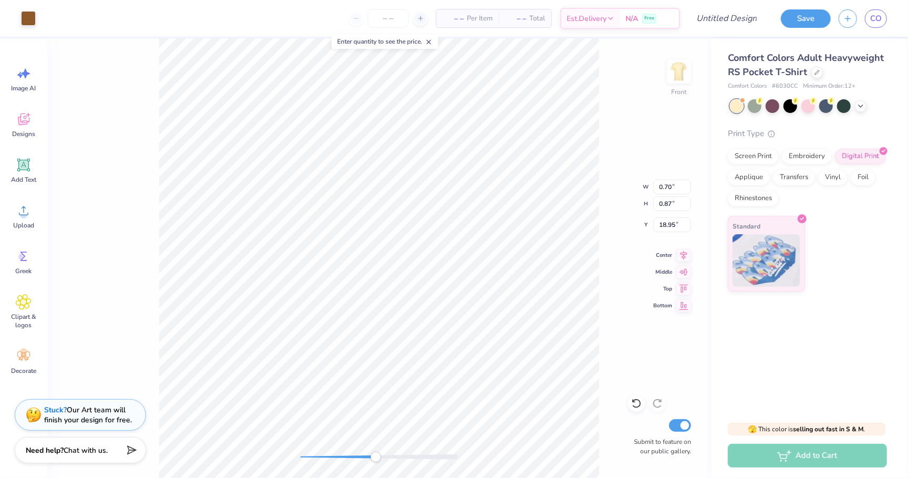
type input "0.66"
type input "0.81"
click at [265, 453] on div "Front Submit to feature on our public gallery." at bounding box center [379, 258] width 664 height 440
click at [370, 446] on div "Front Submit to feature on our public gallery." at bounding box center [379, 258] width 664 height 440
click at [293, 453] on div "Front Submit to feature on our public gallery." at bounding box center [379, 258] width 664 height 440
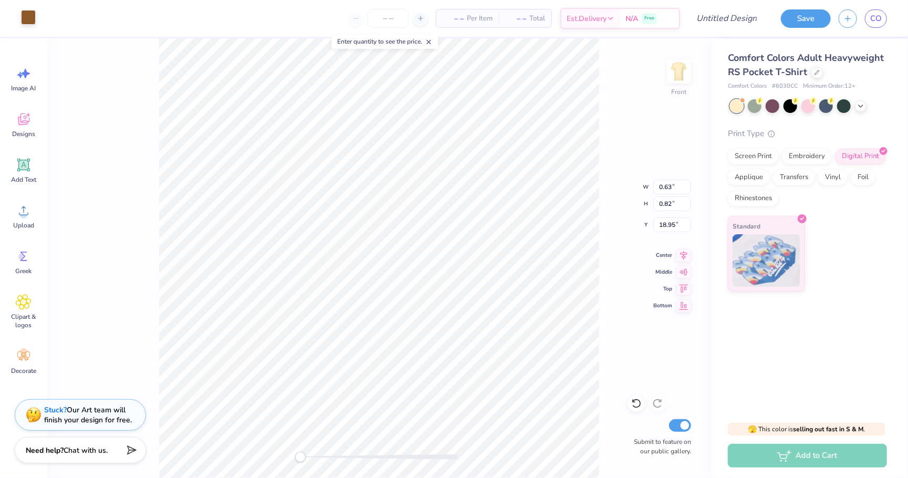
click at [30, 23] on div at bounding box center [28, 17] width 15 height 15
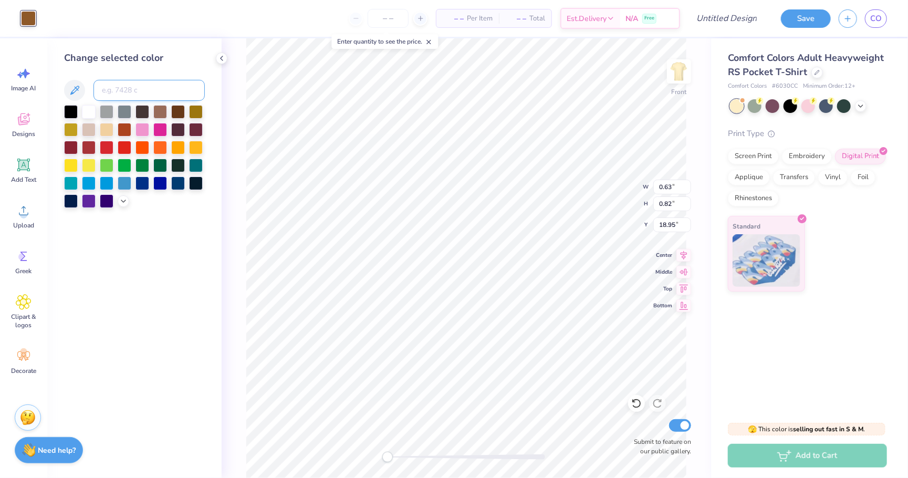
click at [123, 95] on input at bounding box center [149, 90] width 111 height 21
type input "7493"
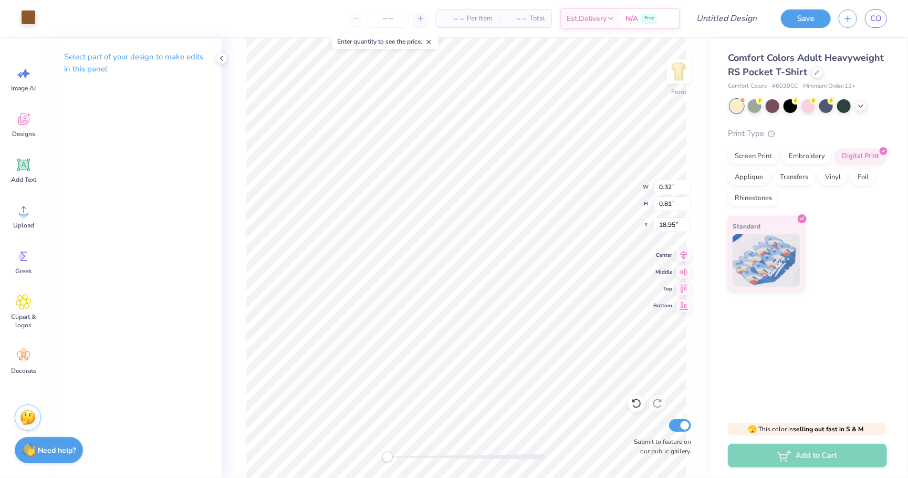
click at [26, 16] on div at bounding box center [28, 17] width 15 height 15
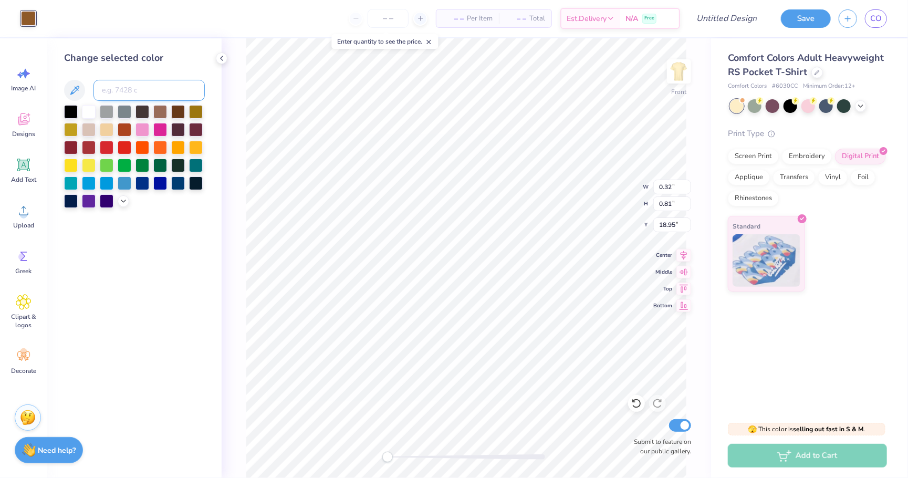
click at [118, 97] on input at bounding box center [149, 90] width 111 height 21
type input "7493"
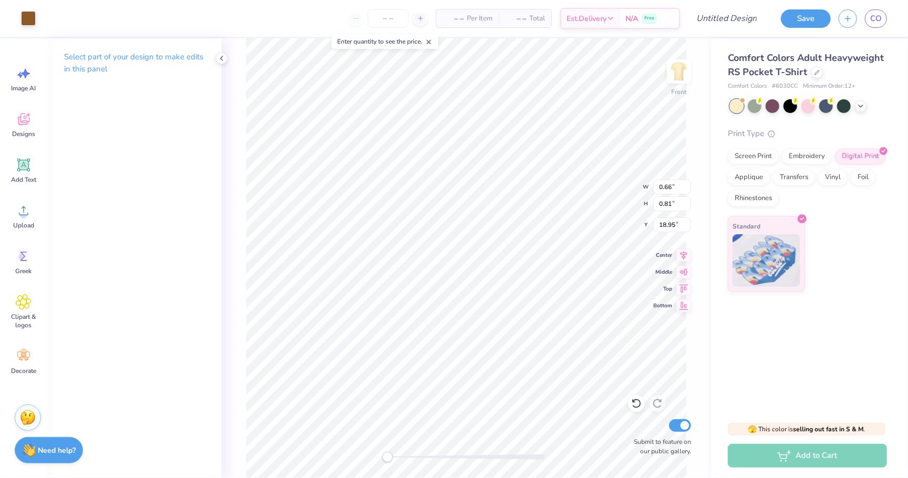
type input "0.66"
click at [33, 16] on div at bounding box center [28, 17] width 15 height 15
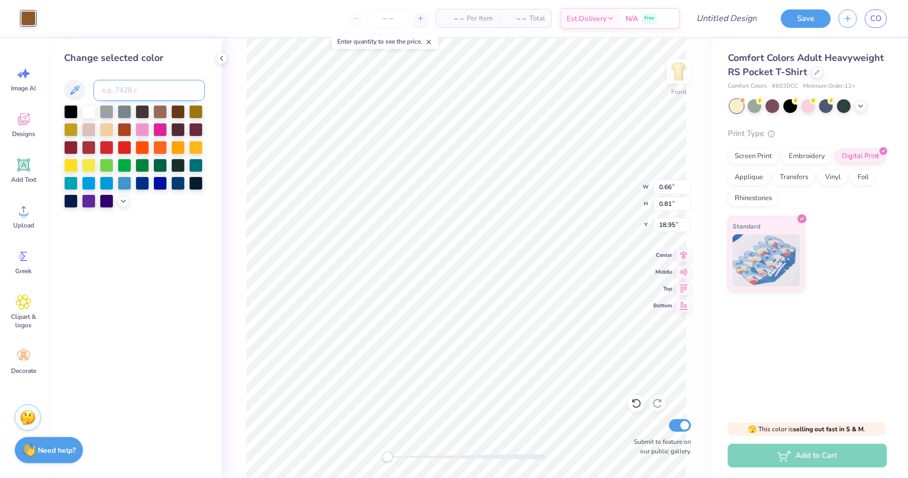
click at [131, 88] on input at bounding box center [149, 90] width 111 height 21
type input "7493"
type input "2.59"
type input "2.41"
type input "18.53"
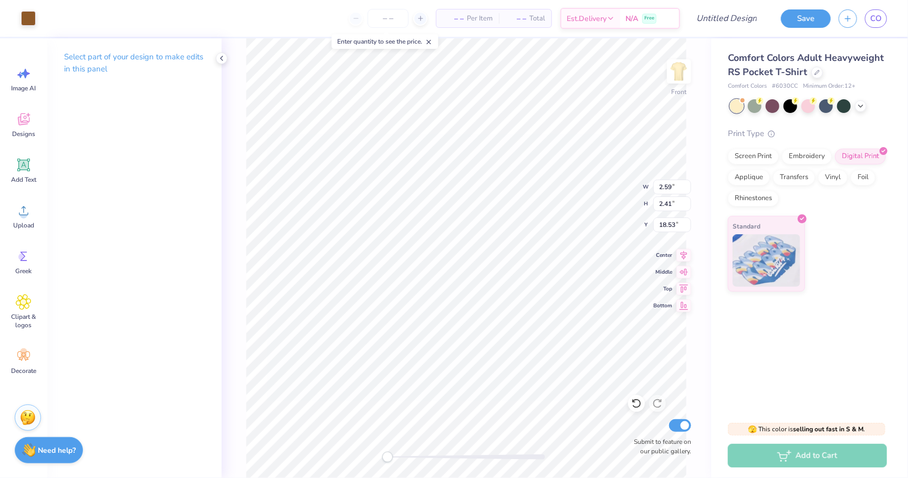
type input "0.62"
type input "0.80"
type input "18.95"
click at [22, 14] on div at bounding box center [28, 17] width 15 height 15
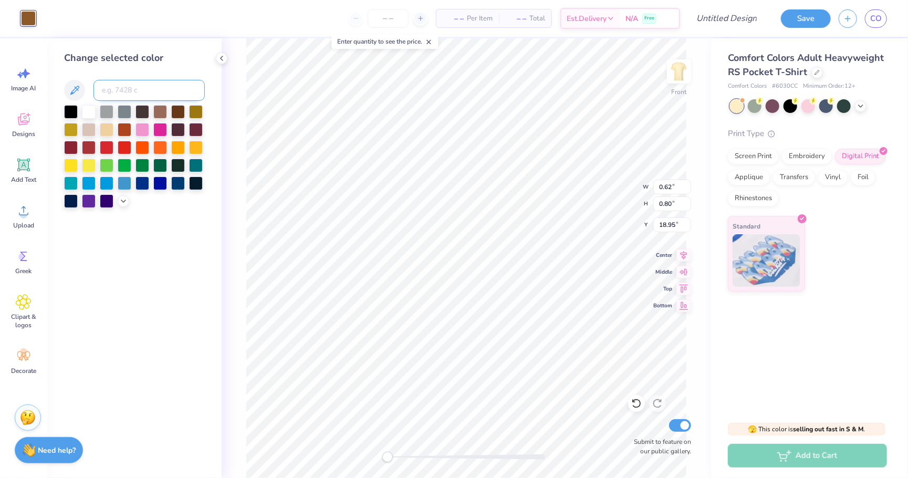
click at [110, 87] on input at bounding box center [149, 90] width 111 height 21
type input "7493"
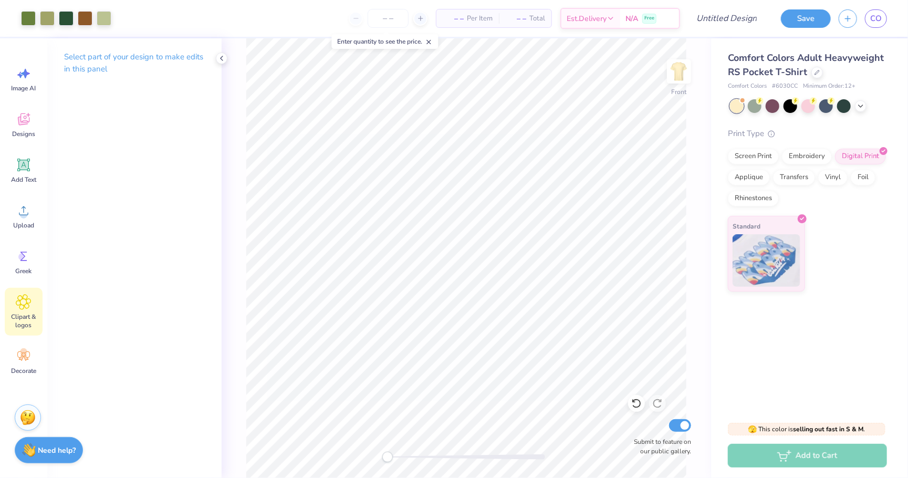
click at [32, 300] on div "Clipart & logos" at bounding box center [24, 312] width 38 height 48
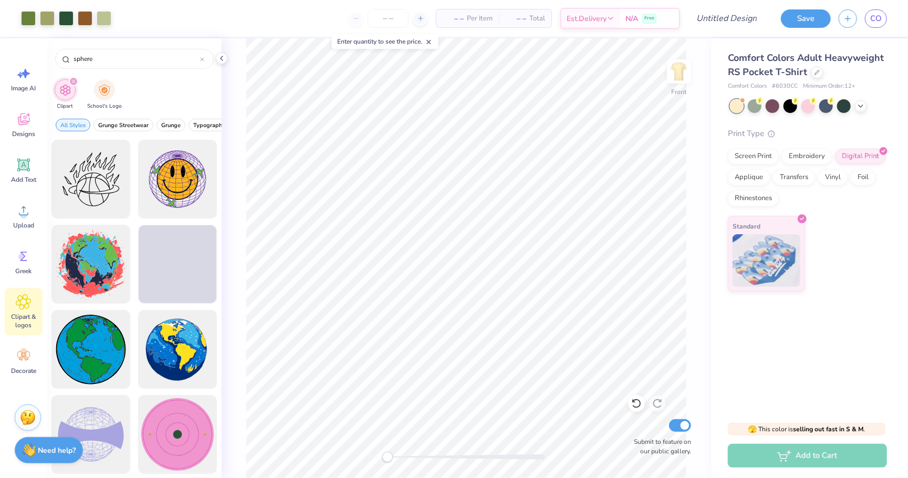
drag, startPoint x: 160, startPoint y: 63, endPoint x: 47, endPoint y: 51, distance: 113.5
click at [47, 51] on div "sphere" at bounding box center [134, 56] width 174 height 36
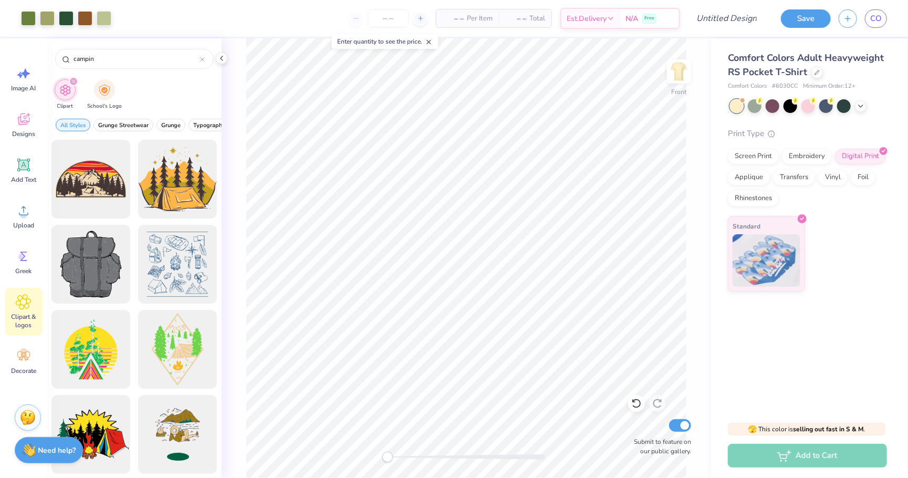
scroll to position [0, 0]
type input "c"
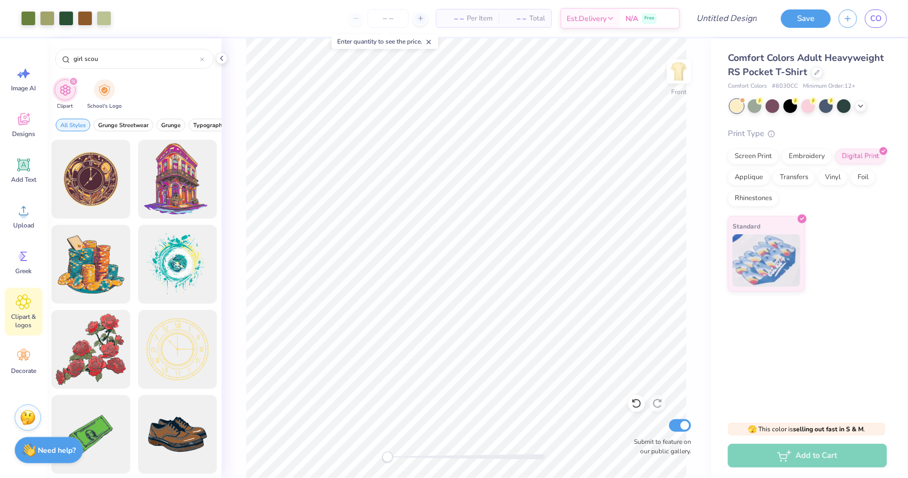
type input "girl scout"
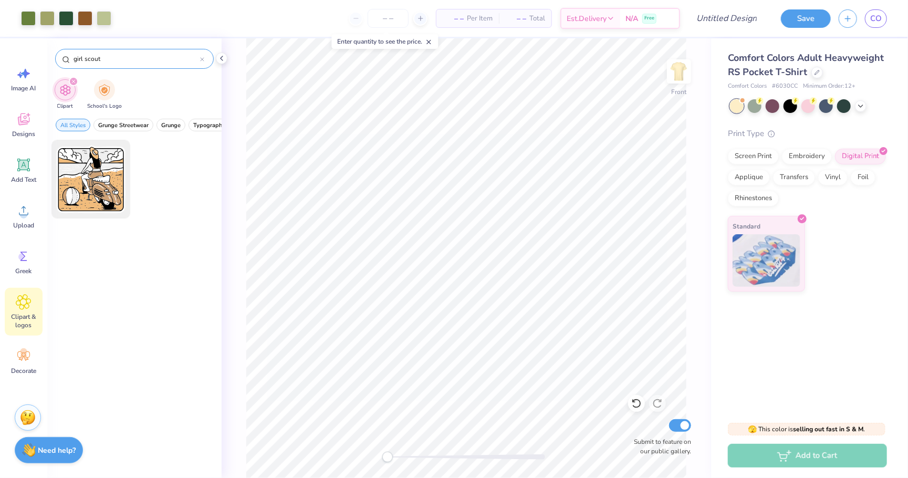
drag, startPoint x: 119, startPoint y: 58, endPoint x: 58, endPoint y: 55, distance: 61.0
click at [58, 55] on div "girl scout" at bounding box center [134, 59] width 159 height 20
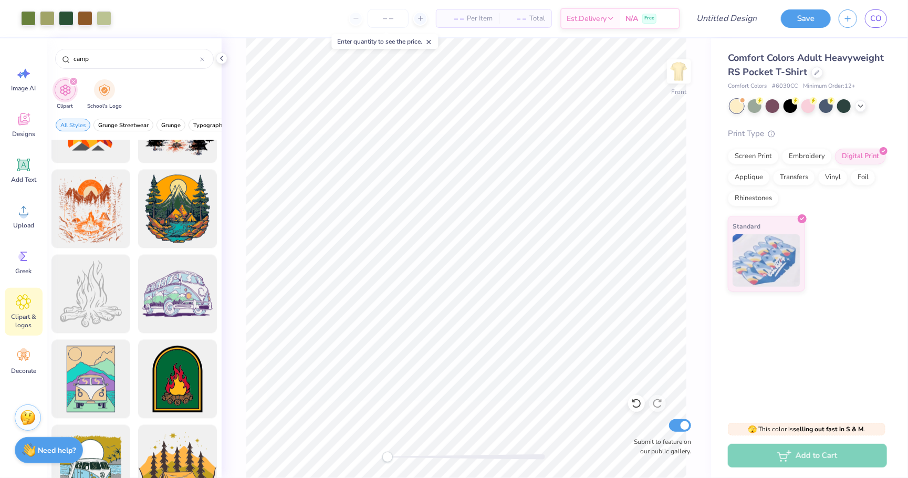
scroll to position [1077, 0]
type input "camp"
click at [98, 296] on div at bounding box center [91, 294] width 87 height 87
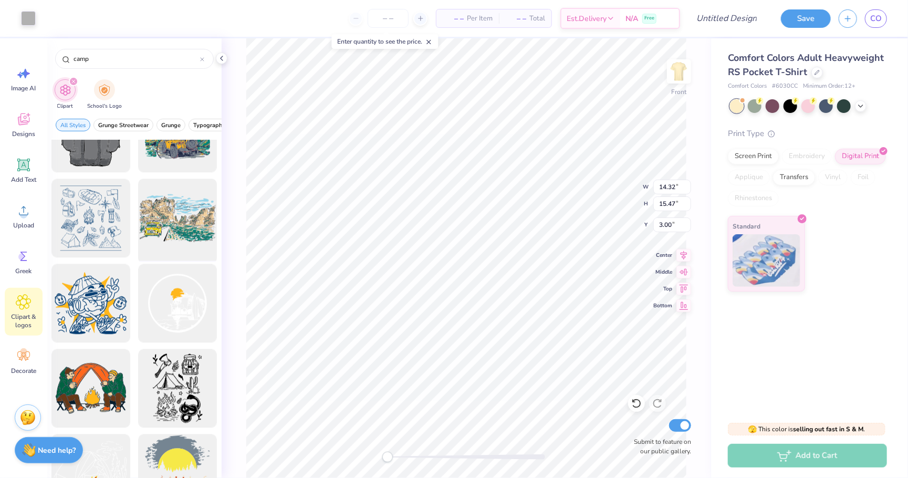
scroll to position [1496, 0]
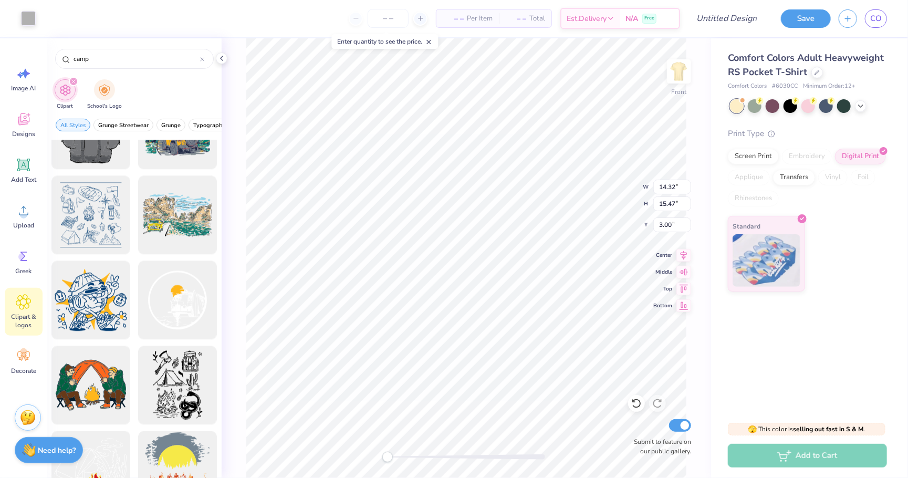
type input "4.45"
type input "4.81"
type input "13.67"
type input "2.12"
type input "2.29"
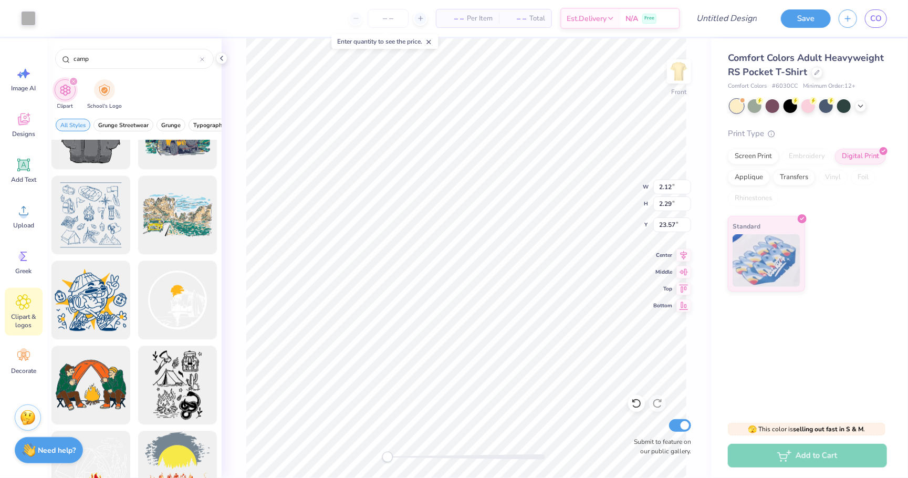
type input "23.57"
click at [633, 408] on icon at bounding box center [636, 403] width 11 height 11
type input "16.81"
drag, startPoint x: 388, startPoint y: 453, endPoint x: 466, endPoint y: 452, distance: 78.3
click at [466, 452] on div "Accessibility label" at bounding box center [466, 457] width 11 height 11
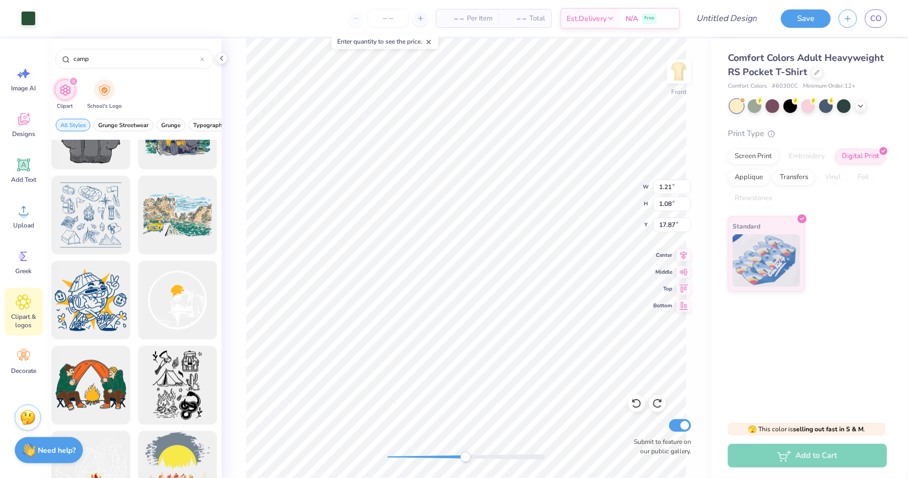
type input "2.17"
type input "2.06"
drag, startPoint x: 467, startPoint y: 457, endPoint x: 384, endPoint y: 454, distance: 83.1
click at [384, 454] on div "Accessibility label" at bounding box center [387, 457] width 11 height 11
type input "2.38"
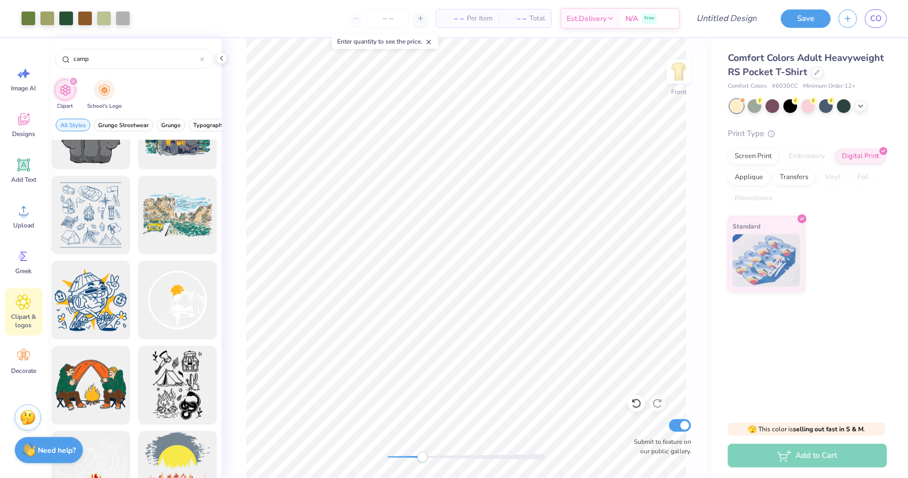
click at [426, 447] on div "Front Submit to feature on our public gallery." at bounding box center [467, 258] width 490 height 440
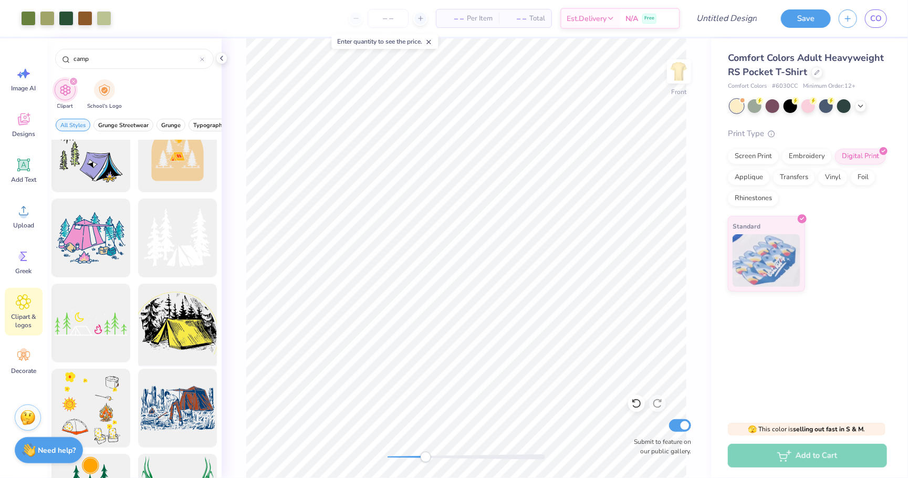
scroll to position [2443, 0]
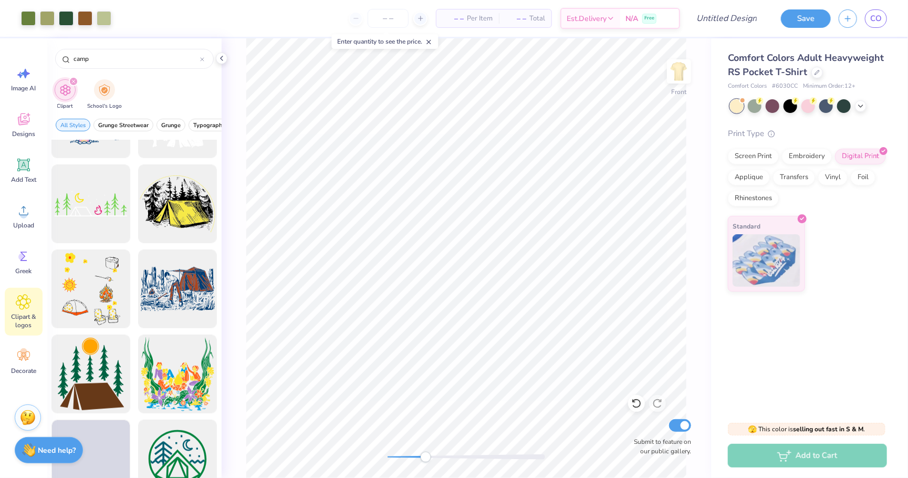
drag, startPoint x: 117, startPoint y: 56, endPoint x: 40, endPoint y: 54, distance: 77.3
click at [40, 54] on div "Art colors – – Per Item – – Total Est. Delivery N/A Free Design Title Save CO I…" at bounding box center [454, 239] width 908 height 478
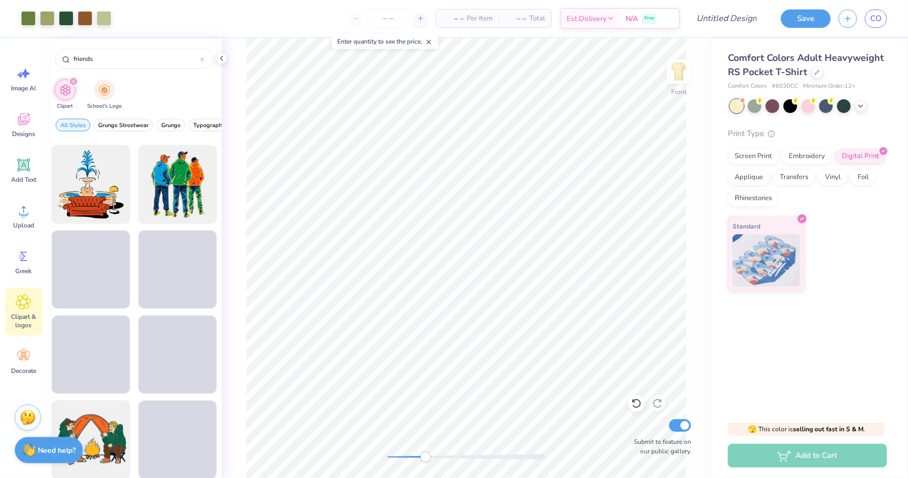
scroll to position [166, 0]
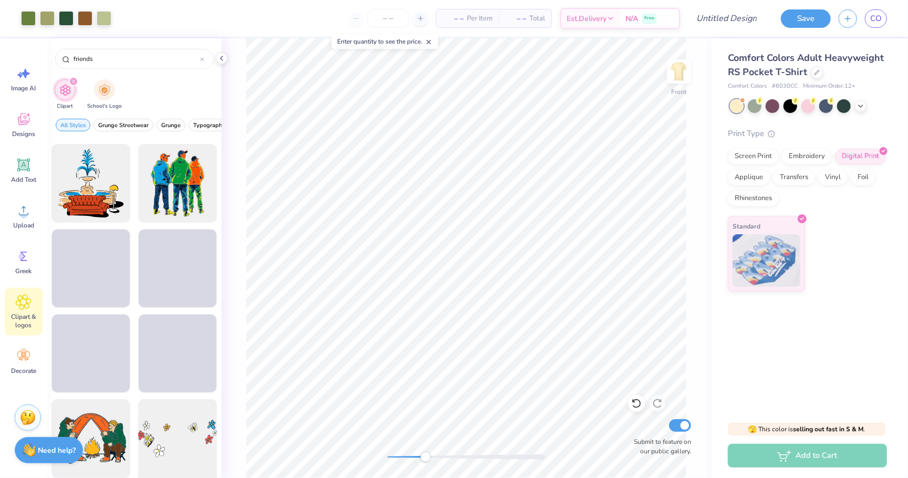
type input "friends"
click at [186, 441] on div at bounding box center [177, 439] width 87 height 87
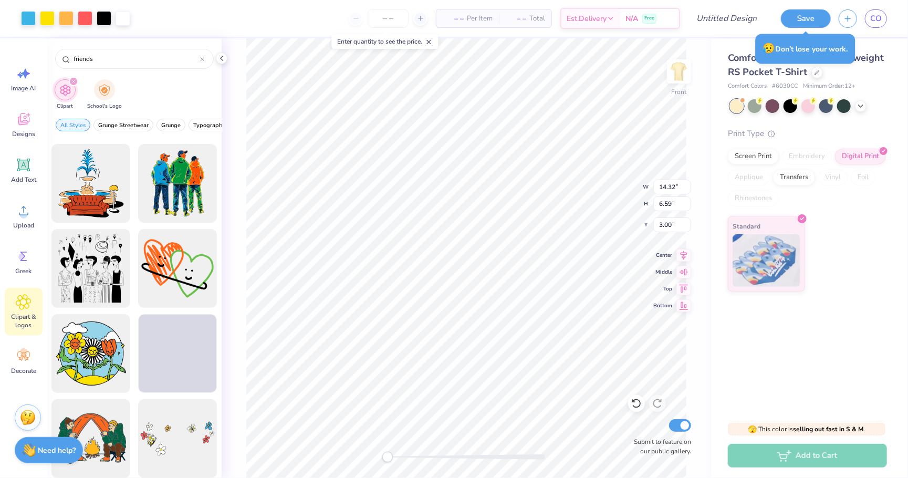
drag, startPoint x: 425, startPoint y: 457, endPoint x: 388, endPoint y: 452, distance: 37.5
click at [388, 452] on div "Accessibility label" at bounding box center [387, 457] width 11 height 11
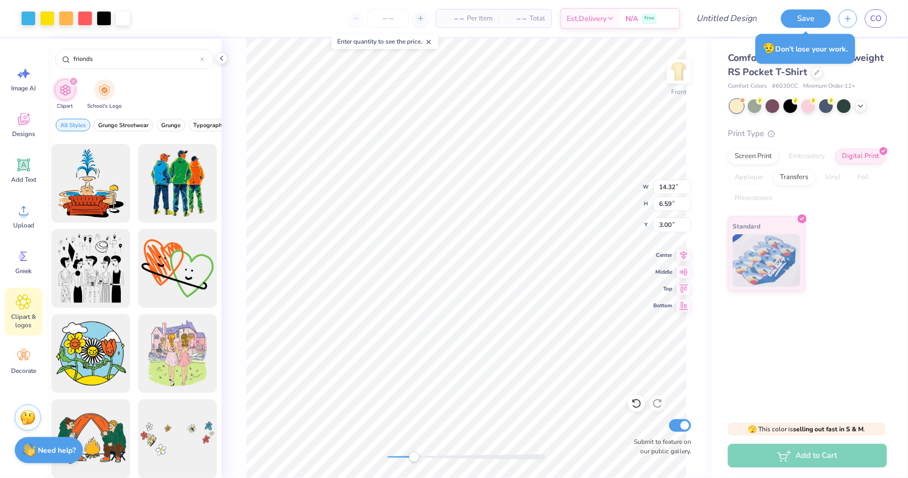
drag, startPoint x: 392, startPoint y: 459, endPoint x: 426, endPoint y: 453, distance: 34.2
click at [420, 453] on div "Accessibility label" at bounding box center [414, 457] width 11 height 11
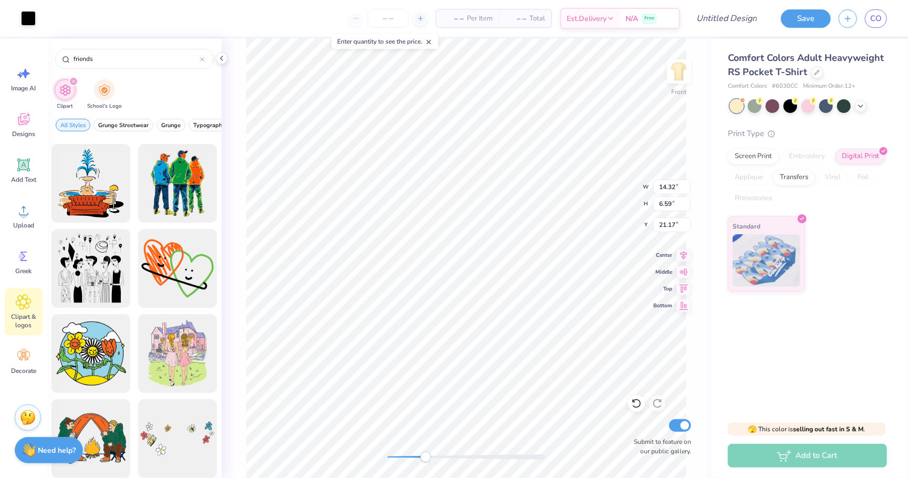
type input "13.16"
type input "6.28"
type input "21.43"
type input "14.32"
type input "6.59"
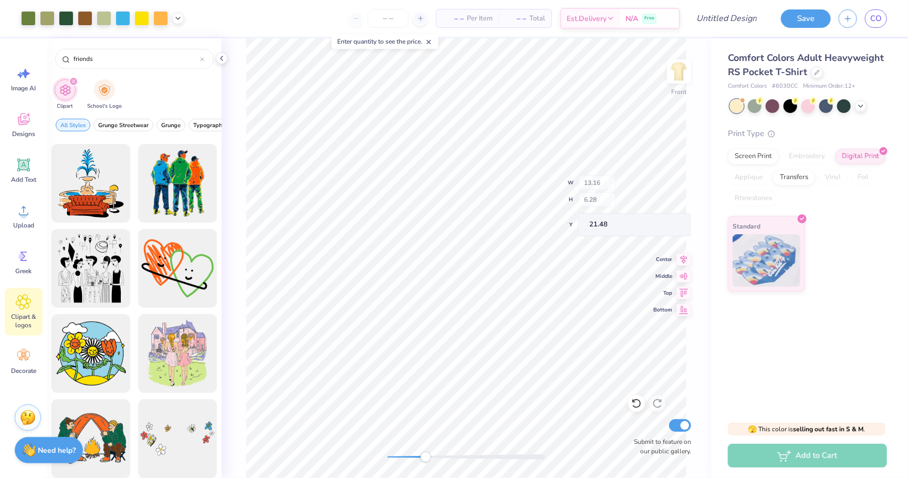
type input "21.17"
drag, startPoint x: 426, startPoint y: 453, endPoint x: 398, endPoint y: 451, distance: 27.4
click at [398, 452] on div at bounding box center [467, 457] width 158 height 11
click at [367, 455] on div "Front W 14.32 14.32 " H 6.59 6.59 " Y 21.17 21.17 " Center Middle Top Bottom Su…" at bounding box center [467, 258] width 490 height 440
type input "13.25"
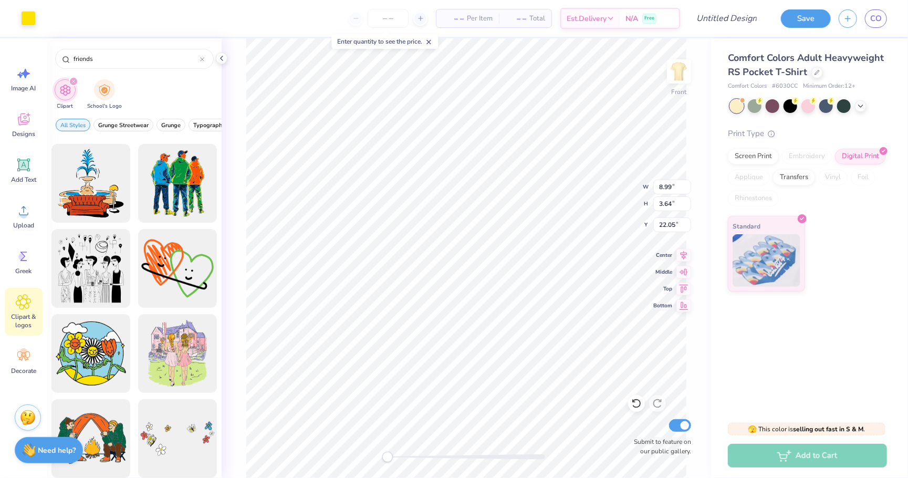
type input "4.94"
type input "21.83"
type input "5.69"
drag, startPoint x: 388, startPoint y: 458, endPoint x: 453, endPoint y: 451, distance: 65.4
click at [453, 452] on div at bounding box center [467, 457] width 158 height 11
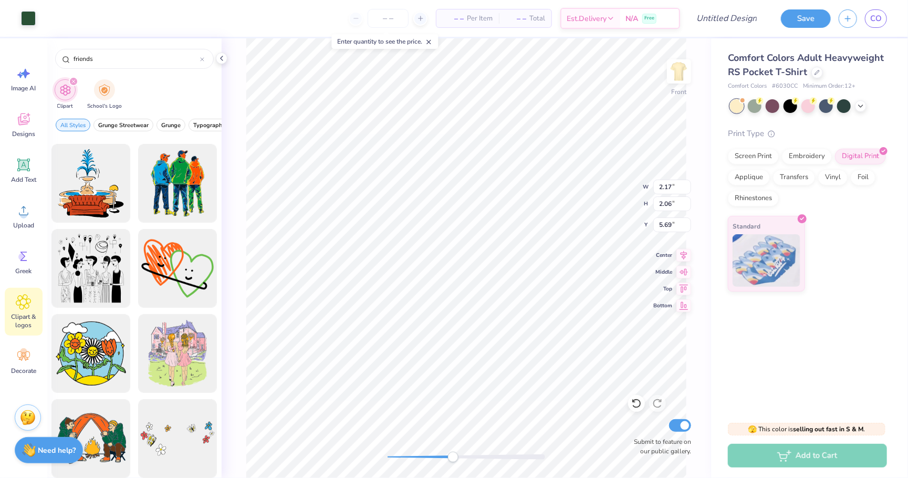
type input "5.47"
type input "4.58"
type input "4.14"
type input "4.43"
type input "1.21"
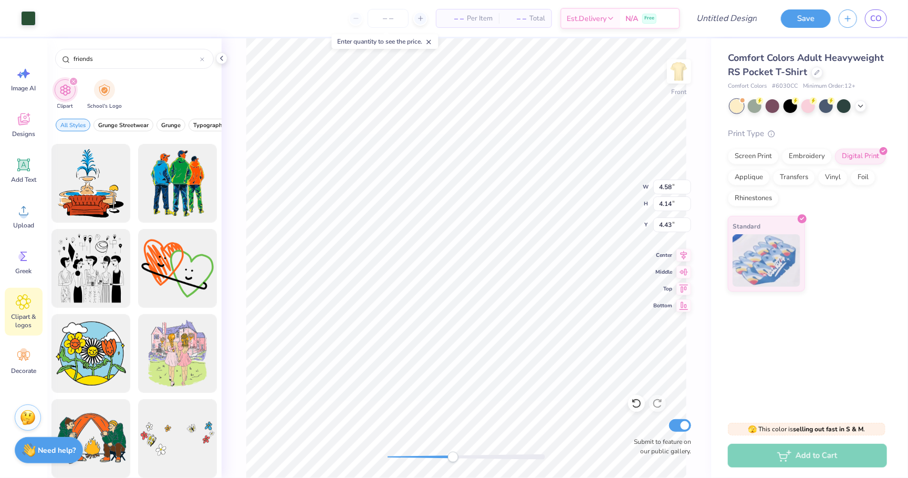
type input "1.08"
type input "5.84"
type input "2.17"
type input "2.06"
type input "5.47"
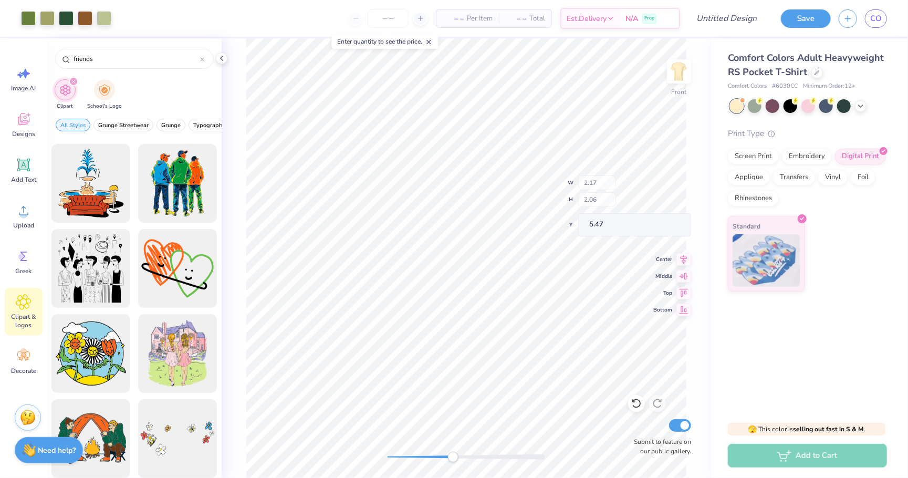
type input "2.94"
type input "4.60"
type input "8.57"
click at [369, 437] on div "Front W 2.94 2.94 " H 4.60 4.60 " Y 8.57 8.57 " Center Middle Top Bottom Submit…" at bounding box center [467, 258] width 490 height 440
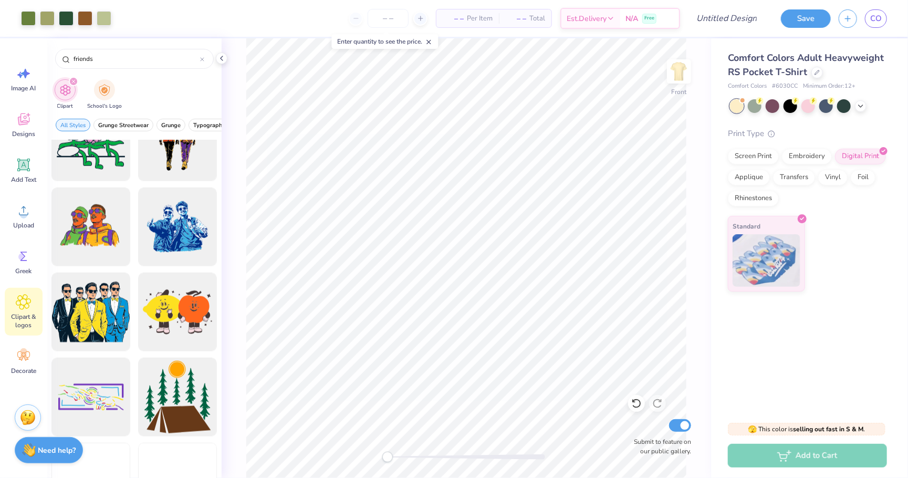
scroll to position [635, 0]
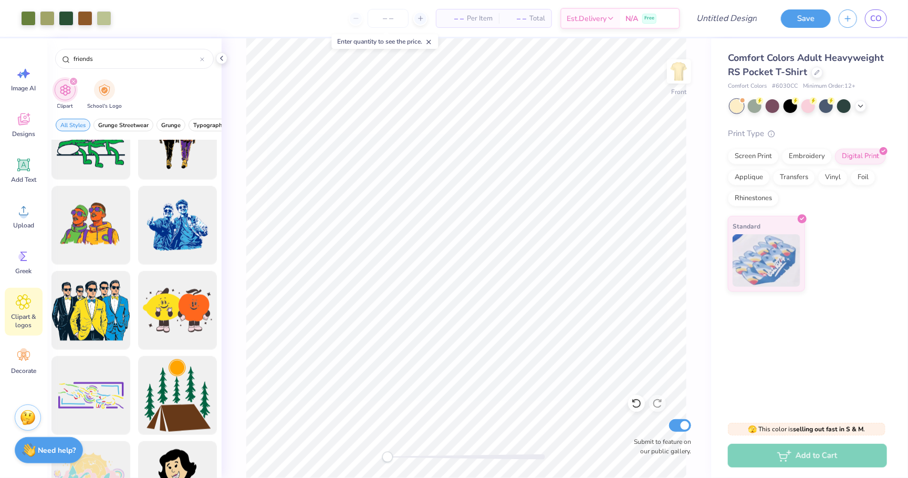
drag, startPoint x: 114, startPoint y: 58, endPoint x: 40, endPoint y: 53, distance: 73.7
click at [40, 53] on div "Art colors – – Per Item – – Total Est. Delivery N/A Free Design Title Save CO I…" at bounding box center [454, 239] width 908 height 478
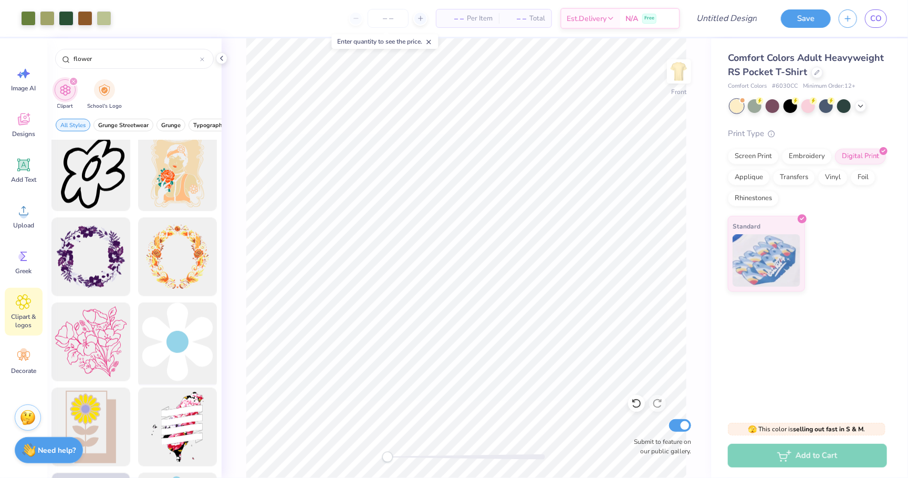
scroll to position [582, 0]
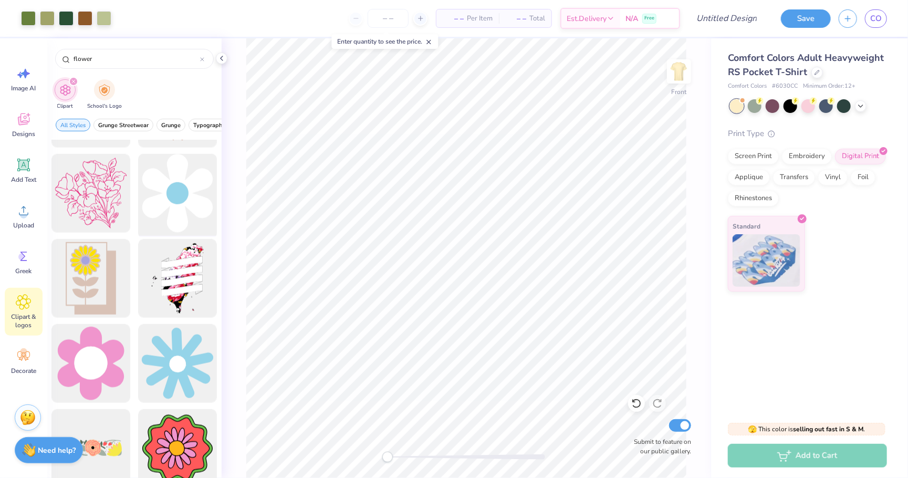
type input "flower"
click at [165, 190] on div at bounding box center [177, 193] width 87 height 87
type input "2.45"
type input "2.72"
type input "23.93"
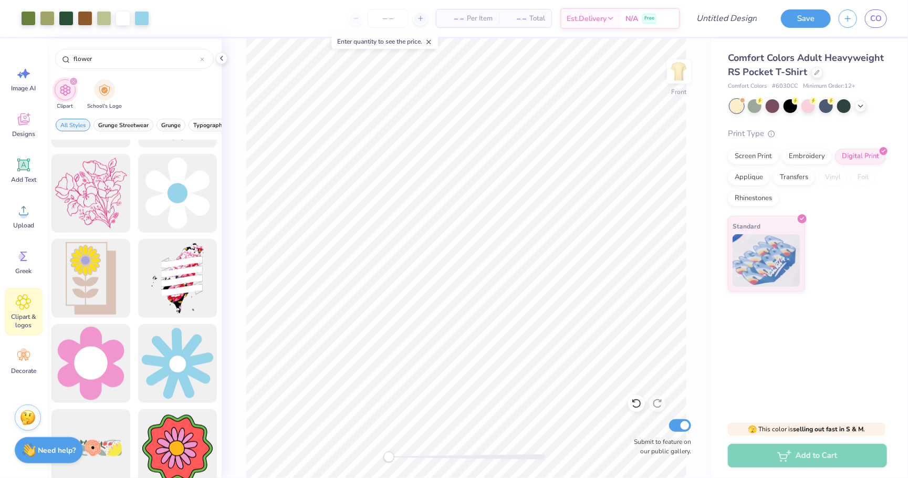
drag, startPoint x: 390, startPoint y: 460, endPoint x: 428, endPoint y: 457, distance: 38.5
click at [395, 457] on div "Accessibility label" at bounding box center [389, 457] width 11 height 11
type input "1.98"
type input "2.20"
type input "18.23"
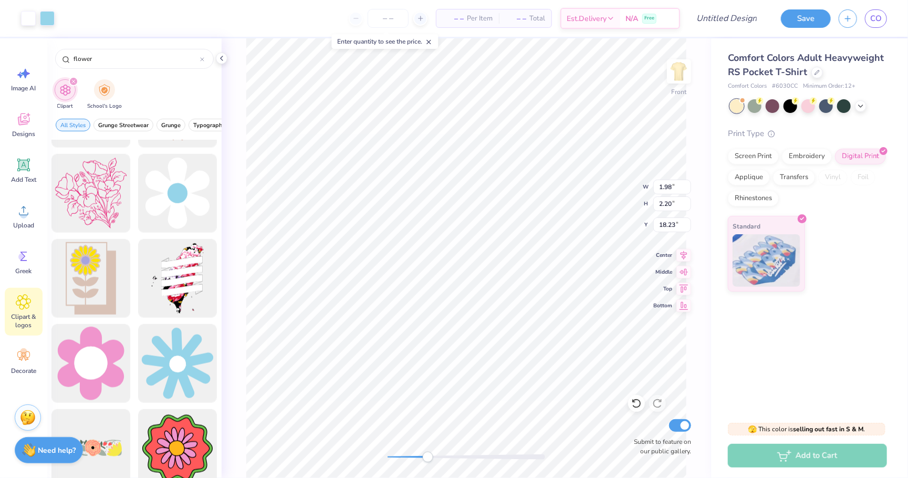
type input "3.10"
type input "4.36"
type input "16.81"
click at [370, 454] on div "Front W 3.10 3.10 " H 4.36 4.36 " Y 16.81 16.81 " Center Middle Top Bottom Subm…" at bounding box center [467, 258] width 490 height 440
click at [123, 20] on div at bounding box center [123, 17] width 15 height 15
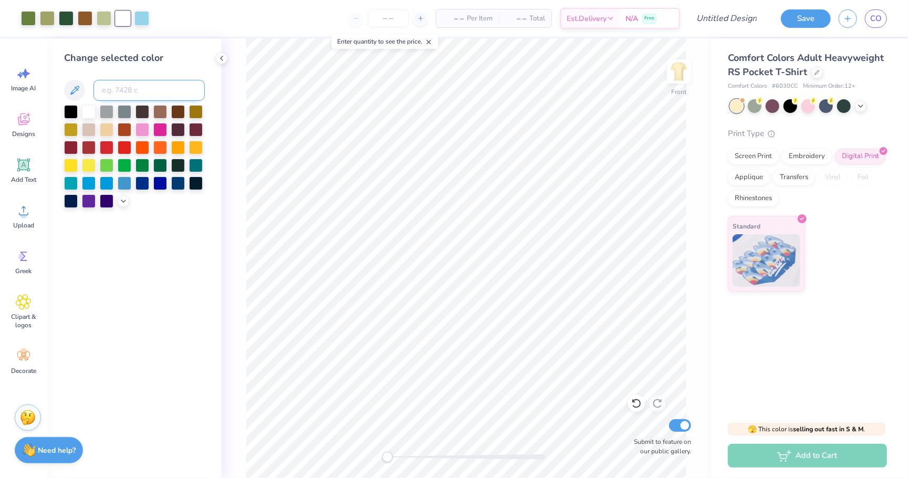
click at [138, 91] on input at bounding box center [149, 90] width 111 height 21
type input "350"
click at [125, 19] on div at bounding box center [123, 17] width 15 height 15
click at [130, 89] on input at bounding box center [149, 90] width 111 height 21
drag, startPoint x: 387, startPoint y: 457, endPoint x: 427, endPoint y: 452, distance: 39.7
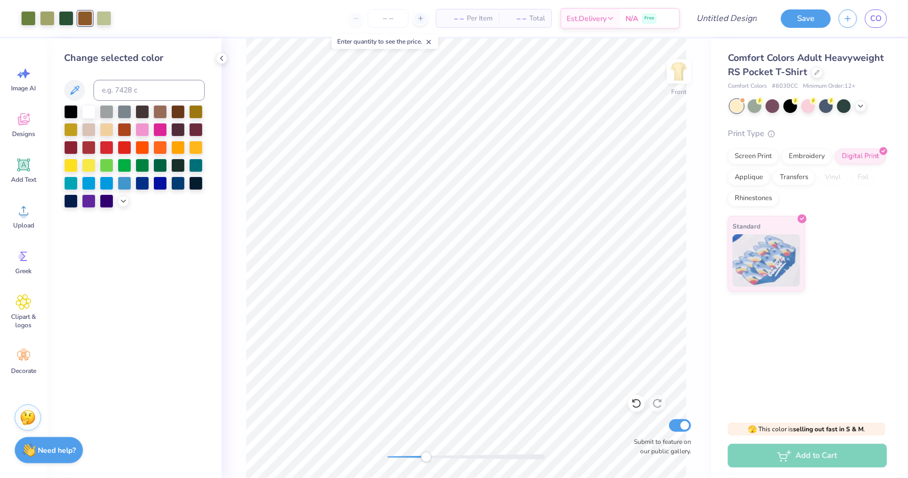
click at [427, 452] on div "Accessibility label" at bounding box center [426, 457] width 11 height 11
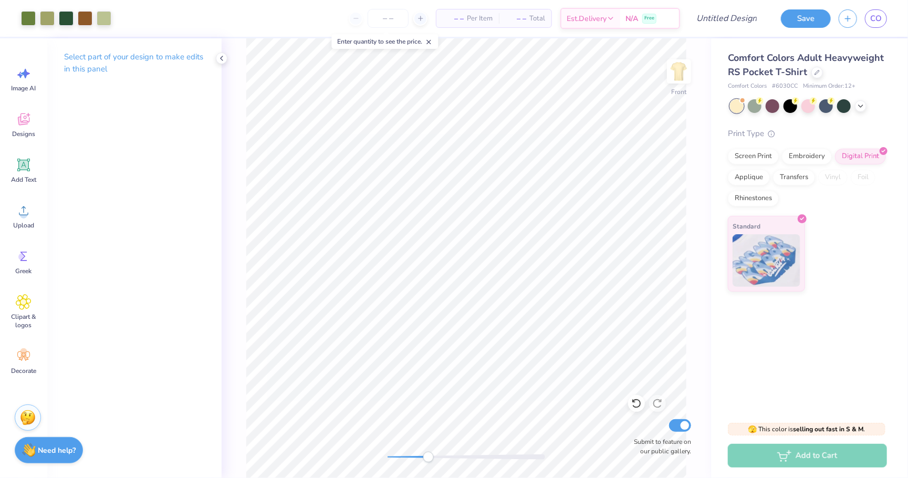
click at [432, 446] on div "Front Submit to feature on our public gallery." at bounding box center [467, 258] width 490 height 440
click at [325, 447] on div "Front Submit to feature on our public gallery." at bounding box center [467, 258] width 490 height 440
drag, startPoint x: 390, startPoint y: 455, endPoint x: 425, endPoint y: 453, distance: 34.7
click at [424, 453] on div "Accessibility label" at bounding box center [423, 457] width 11 height 11
click at [471, 443] on div "Front Submit to feature on our public gallery." at bounding box center [467, 258] width 490 height 440
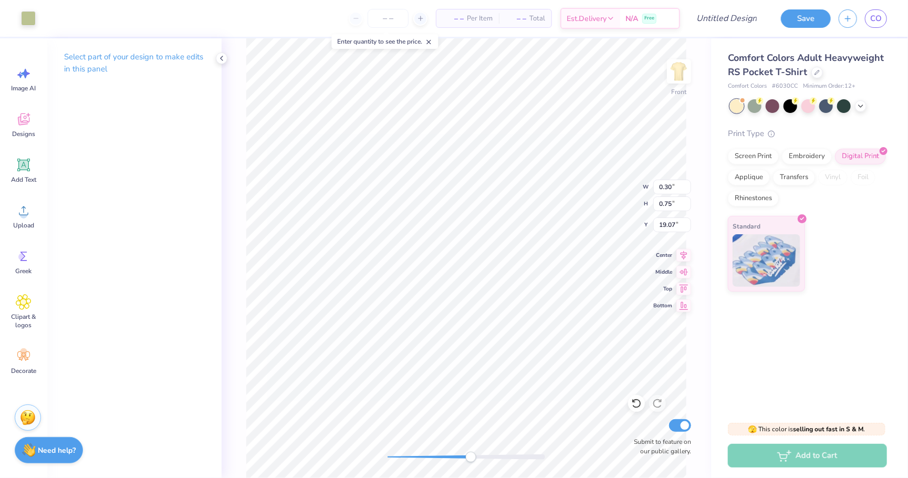
click at [154, 295] on div "Select part of your design to make edits in this panel" at bounding box center [134, 258] width 174 height 440
click at [352, 449] on div "Front W 3.19 3.19 " H 3.18 3.18 " Y 17.87 17.87 " Center Middle Top Bottom Subm…" at bounding box center [467, 258] width 490 height 440
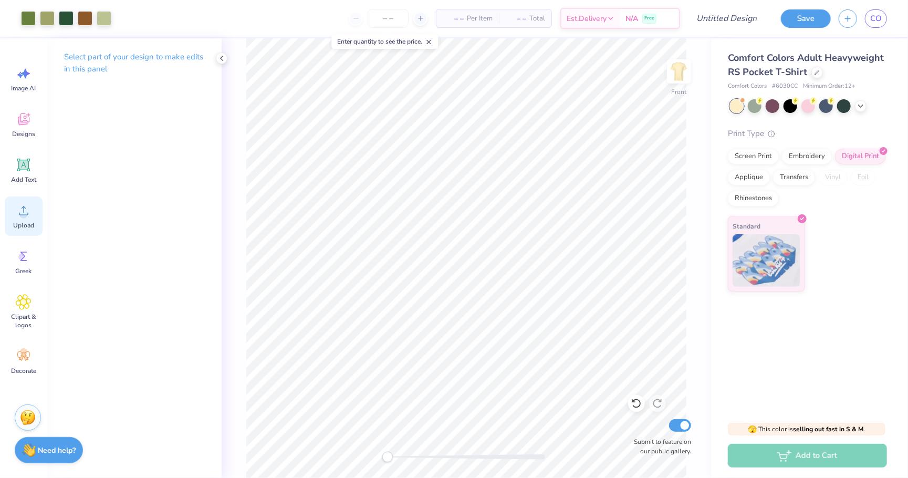
click at [24, 221] on span "Upload" at bounding box center [23, 225] width 21 height 8
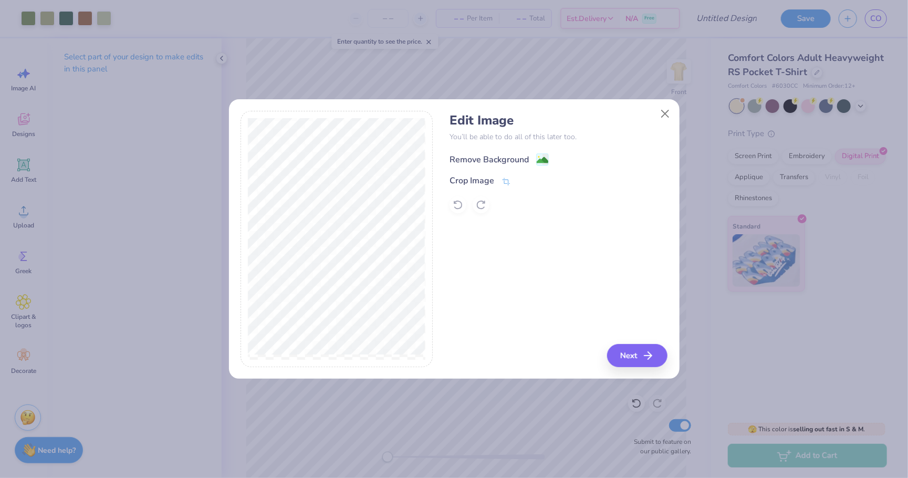
click at [537, 156] on image at bounding box center [543, 160] width 12 height 12
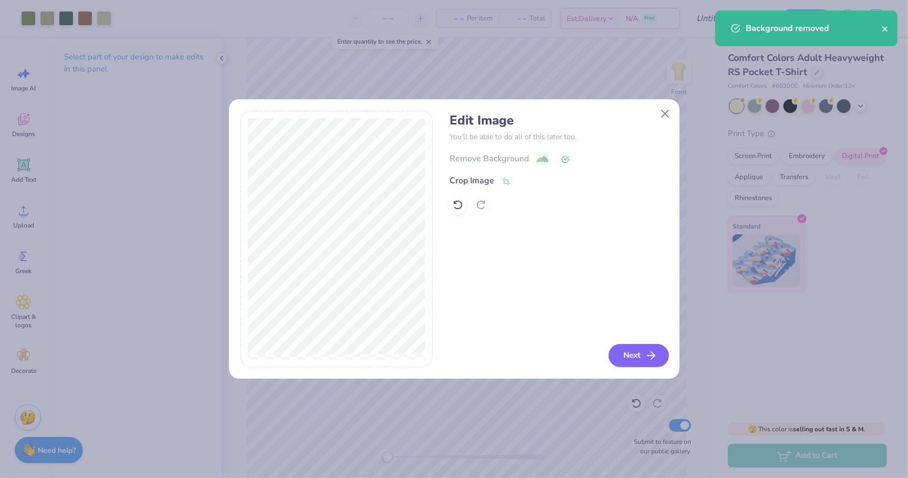
click at [633, 356] on button "Next" at bounding box center [639, 355] width 60 height 23
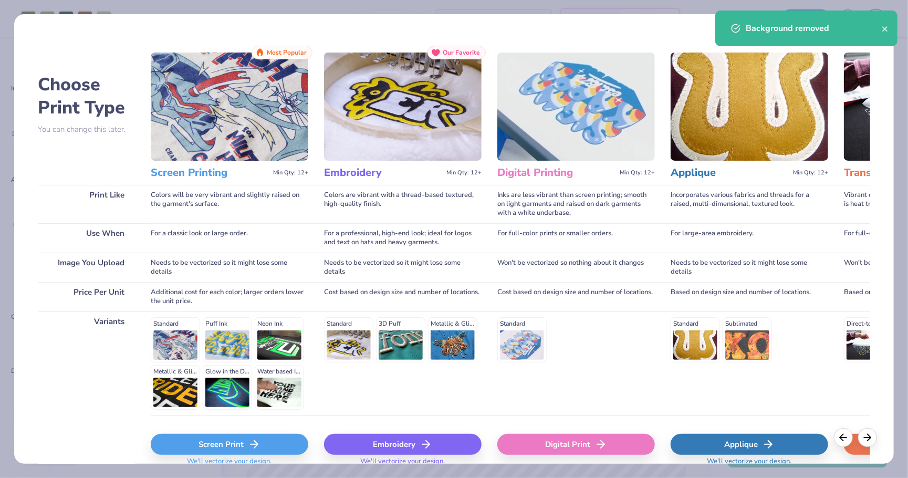
click at [228, 442] on div "Screen Print" at bounding box center [230, 444] width 158 height 21
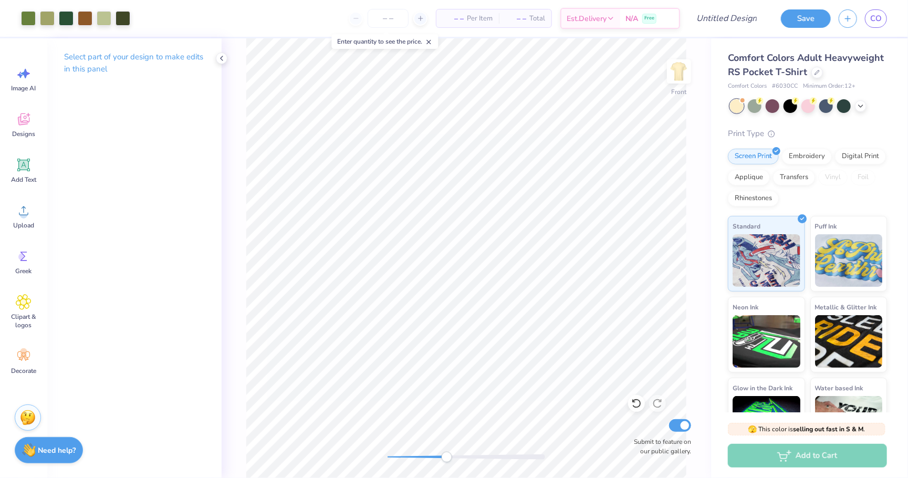
click at [457, 450] on div "Front Submit to feature on our public gallery." at bounding box center [467, 258] width 490 height 440
click at [19, 175] on span "Add Text" at bounding box center [23, 179] width 25 height 8
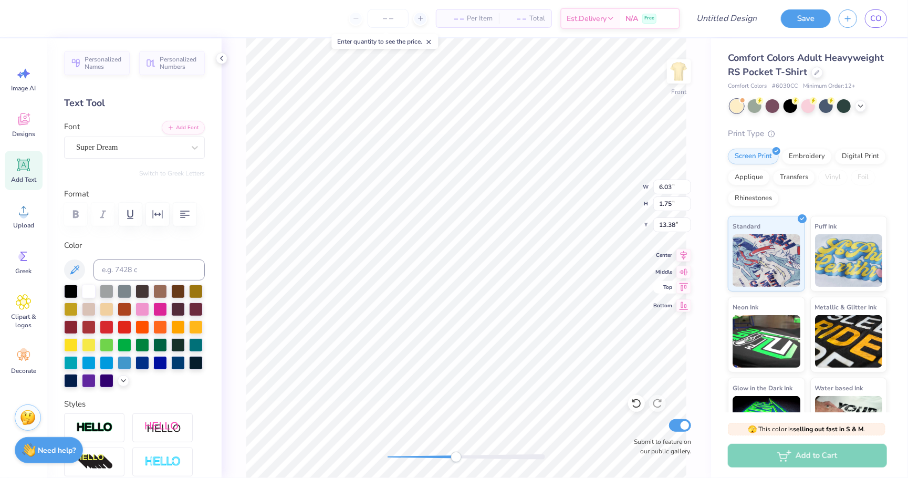
scroll to position [0, 1]
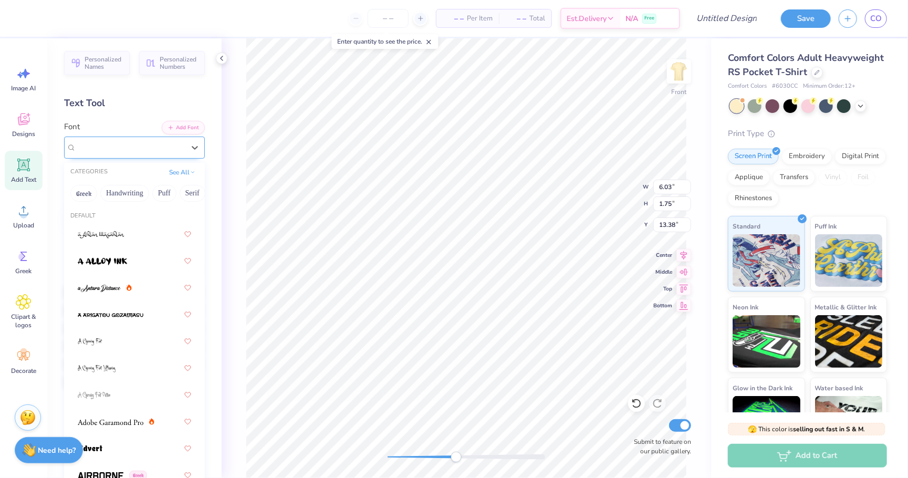
click at [141, 144] on div "Super Dream" at bounding box center [130, 147] width 110 height 16
click at [165, 263] on div at bounding box center [134, 261] width 113 height 19
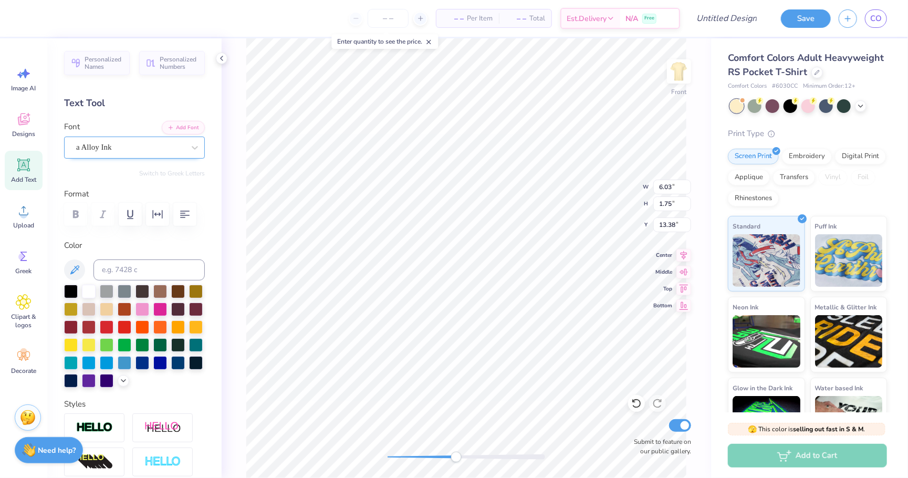
click at [138, 150] on div "a Alloy Ink" at bounding box center [130, 147] width 110 height 16
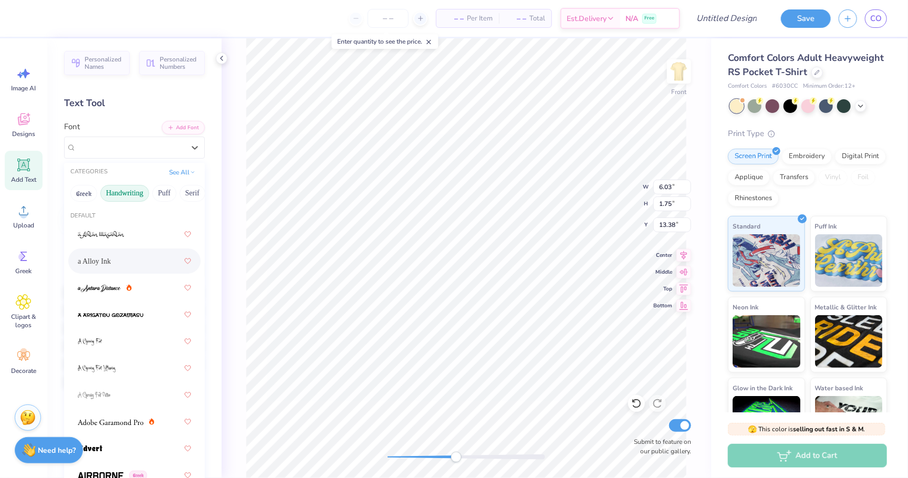
click at [132, 193] on button "Handwriting" at bounding box center [124, 193] width 49 height 17
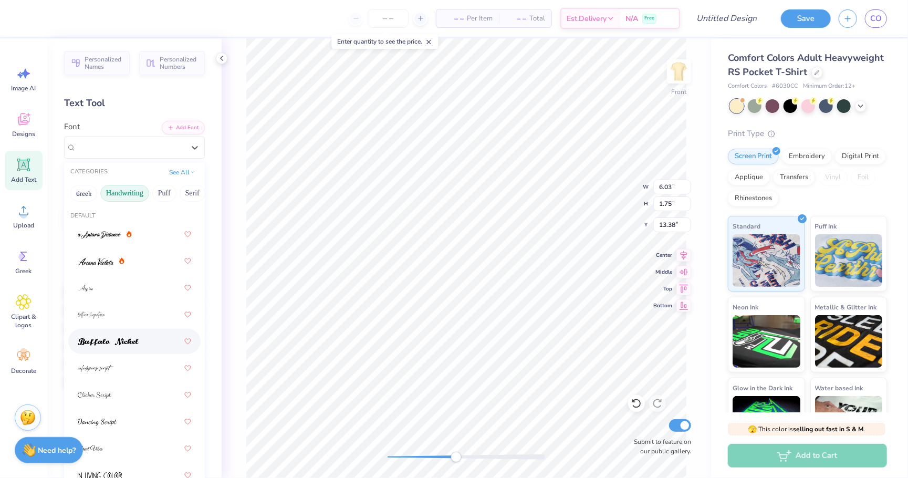
click at [142, 342] on div at bounding box center [134, 341] width 113 height 19
click at [144, 143] on div "Buffalo Nickel" at bounding box center [130, 147] width 110 height 16
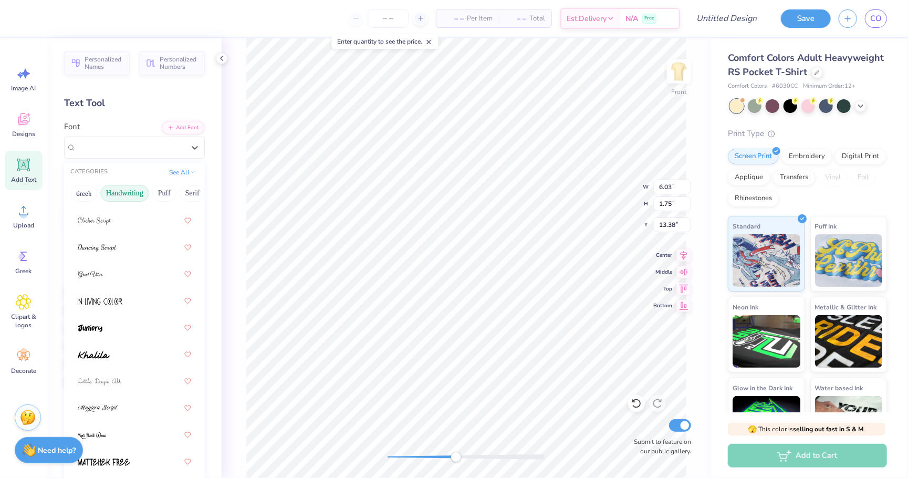
scroll to position [181, 0]
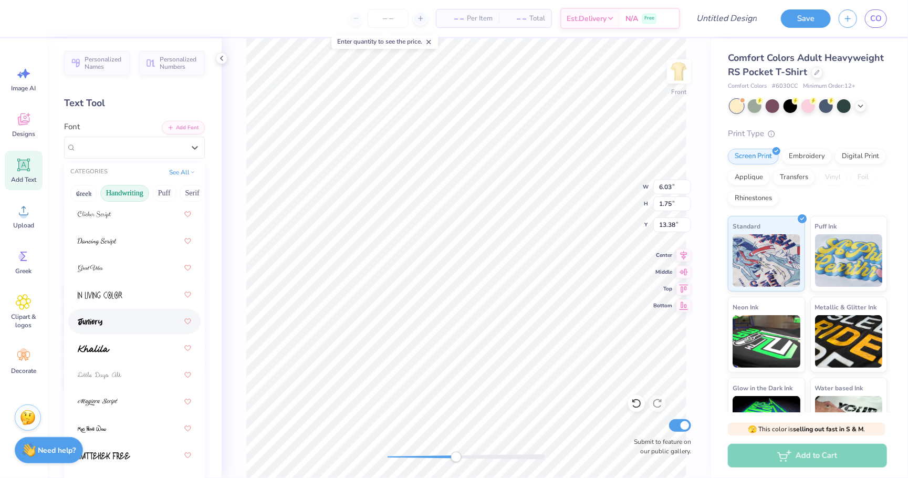
click at [128, 323] on div at bounding box center [134, 321] width 113 height 19
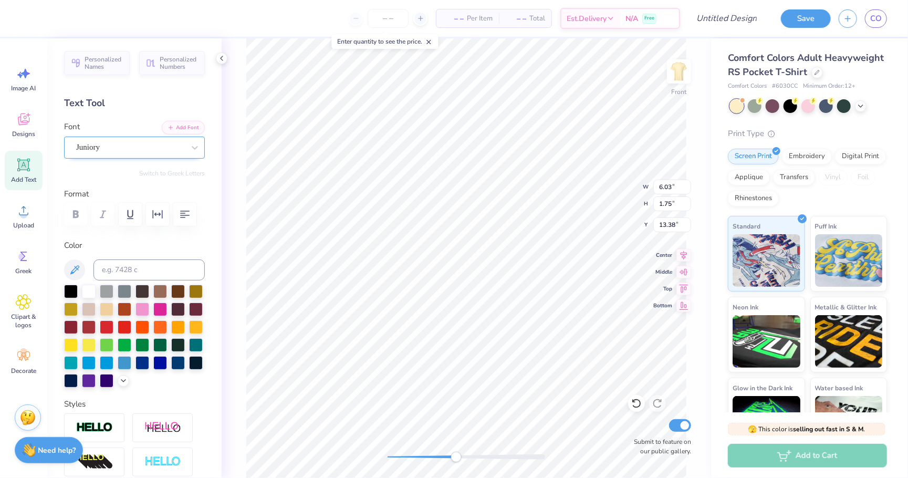
click at [134, 146] on div "Juniory" at bounding box center [130, 147] width 110 height 16
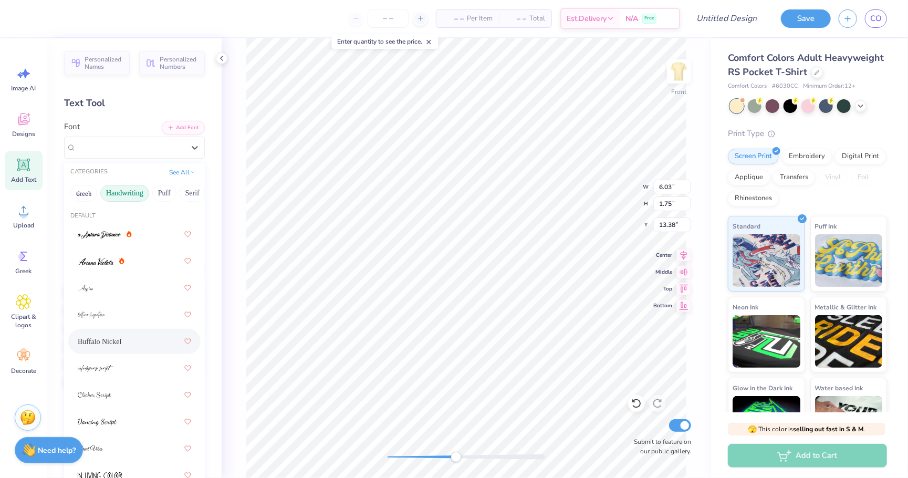
click at [143, 335] on div "Buffalo Nickel" at bounding box center [134, 341] width 113 height 19
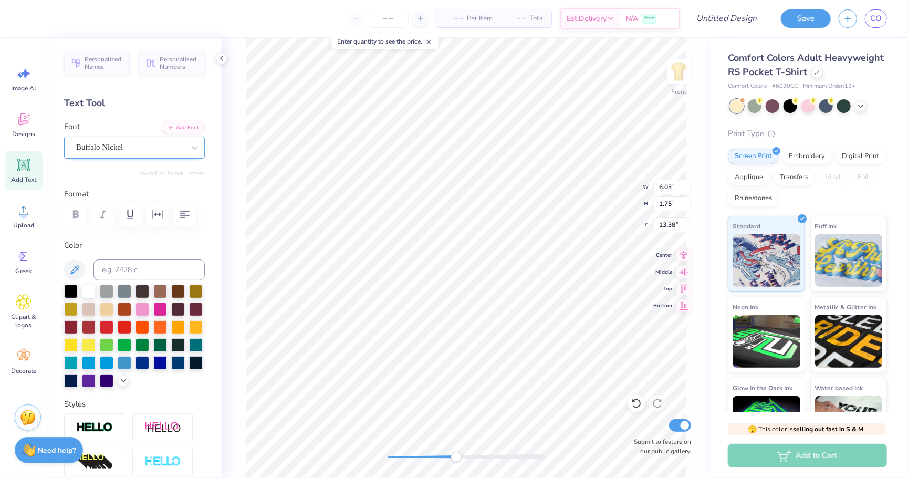
click at [130, 148] on div "Buffalo Nickel" at bounding box center [130, 147] width 110 height 16
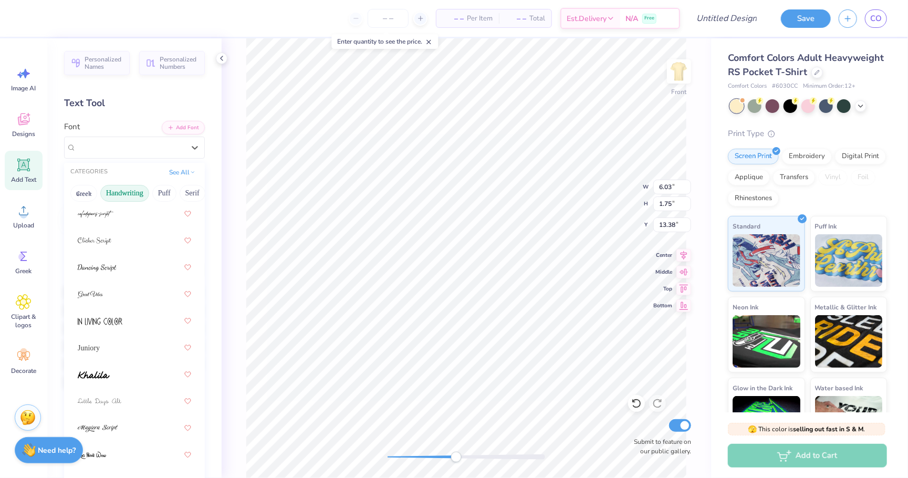
scroll to position [153, 0]
click at [124, 382] on div at bounding box center [134, 375] width 113 height 19
click at [121, 148] on div "Khalila" at bounding box center [130, 147] width 110 height 16
click at [136, 325] on div at bounding box center [134, 323] width 113 height 19
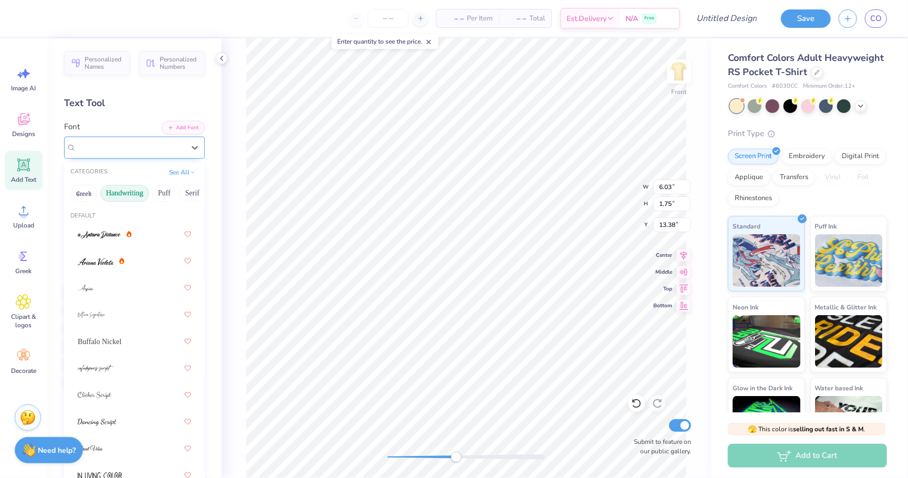
click at [134, 151] on div "MATTEHEK FREE" at bounding box center [130, 147] width 110 height 16
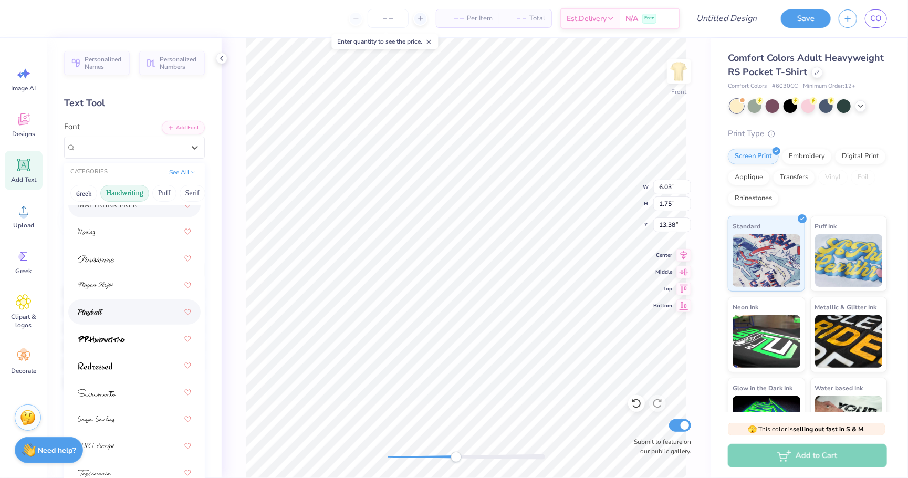
scroll to position [432, 0]
click at [130, 341] on div at bounding box center [134, 338] width 113 height 19
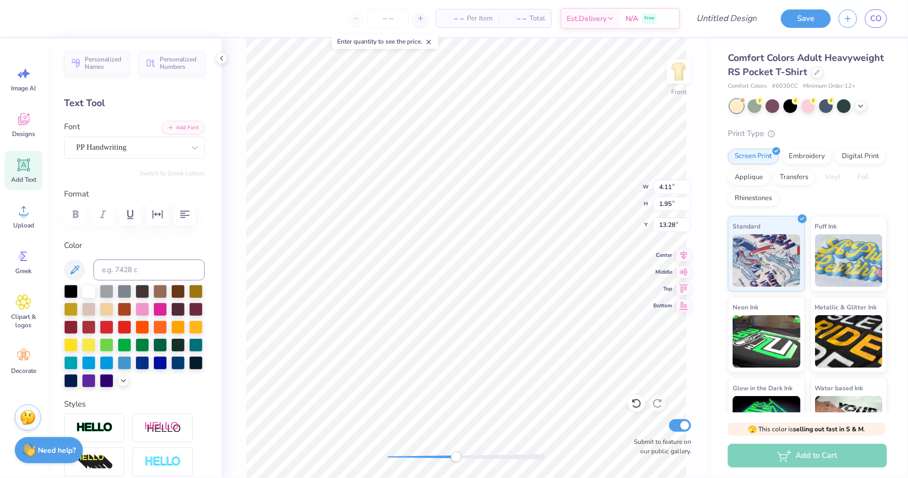
type input "2.11"
type input "1.00"
type input "19.66"
type input "2.59"
type input "2.41"
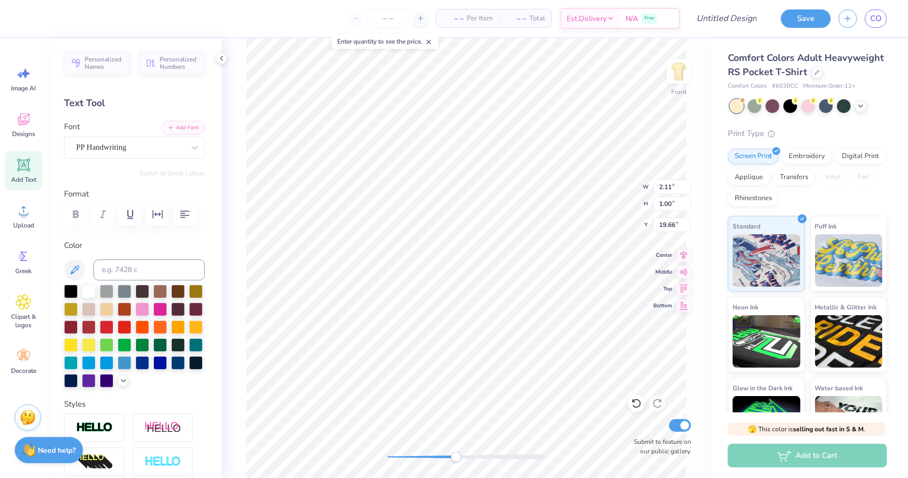
type input "18.53"
click at [637, 400] on icon at bounding box center [636, 403] width 11 height 11
type input "2.11"
type input "1.00"
type input "18.79"
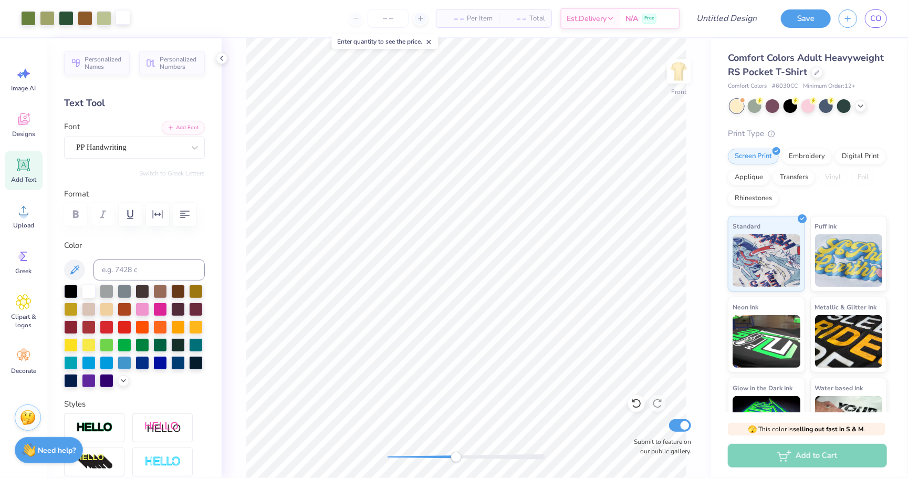
click at [125, 22] on div at bounding box center [123, 17] width 15 height 15
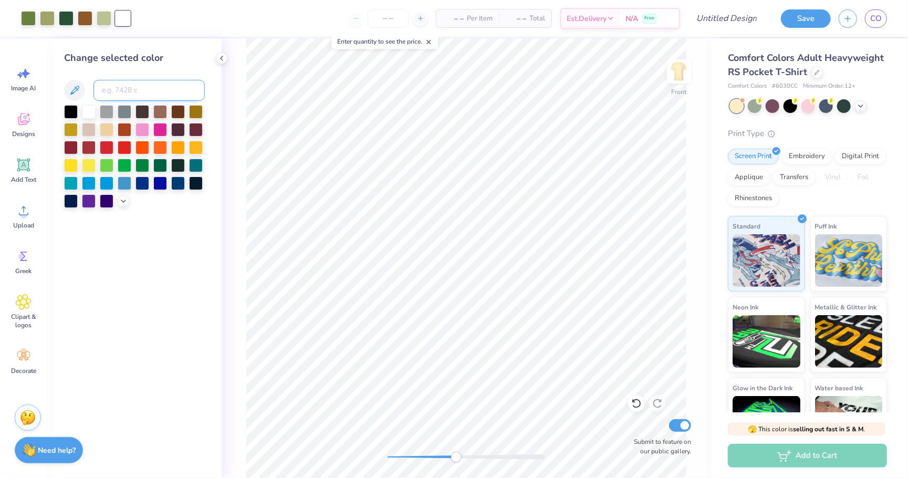
click at [140, 93] on input at bounding box center [149, 90] width 111 height 21
type input "350"
click at [406, 450] on div "Front Submit to feature on our public gallery." at bounding box center [467, 258] width 490 height 440
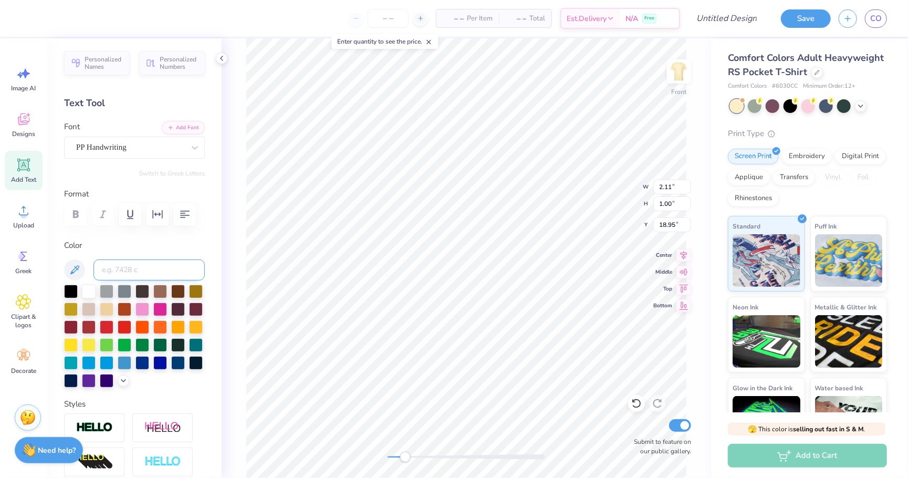
click at [127, 267] on input at bounding box center [149, 270] width 111 height 21
type input "464"
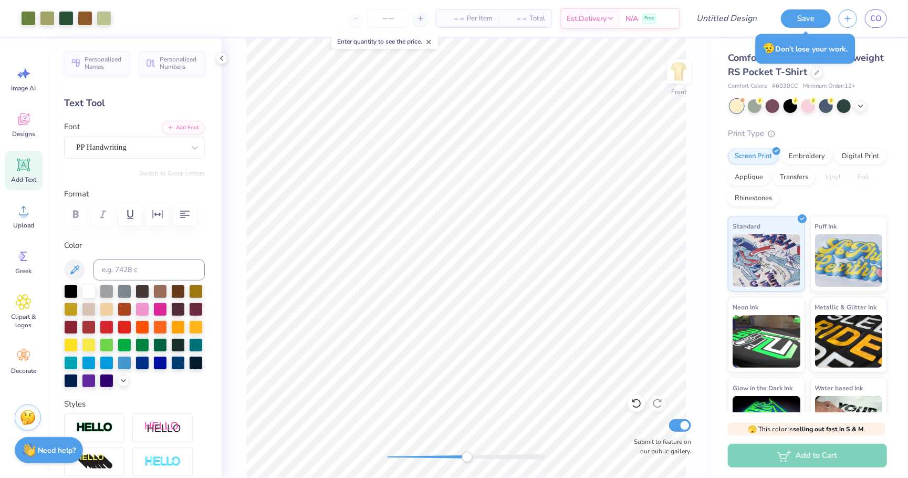
click at [470, 448] on div "Front Submit to feature on our public gallery." at bounding box center [467, 258] width 490 height 440
type input "1.25"
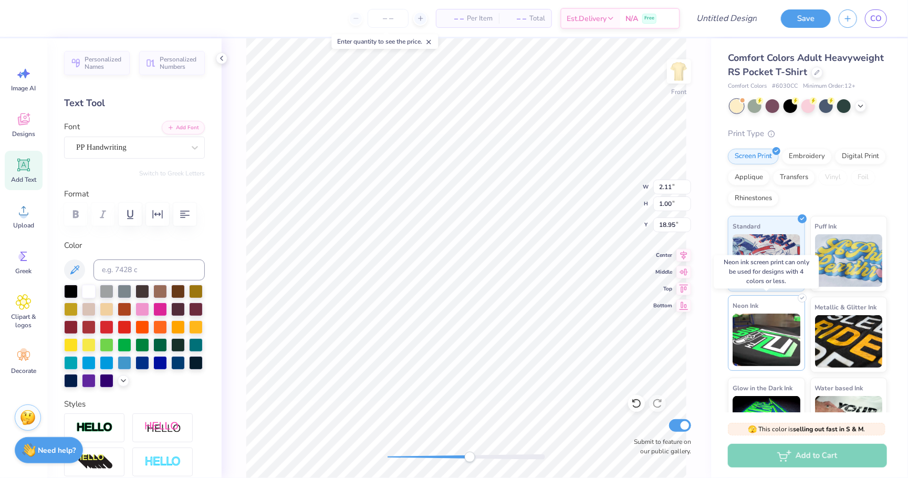
drag, startPoint x: 409, startPoint y: 457, endPoint x: 734, endPoint y: 314, distance: 355.4
click at [734, 314] on div "– – Per Item – – Total Est. Delivery N/A Free Design Title Save CO Image AI Des…" at bounding box center [454, 239] width 908 height 478
click at [698, 304] on div "Front W 2.11 2.11 " H 1.00 1.00 " Y 18.95 18.95 " Center Middle Top Bottom Subm…" at bounding box center [467, 258] width 490 height 440
type textarea "189712"
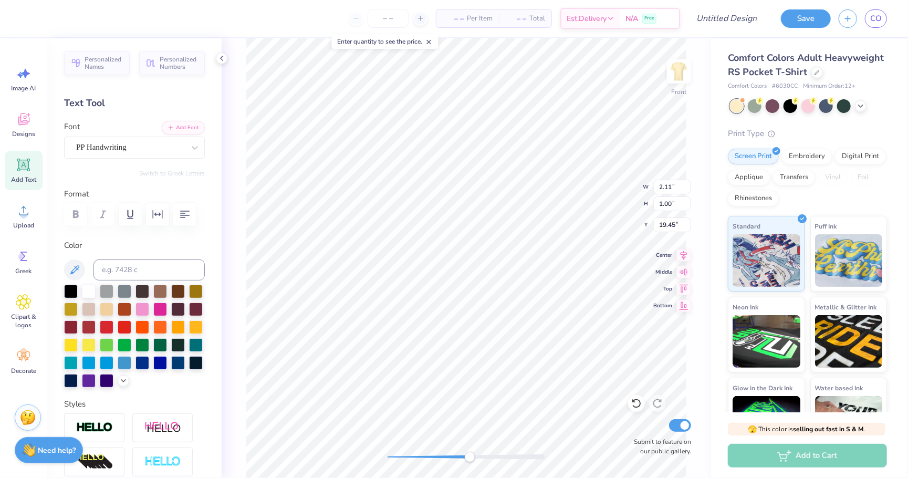
scroll to position [0, 1]
click at [426, 452] on div at bounding box center [467, 457] width 158 height 11
click at [442, 457] on div at bounding box center [467, 456] width 158 height 5
click at [146, 272] on input at bounding box center [149, 270] width 111 height 21
type input "7493"
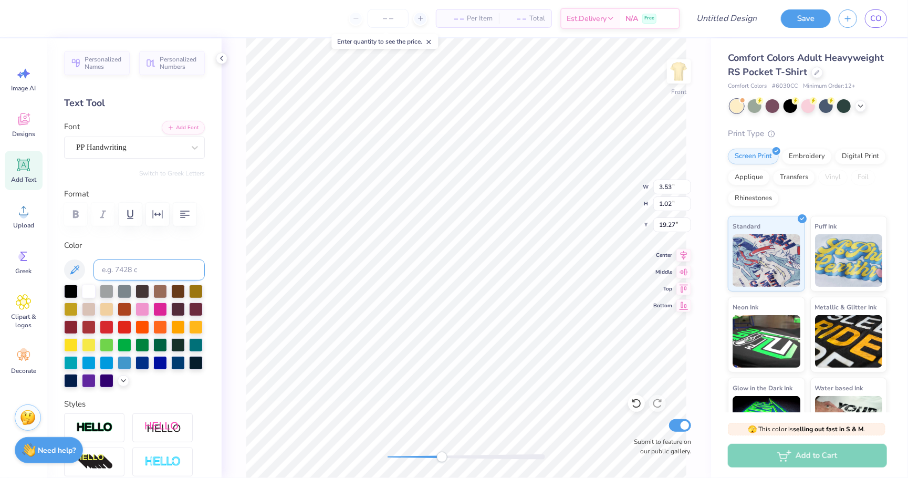
scroll to position [0, 1]
type textarea "1897"
click at [439, 434] on div "Front Submit to feature on our public gallery." at bounding box center [467, 258] width 490 height 440
type input "2.20"
type input "0.92"
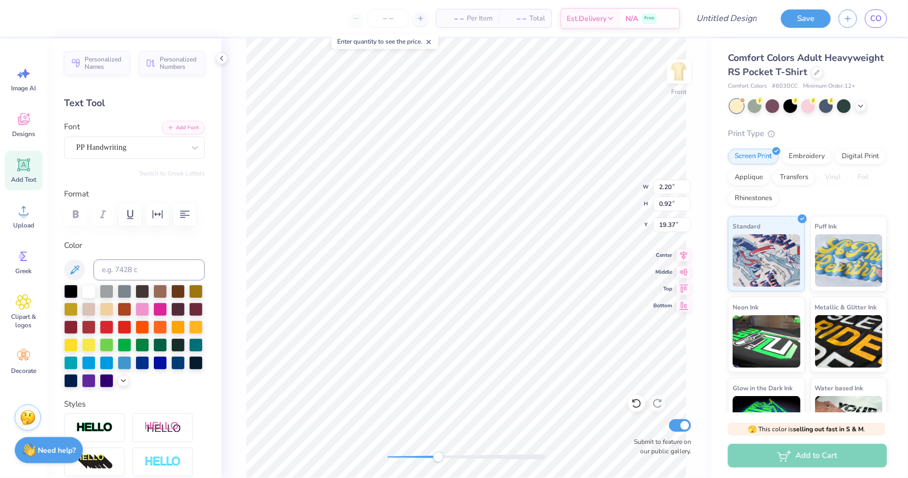
type input "19.37"
click at [366, 466] on div "Front Submit to feature on our public gallery." at bounding box center [467, 258] width 490 height 440
click at [680, 69] on img at bounding box center [679, 71] width 42 height 42
type input "3.30"
type input "3.13"
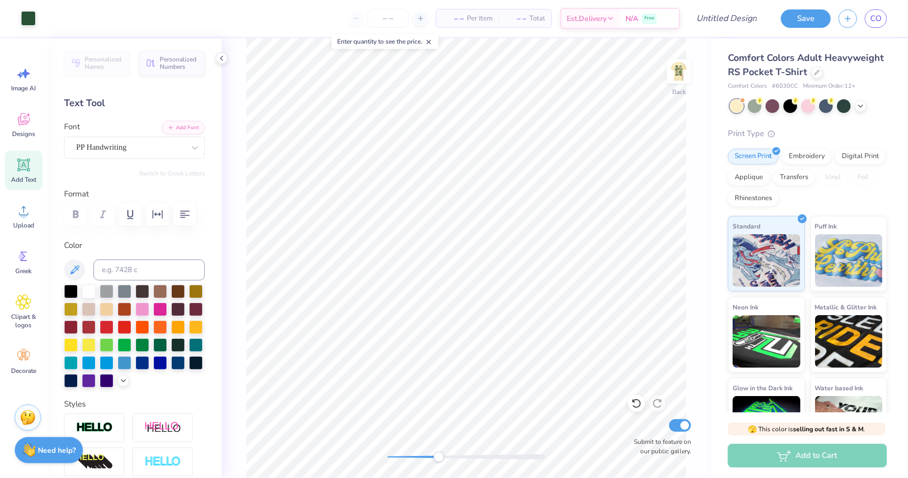
drag, startPoint x: 391, startPoint y: 456, endPoint x: 439, endPoint y: 456, distance: 47.8
click at [440, 456] on div "Accessibility label" at bounding box center [439, 457] width 11 height 11
click at [25, 168] on icon at bounding box center [24, 165] width 10 height 10
type textarea "T"
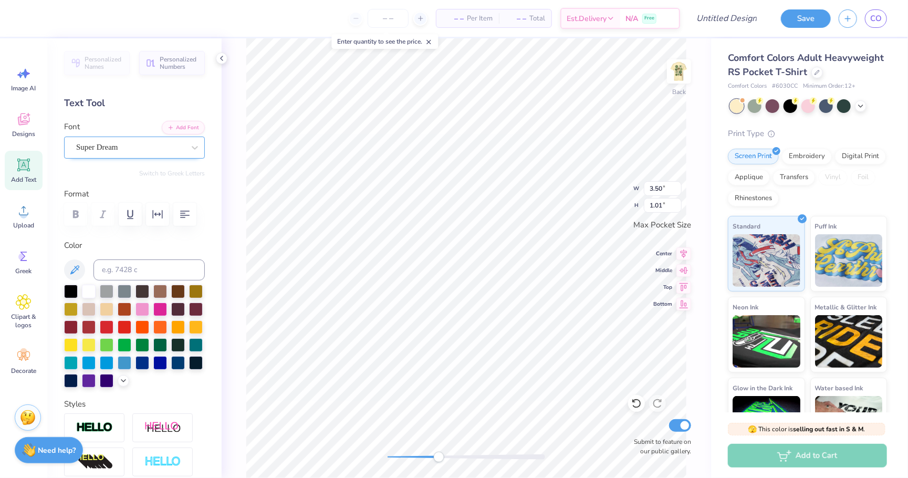
click at [182, 148] on div "Super Dream" at bounding box center [130, 147] width 110 height 16
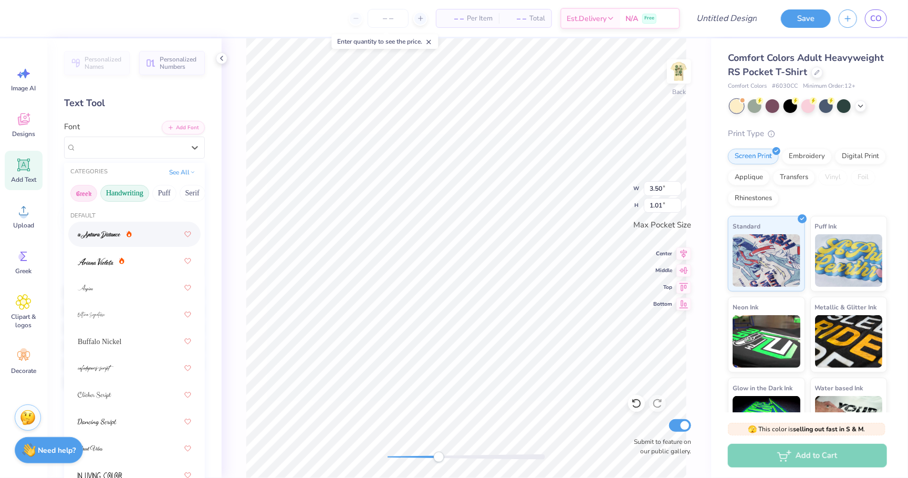
click at [82, 197] on button "Greek" at bounding box center [83, 193] width 27 height 17
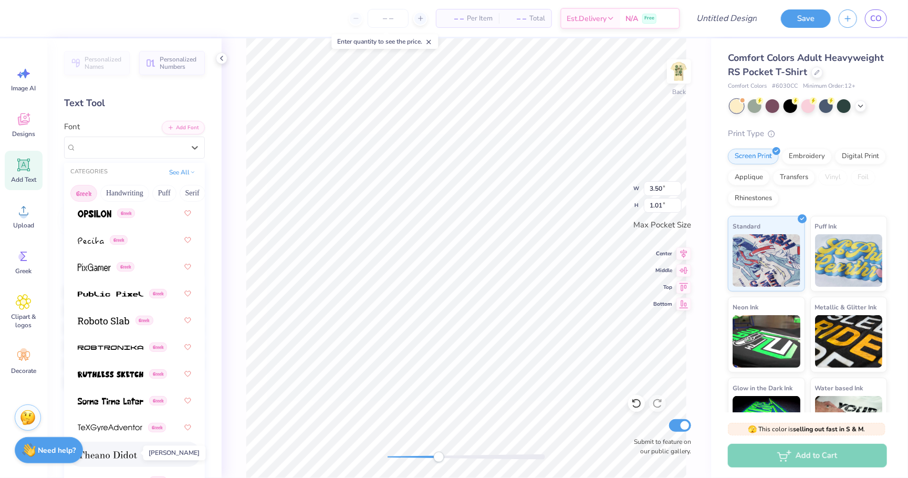
scroll to position [850, 0]
click at [128, 369] on div "Greek" at bounding box center [134, 375] width 113 height 19
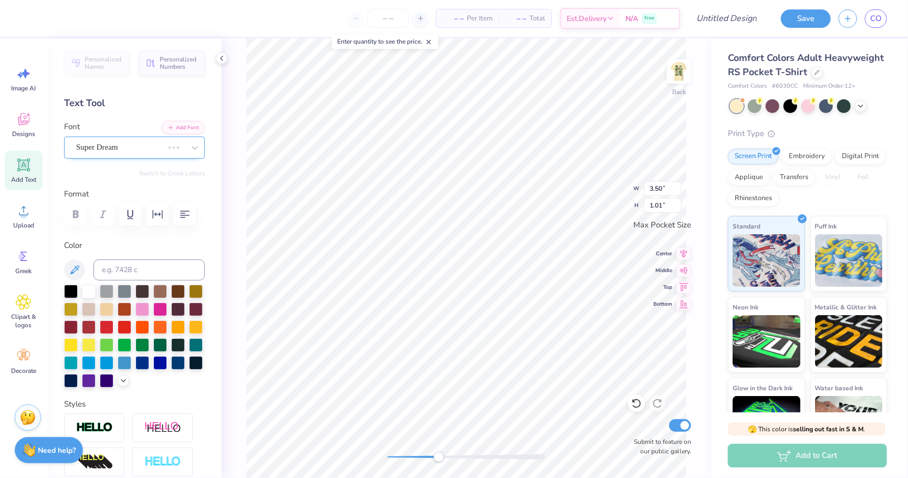
click at [174, 153] on div at bounding box center [184, 147] width 40 height 21
click at [179, 170] on button "Switch to Greek Letters" at bounding box center [172, 173] width 66 height 8
click at [188, 149] on div at bounding box center [194, 147] width 19 height 19
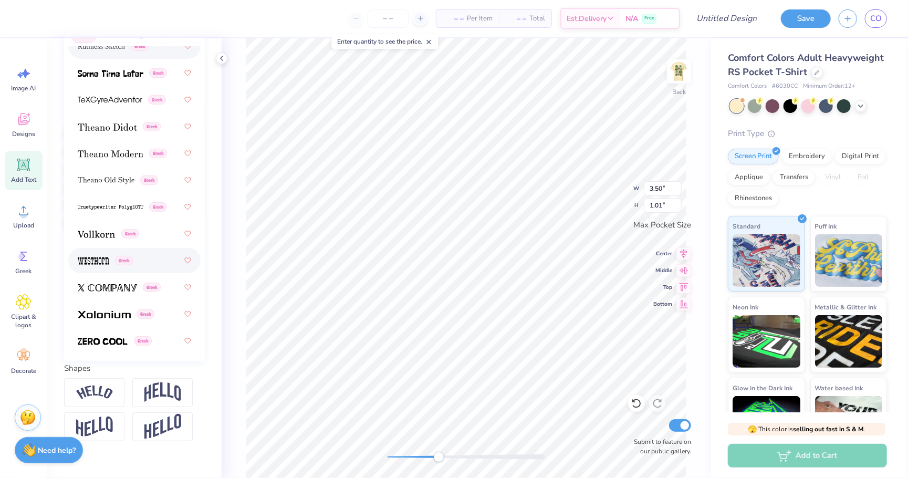
scroll to position [160, 0]
click at [113, 343] on span at bounding box center [103, 340] width 50 height 11
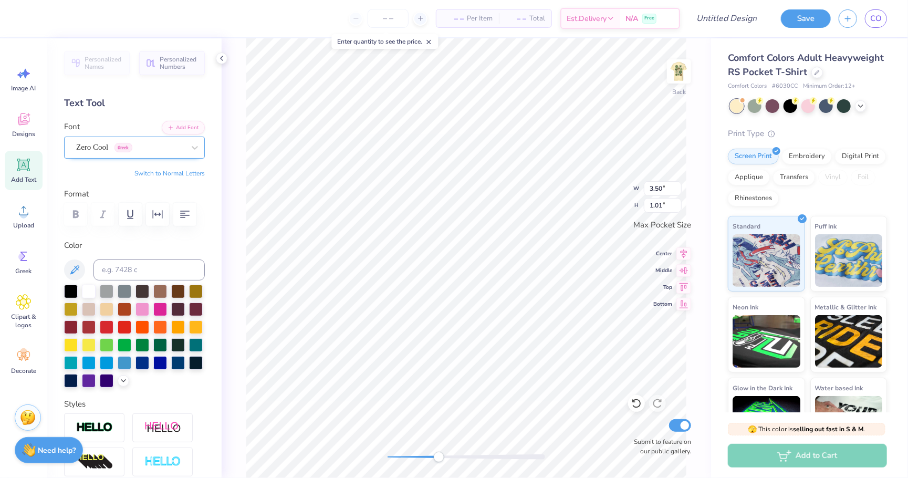
scroll to position [0, 0]
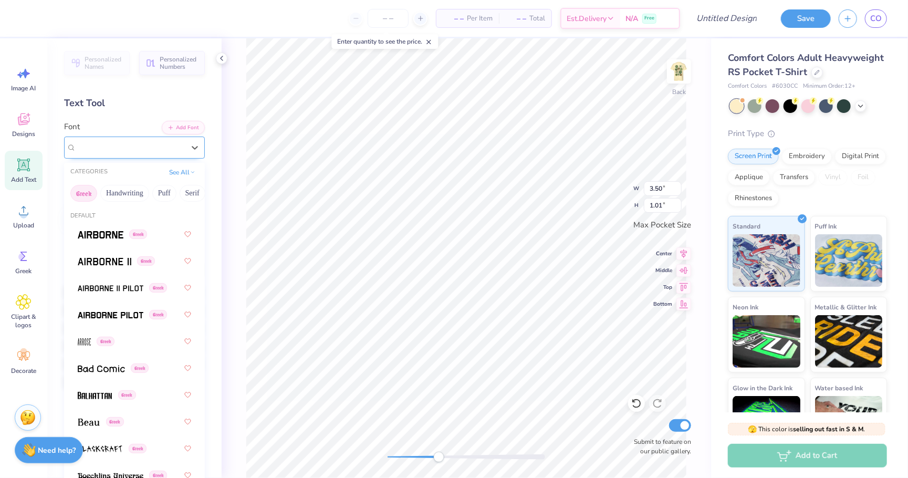
click at [103, 147] on span "Zero Cool" at bounding box center [92, 147] width 32 height 12
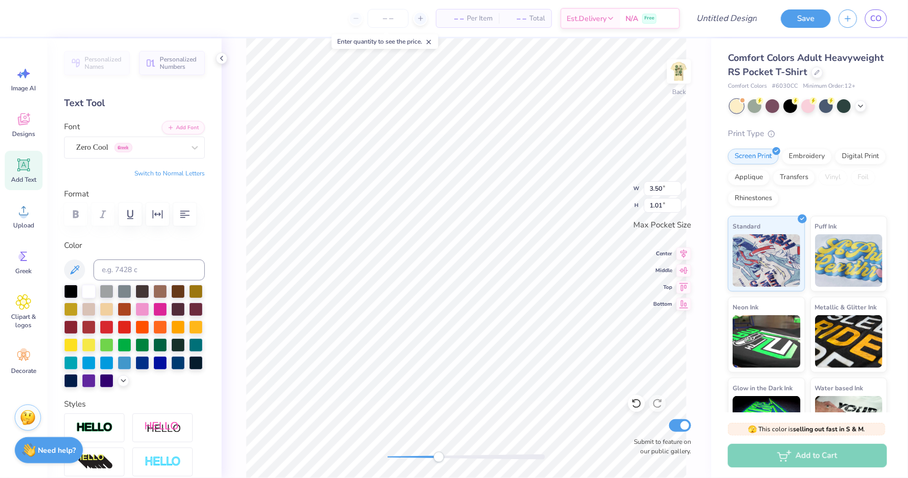
scroll to position [0, 1]
type textarea "Καππα Δελτα"
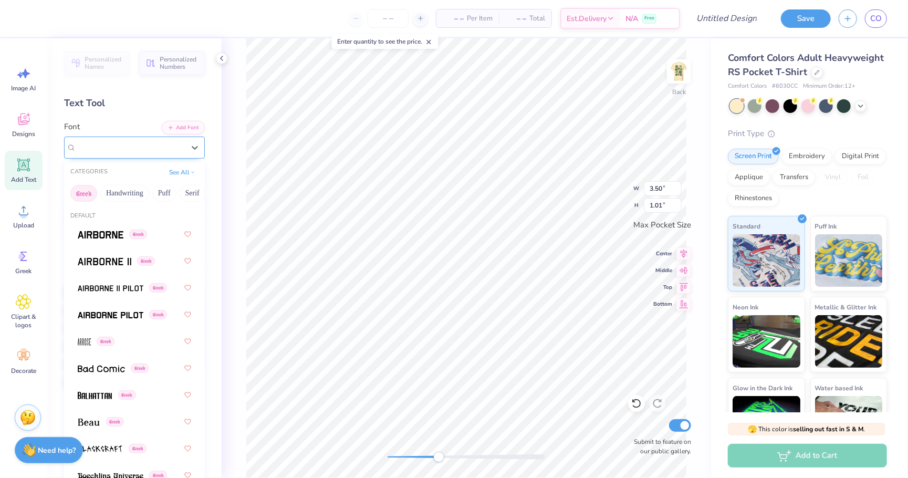
click at [132, 149] on span "Greek" at bounding box center [124, 147] width 18 height 9
click at [91, 192] on button "Greek" at bounding box center [83, 193] width 27 height 17
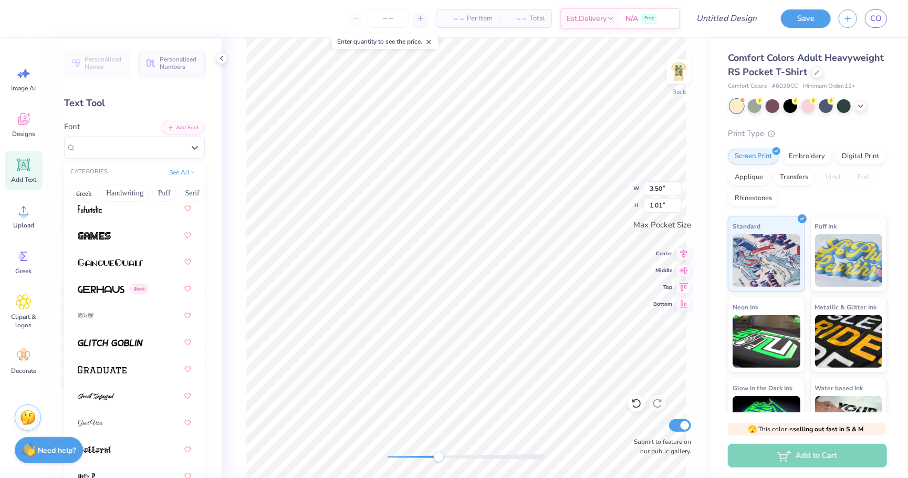
scroll to position [3516, 0]
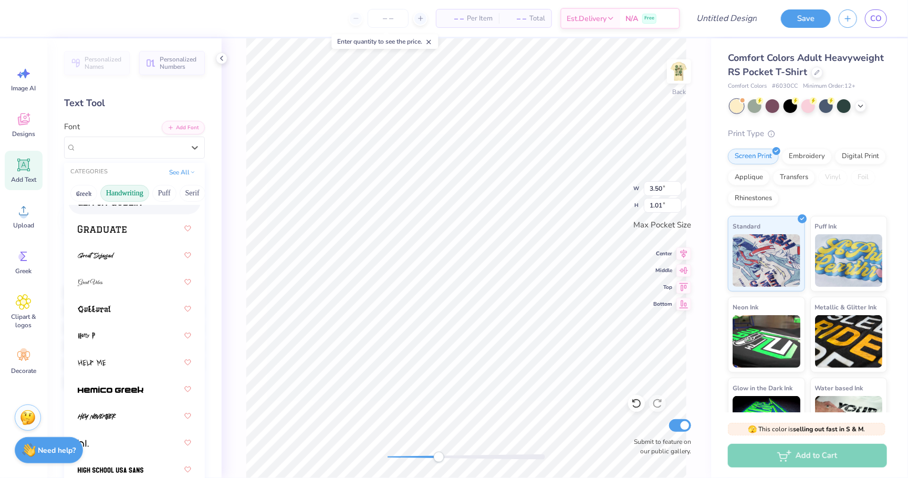
click at [130, 185] on button "Handwriting" at bounding box center [124, 193] width 49 height 17
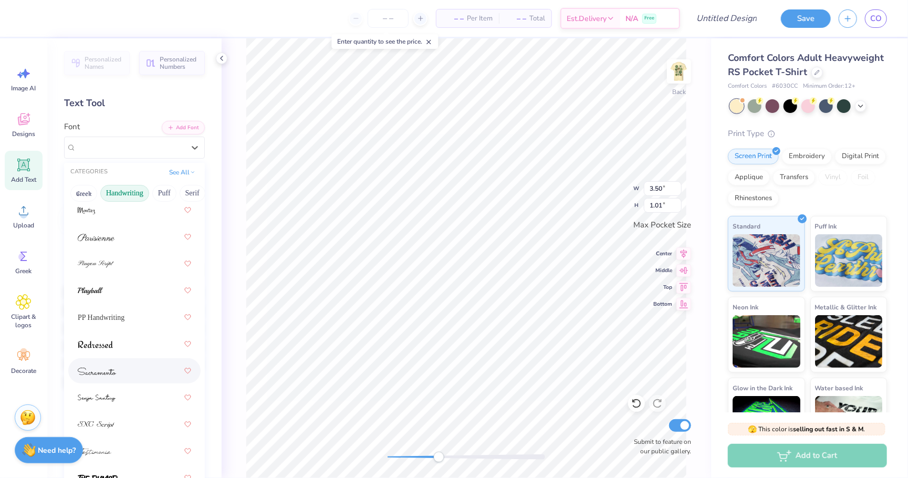
scroll to position [439, 0]
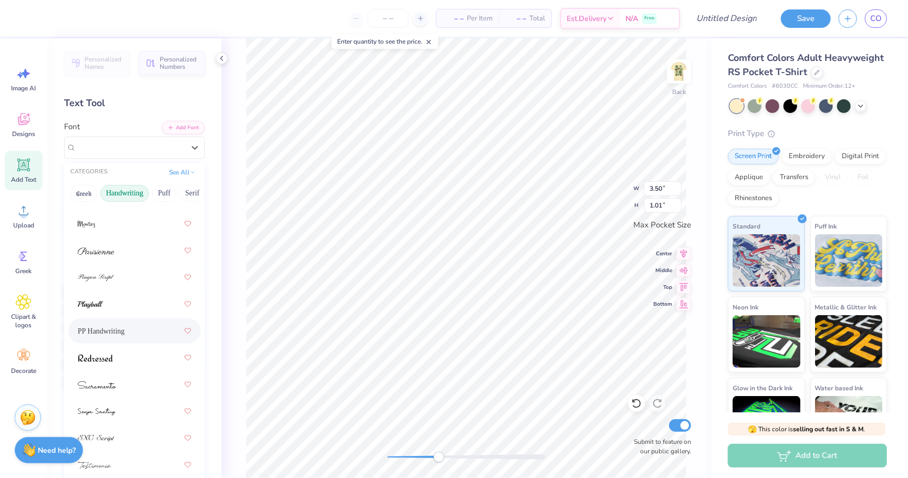
click at [136, 338] on div "PP Handwriting" at bounding box center [134, 331] width 113 height 19
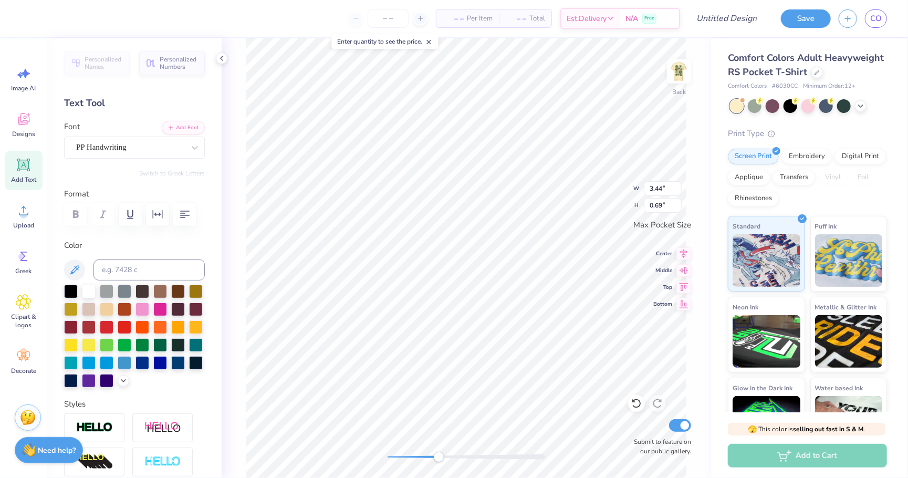
scroll to position [0, 0]
type textarea "K"
type textarea "Girl Scouts"
click at [295, 421] on div "Back Submit to feature on our public gallery." at bounding box center [467, 258] width 490 height 440
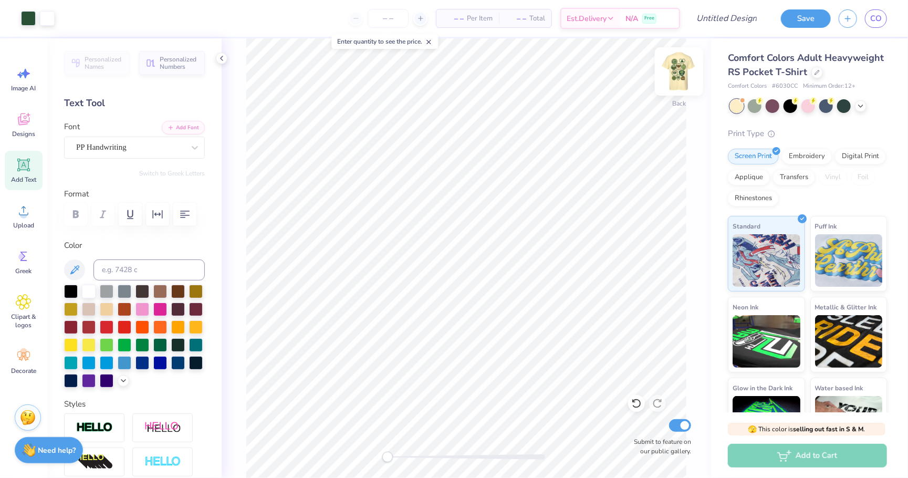
click at [682, 76] on img at bounding box center [679, 71] width 42 height 42
click at [676, 72] on img at bounding box center [679, 71] width 42 height 42
click at [49, 20] on div at bounding box center [47, 17] width 15 height 15
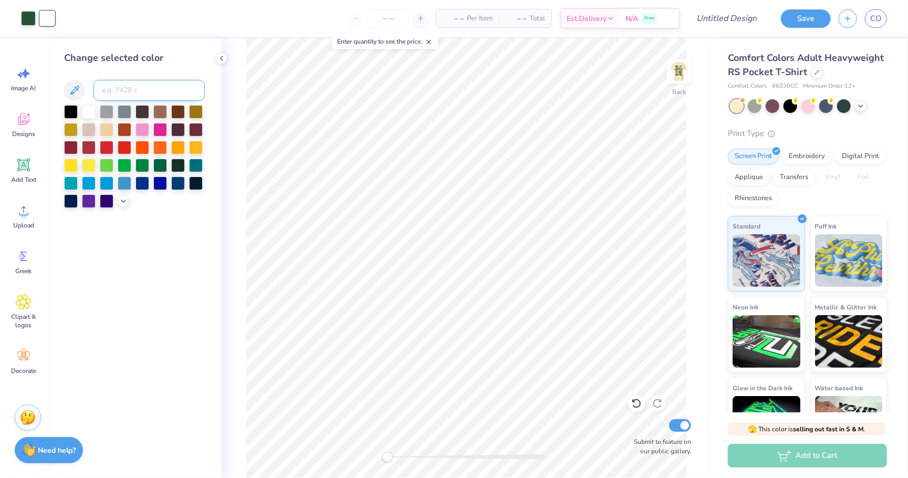
click at [149, 92] on input at bounding box center [149, 90] width 111 height 21
type input "7493"
click at [680, 75] on img at bounding box center [679, 71] width 42 height 42
click at [680, 75] on img at bounding box center [679, 71] width 21 height 21
click at [744, 19] on input "Design Title" at bounding box center [713, 18] width 103 height 21
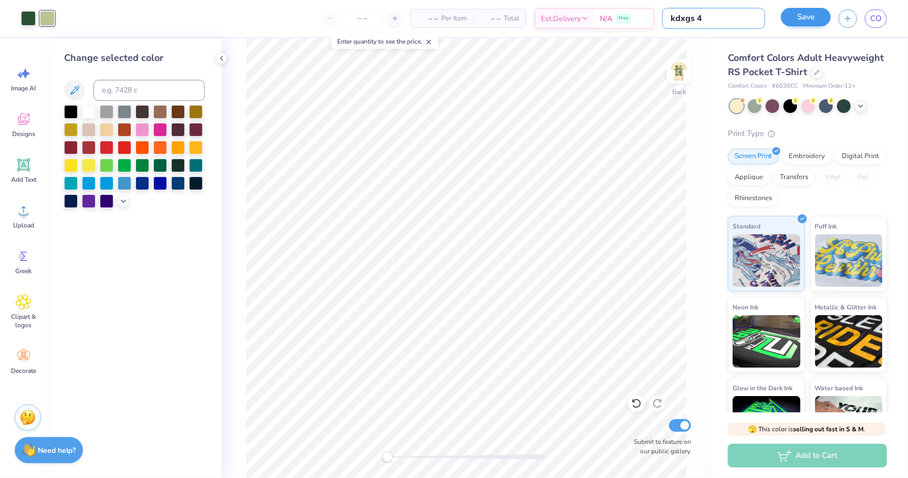
type input "kdxgs 4"
click at [805, 20] on button "Save" at bounding box center [806, 17] width 50 height 18
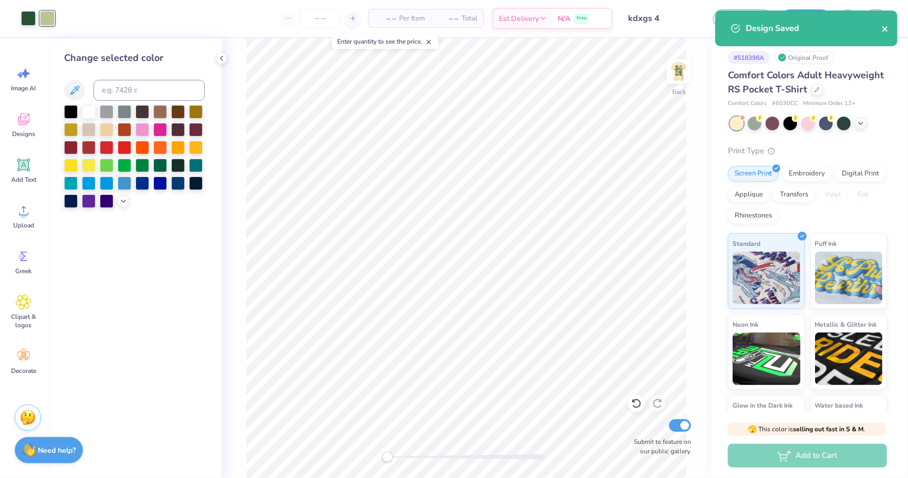
click at [884, 27] on icon "close" at bounding box center [885, 28] width 5 height 5
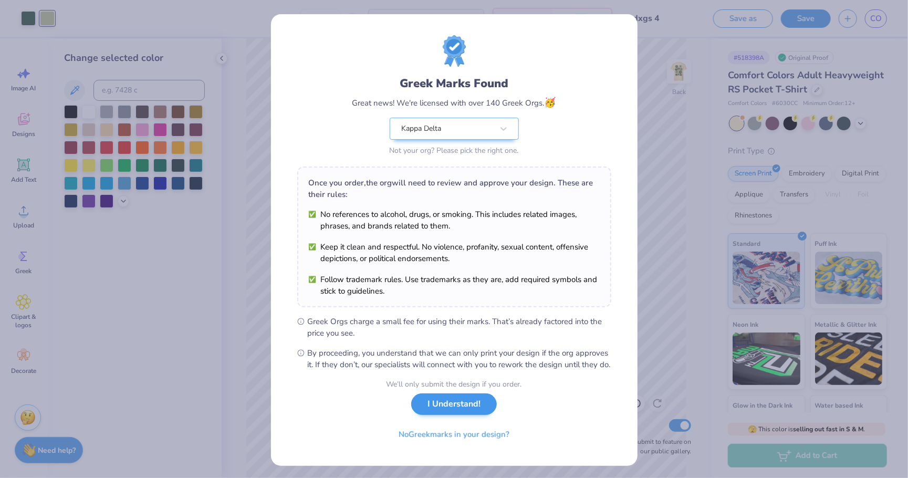
click at [436, 415] on button "I Understand!" at bounding box center [454, 404] width 86 height 22
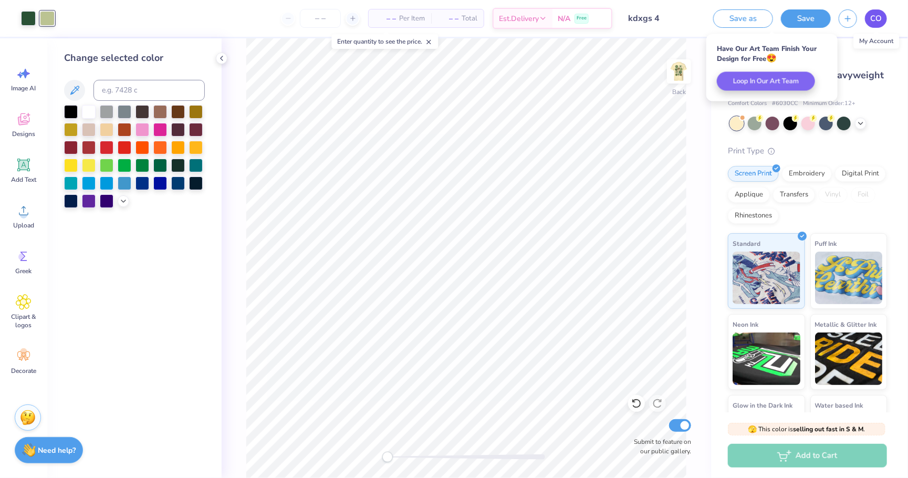
click at [871, 23] on span "CO" at bounding box center [876, 19] width 12 height 12
